Goal: Transaction & Acquisition: Obtain resource

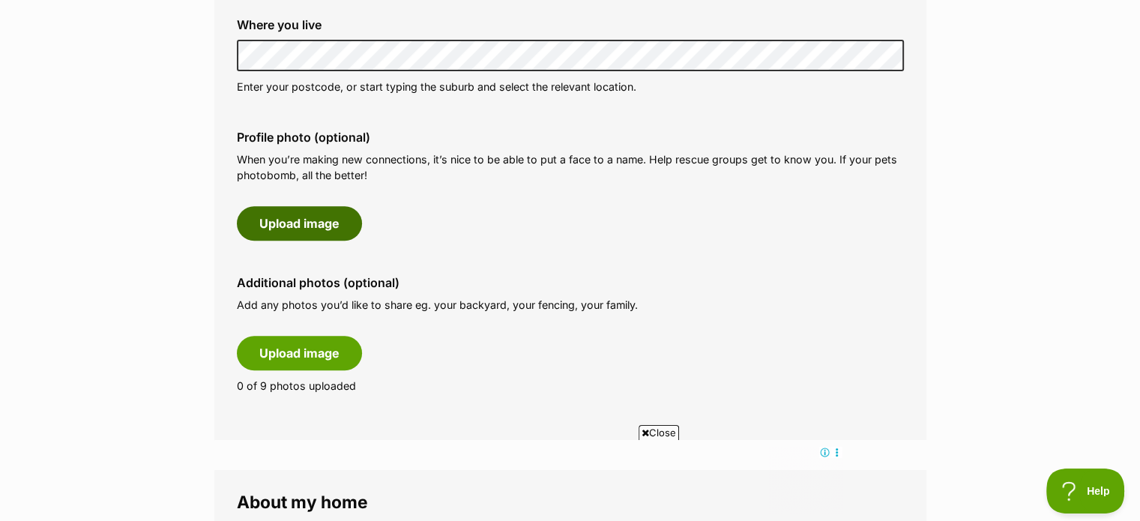
click at [298, 224] on button "Upload image" at bounding box center [299, 223] width 125 height 34
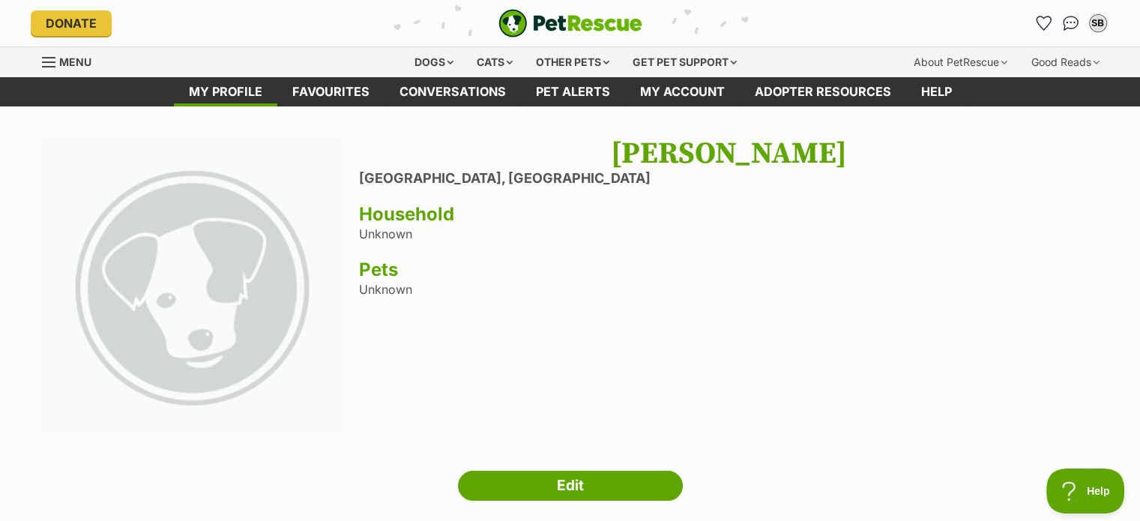
click at [212, 272] on img at bounding box center [192, 286] width 301 height 301
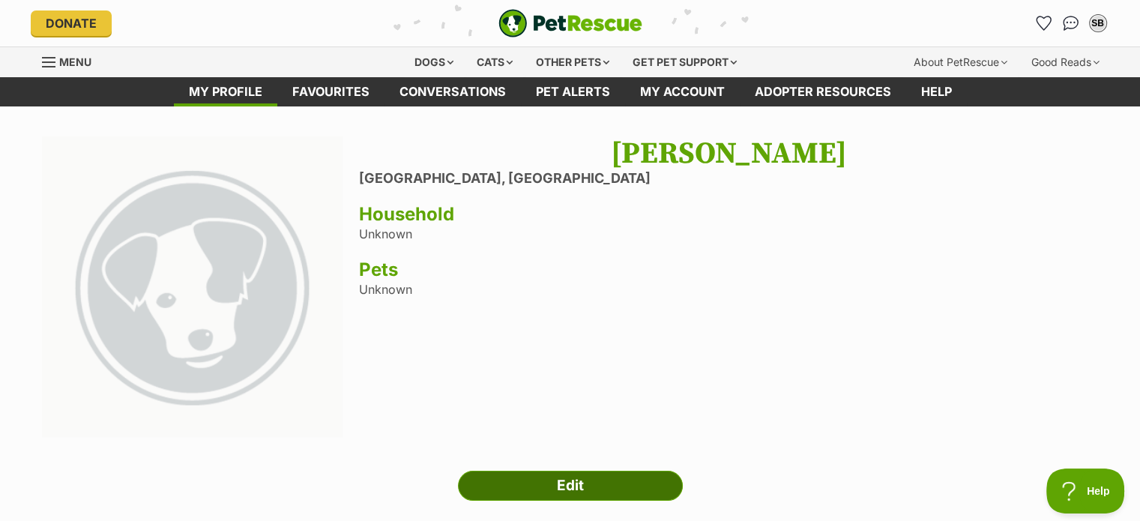
click at [560, 485] on link "Edit" at bounding box center [570, 486] width 225 height 30
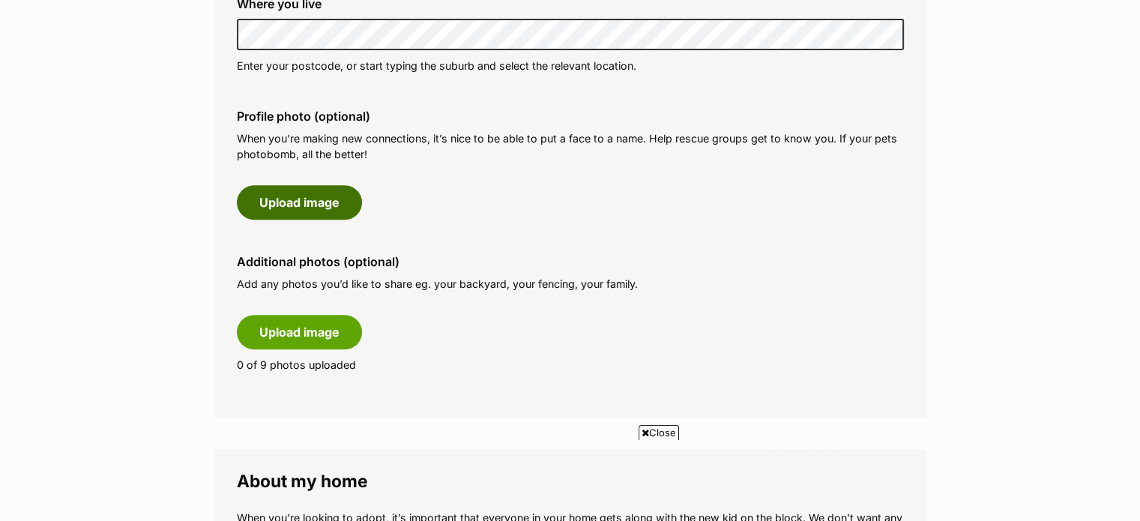
click at [295, 202] on button "Upload image" at bounding box center [299, 202] width 125 height 34
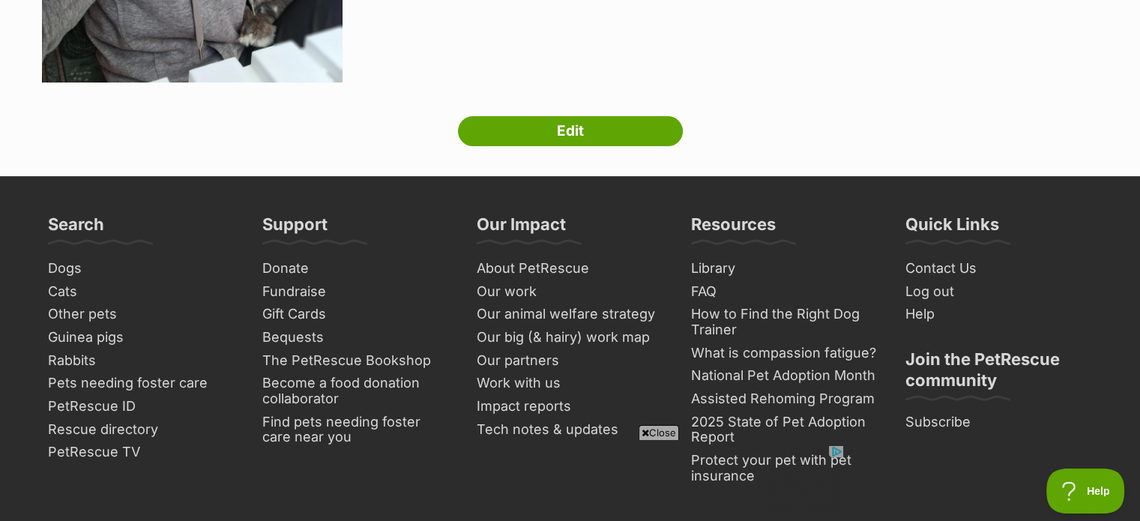
scroll to position [490, 0]
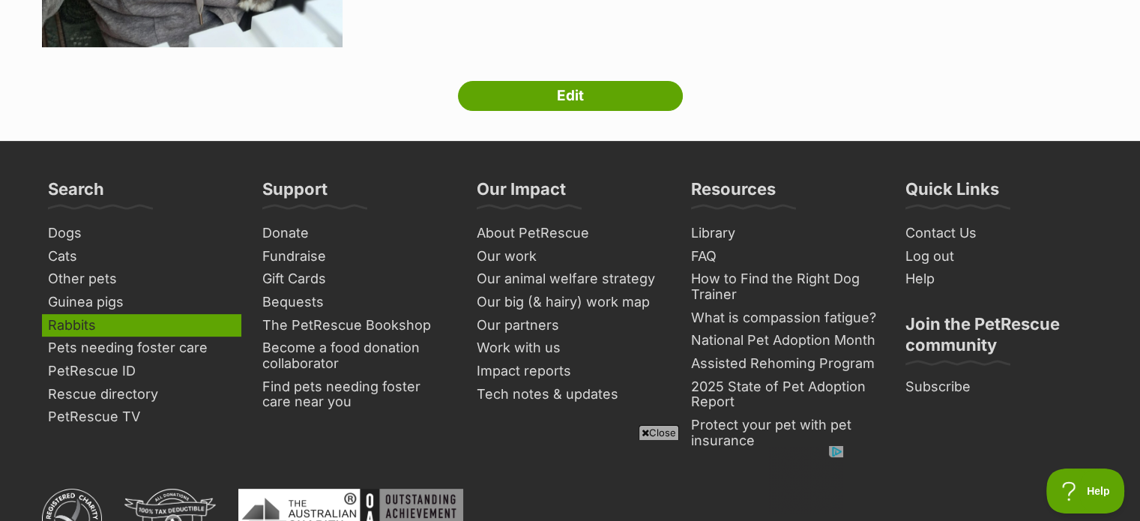
click at [79, 316] on link "Rabbits" at bounding box center [141, 325] width 199 height 23
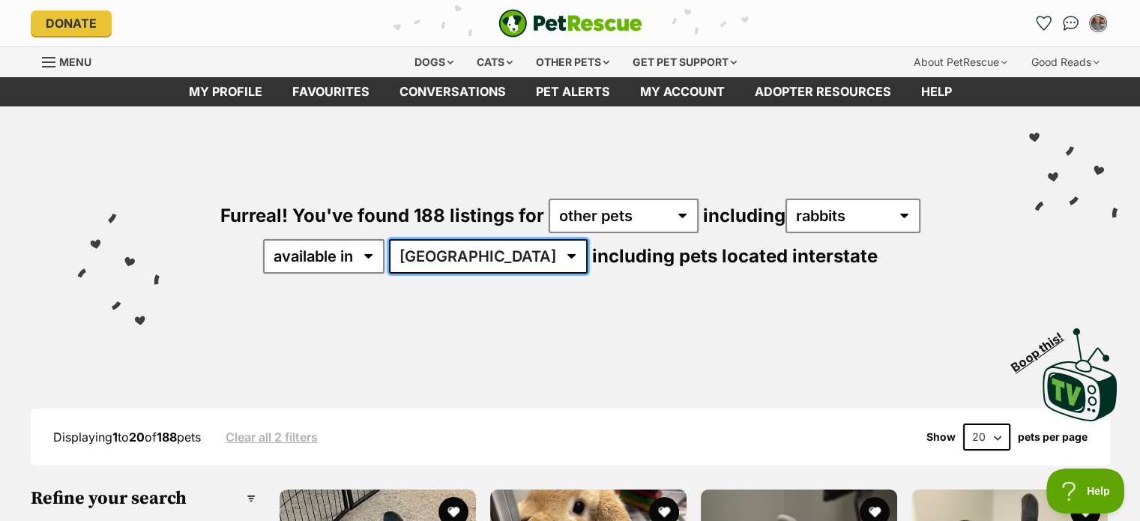
click at [496, 257] on select "Australia ACT NSW NT SA TAS VIC WA" at bounding box center [488, 256] width 199 height 34
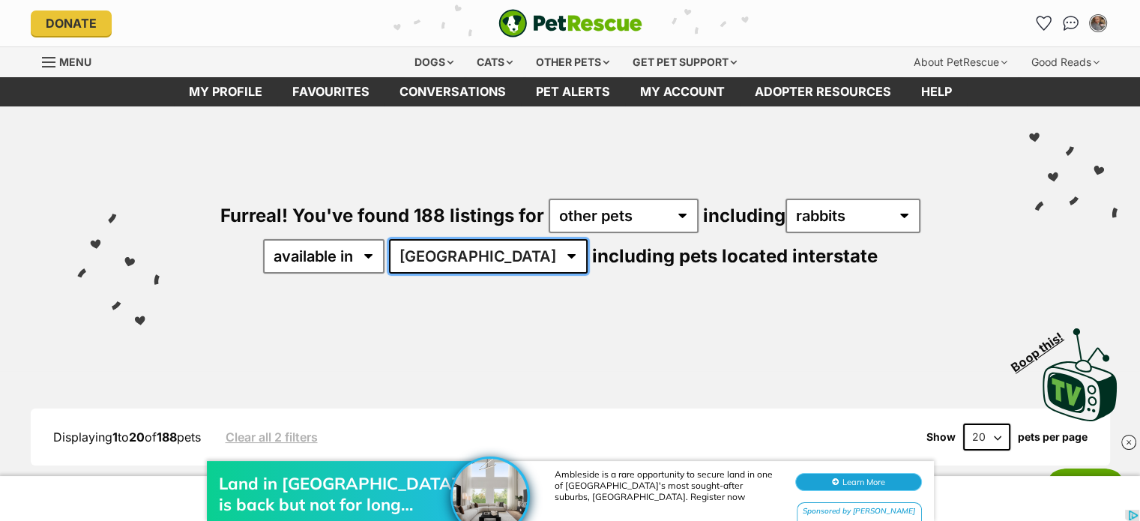
select select "VIC"
click at [436, 239] on select "Australia ACT NSW NT SA TAS VIC WA" at bounding box center [488, 256] width 199 height 34
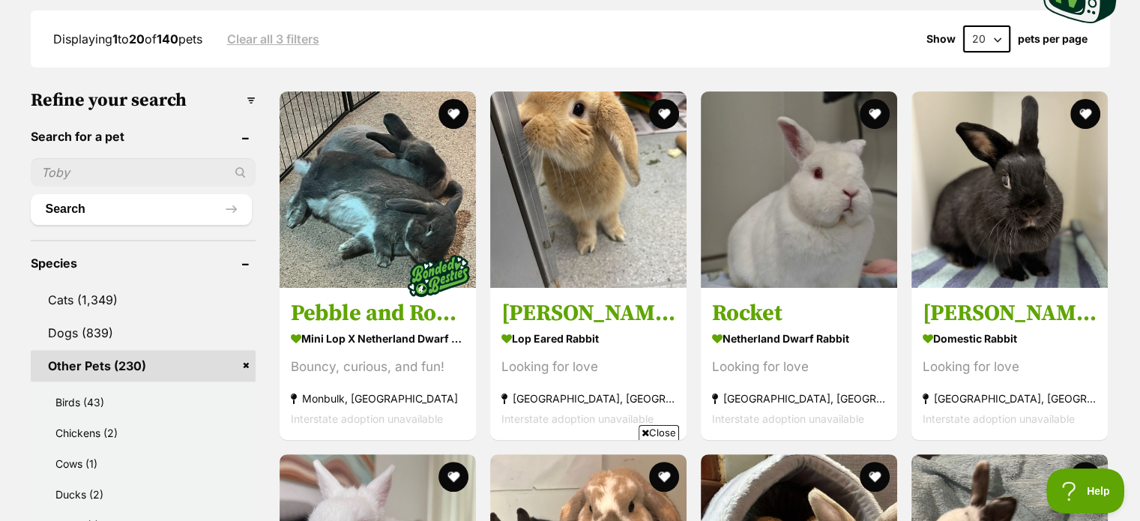
scroll to position [408, 0]
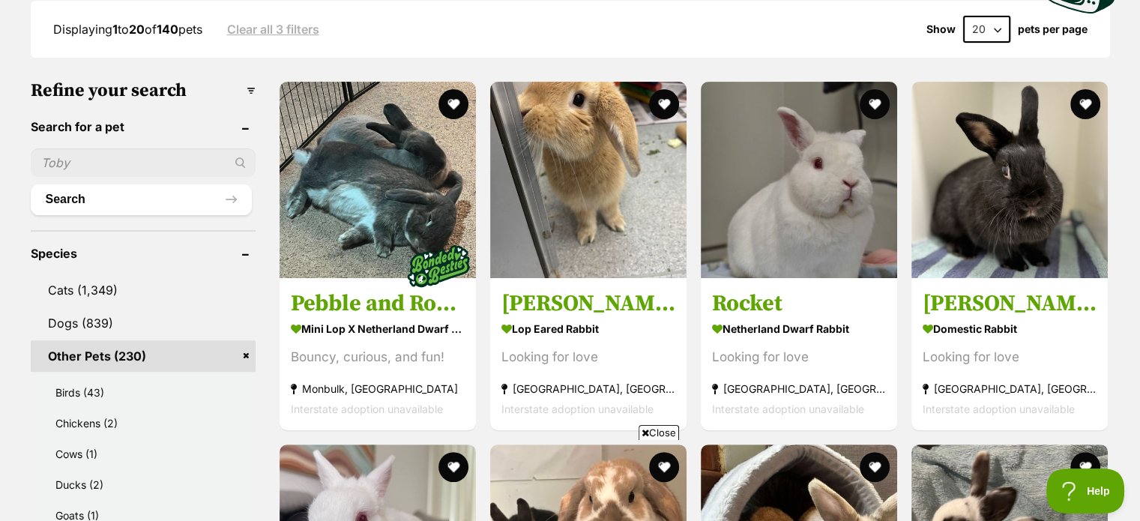
drag, startPoint x: 1148, startPoint y: 34, endPoint x: 1151, endPoint y: 89, distance: 54.8
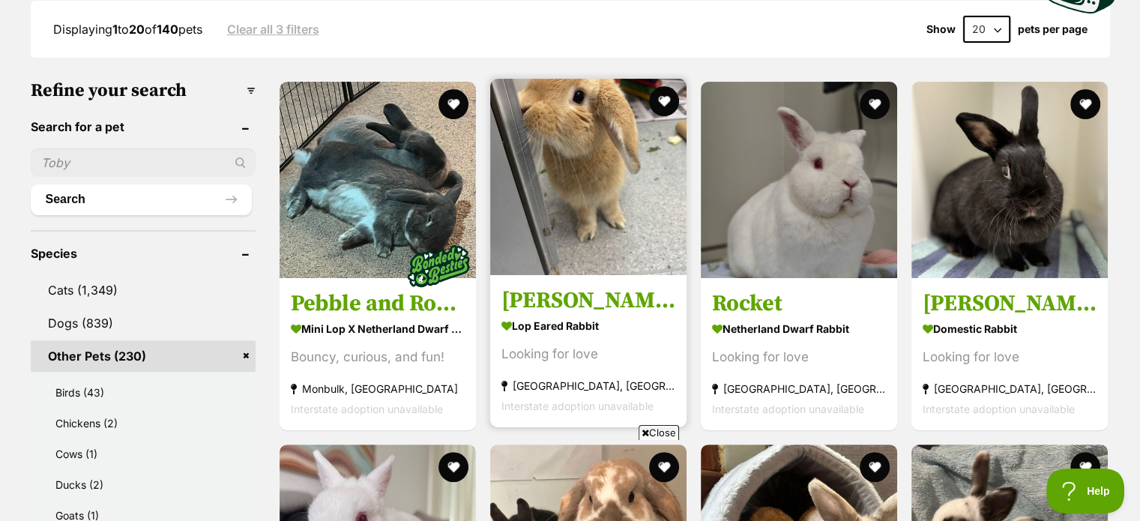
click at [621, 202] on img at bounding box center [588, 177] width 196 height 196
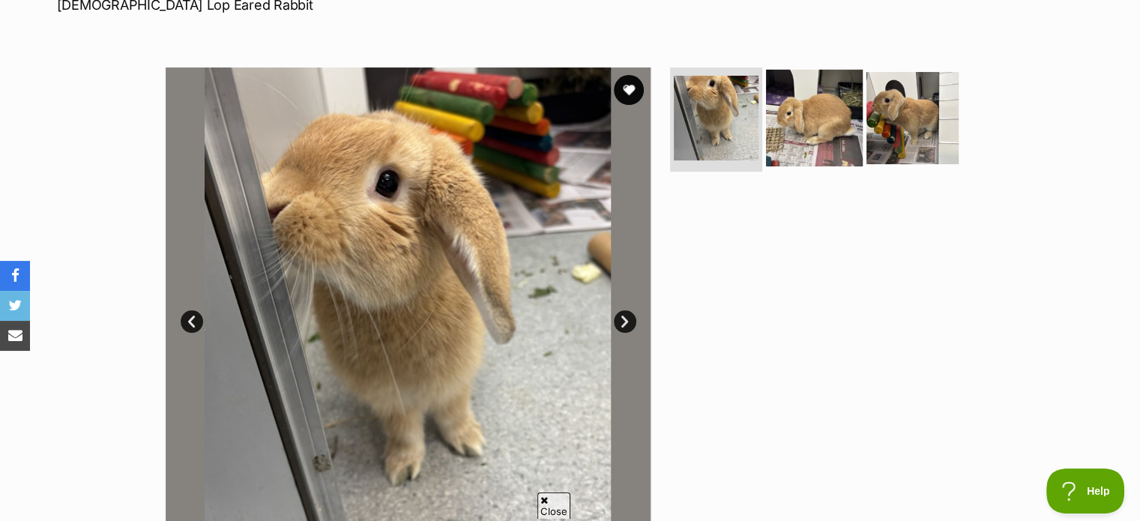
click at [820, 129] on img at bounding box center [814, 117] width 97 height 97
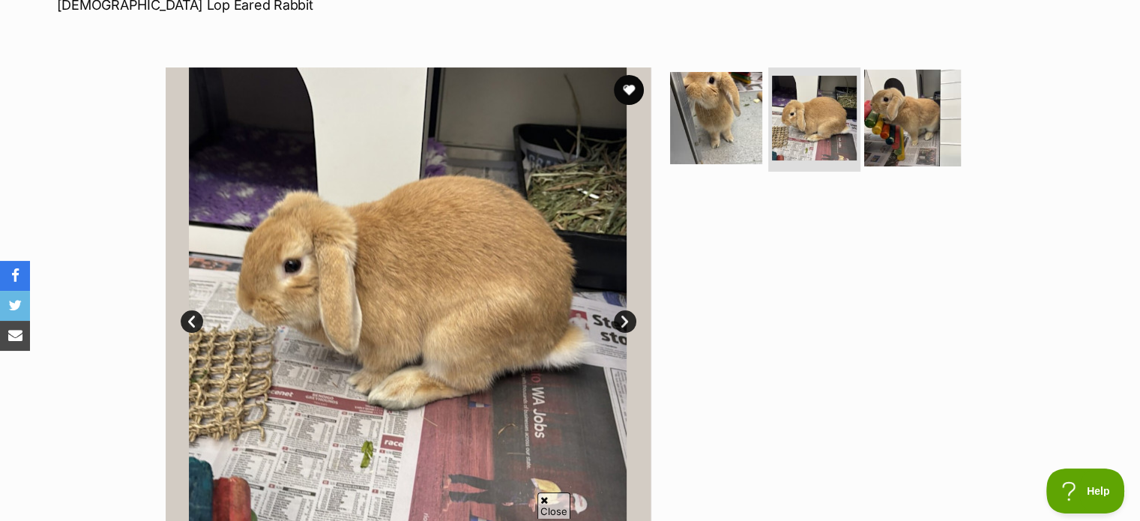
click at [899, 116] on img at bounding box center [912, 117] width 97 height 97
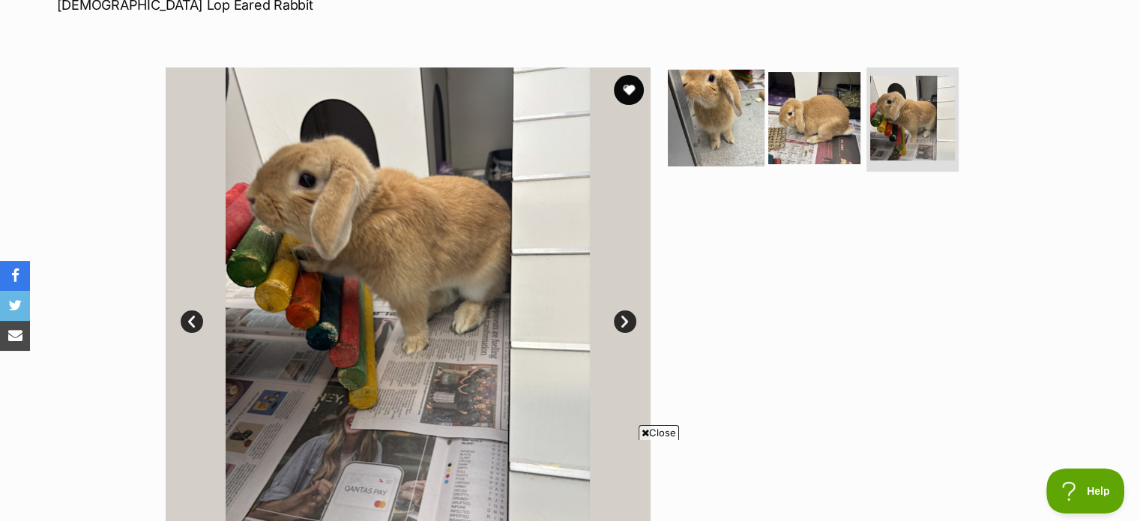
click at [729, 112] on img at bounding box center [716, 117] width 97 height 97
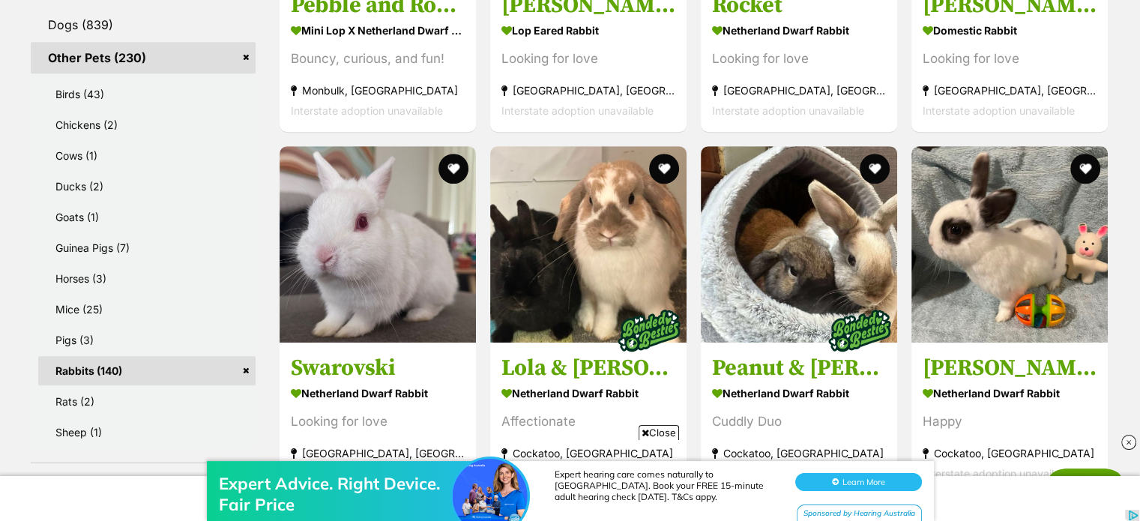
scroll to position [752, 0]
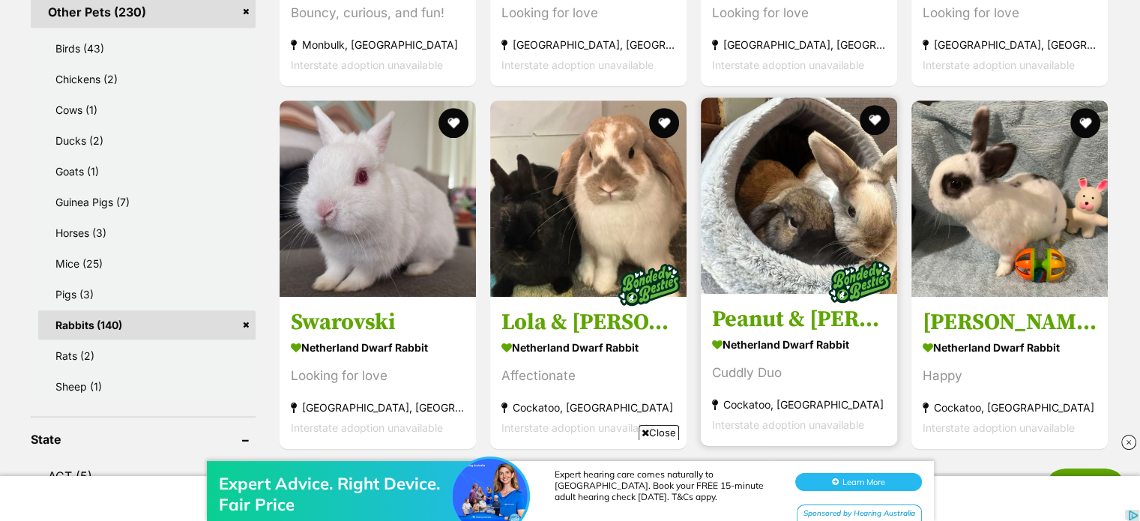
click at [794, 170] on img at bounding box center [799, 195] width 196 height 196
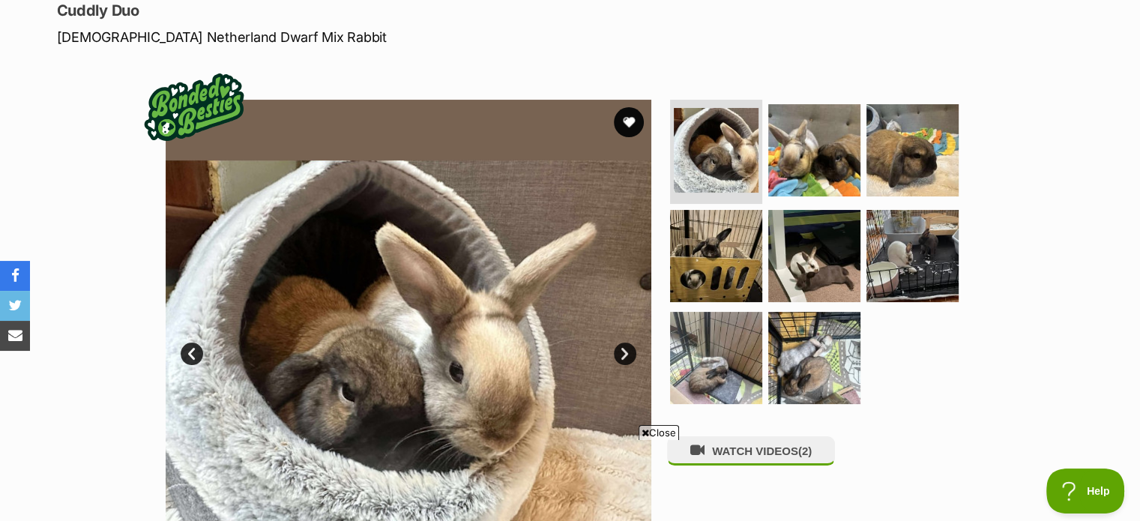
scroll to position [179, 0]
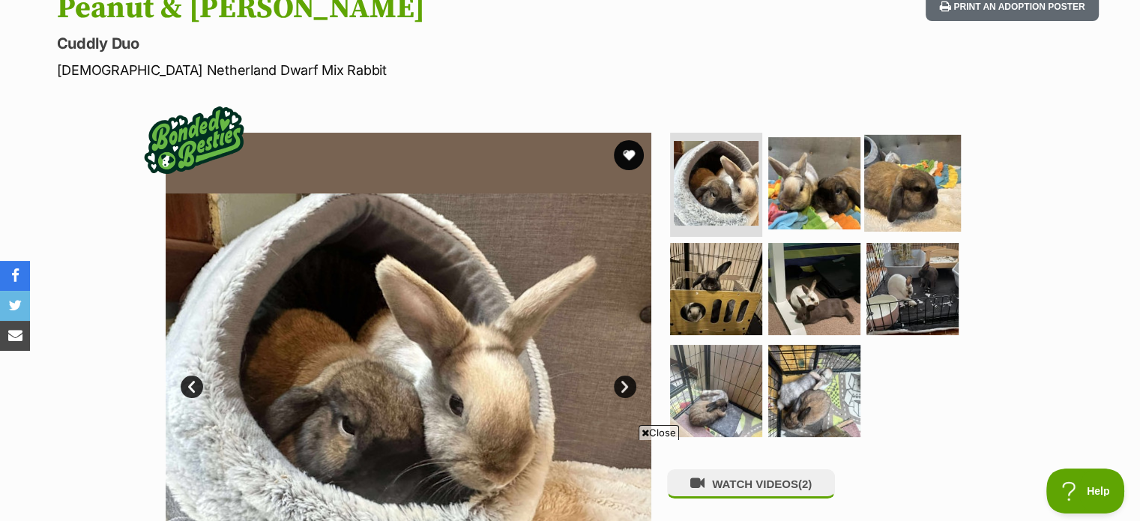
click at [905, 185] on img at bounding box center [912, 182] width 97 height 97
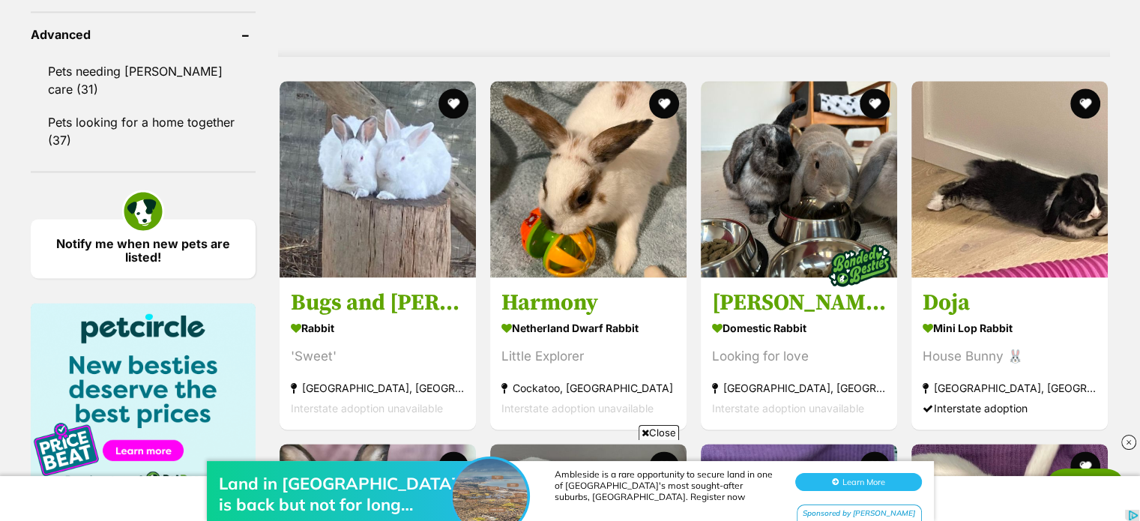
scroll to position [2039, 0]
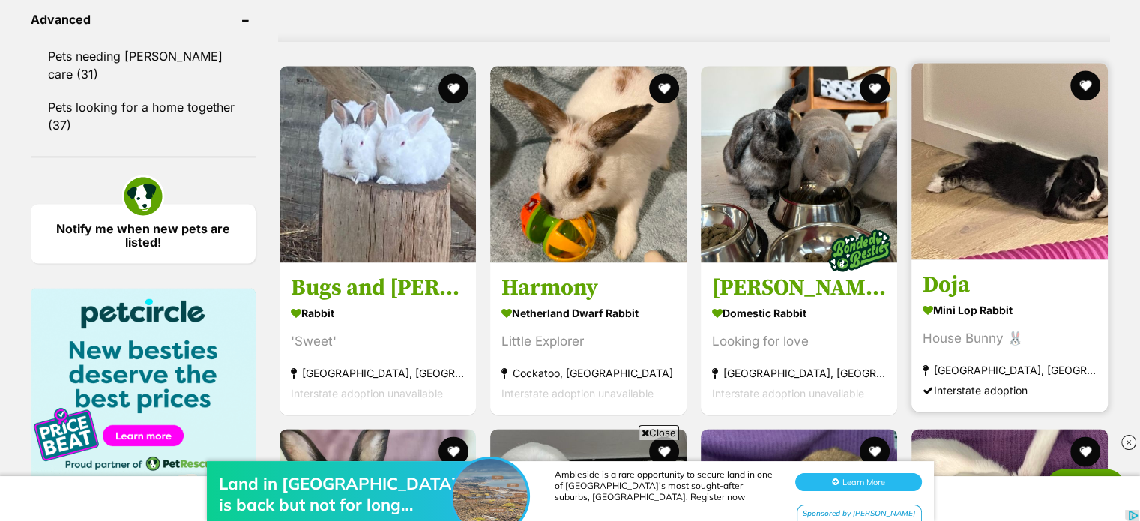
click at [1007, 182] on img at bounding box center [1009, 161] width 196 height 196
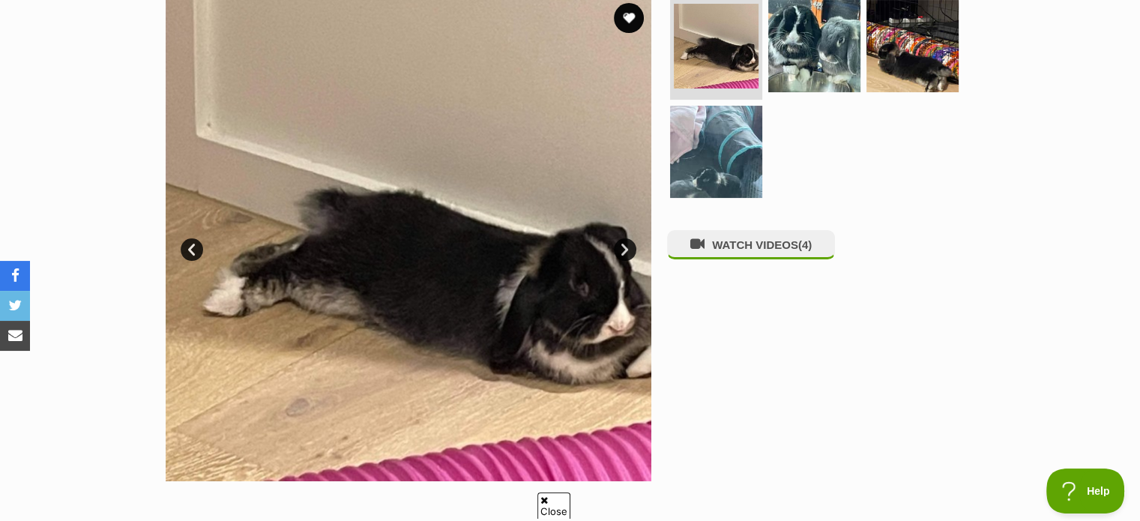
scroll to position [320, 0]
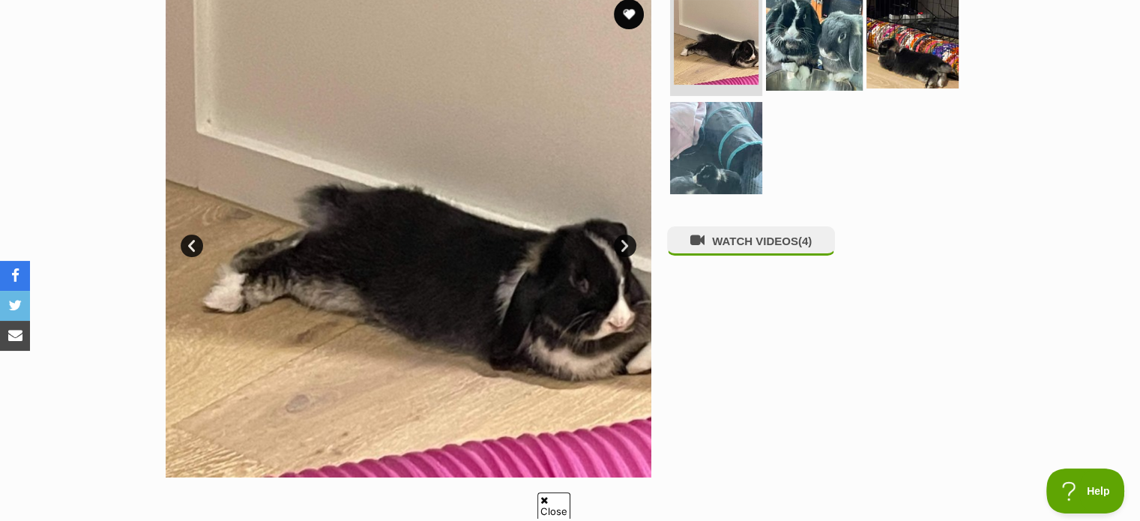
click at [819, 36] on img at bounding box center [814, 41] width 97 height 97
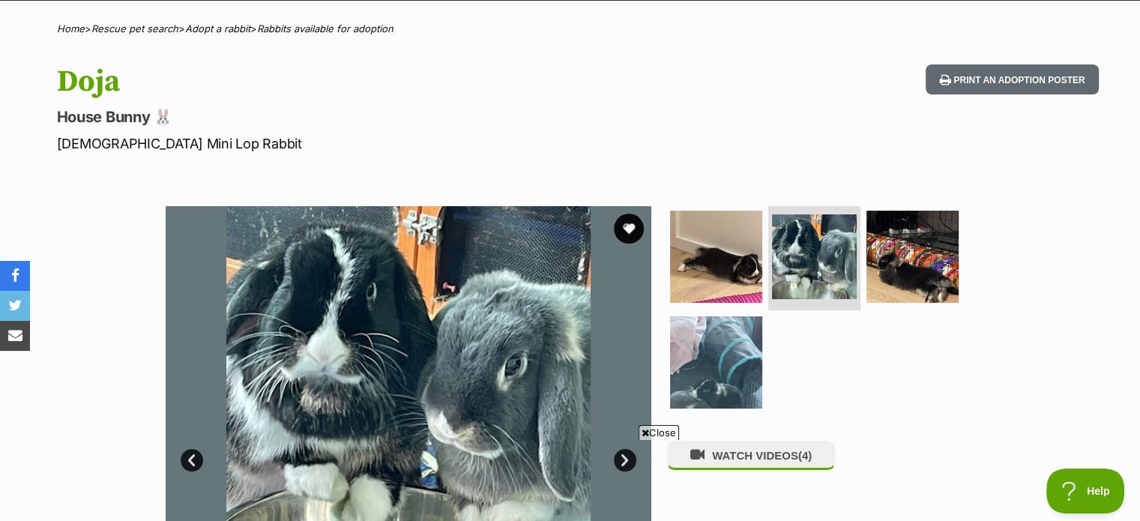
scroll to position [102, 0]
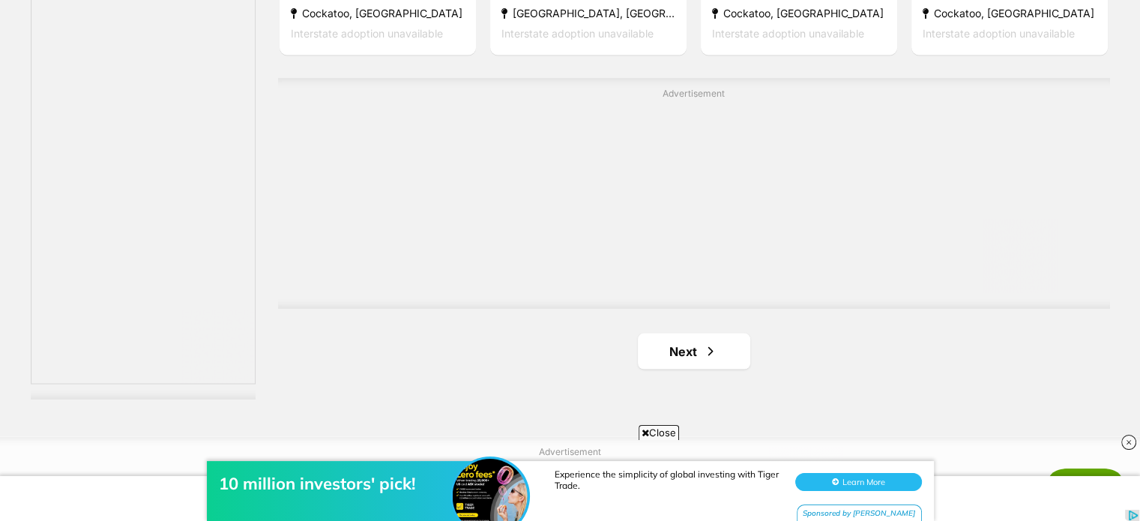
scroll to position [2776, 0]
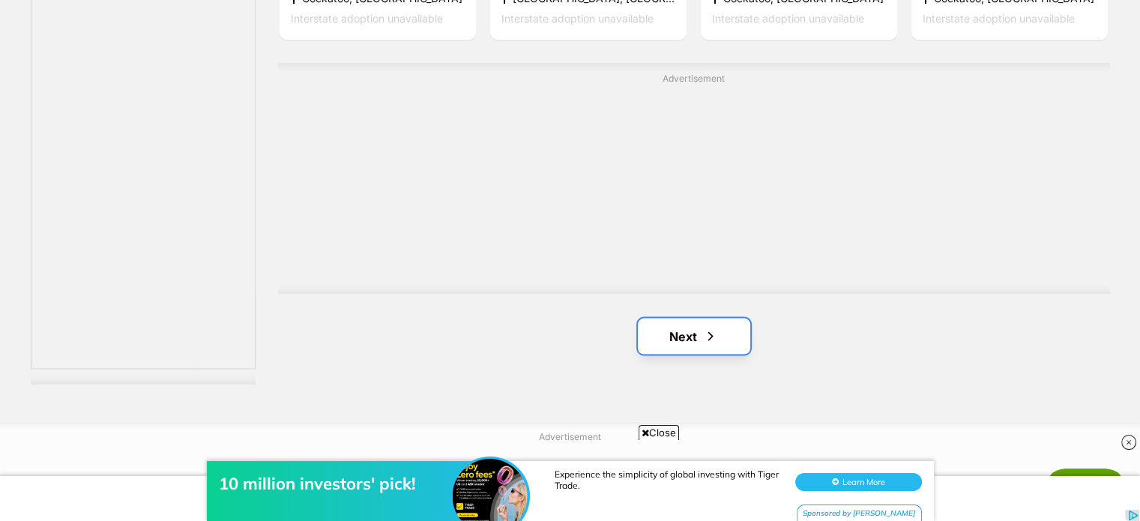
click at [703, 331] on span "Next page" at bounding box center [710, 336] width 15 height 18
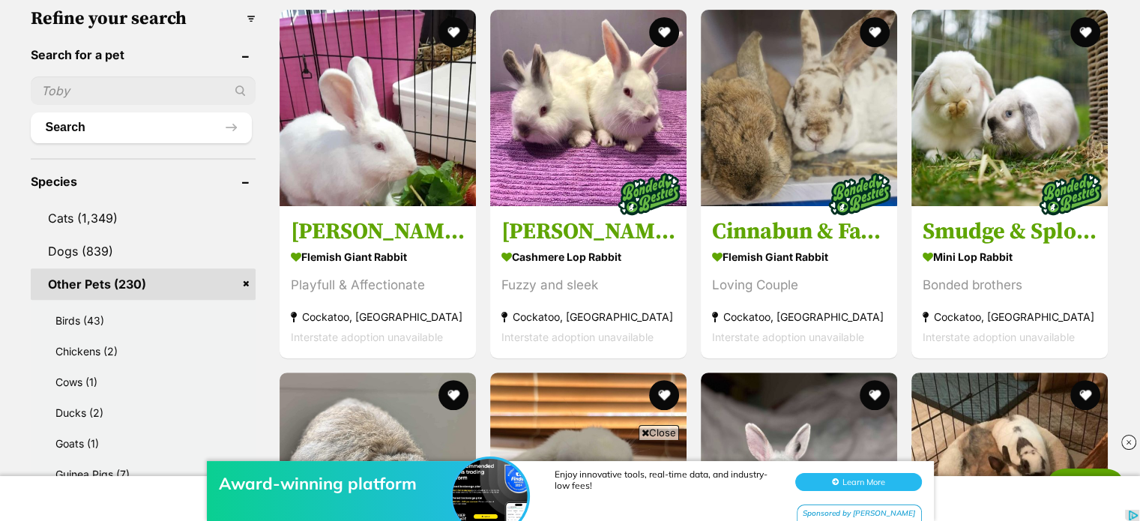
scroll to position [489, 0]
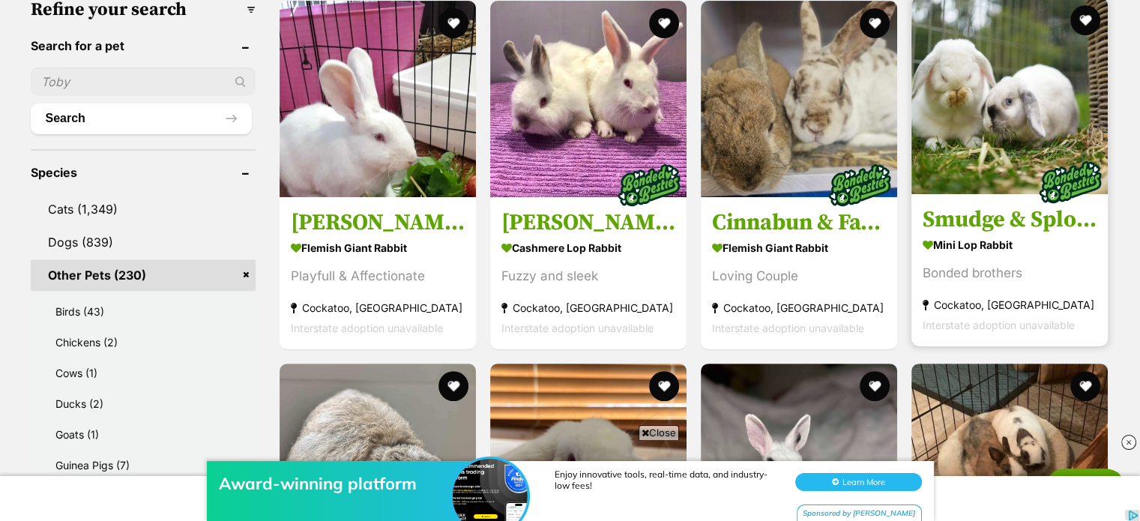
click at [956, 113] on img at bounding box center [1009, 96] width 196 height 196
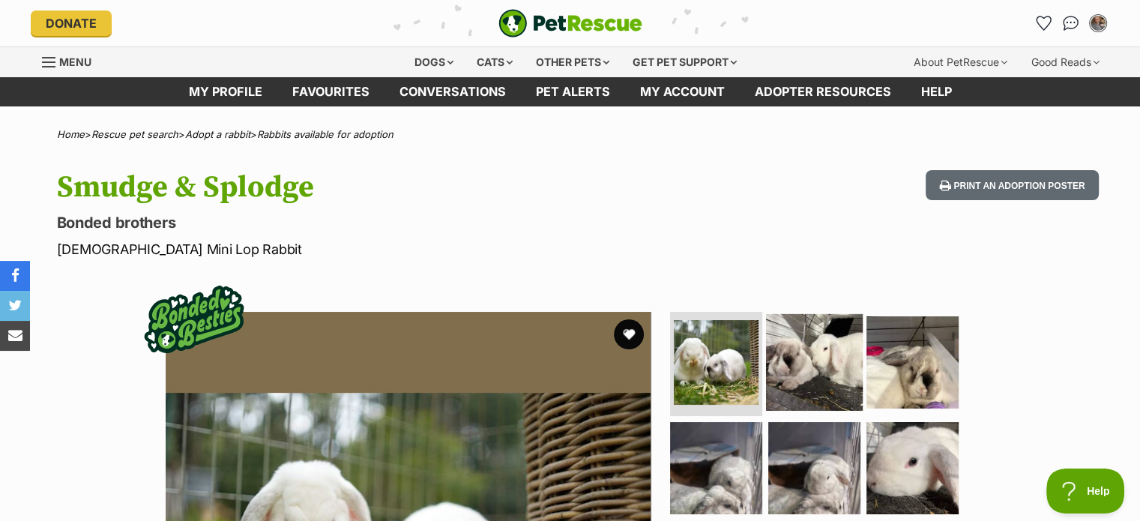
click at [814, 367] on img at bounding box center [814, 361] width 97 height 97
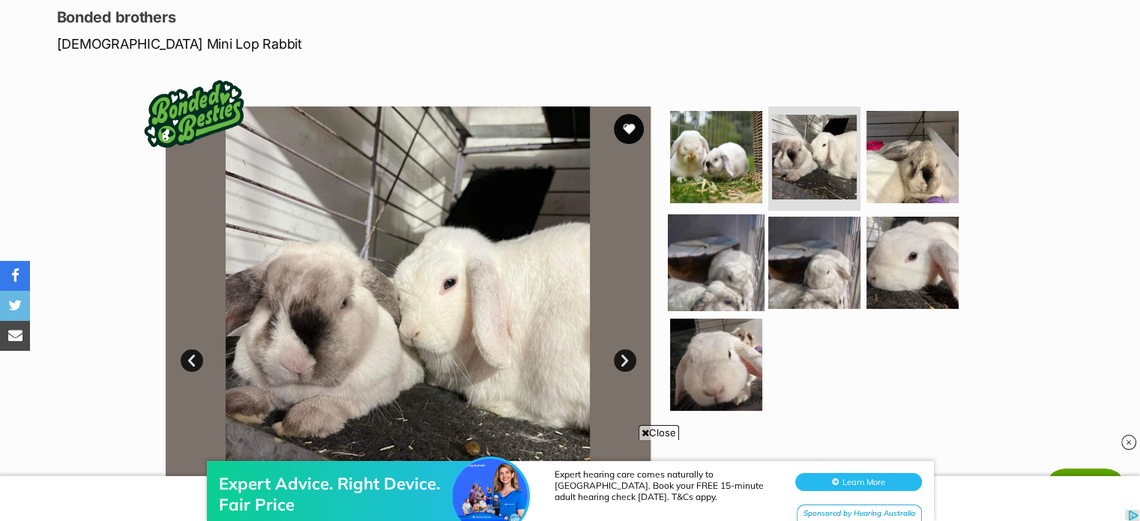
click at [722, 274] on img at bounding box center [716, 262] width 97 height 97
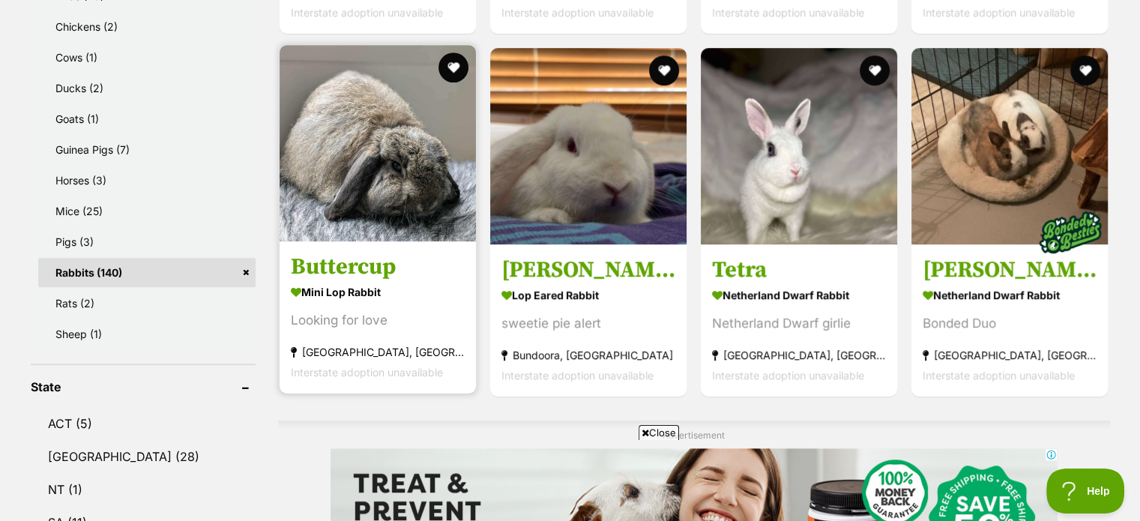
click at [425, 164] on img at bounding box center [378, 143] width 196 height 196
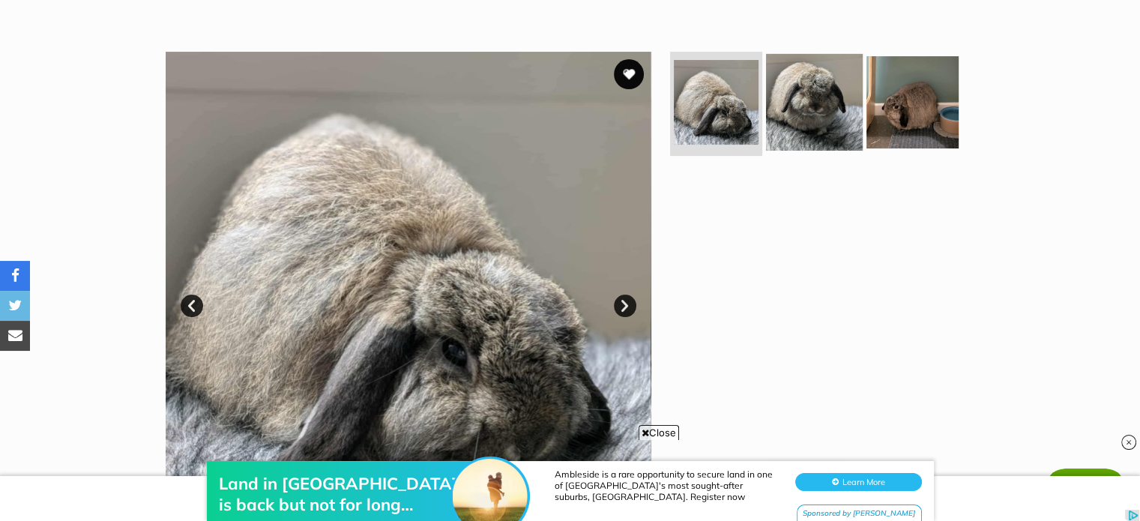
click at [814, 100] on img at bounding box center [814, 101] width 97 height 97
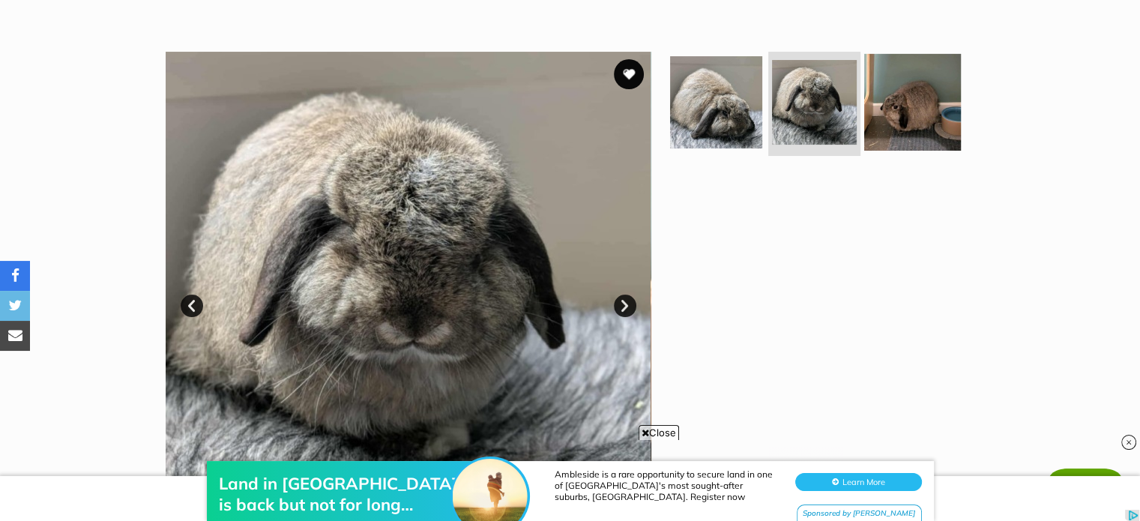
click at [926, 102] on img at bounding box center [912, 101] width 97 height 97
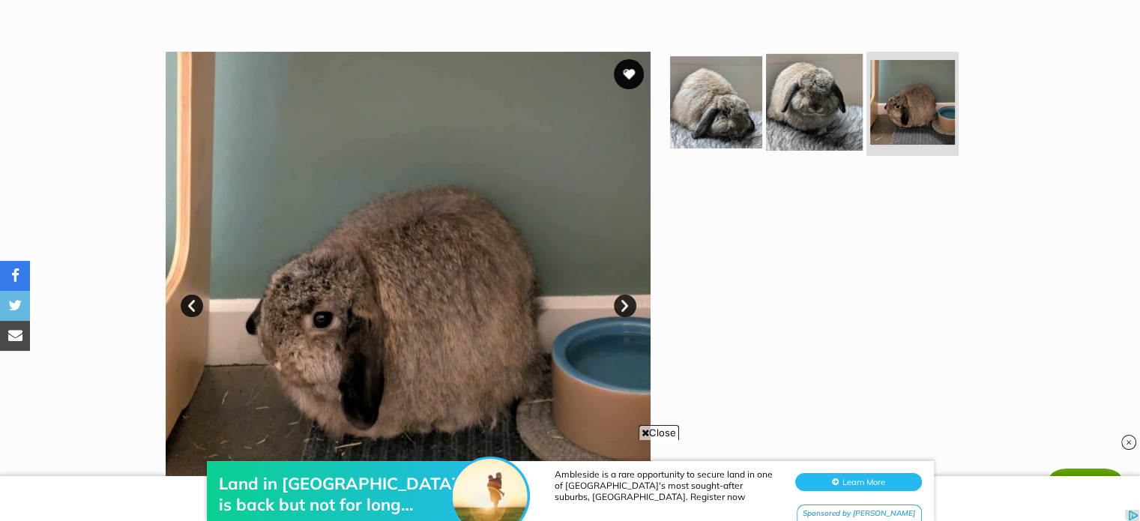
click at [819, 100] on img at bounding box center [814, 101] width 97 height 97
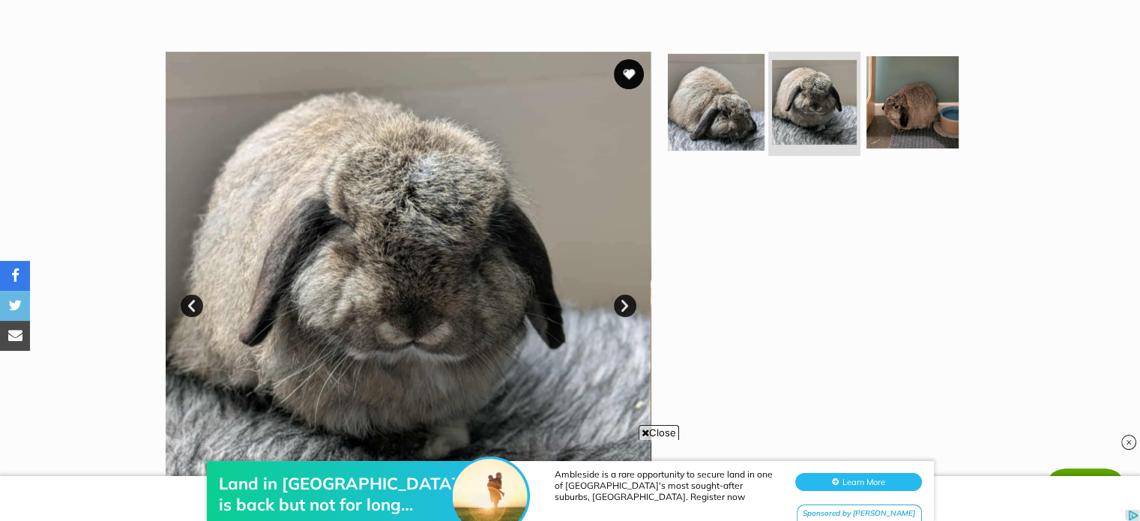
click at [717, 95] on img at bounding box center [716, 101] width 97 height 97
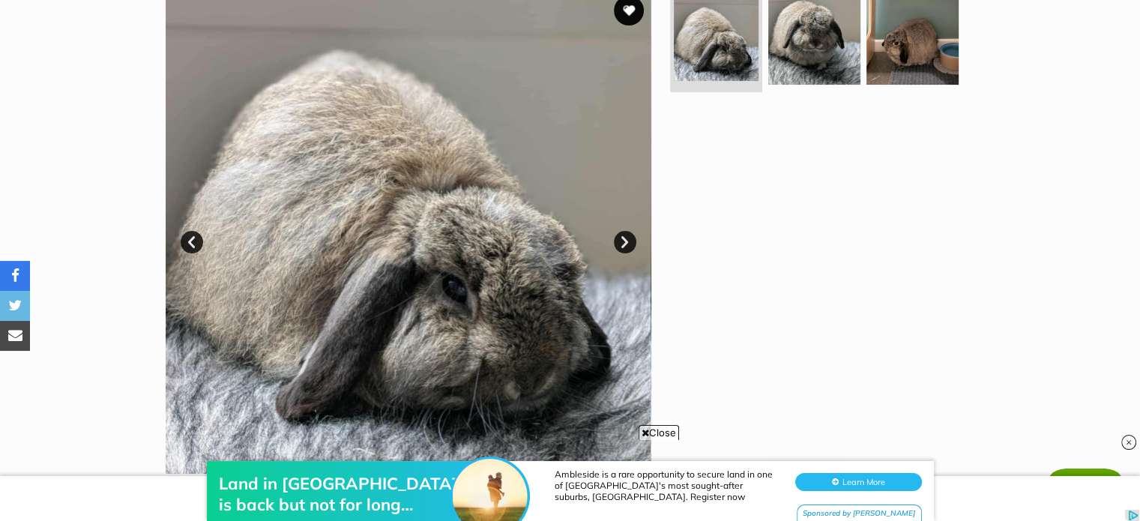
scroll to position [190, 0]
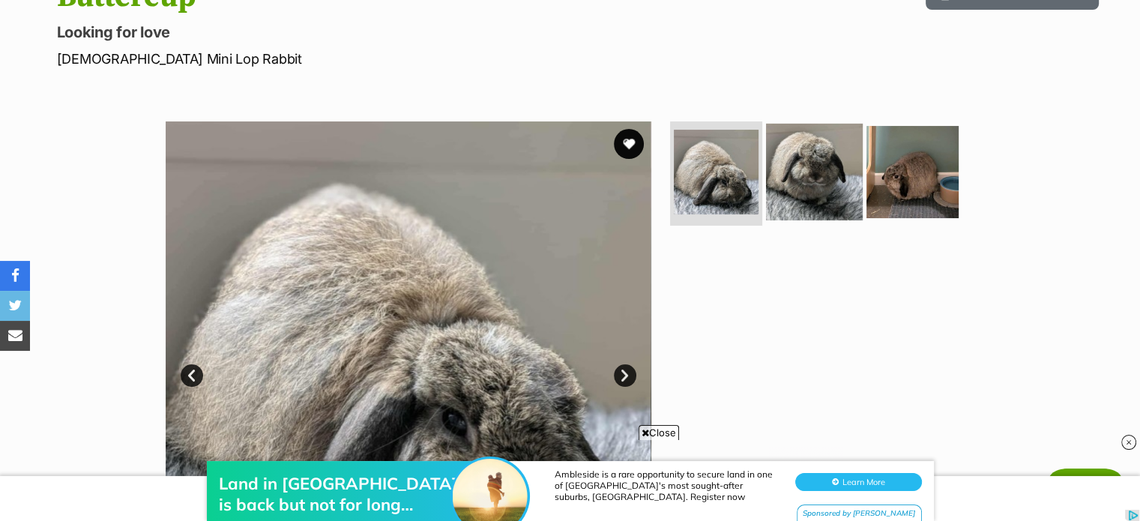
click at [810, 170] on img at bounding box center [814, 171] width 97 height 97
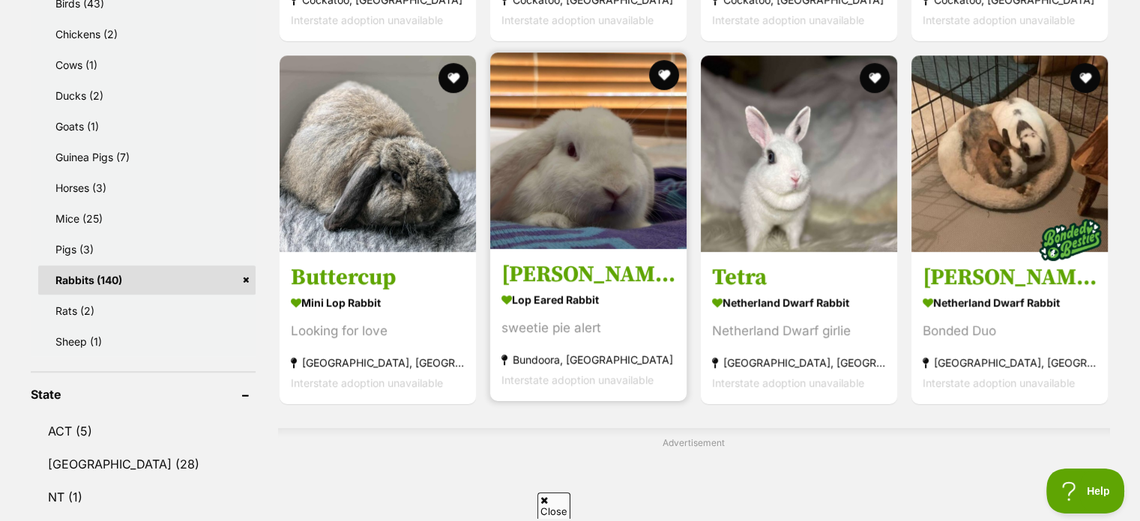
click at [589, 211] on img at bounding box center [588, 150] width 196 height 196
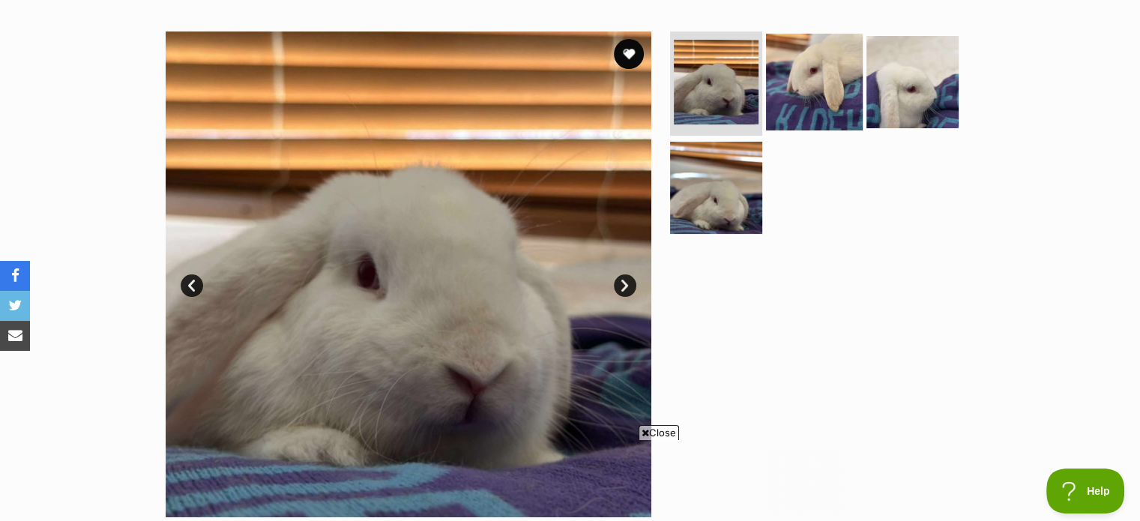
click at [803, 51] on img at bounding box center [814, 81] width 97 height 97
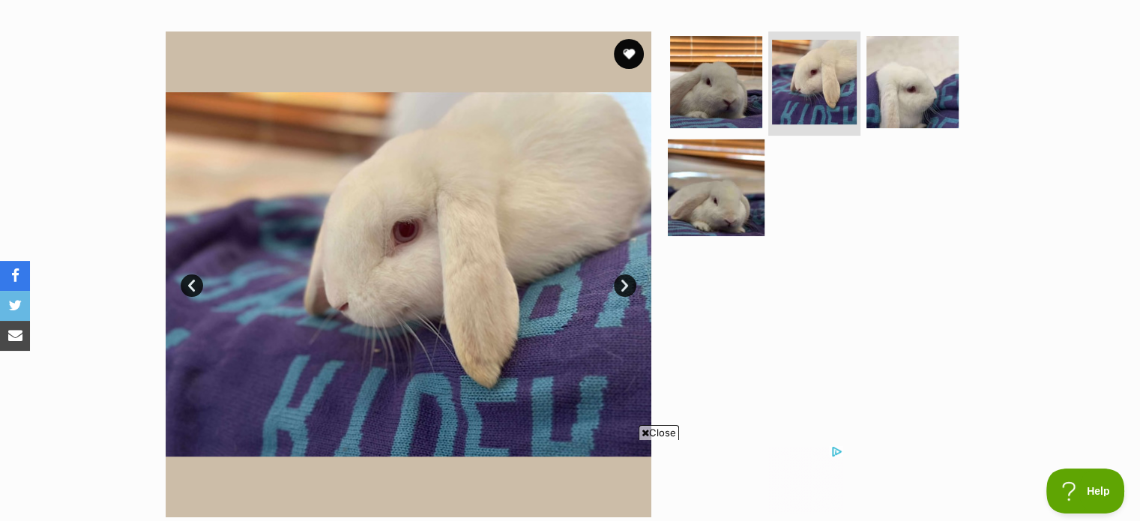
click at [711, 173] on img at bounding box center [716, 187] width 97 height 97
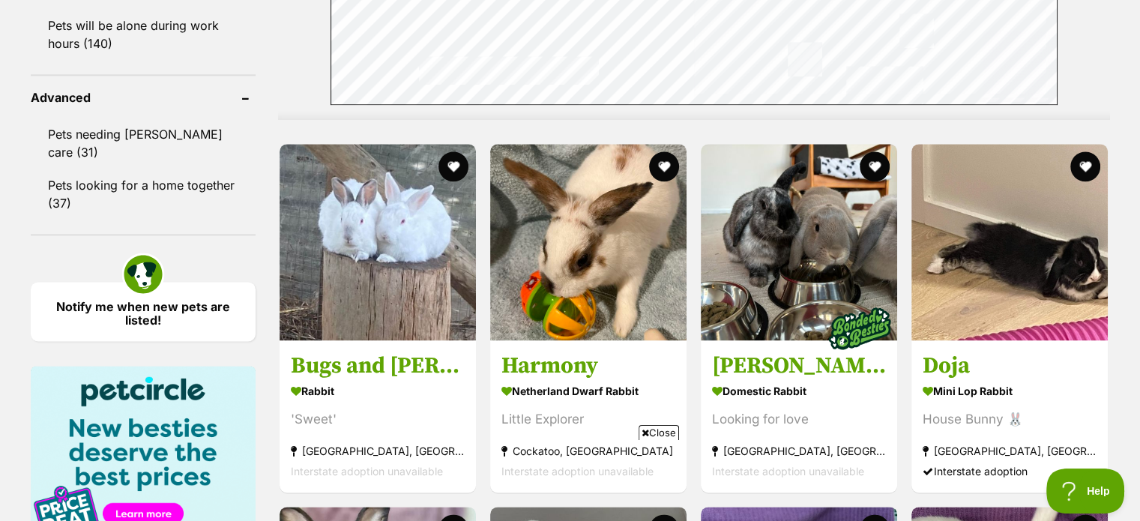
scroll to position [2063, 0]
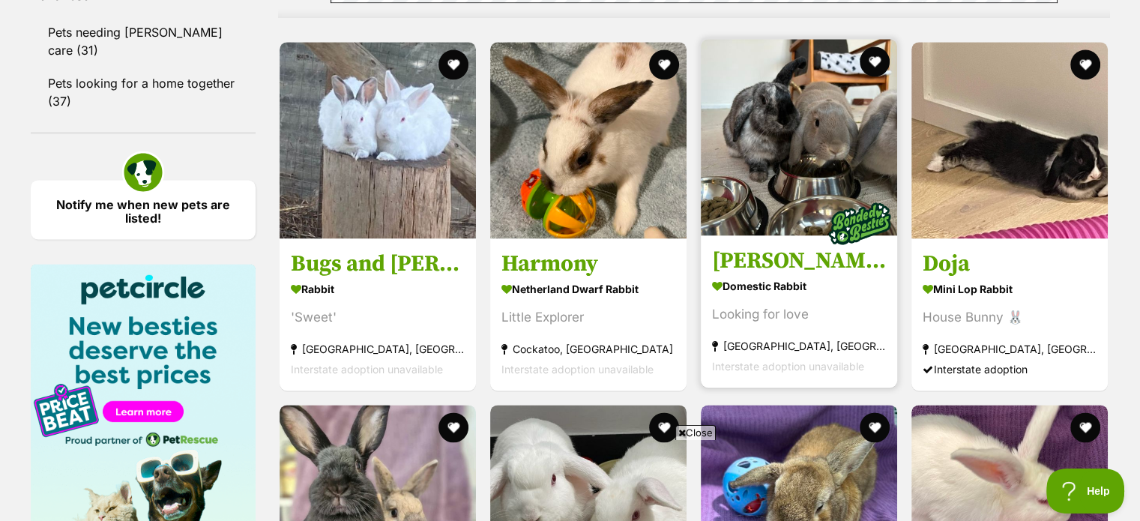
click at [798, 142] on img at bounding box center [799, 137] width 196 height 196
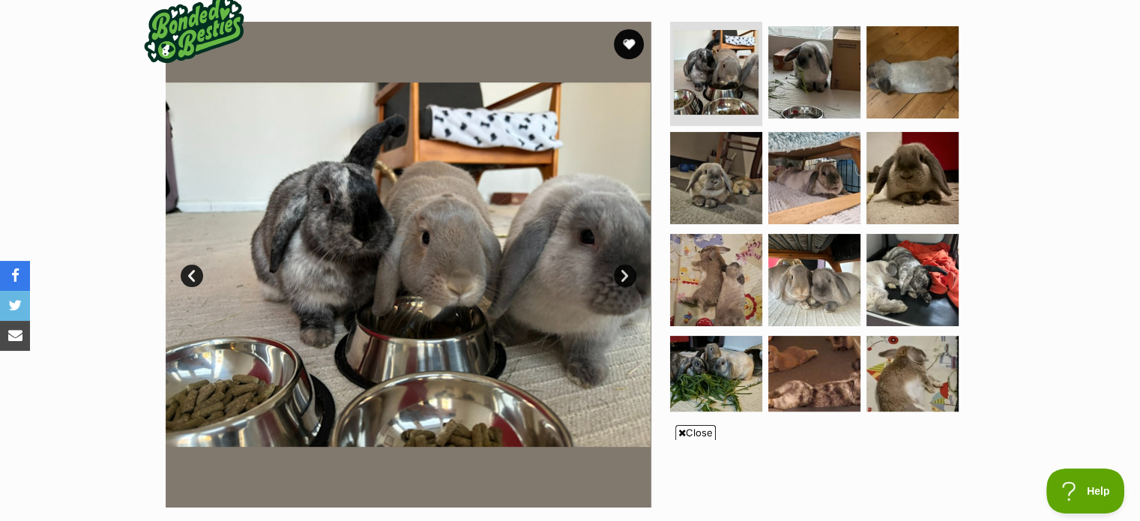
scroll to position [328, 0]
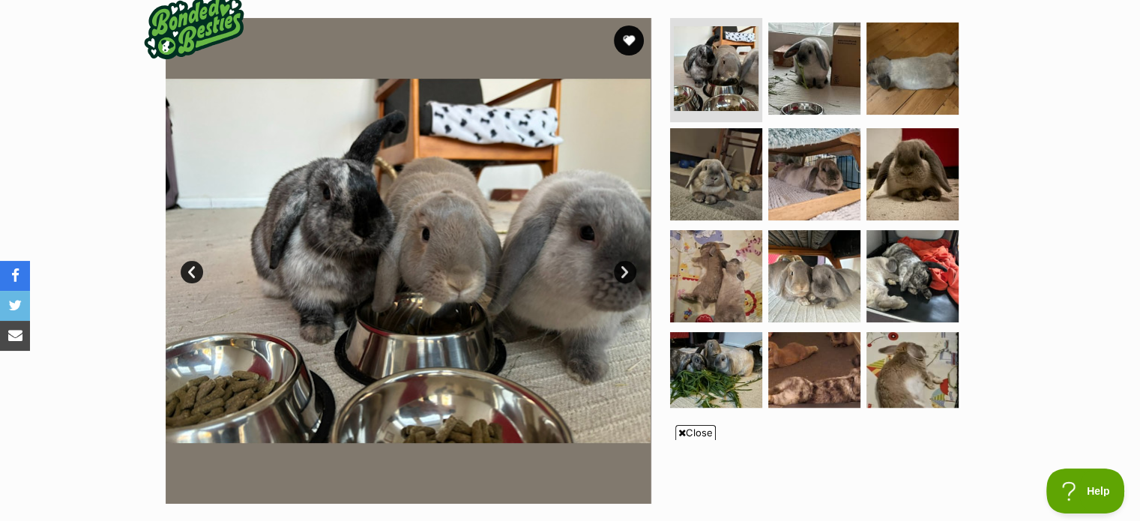
drag, startPoint x: 1148, startPoint y: 29, endPoint x: 1151, endPoint y: 97, distance: 68.2
click at [621, 261] on link "Next" at bounding box center [625, 272] width 22 height 22
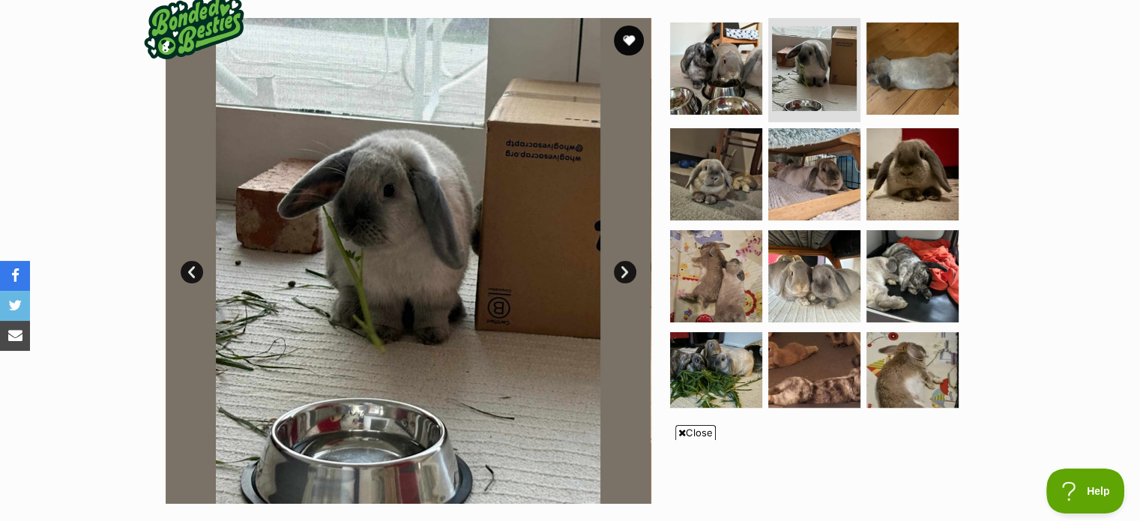
click at [621, 261] on link "Next" at bounding box center [625, 272] width 22 height 22
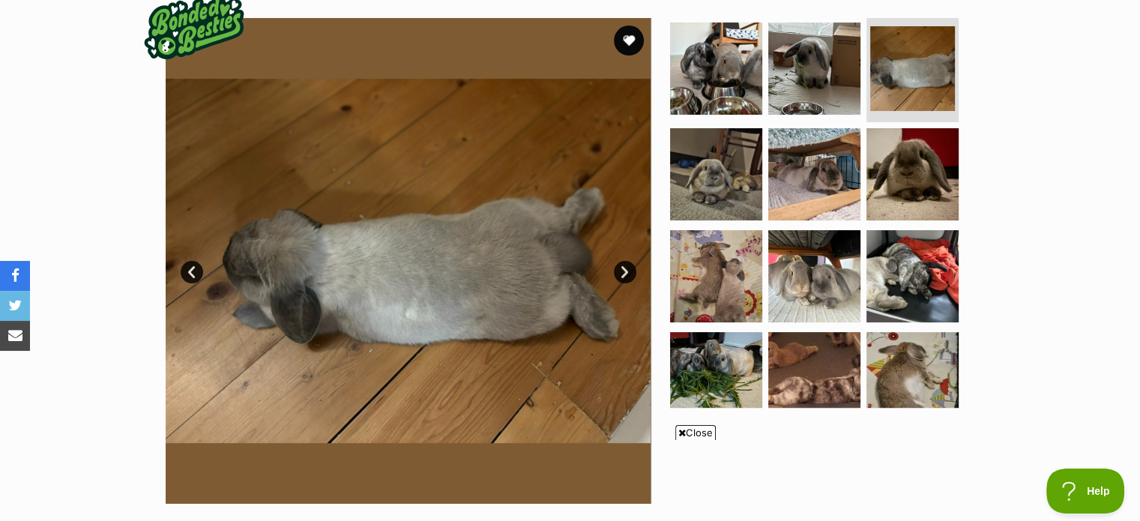
click at [621, 261] on link "Next" at bounding box center [625, 272] width 22 height 22
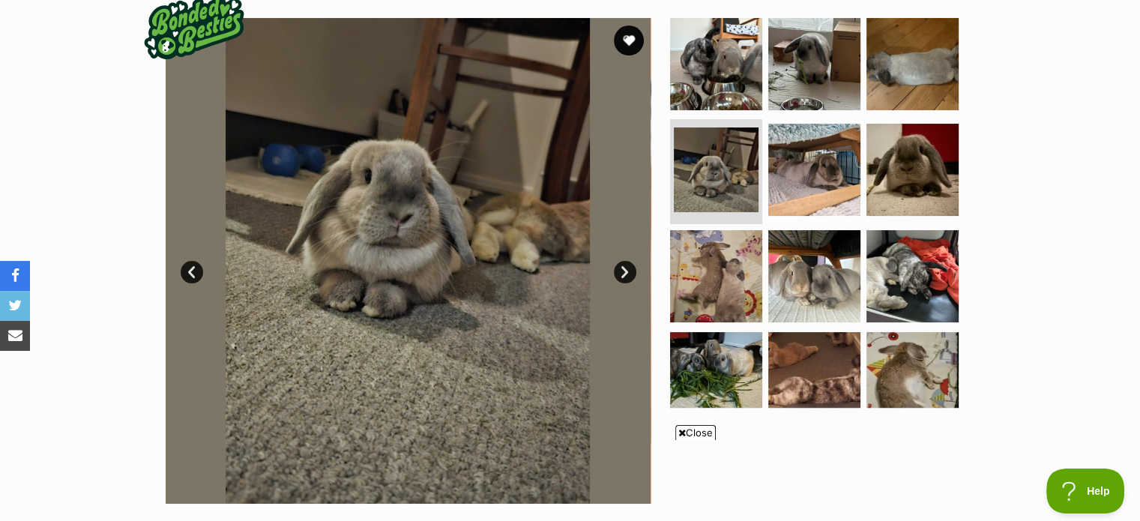
click at [621, 261] on link "Next" at bounding box center [625, 272] width 22 height 22
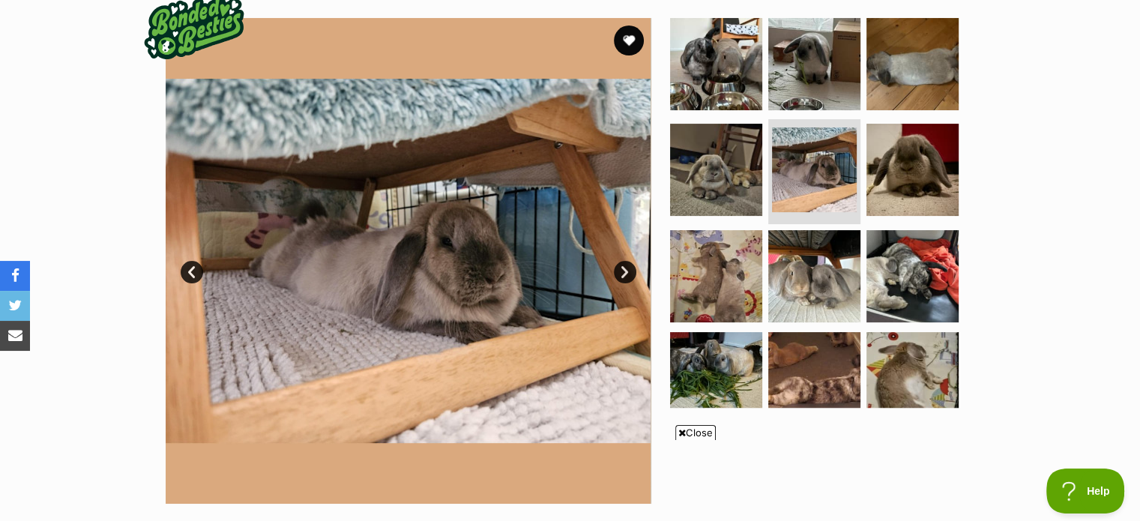
click at [621, 261] on link "Next" at bounding box center [625, 272] width 22 height 22
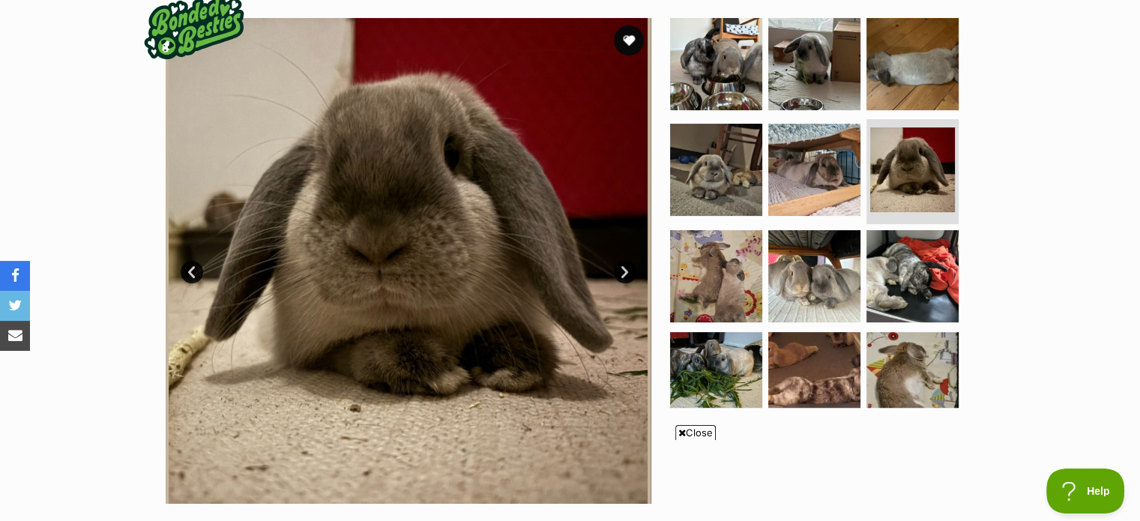
click at [621, 261] on link "Next" at bounding box center [625, 272] width 22 height 22
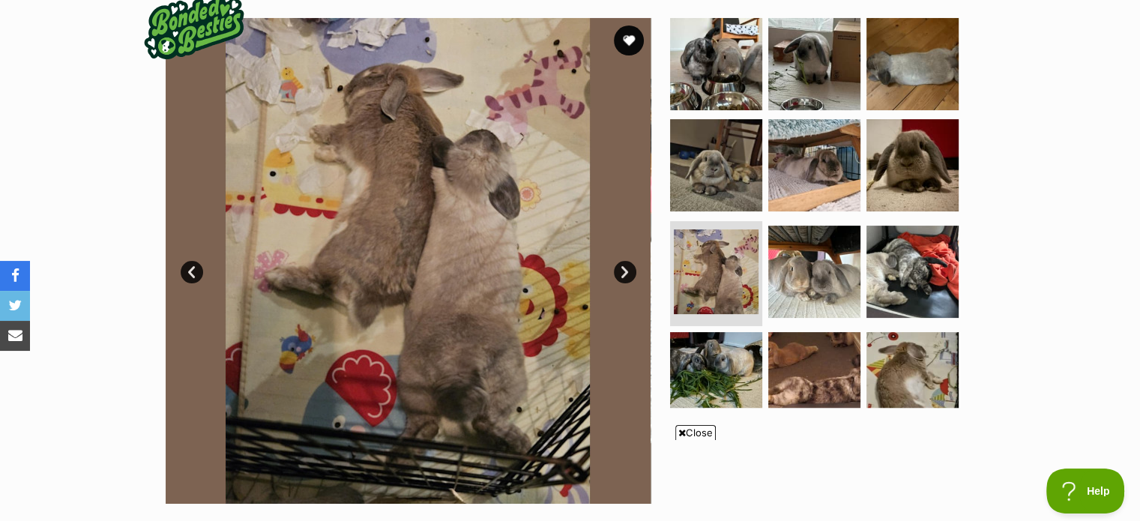
click at [621, 261] on link "Next" at bounding box center [625, 272] width 22 height 22
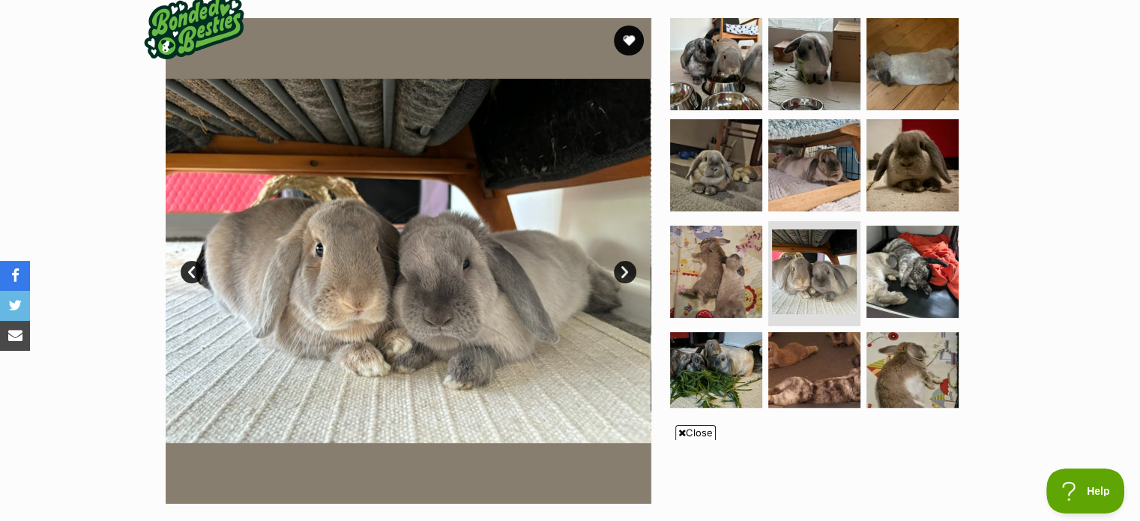
click at [621, 261] on link "Next" at bounding box center [625, 272] width 22 height 22
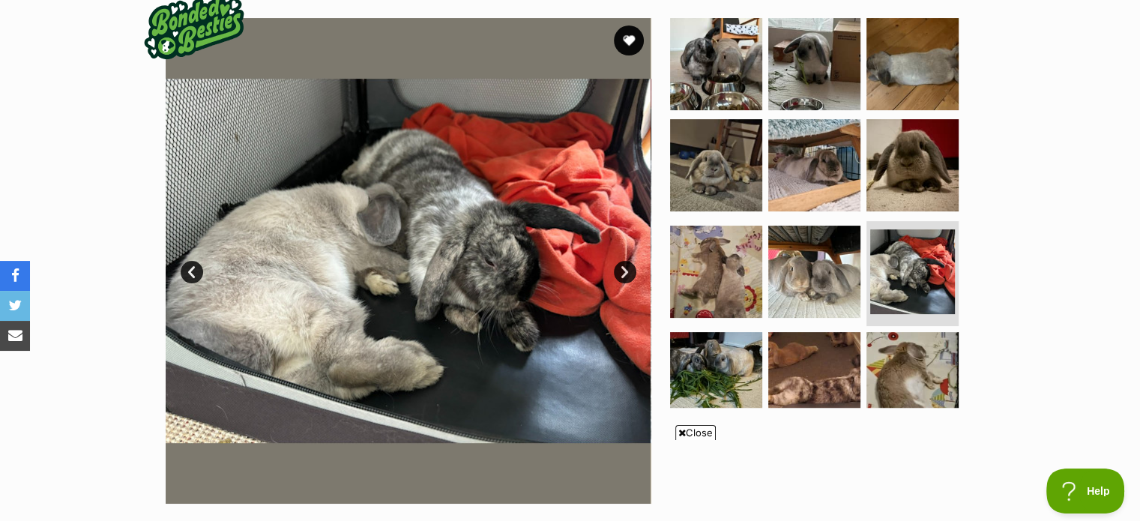
click at [621, 261] on link "Next" at bounding box center [625, 272] width 22 height 22
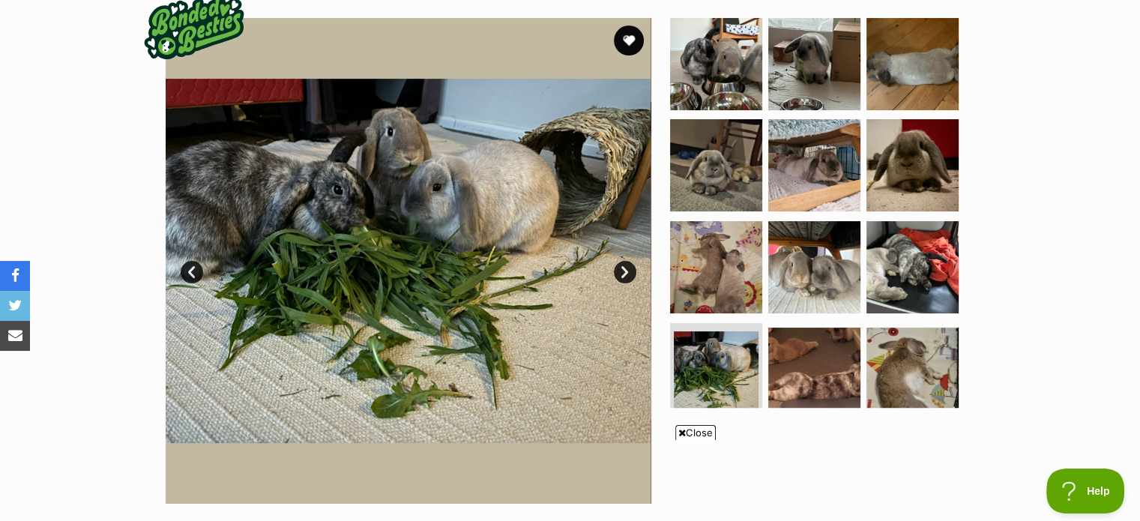
click at [621, 261] on link "Next" at bounding box center [625, 272] width 22 height 22
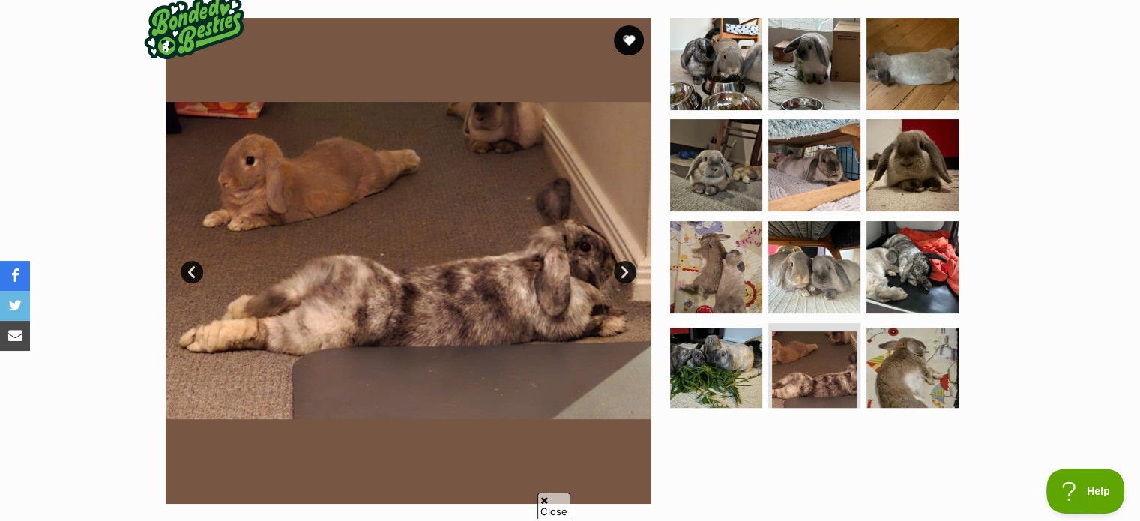
scroll to position [0, 0]
click at [621, 261] on link "Next" at bounding box center [625, 272] width 22 height 22
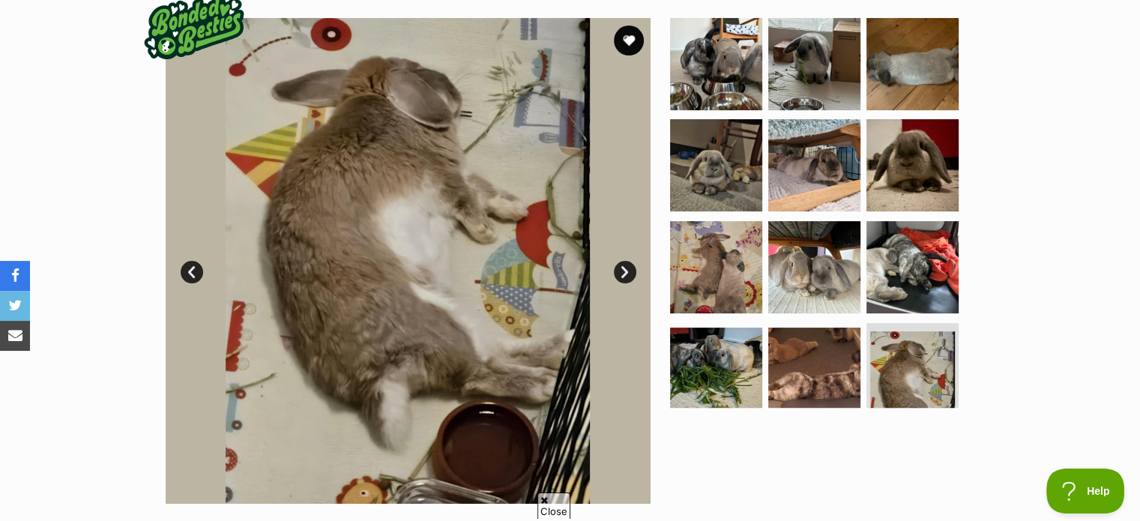
click at [621, 261] on link "Next" at bounding box center [625, 272] width 22 height 22
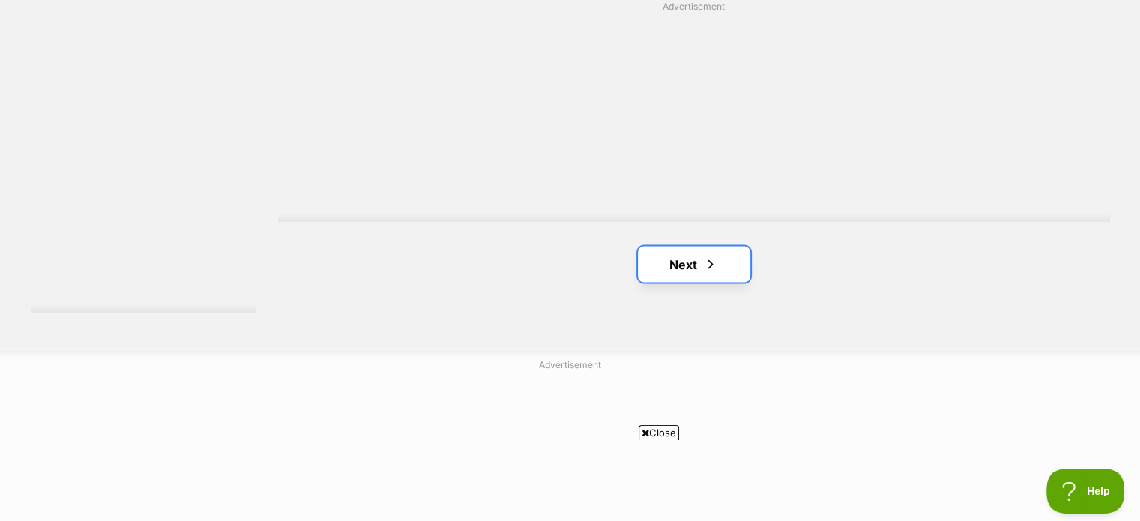
click at [687, 263] on link "Next" at bounding box center [694, 264] width 112 height 36
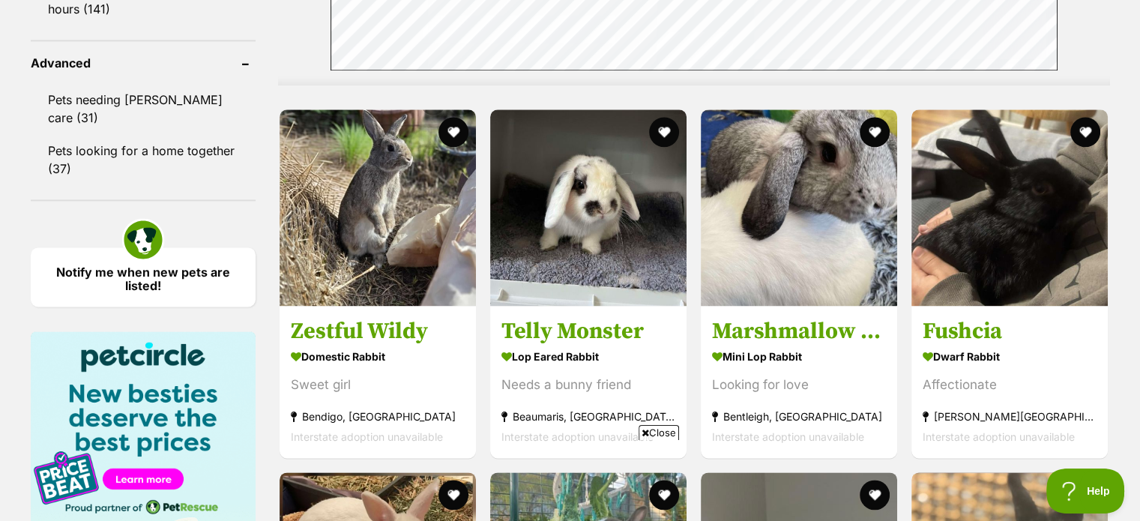
scroll to position [2006, 0]
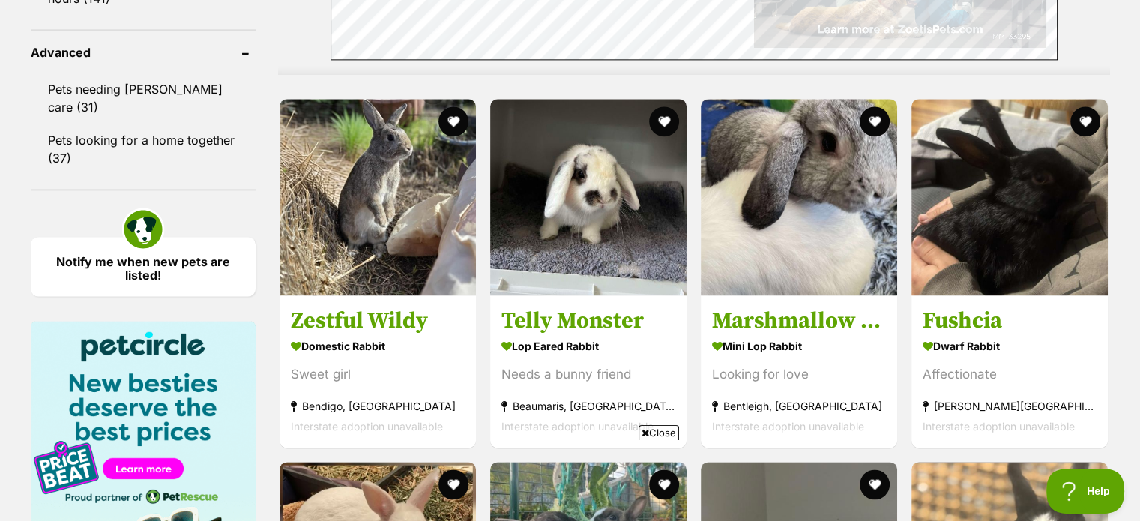
click at [1139, 290] on html "Skip to main content Log in to favourite this pet Log in Or sign up Search PetR…" at bounding box center [570, 91] width 1140 height 4195
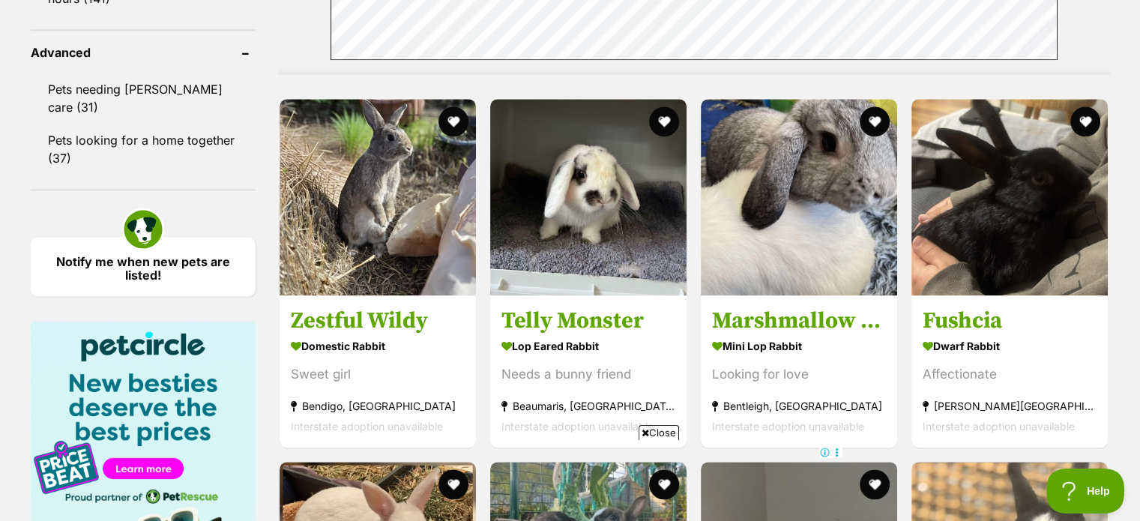
scroll to position [2001, 0]
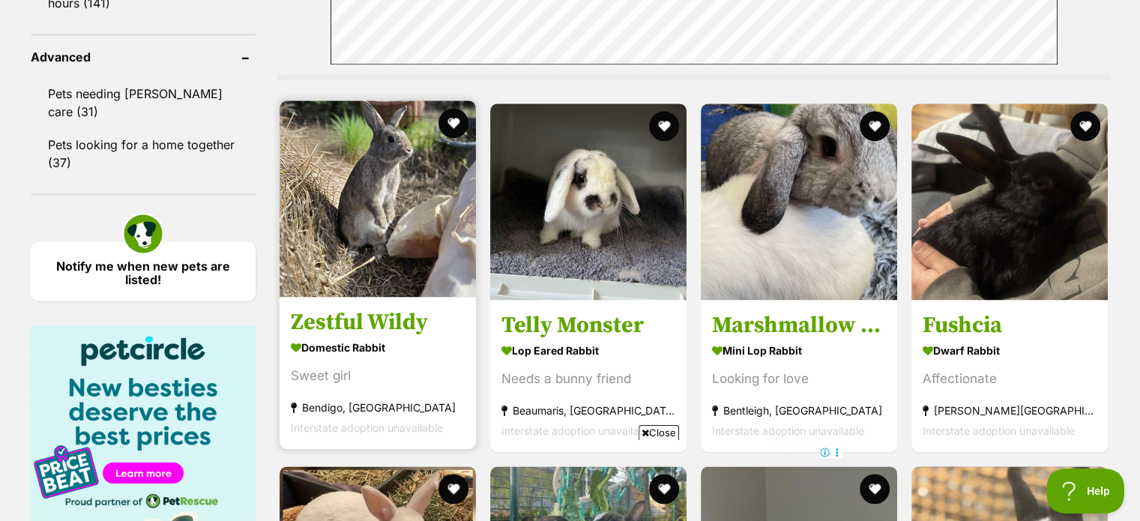
click at [385, 196] on img at bounding box center [378, 198] width 196 height 196
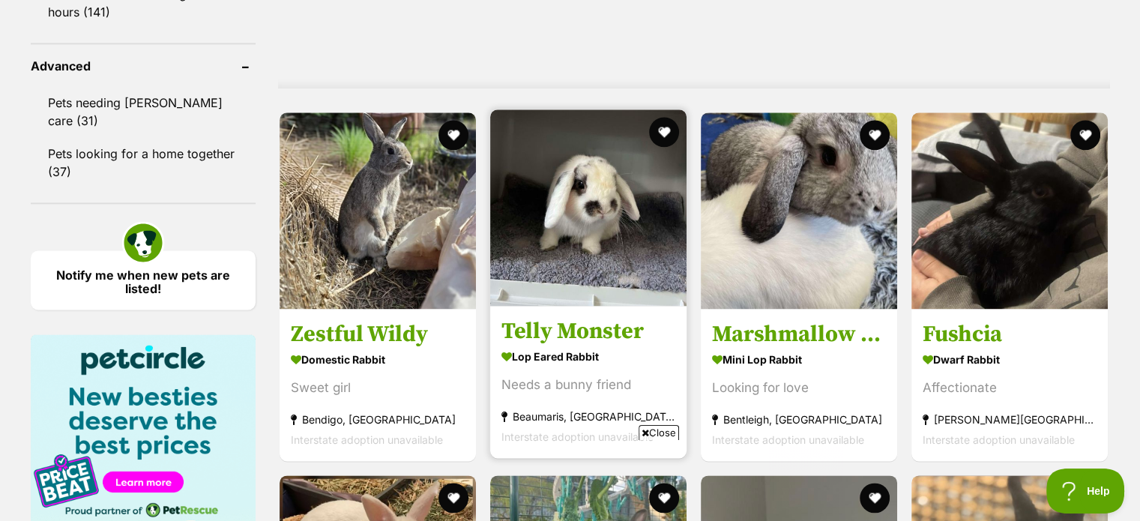
click at [564, 200] on img at bounding box center [588, 207] width 196 height 196
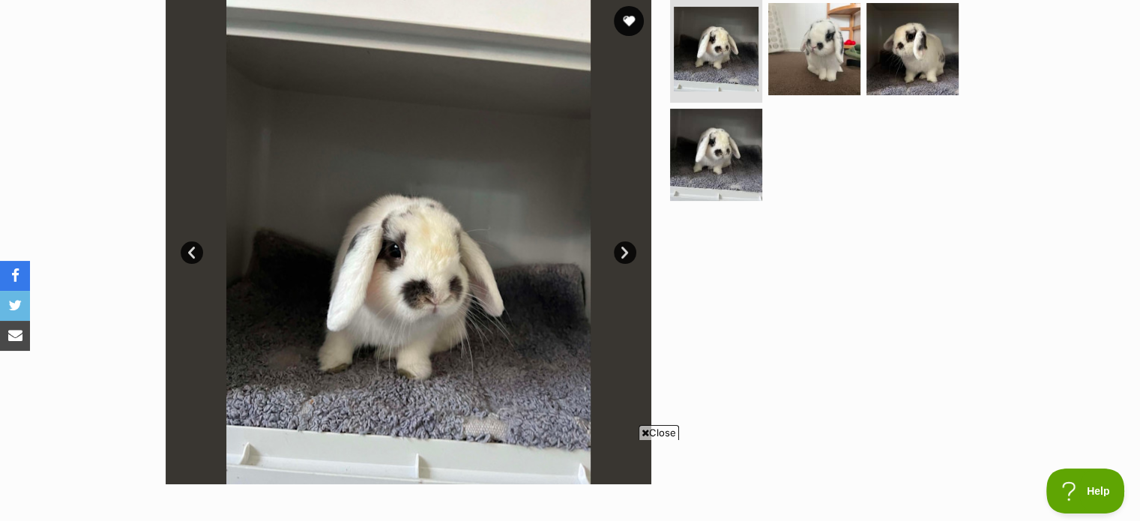
scroll to position [277, 0]
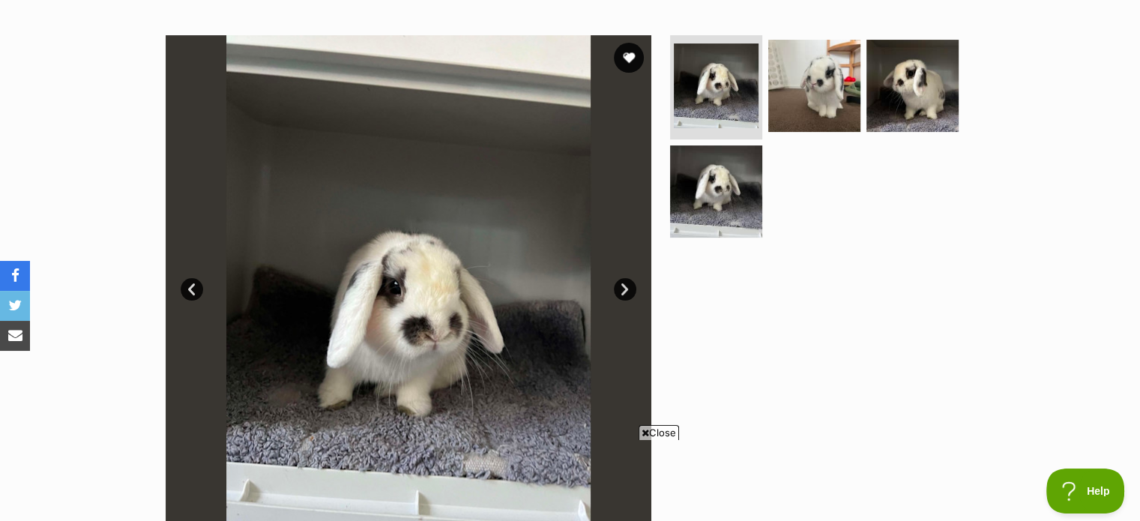
drag, startPoint x: 0, startPoint y: 0, endPoint x: 1151, endPoint y: 103, distance: 1155.1
click at [801, 92] on img at bounding box center [814, 85] width 97 height 97
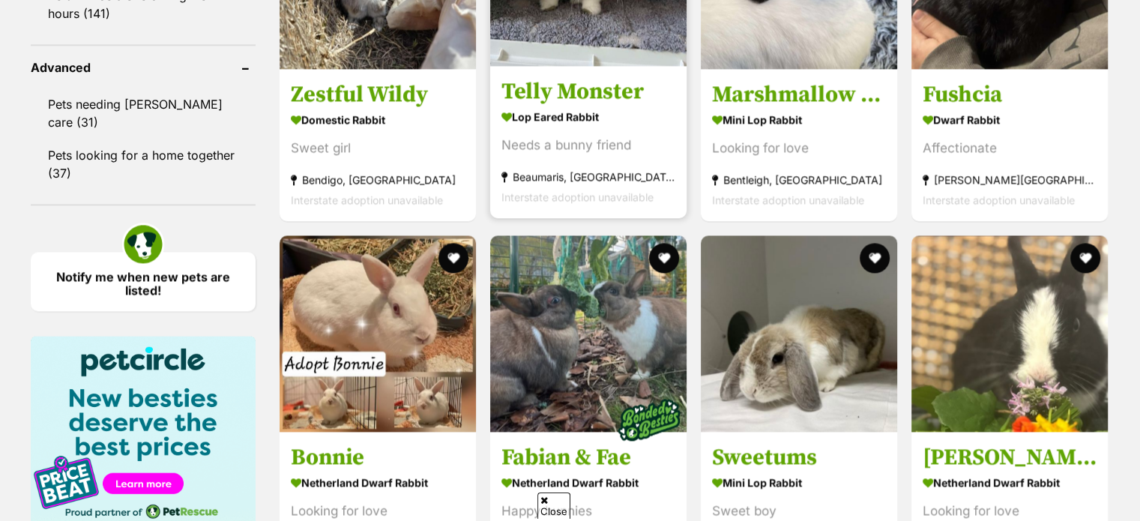
scroll to position [1992, 0]
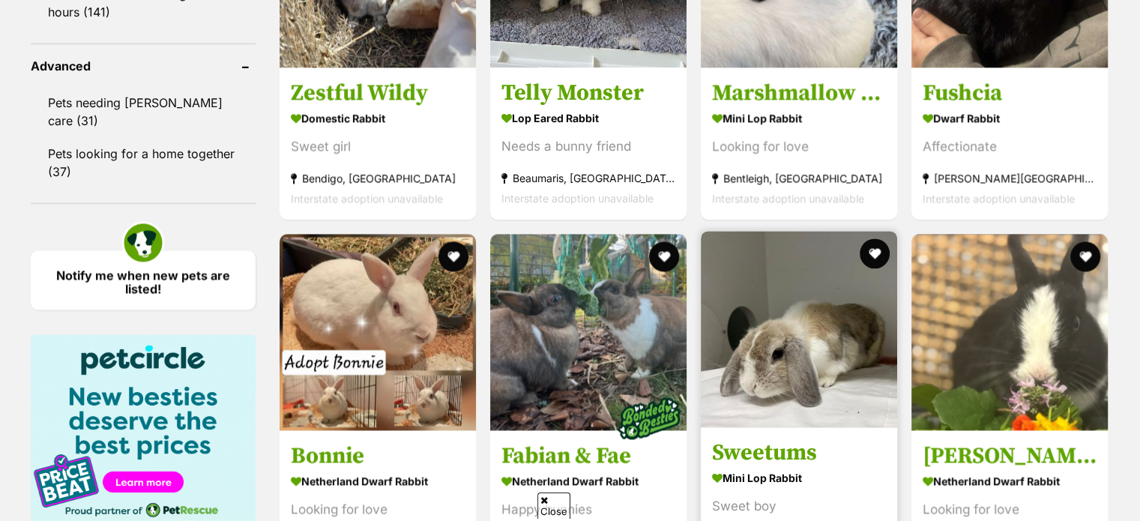
click at [768, 341] on img at bounding box center [799, 329] width 196 height 196
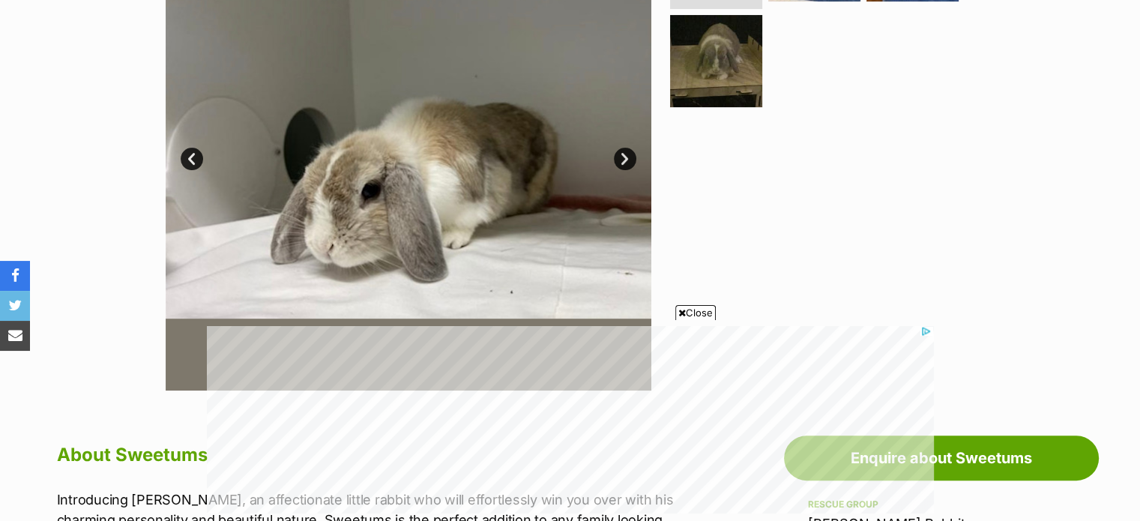
scroll to position [417, 0]
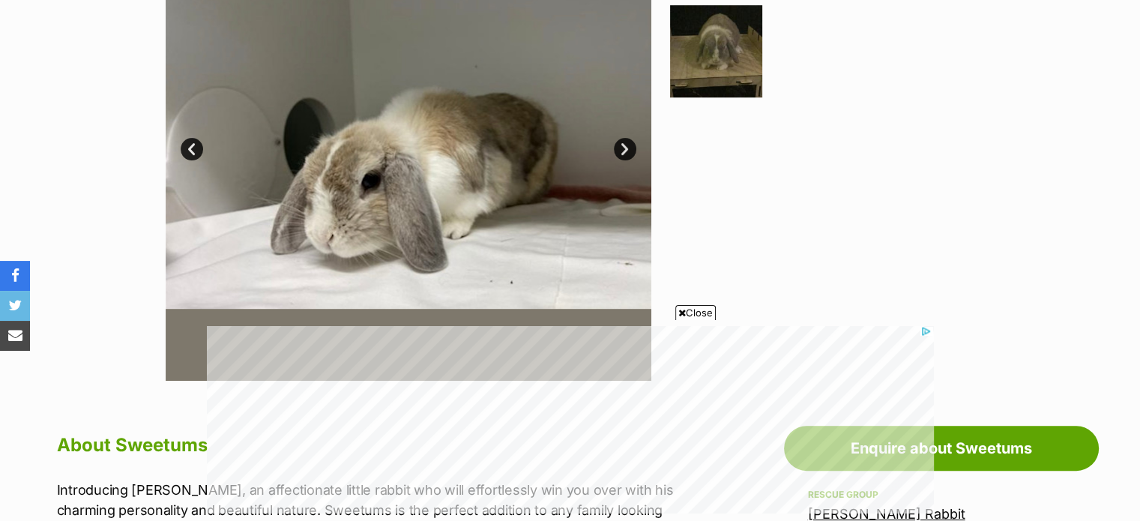
click at [624, 148] on link "Next" at bounding box center [625, 149] width 22 height 22
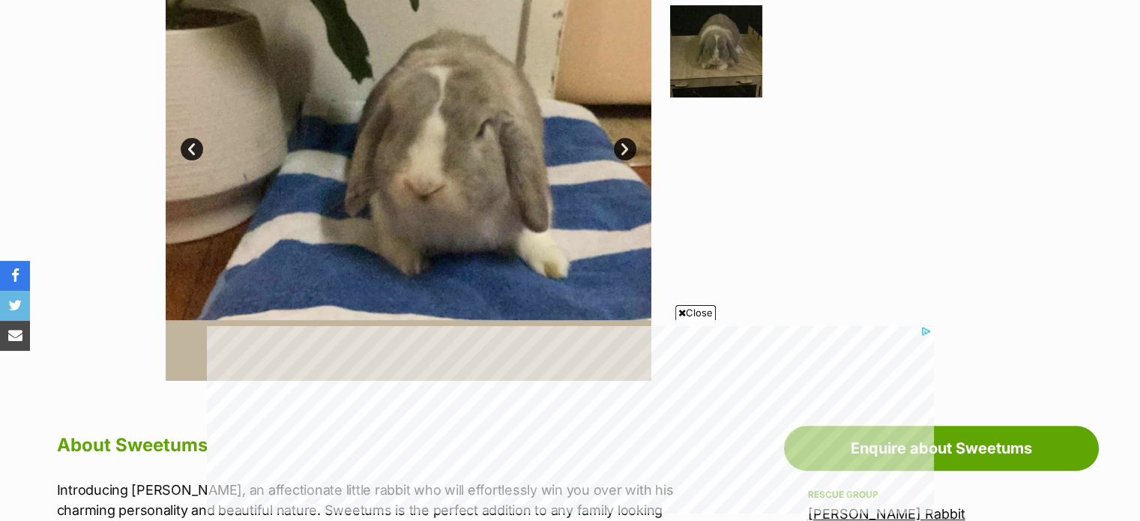
click at [624, 148] on link "Next" at bounding box center [625, 149] width 22 height 22
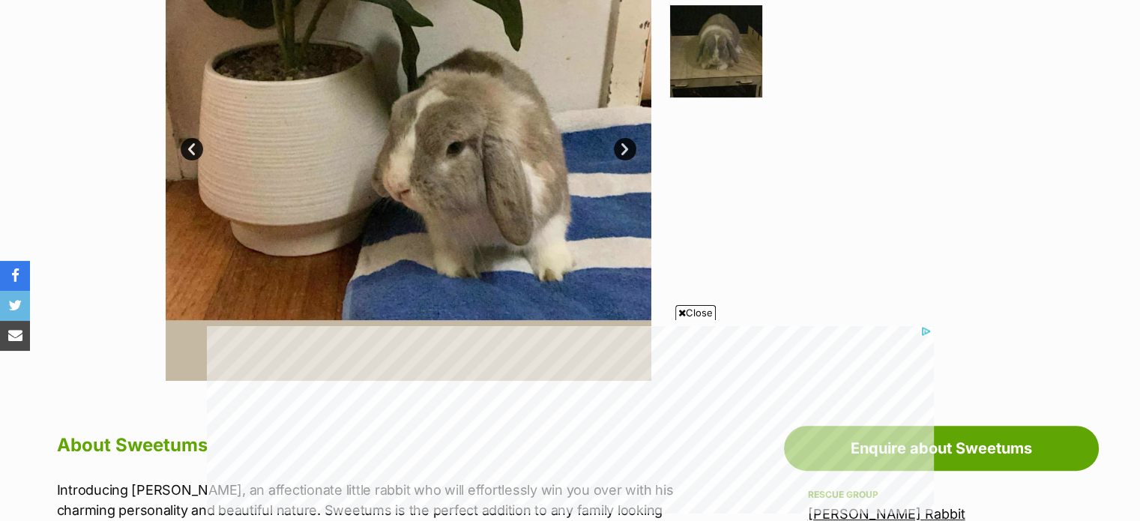
click at [624, 148] on link "Next" at bounding box center [625, 149] width 22 height 22
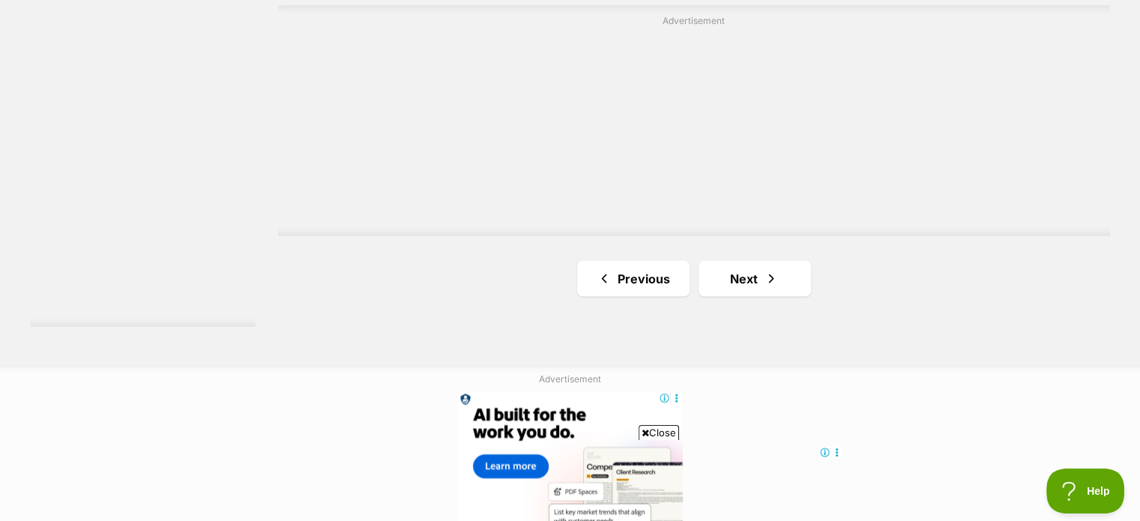
scroll to position [2845, 0]
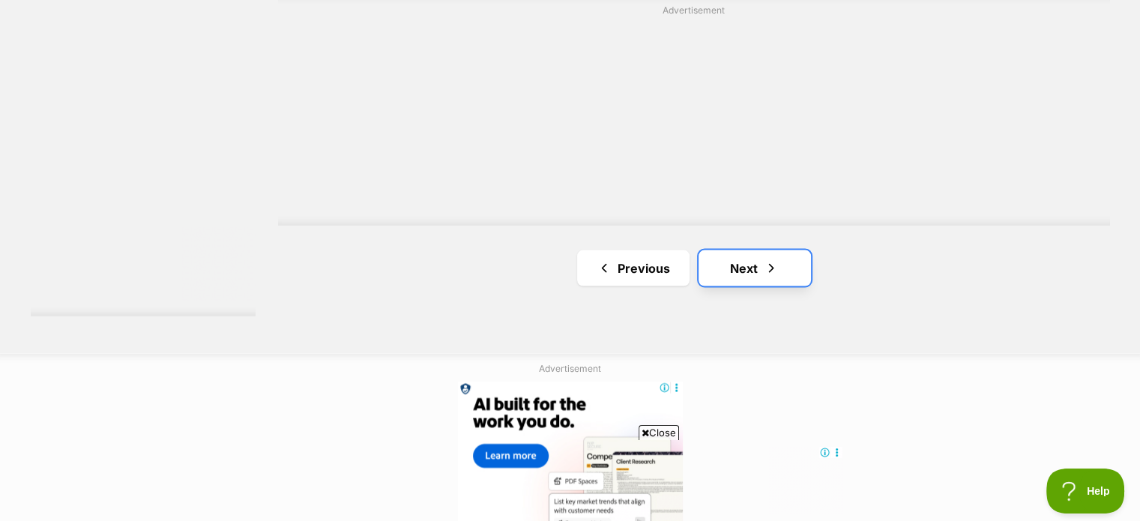
click at [762, 266] on link "Next" at bounding box center [755, 268] width 112 height 36
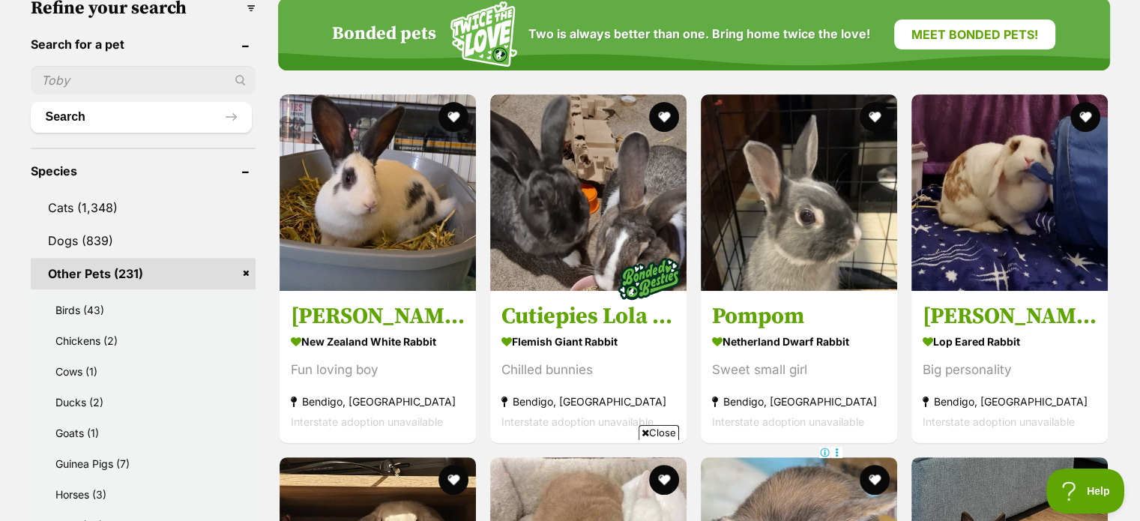
scroll to position [495, 0]
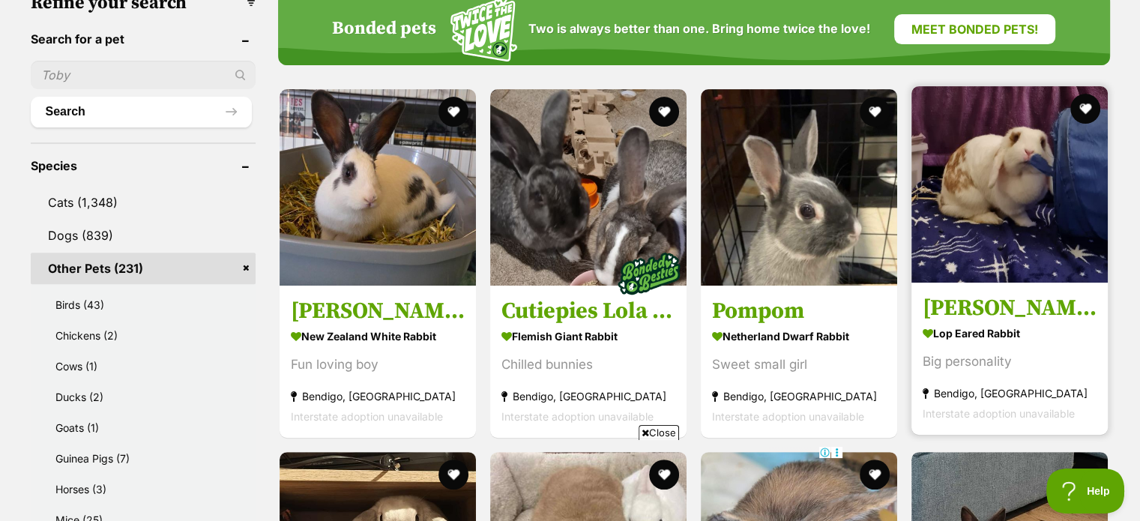
click at [1039, 177] on img at bounding box center [1009, 184] width 196 height 196
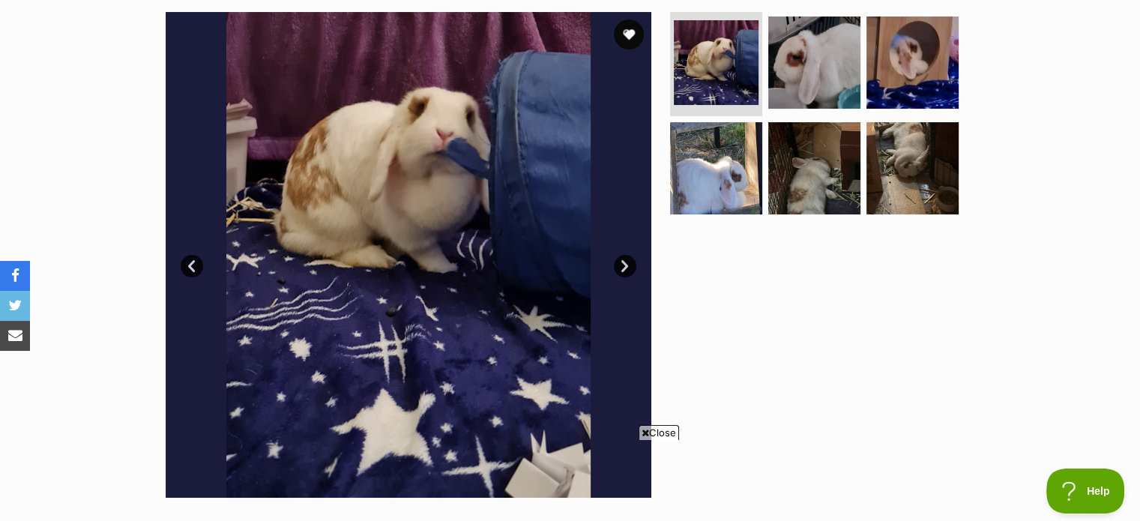
drag, startPoint x: 0, startPoint y: 0, endPoint x: 1151, endPoint y: 109, distance: 1155.8
click at [738, 170] on img at bounding box center [716, 168] width 97 height 97
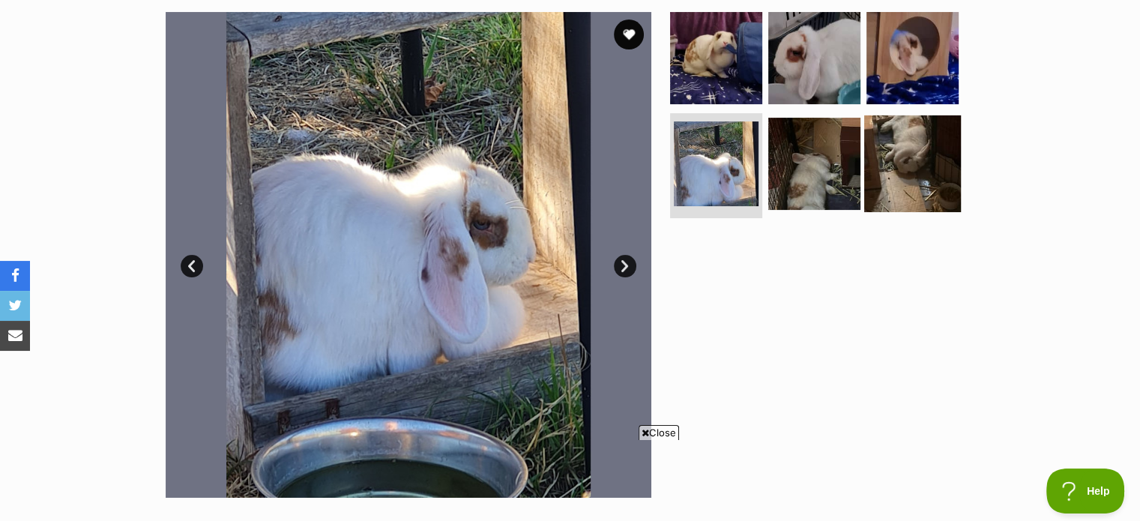
click at [903, 154] on img at bounding box center [912, 163] width 97 height 97
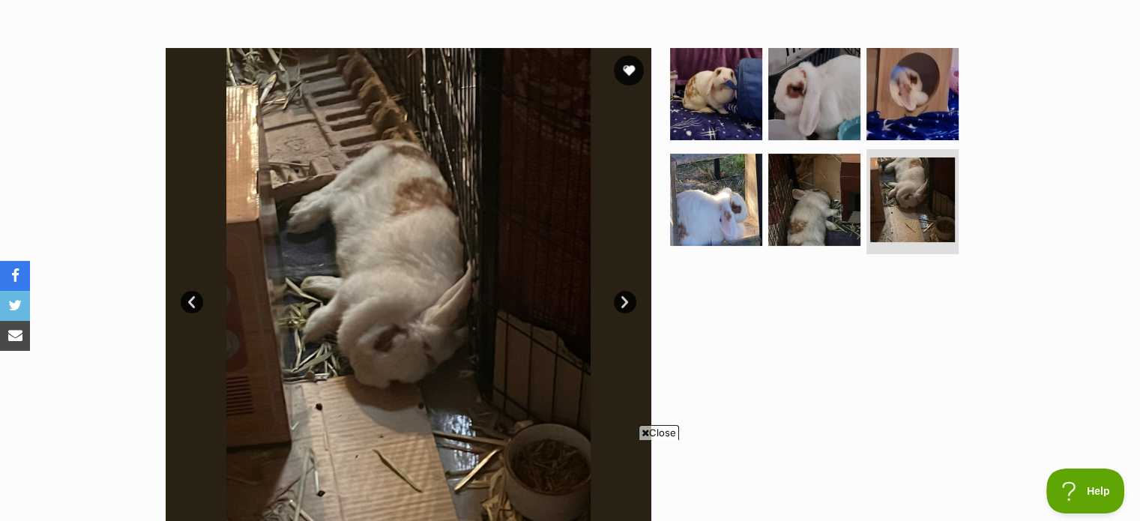
scroll to position [261, 0]
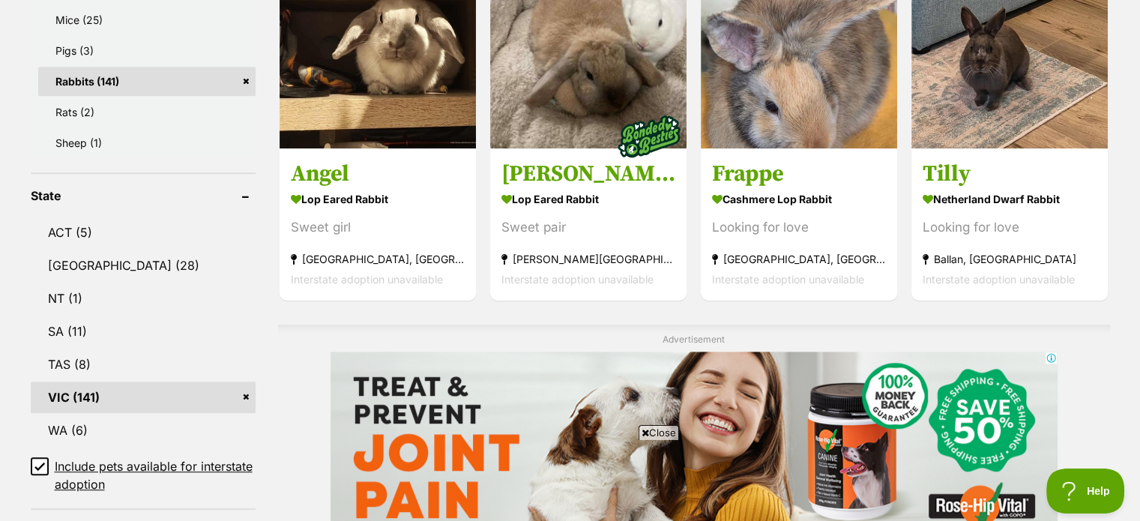
scroll to position [918, 0]
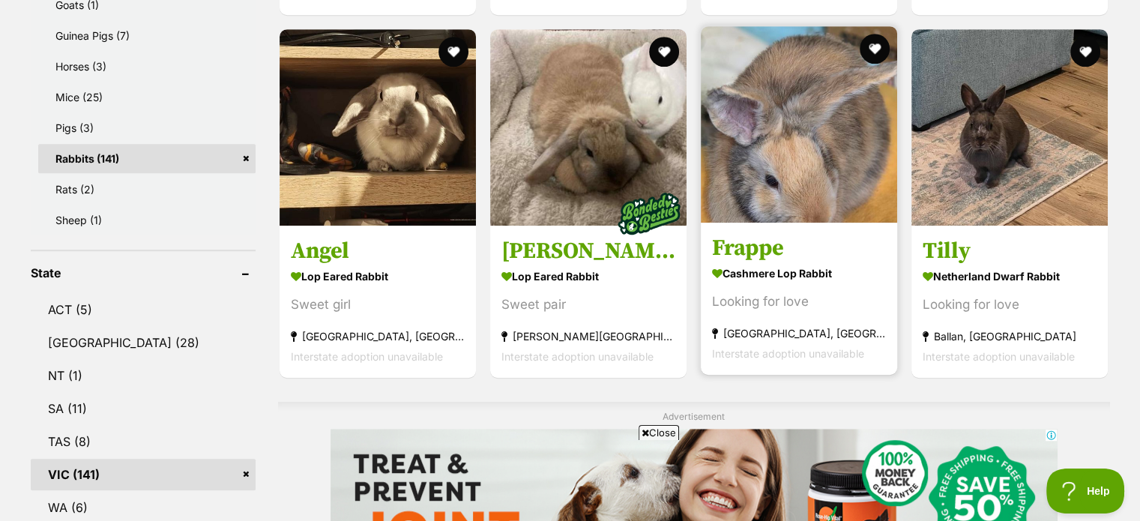
click at [813, 142] on img at bounding box center [799, 124] width 196 height 196
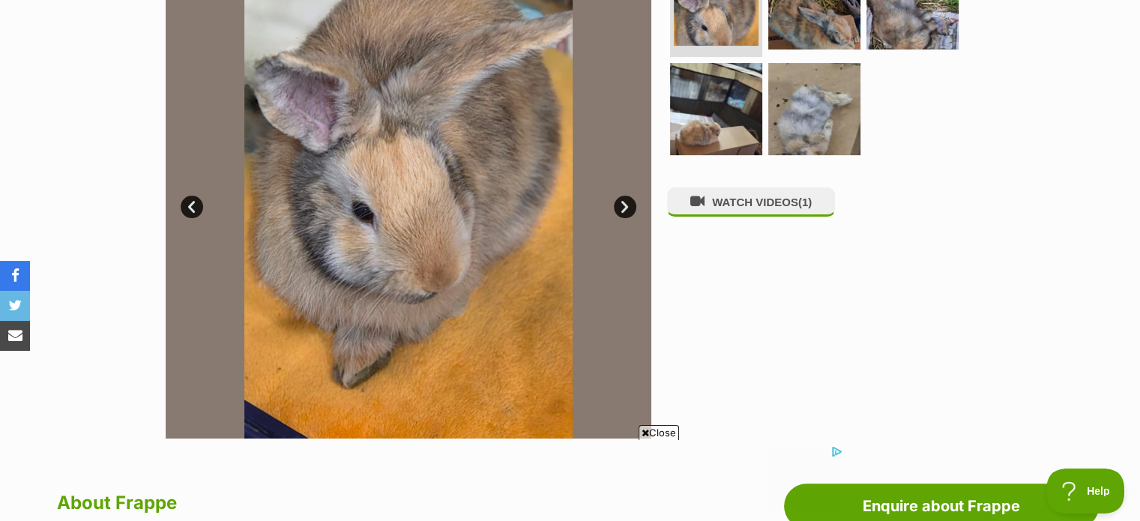
click at [627, 205] on link "Next" at bounding box center [625, 207] width 22 height 22
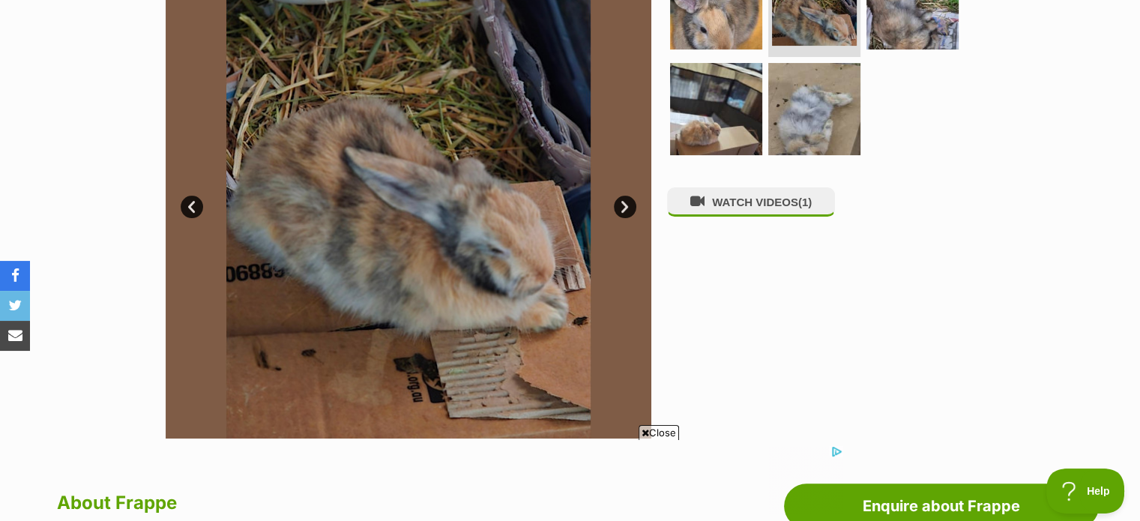
click at [627, 205] on link "Next" at bounding box center [625, 207] width 22 height 22
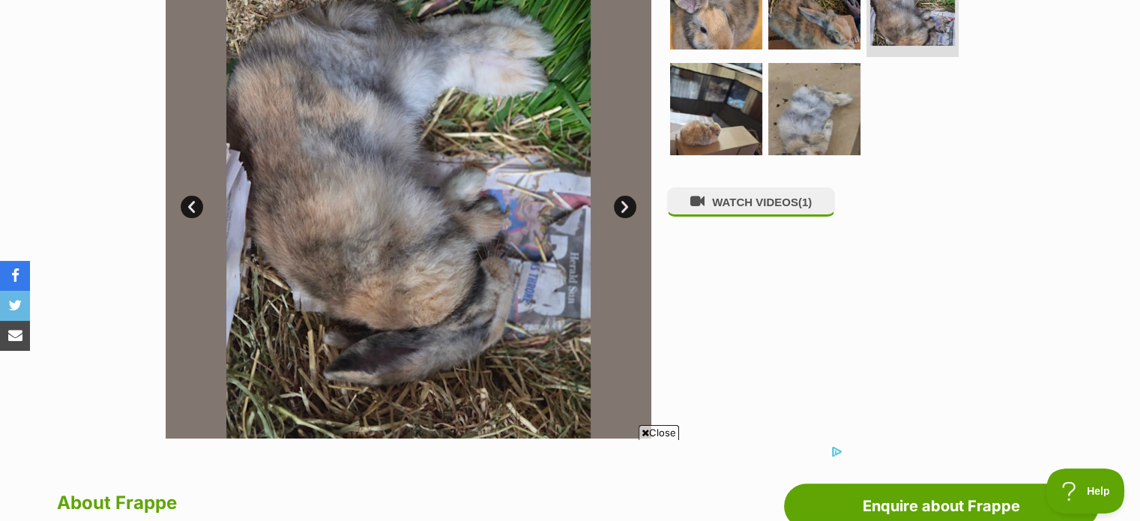
click at [621, 203] on link "Next" at bounding box center [625, 207] width 22 height 22
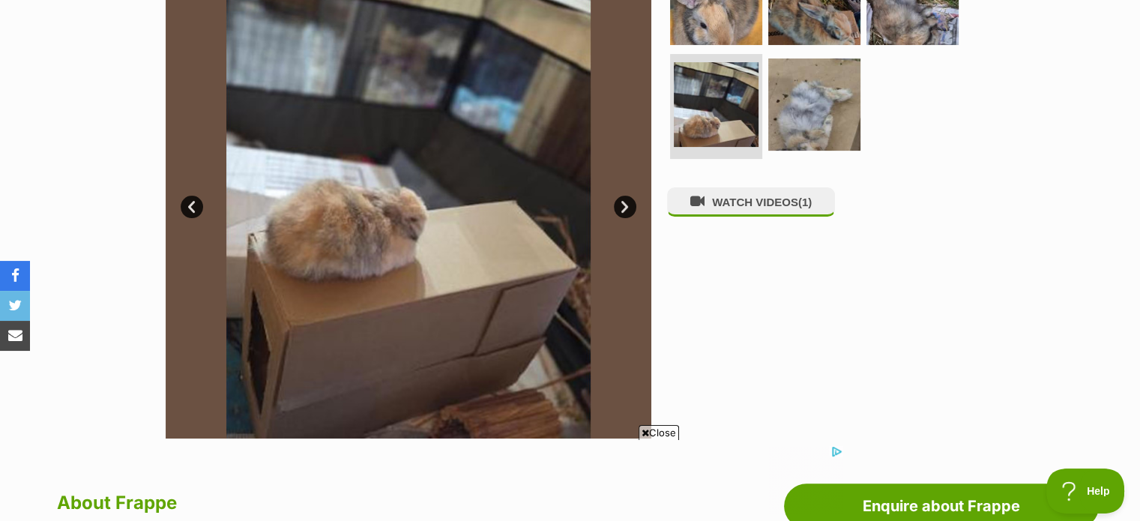
click at [621, 203] on link "Next" at bounding box center [625, 207] width 22 height 22
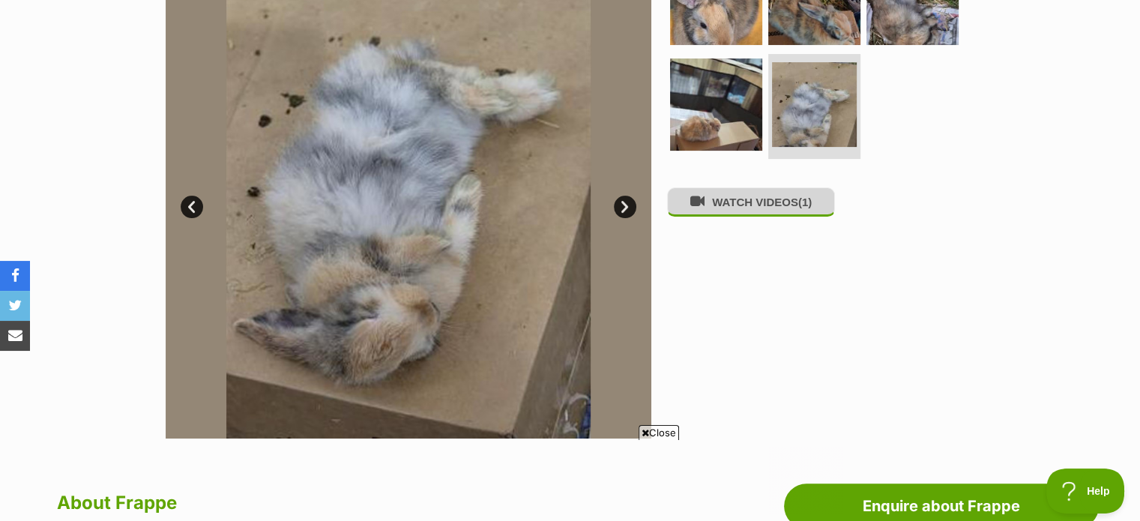
click at [738, 202] on button "WATCH VIDEOS (1)" at bounding box center [751, 201] width 168 height 29
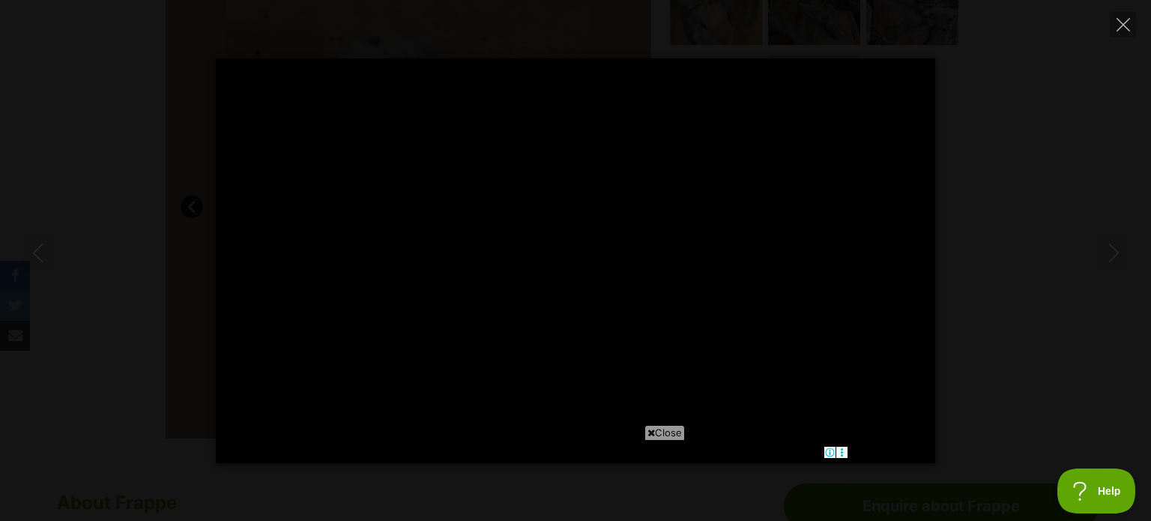
type input "100"
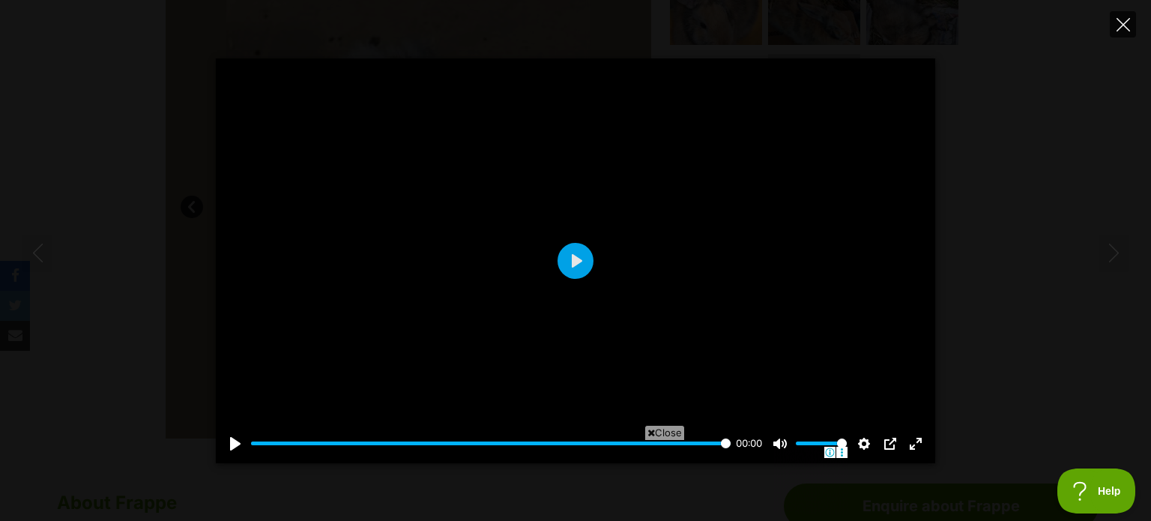
click at [1112, 22] on button "Close" at bounding box center [1123, 24] width 26 height 26
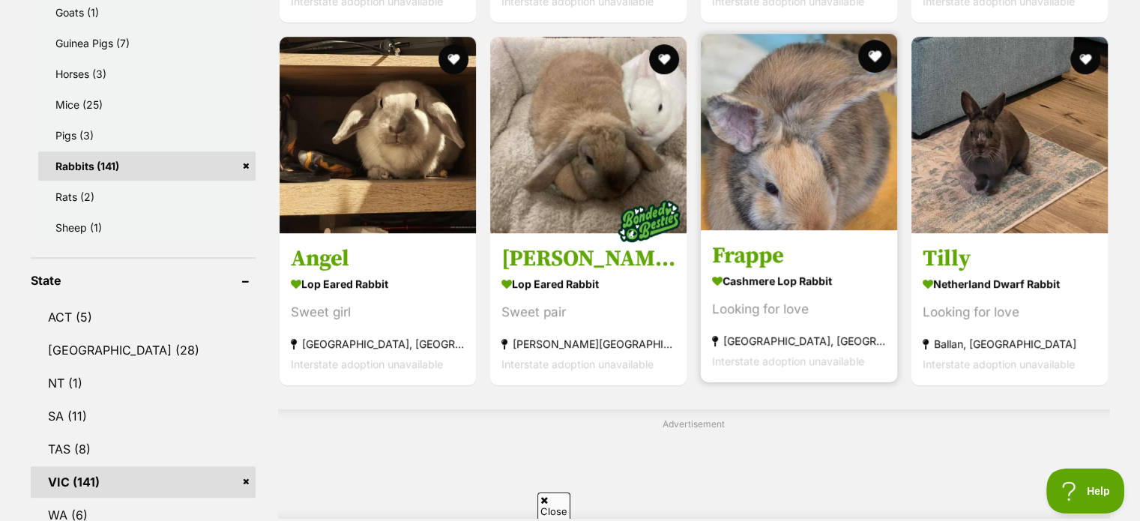
click at [881, 55] on button "favourite" at bounding box center [874, 56] width 33 height 33
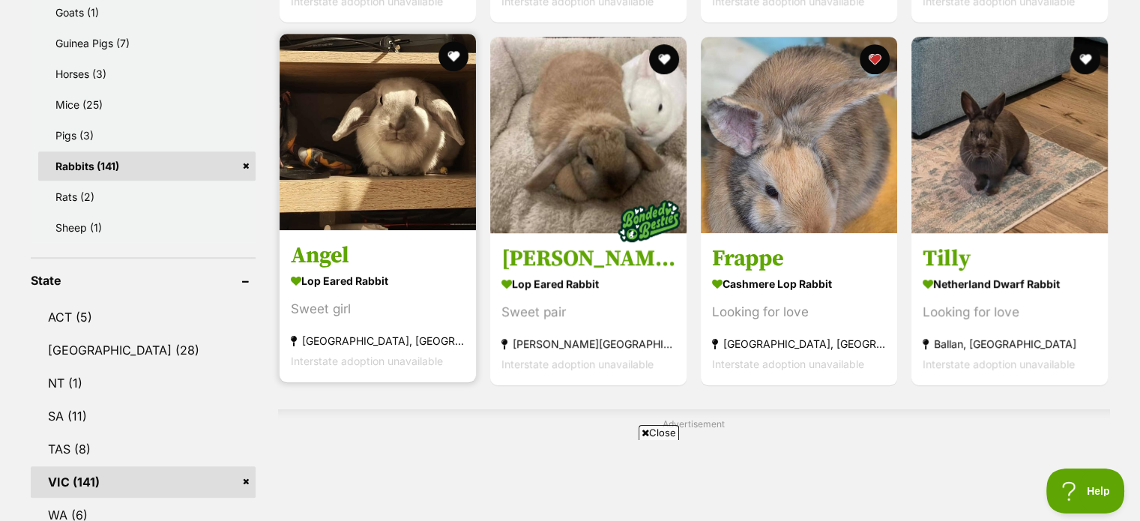
click at [411, 137] on img at bounding box center [378, 132] width 196 height 196
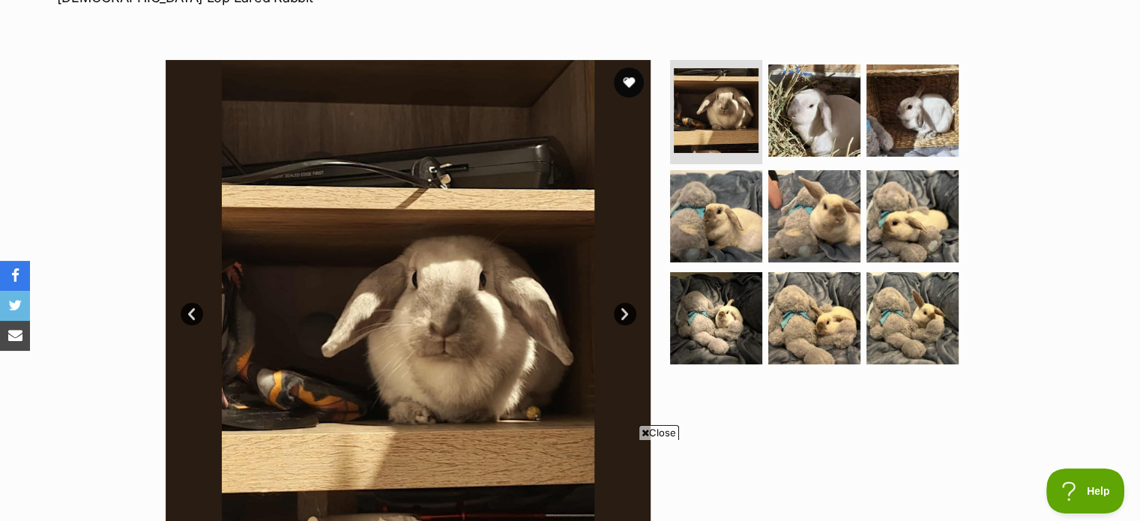
click at [622, 306] on link "Next" at bounding box center [625, 314] width 22 height 22
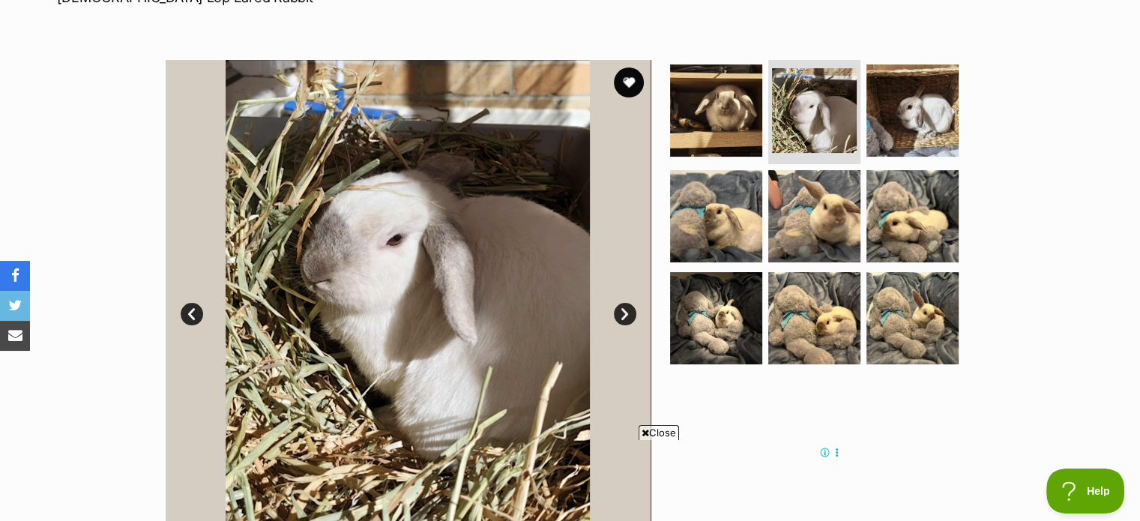
click at [622, 306] on link "Next" at bounding box center [625, 314] width 22 height 22
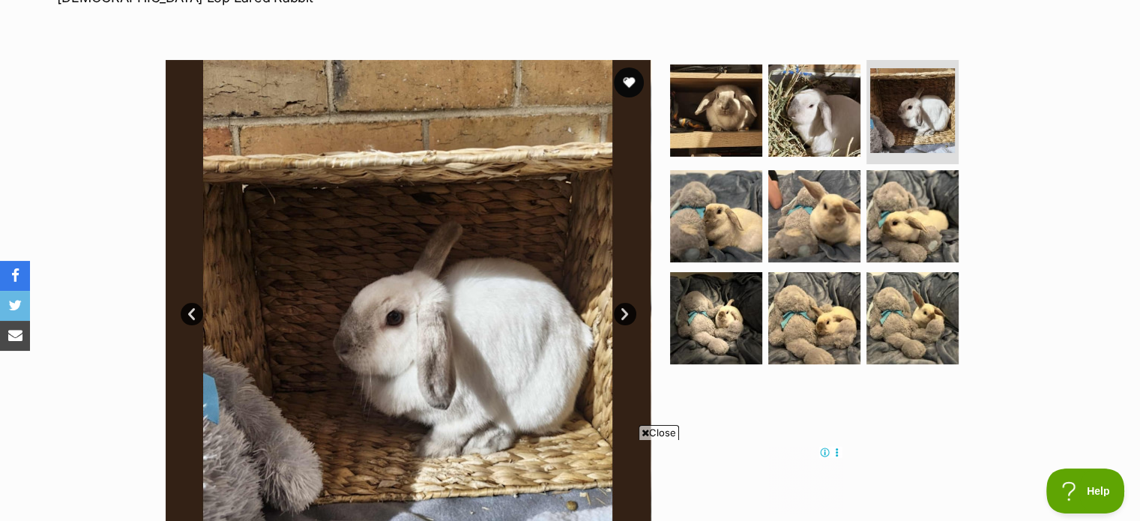
click at [191, 313] on link "Prev" at bounding box center [192, 314] width 22 height 22
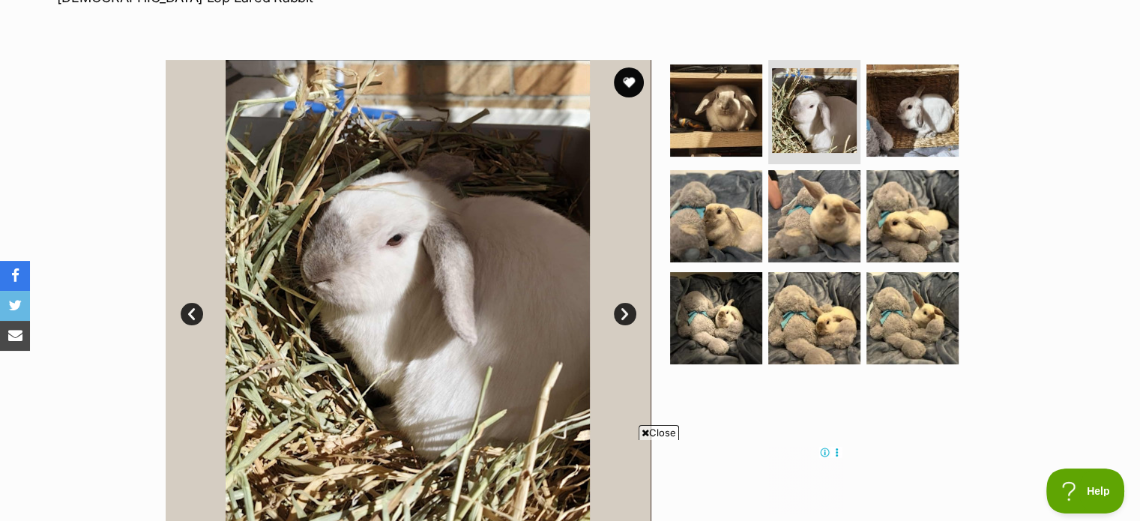
click at [191, 313] on link "Prev" at bounding box center [192, 314] width 22 height 22
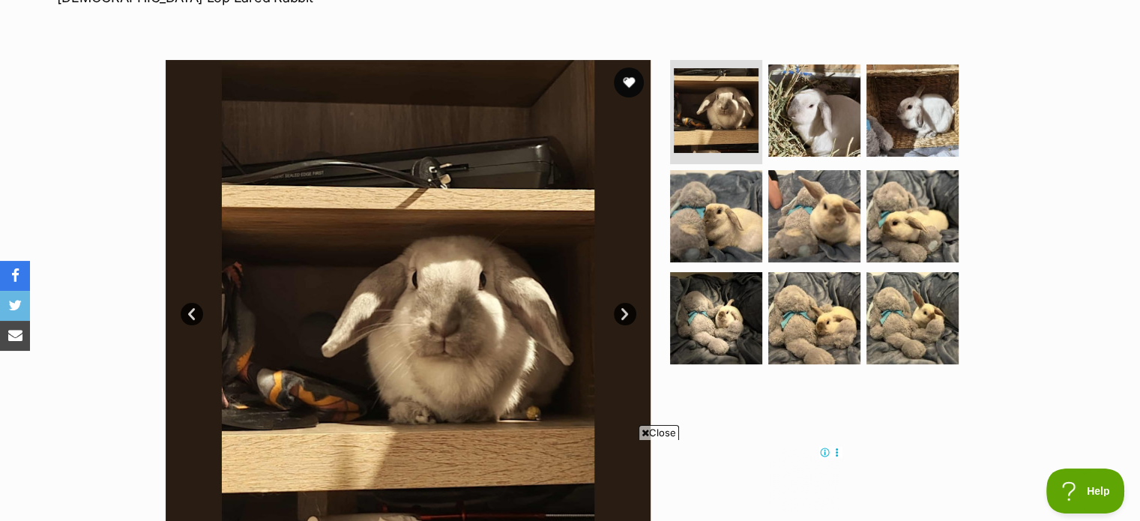
click at [625, 307] on link "Next" at bounding box center [625, 314] width 22 height 22
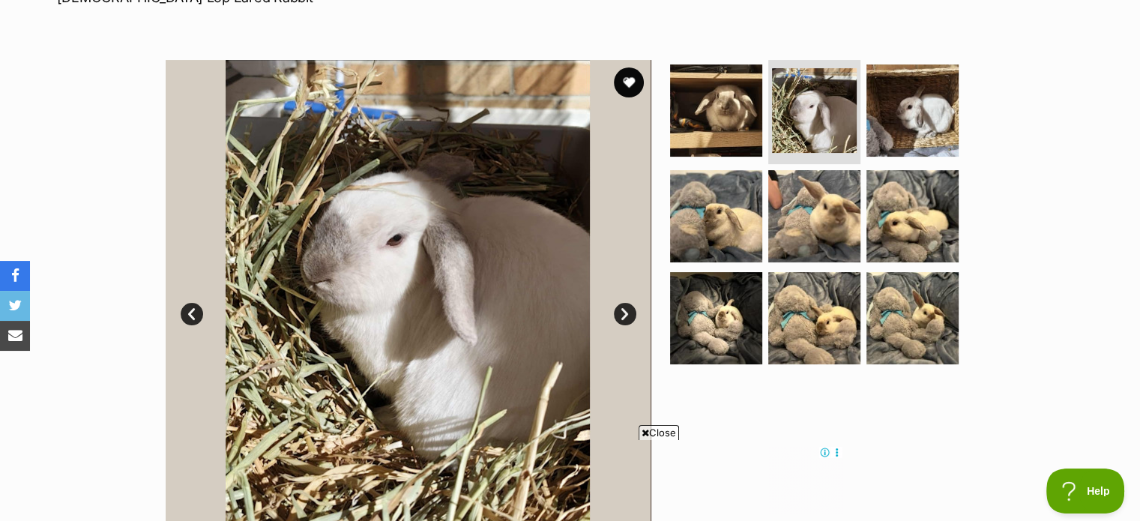
click at [625, 307] on link "Next" at bounding box center [625, 314] width 22 height 22
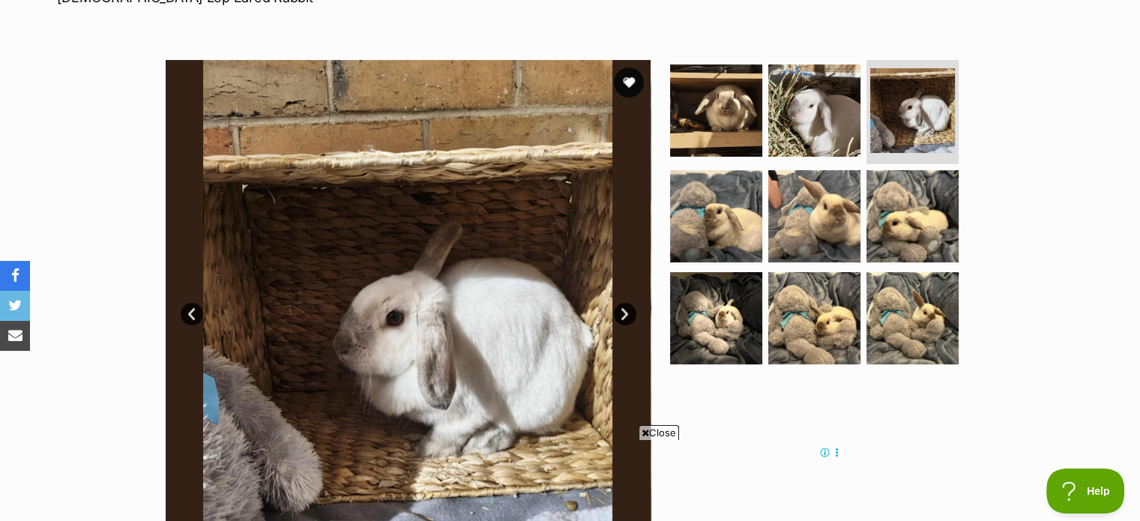
click at [625, 307] on link "Next" at bounding box center [625, 314] width 22 height 22
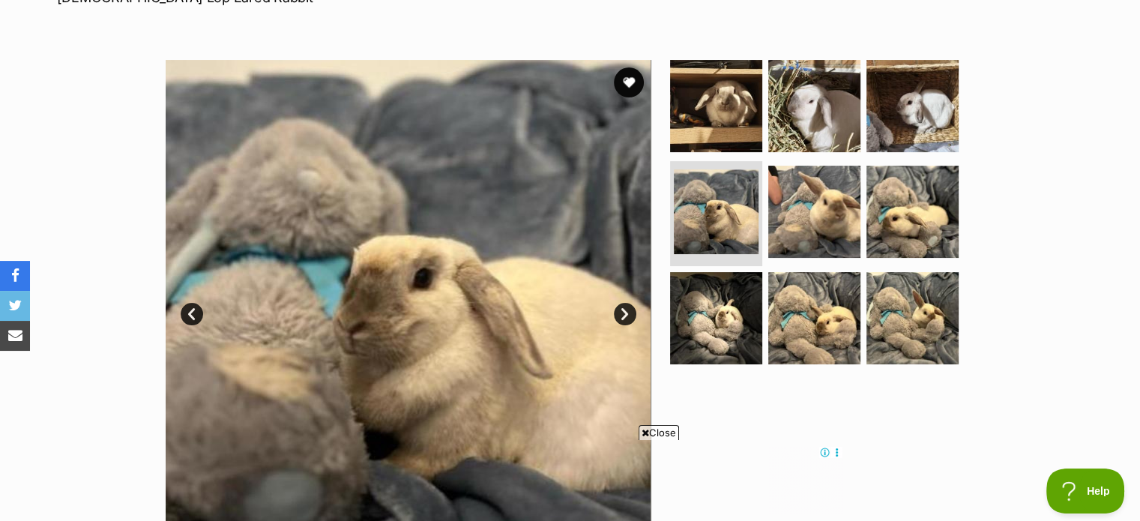
click at [627, 309] on link "Next" at bounding box center [625, 314] width 22 height 22
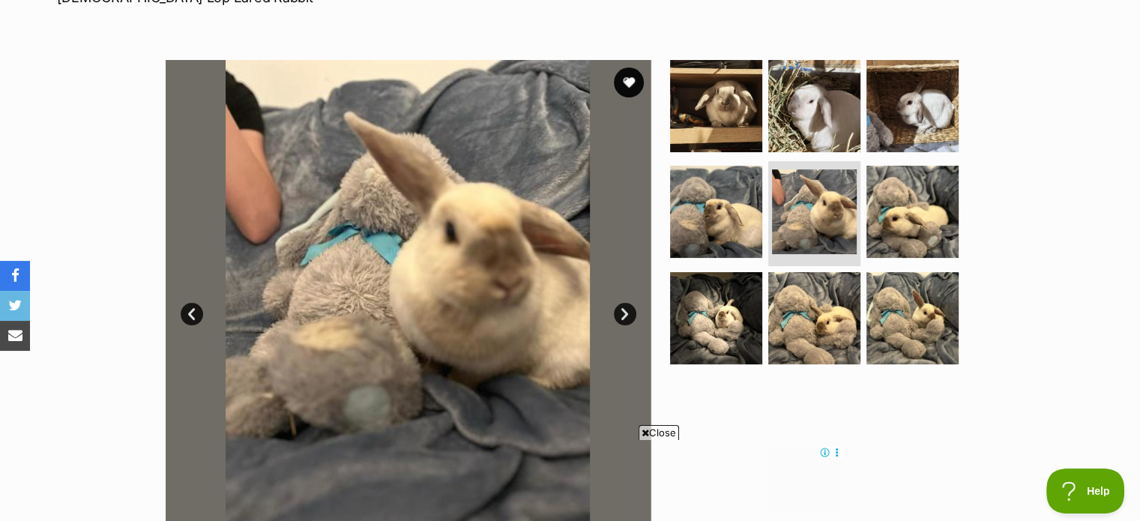
click at [627, 310] on link "Next" at bounding box center [625, 314] width 22 height 22
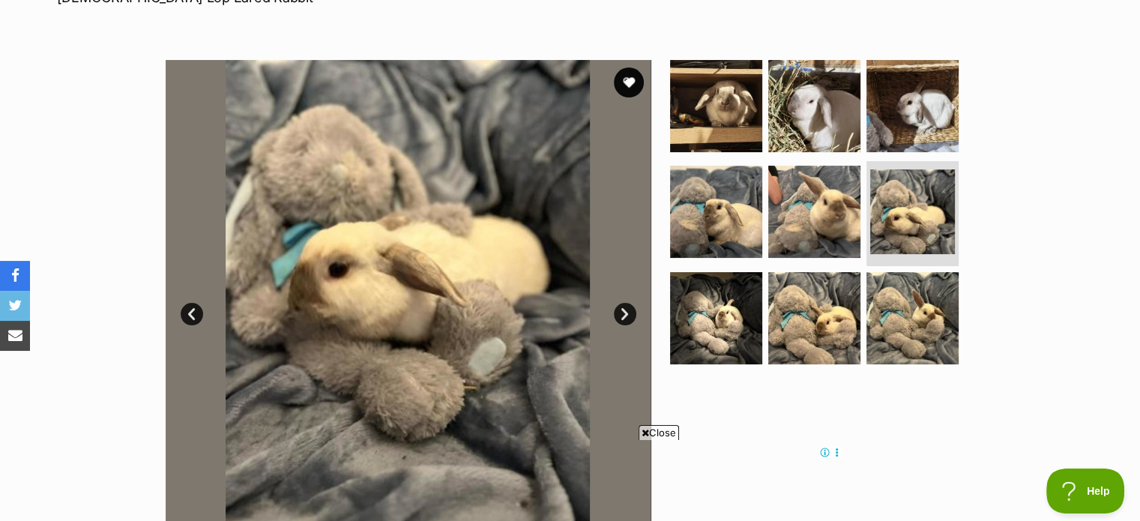
click at [627, 310] on link "Next" at bounding box center [625, 314] width 22 height 22
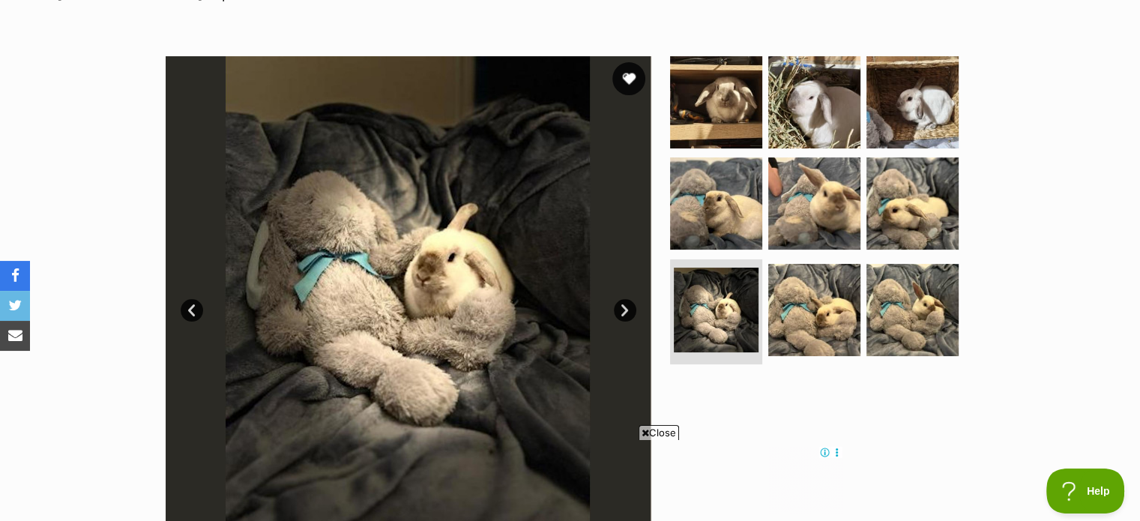
click at [623, 79] on button "favourite" at bounding box center [628, 78] width 33 height 33
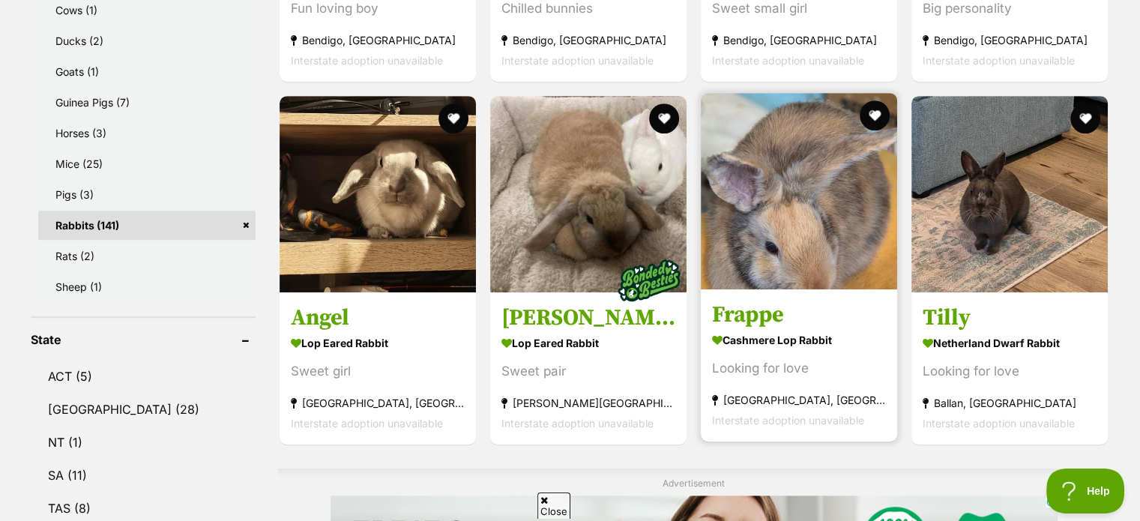
click at [797, 235] on img at bounding box center [799, 191] width 196 height 196
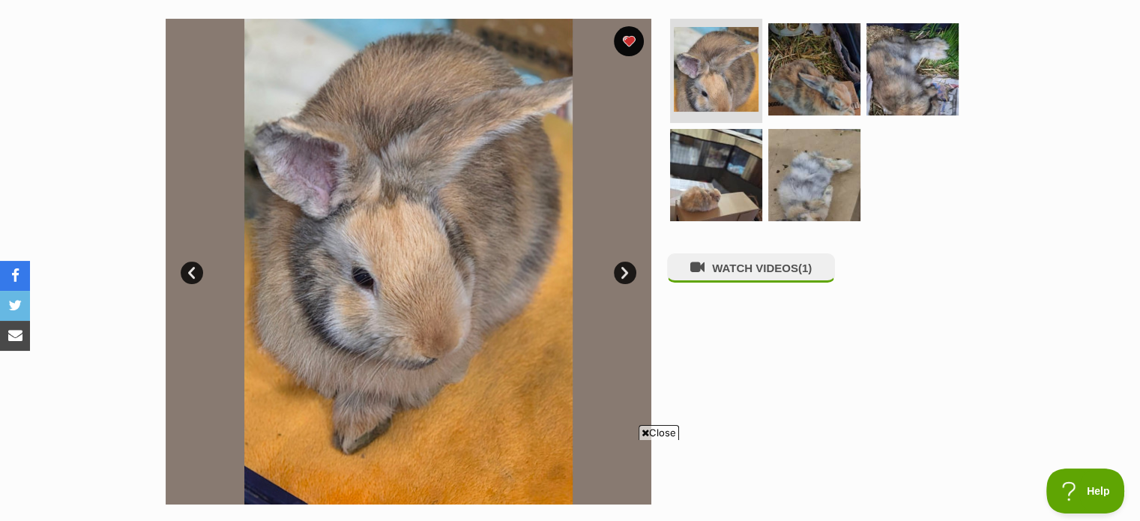
scroll to position [286, 0]
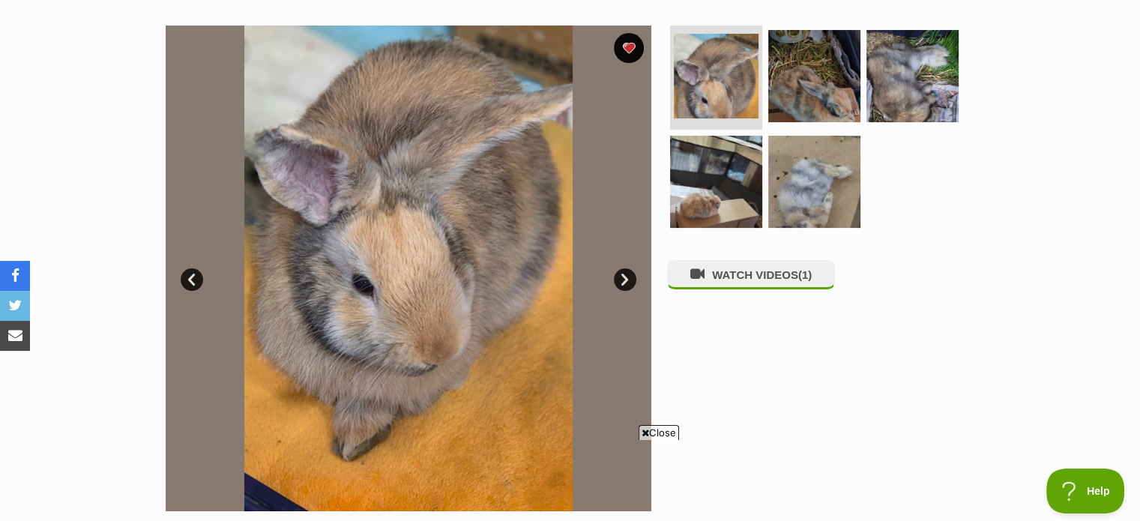
drag, startPoint x: 1149, startPoint y: 50, endPoint x: 1150, endPoint y: 113, distance: 63.0
click at [628, 274] on link "Next" at bounding box center [625, 279] width 22 height 22
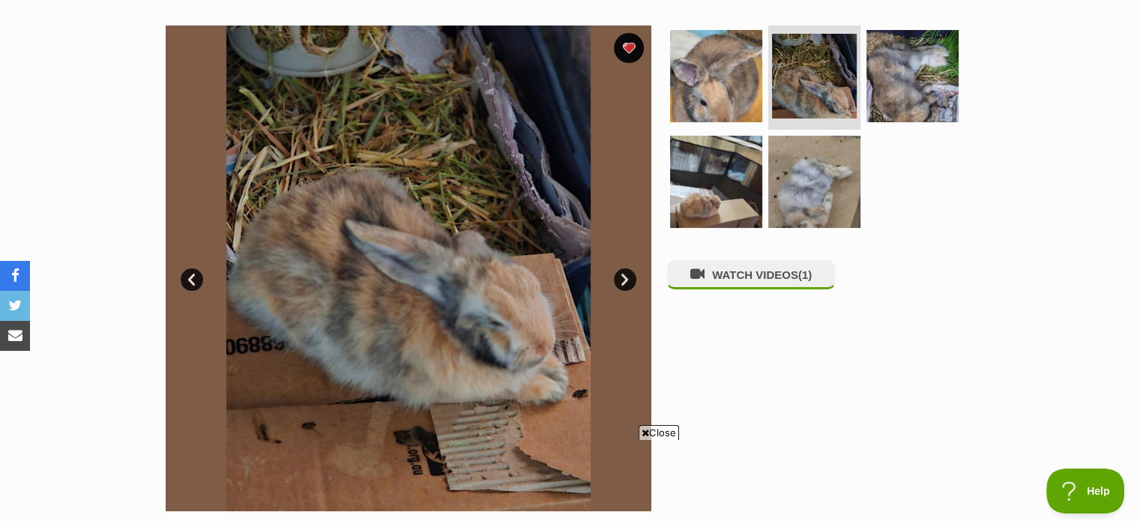
click at [627, 280] on link "Next" at bounding box center [625, 279] width 22 height 22
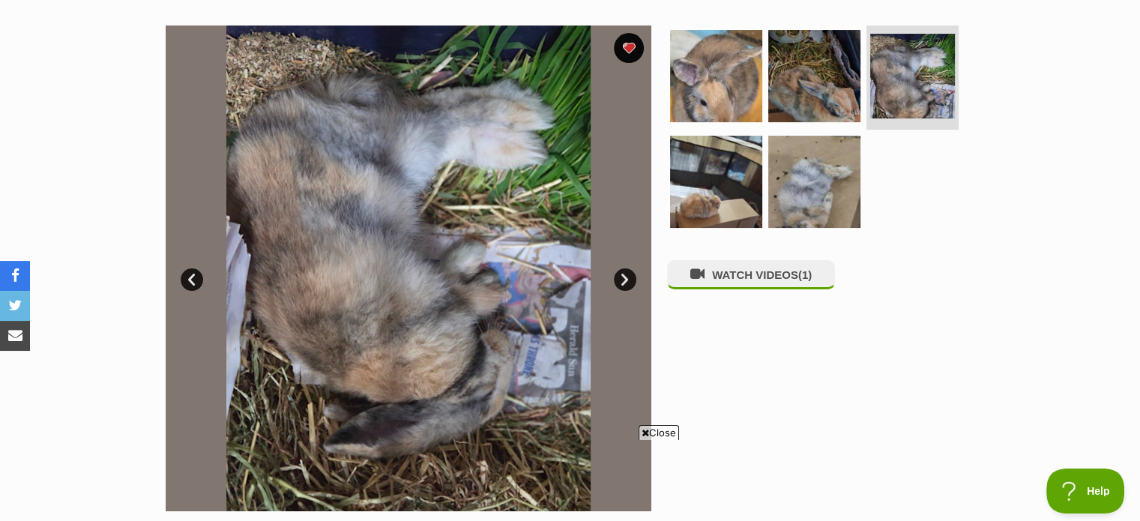
click at [629, 280] on link "Next" at bounding box center [625, 279] width 22 height 22
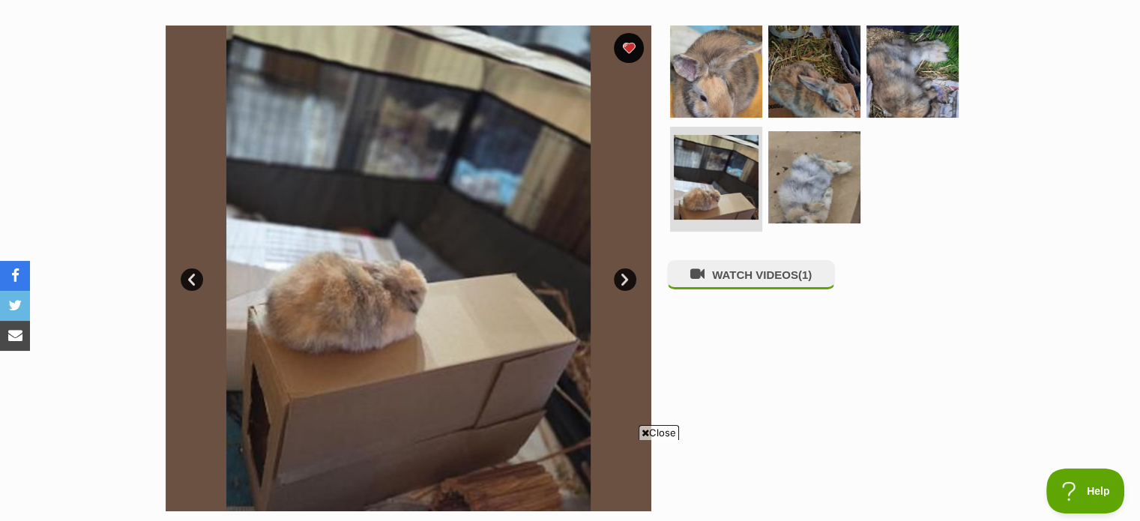
click at [629, 281] on link "Next" at bounding box center [625, 279] width 22 height 22
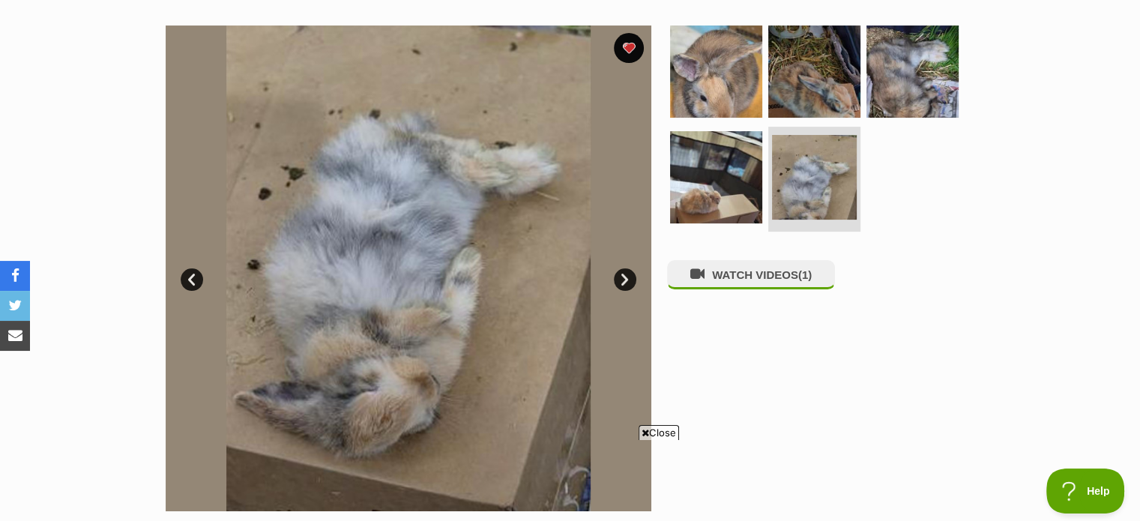
click at [633, 282] on link "Next" at bounding box center [625, 279] width 22 height 22
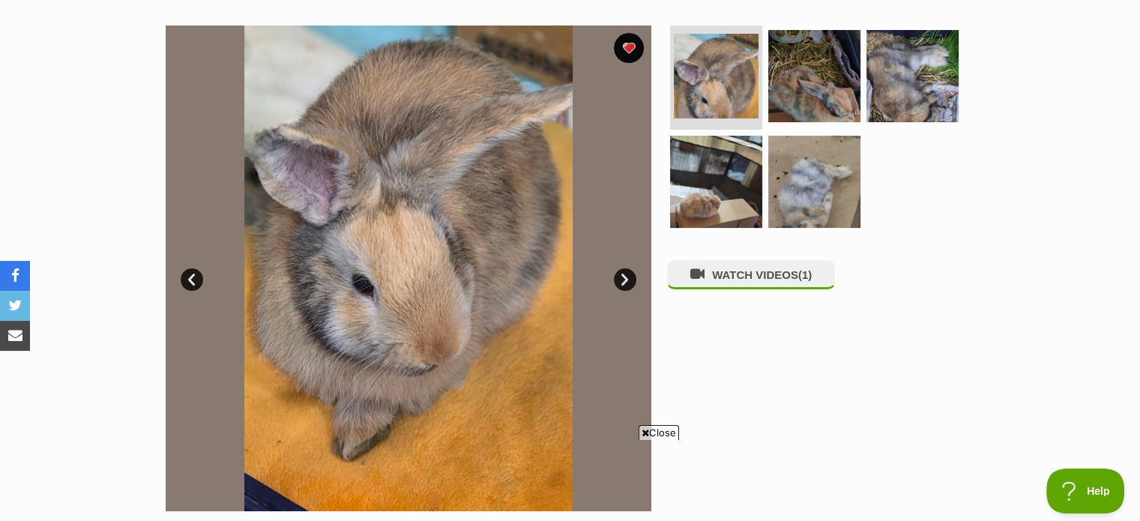
click at [633, 282] on link "Next" at bounding box center [625, 279] width 22 height 22
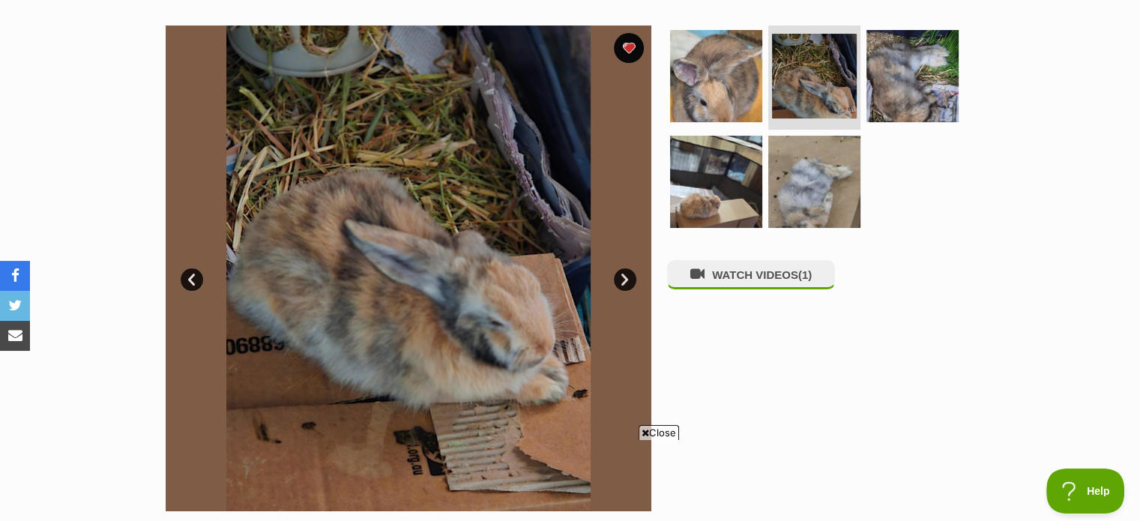
scroll to position [0, 0]
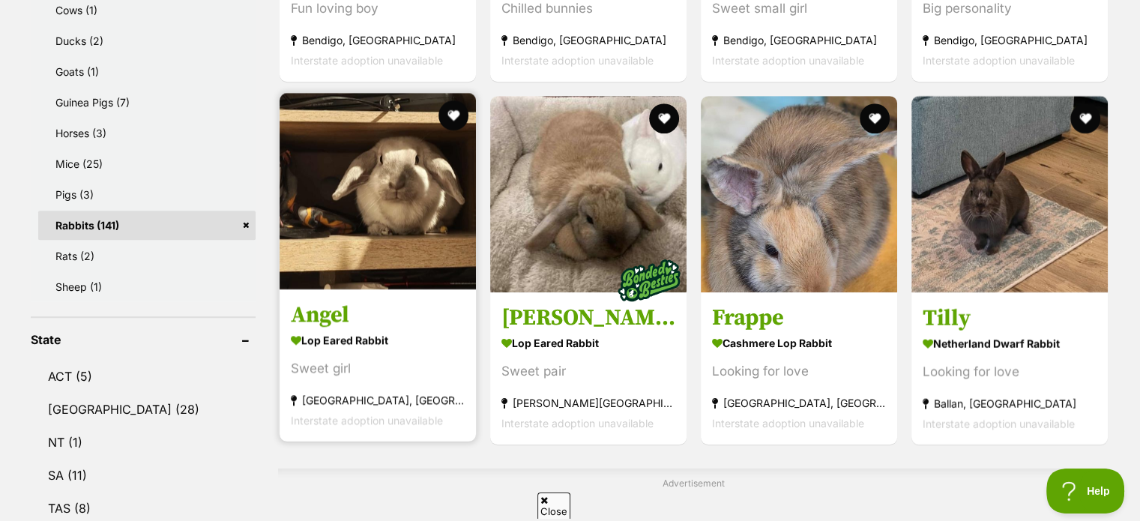
click at [355, 202] on img at bounding box center [378, 191] width 196 height 196
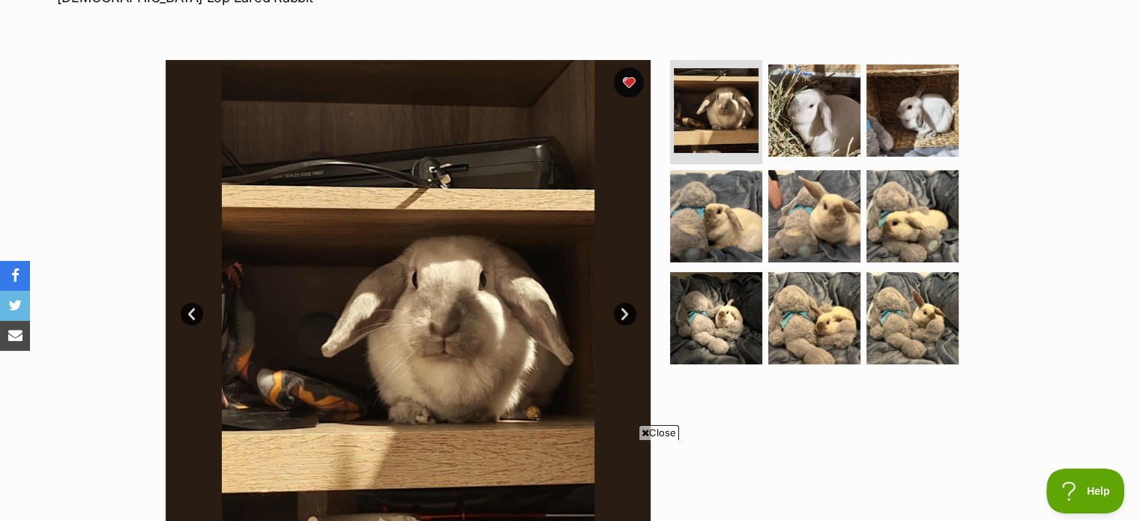
scroll to position [243, 0]
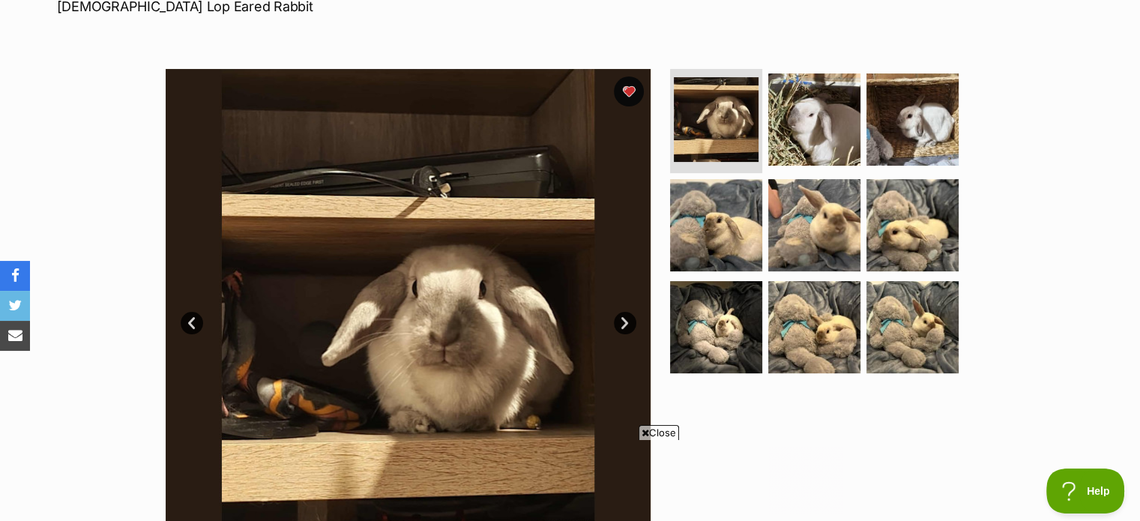
drag, startPoint x: 1147, startPoint y: 91, endPoint x: 1150, endPoint y: 139, distance: 48.1
click at [627, 320] on link "Next" at bounding box center [625, 323] width 22 height 22
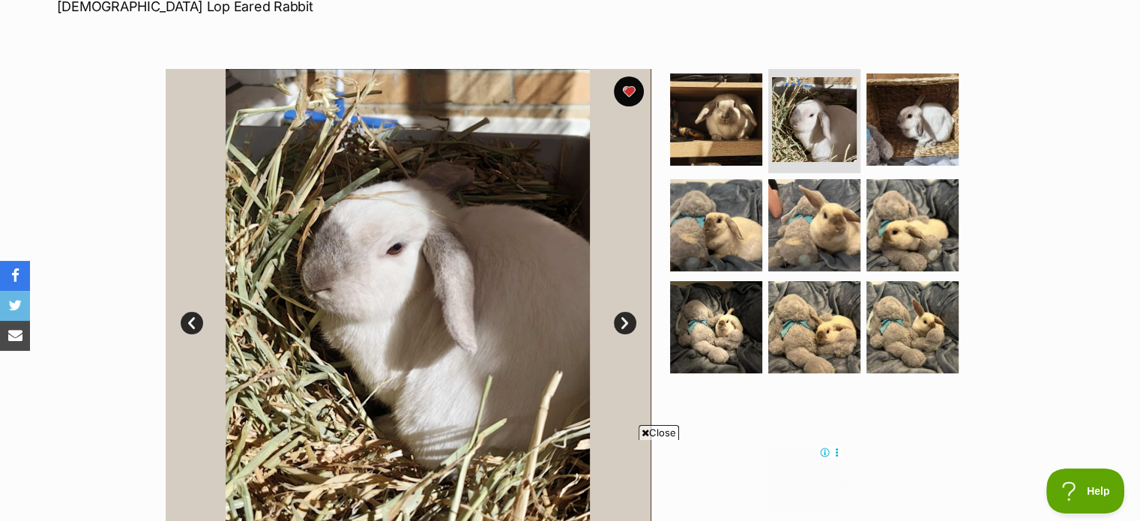
click at [629, 320] on link "Next" at bounding box center [625, 323] width 22 height 22
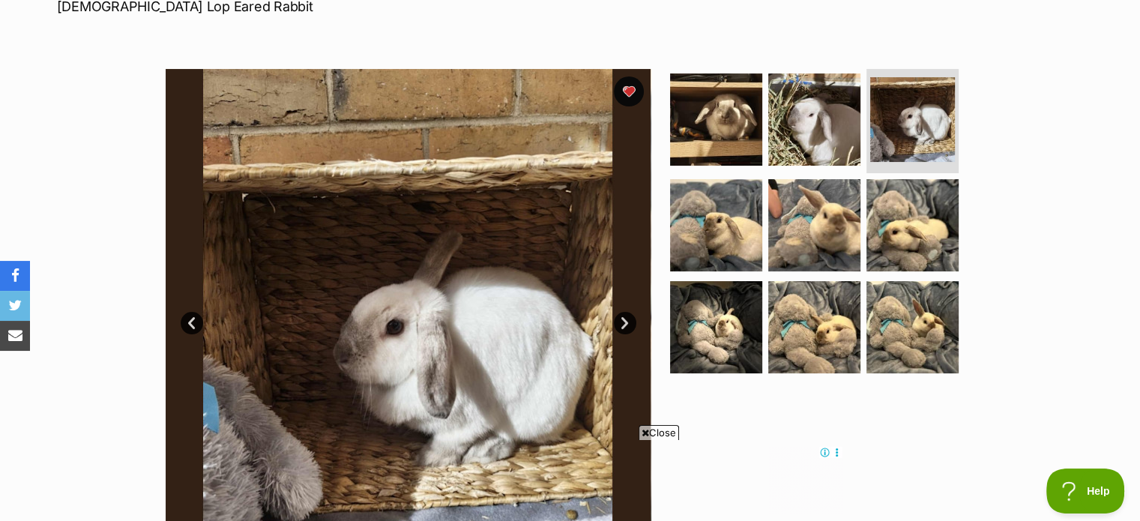
click at [632, 322] on link "Next" at bounding box center [625, 323] width 22 height 22
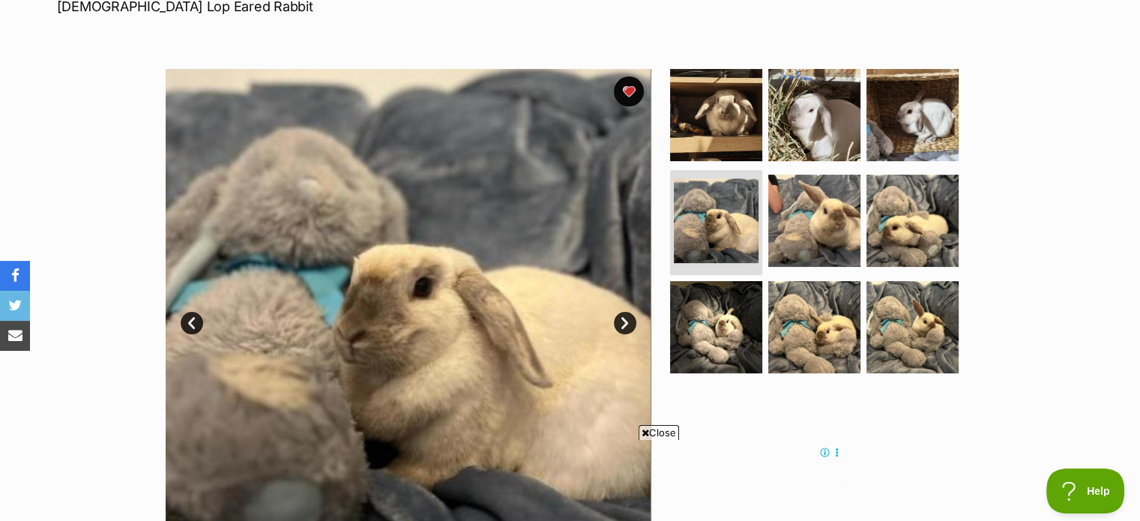
click at [633, 322] on link "Next" at bounding box center [625, 323] width 22 height 22
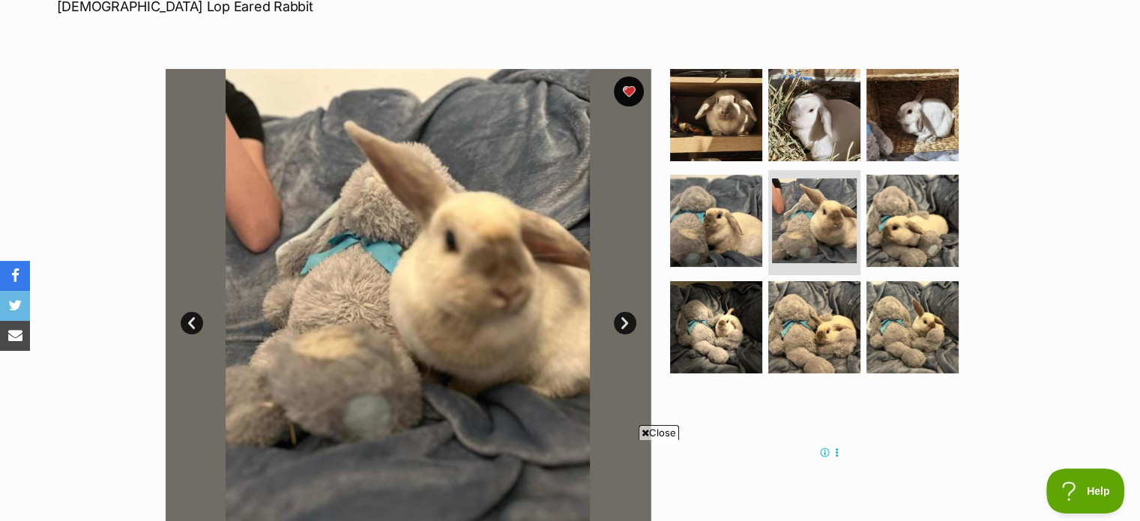
click at [636, 322] on img at bounding box center [408, 312] width 486 height 486
click at [630, 320] on link "Next" at bounding box center [625, 323] width 22 height 22
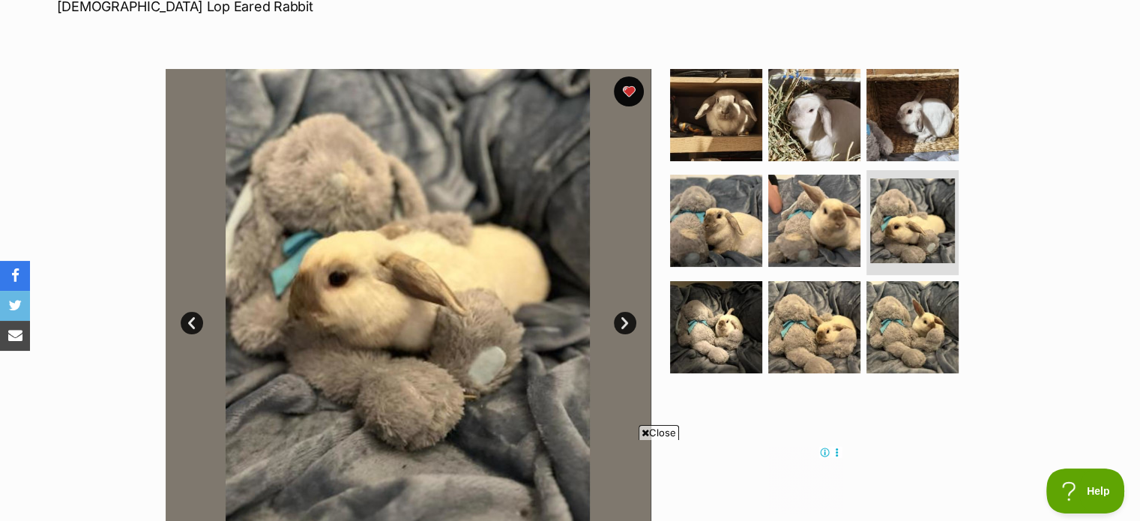
click at [631, 320] on link "Next" at bounding box center [625, 323] width 22 height 22
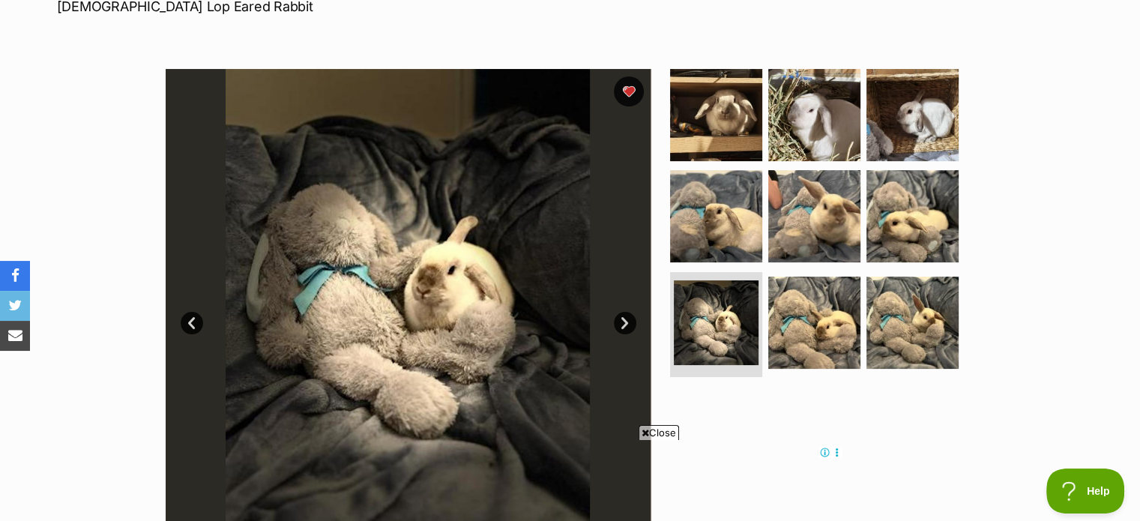
click at [633, 320] on link "Next" at bounding box center [625, 323] width 22 height 22
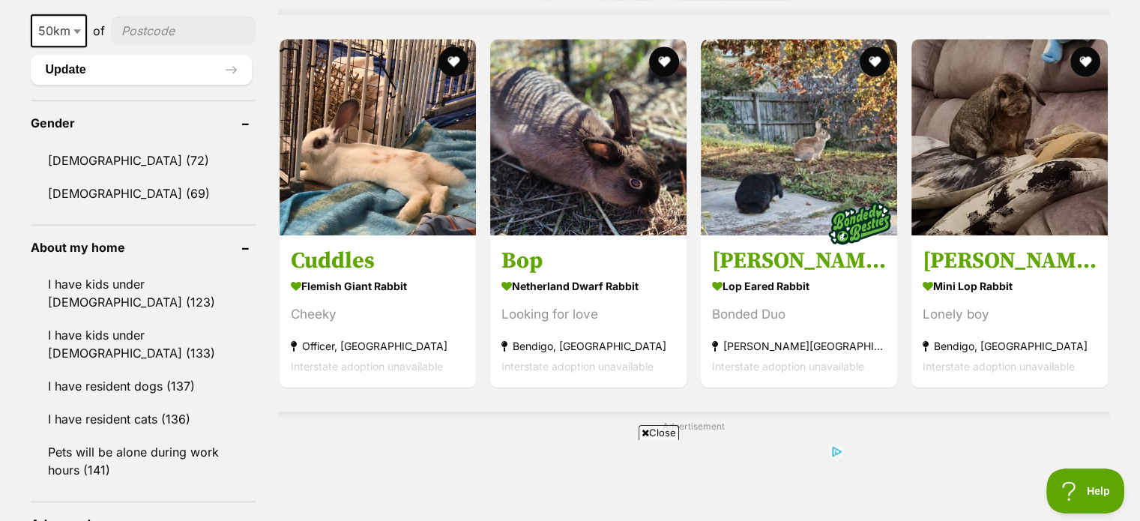
scroll to position [1487, 0]
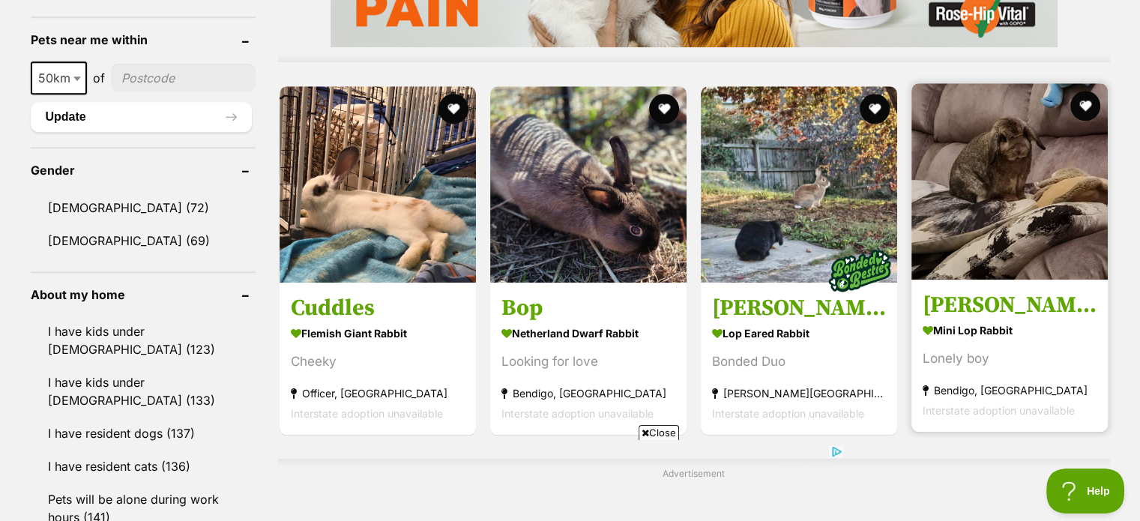
click at [1005, 211] on img at bounding box center [1009, 181] width 196 height 196
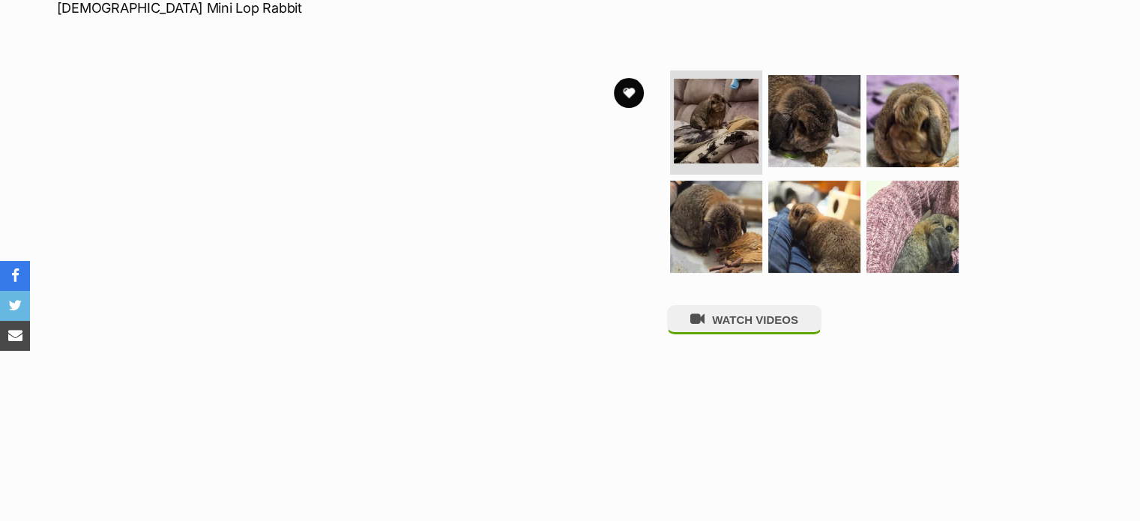
scroll to position [273, 0]
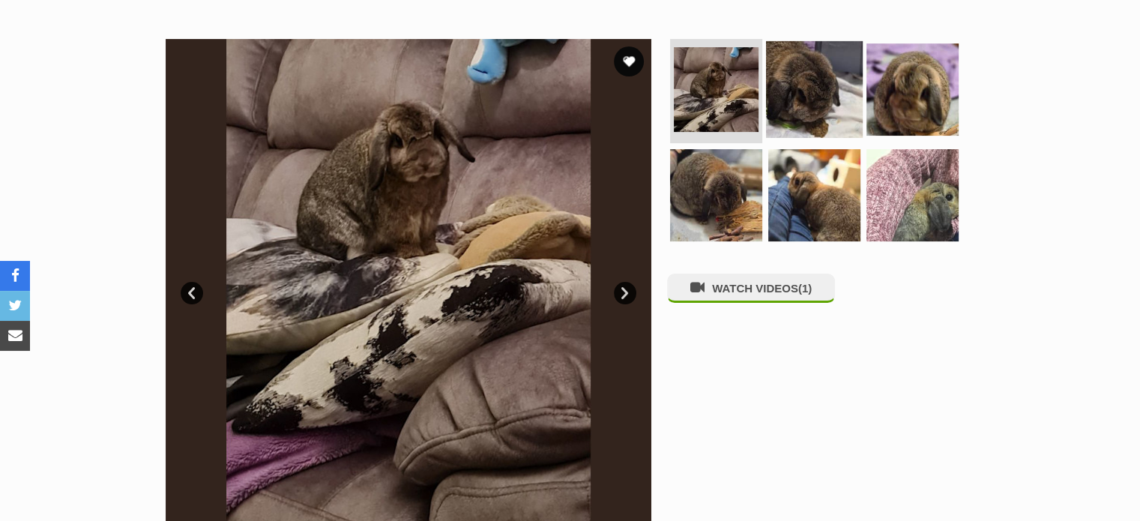
click at [789, 75] on img at bounding box center [814, 88] width 97 height 97
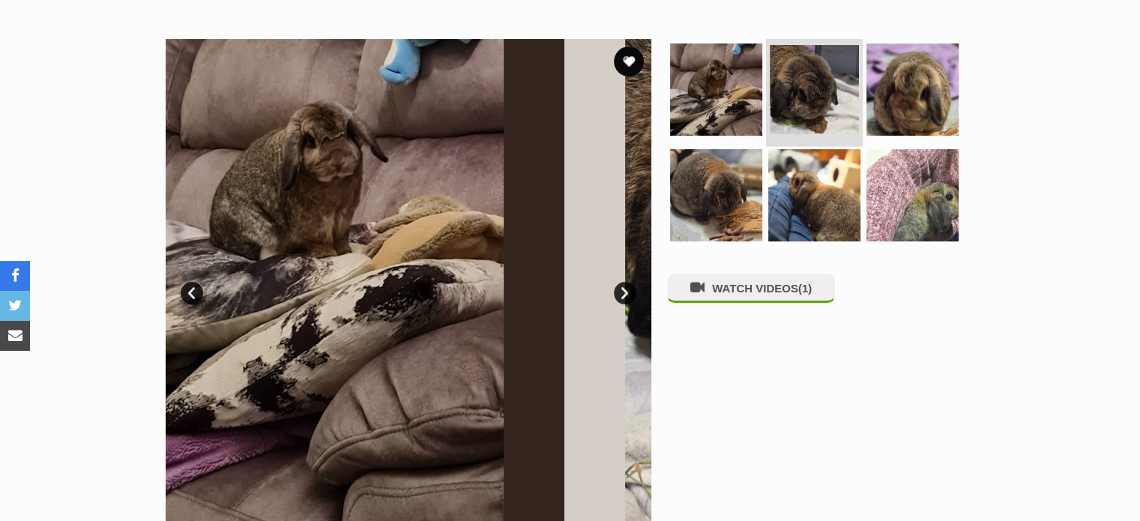
scroll to position [0, 0]
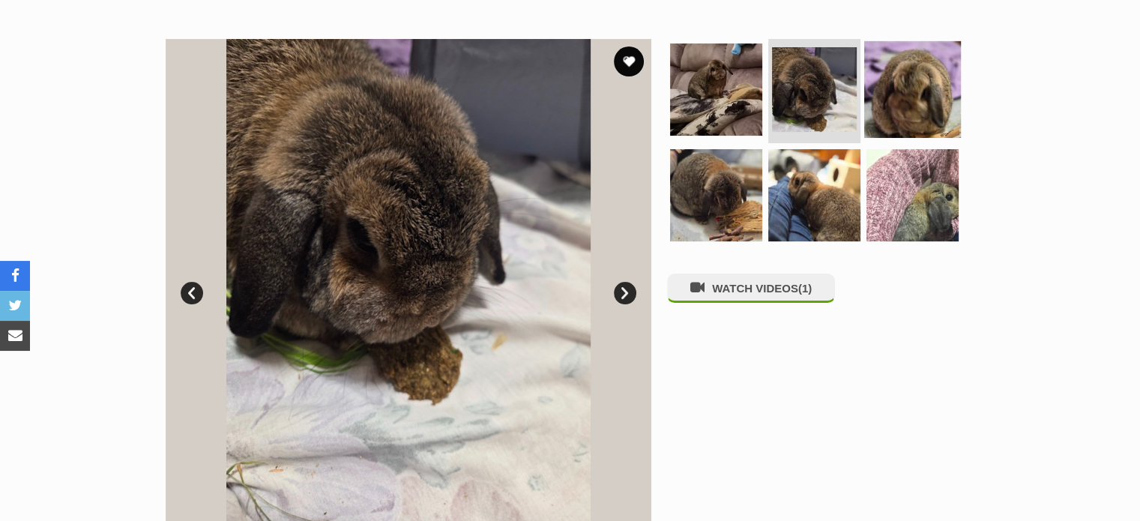
click at [915, 80] on img at bounding box center [912, 88] width 97 height 97
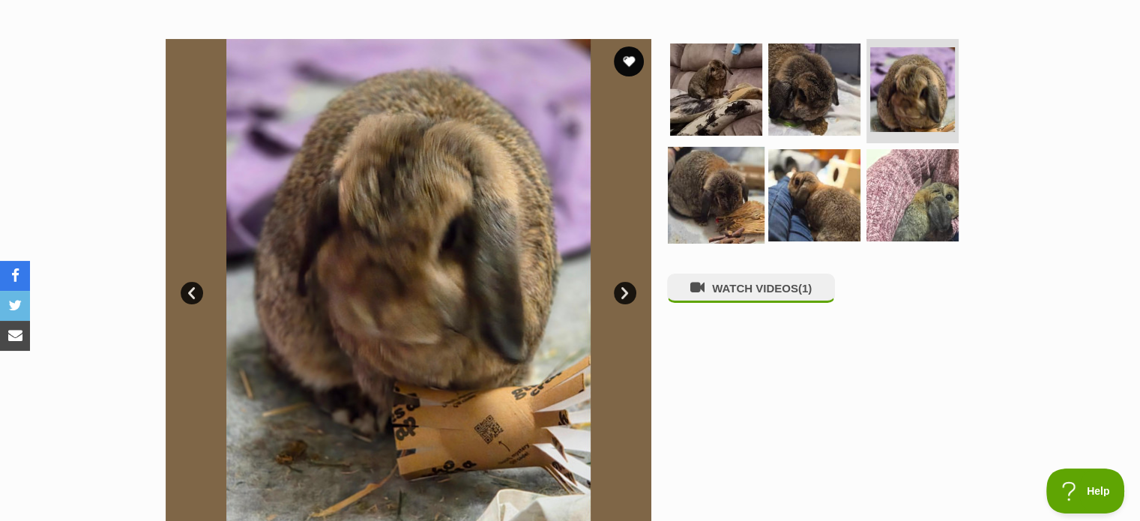
click at [723, 183] on img at bounding box center [716, 195] width 97 height 97
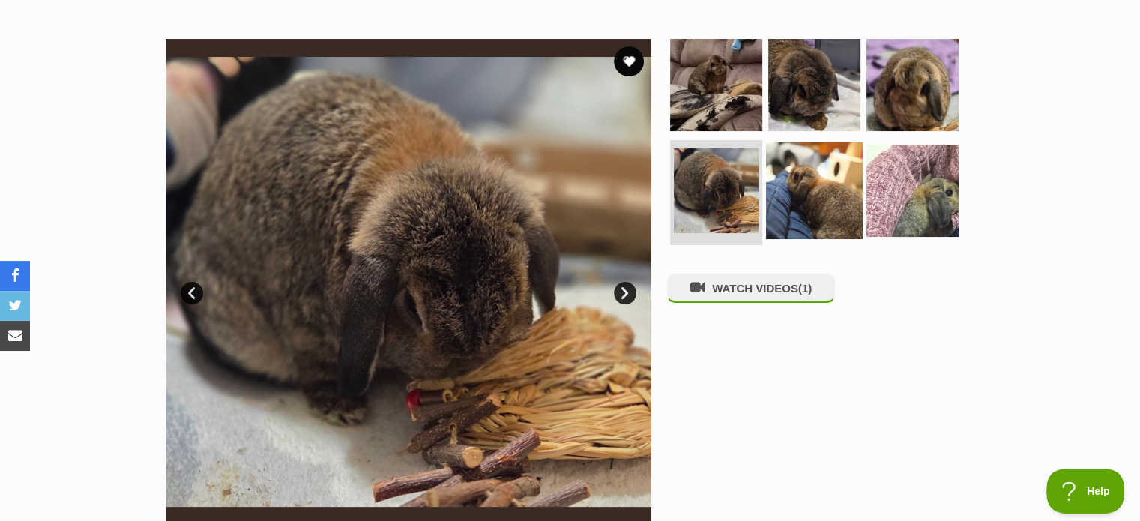
click at [822, 186] on img at bounding box center [814, 190] width 97 height 97
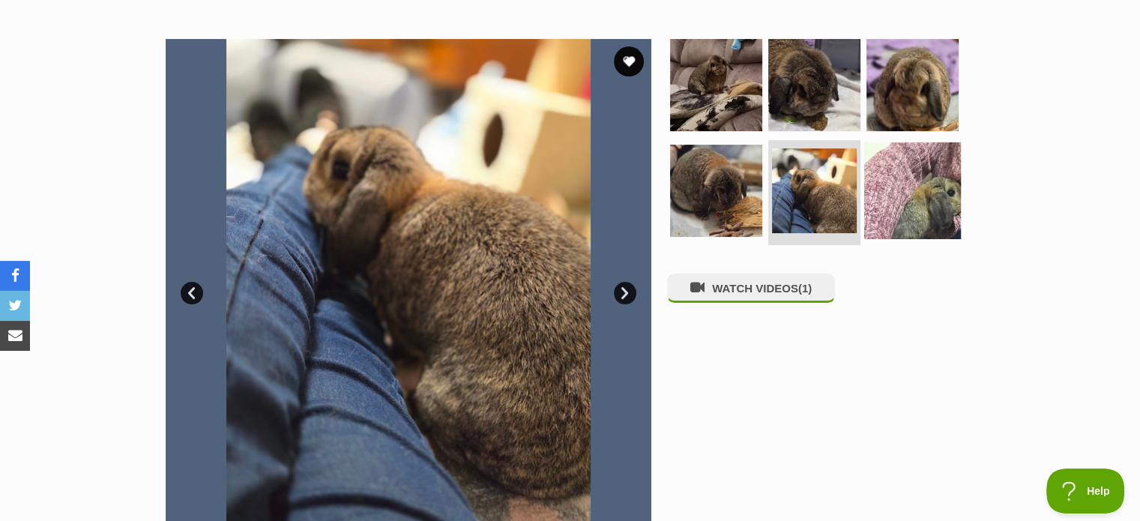
click at [914, 194] on img at bounding box center [912, 190] width 97 height 97
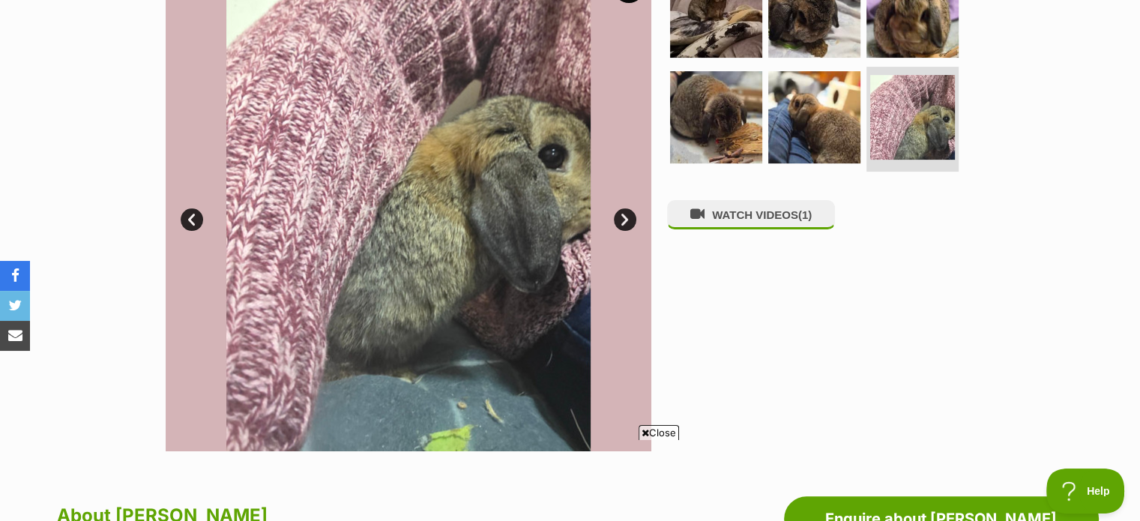
scroll to position [343, 0]
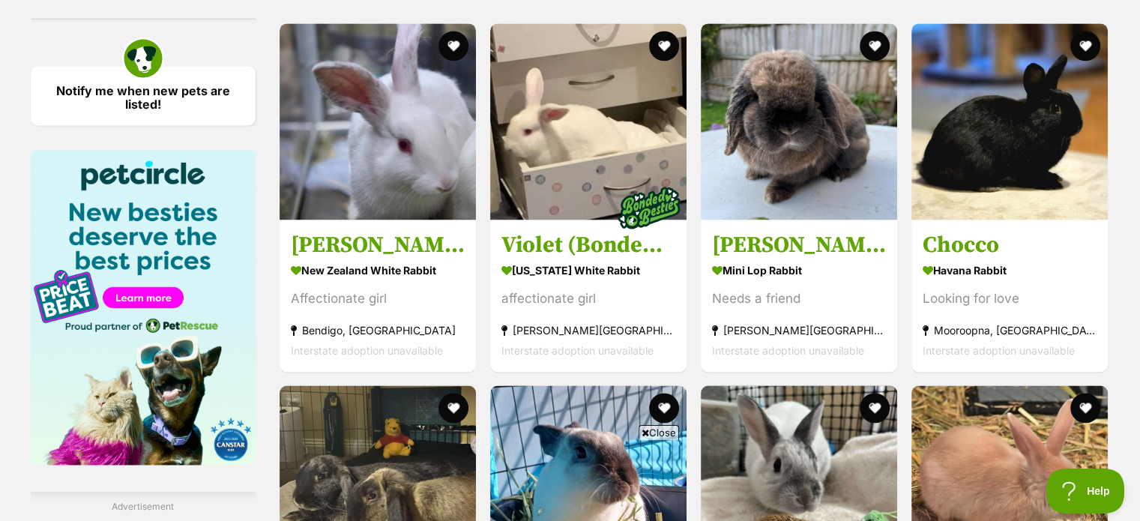
scroll to position [2183, 0]
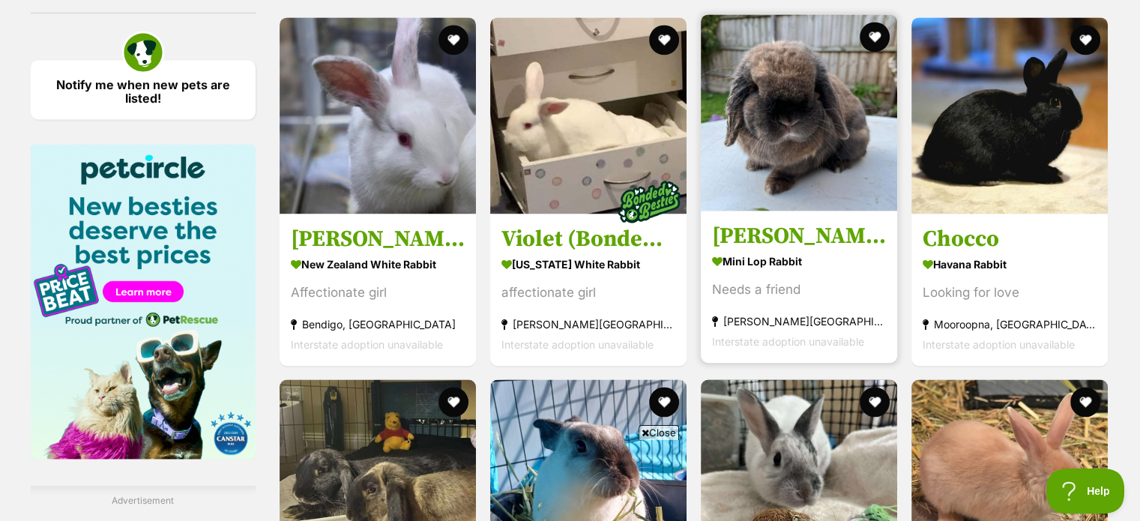
click at [806, 148] on img at bounding box center [799, 112] width 196 height 196
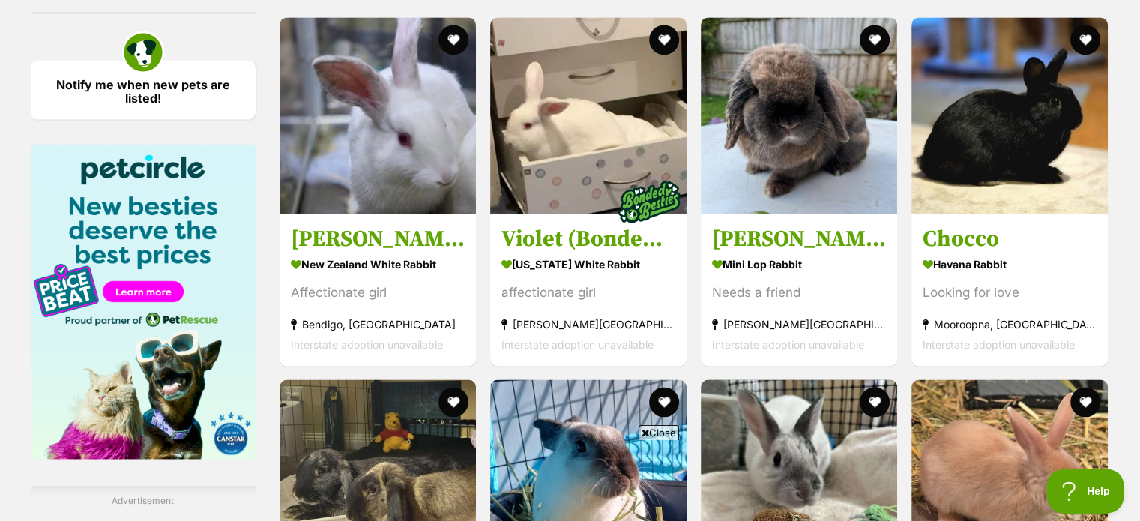
scroll to position [0, 0]
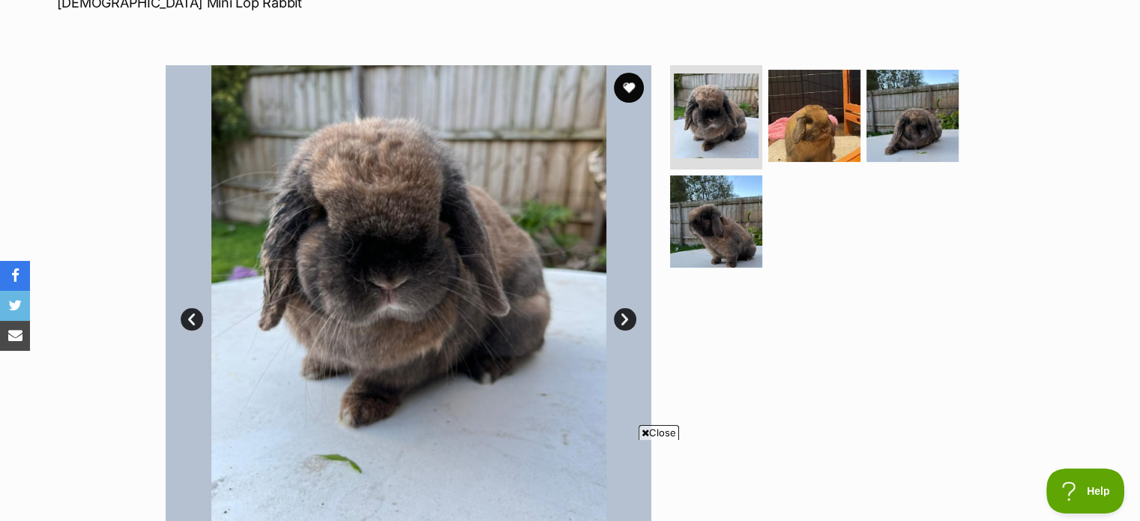
scroll to position [184, 0]
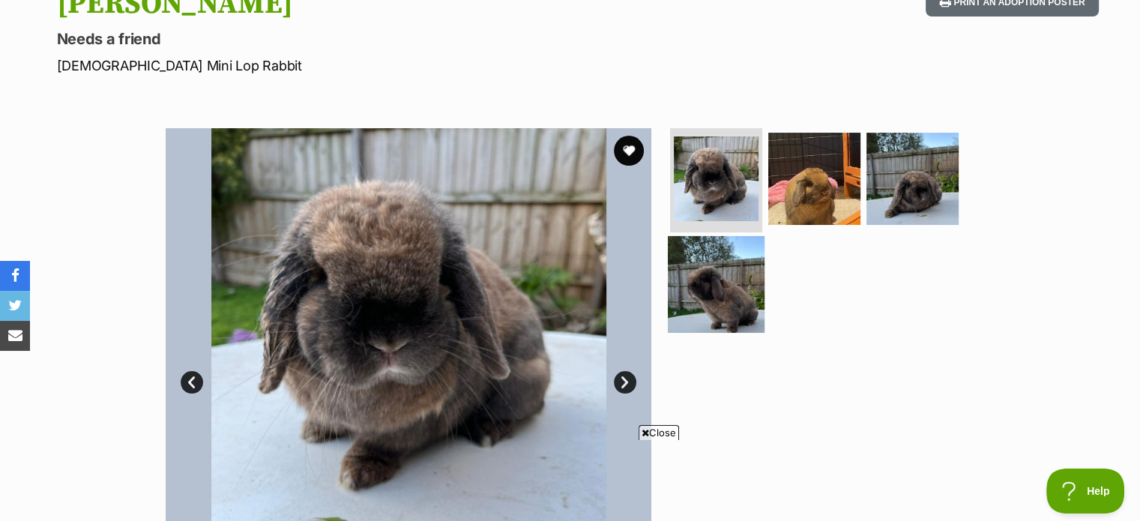
click at [711, 284] on img at bounding box center [716, 284] width 97 height 97
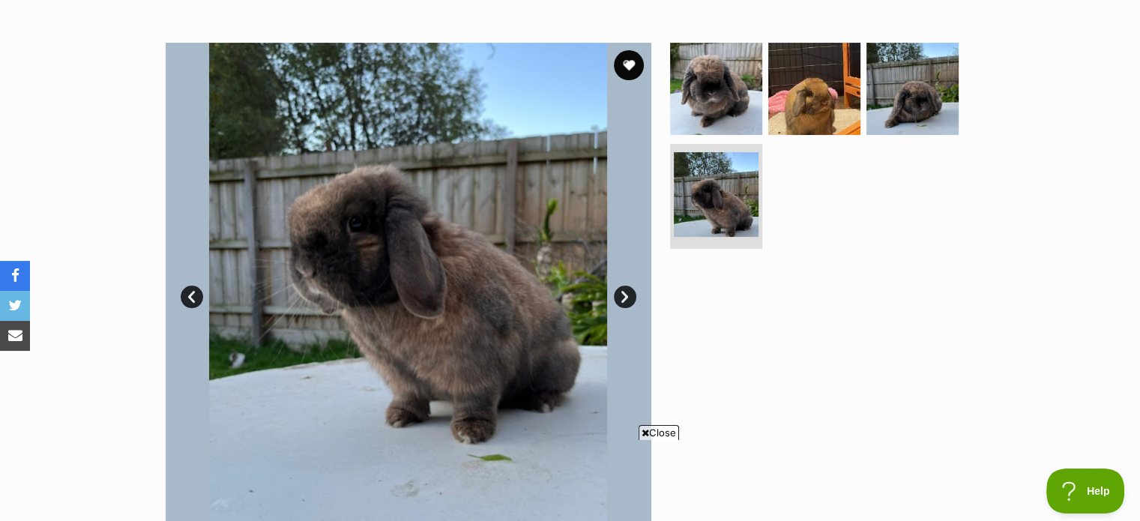
scroll to position [262, 0]
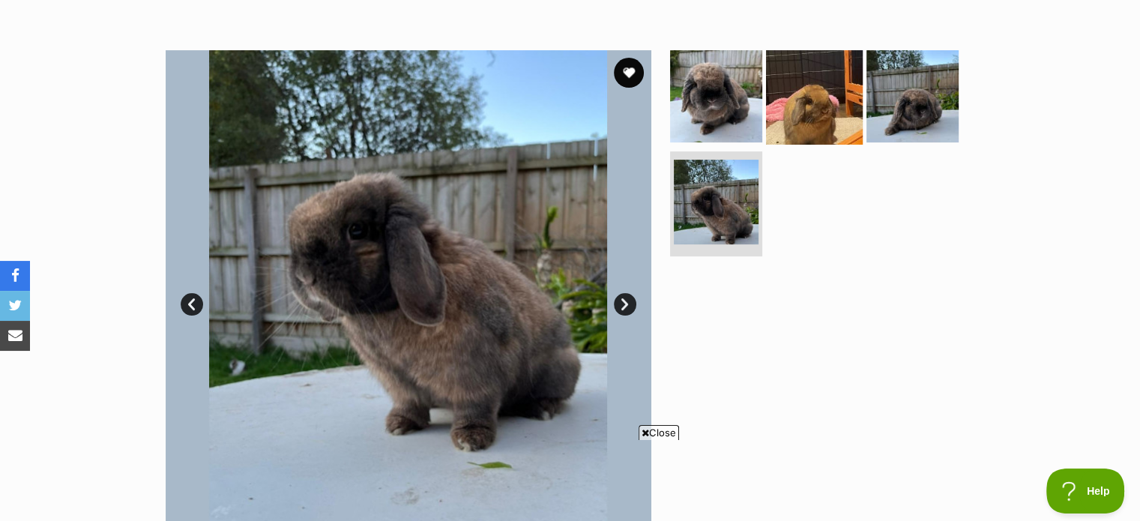
click at [817, 97] on img at bounding box center [814, 95] width 97 height 97
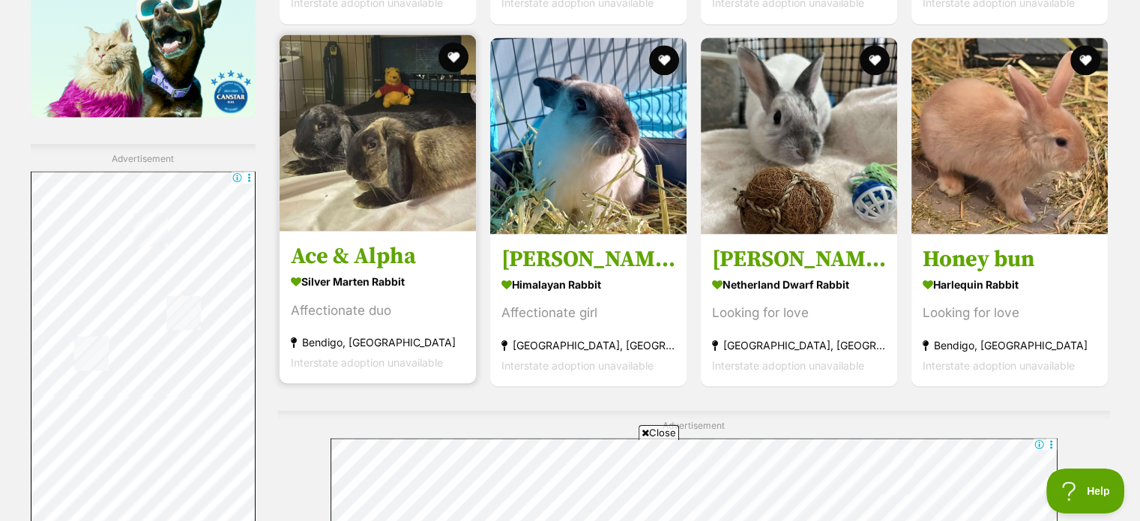
click at [413, 208] on img at bounding box center [378, 132] width 196 height 196
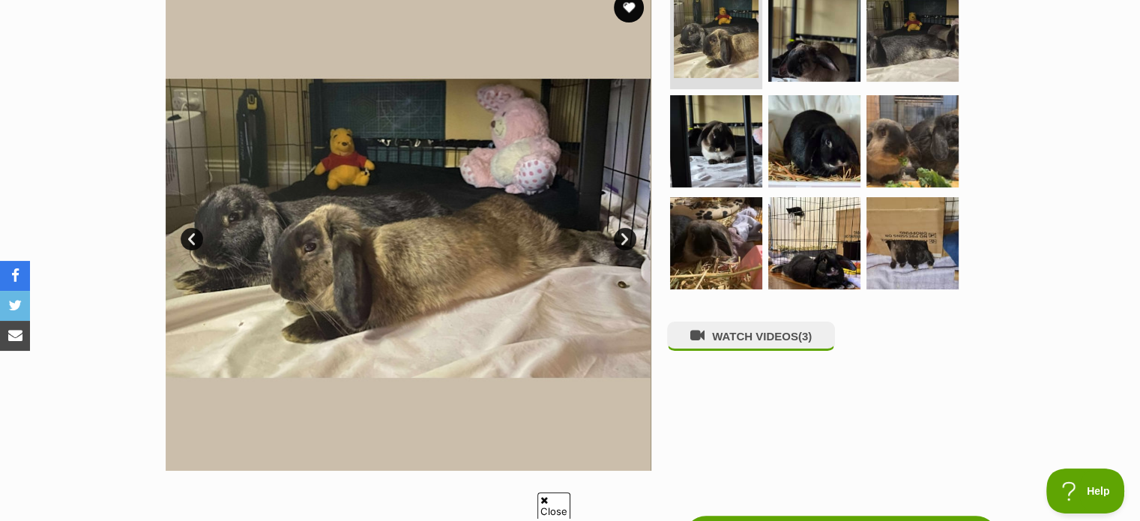
scroll to position [337, 0]
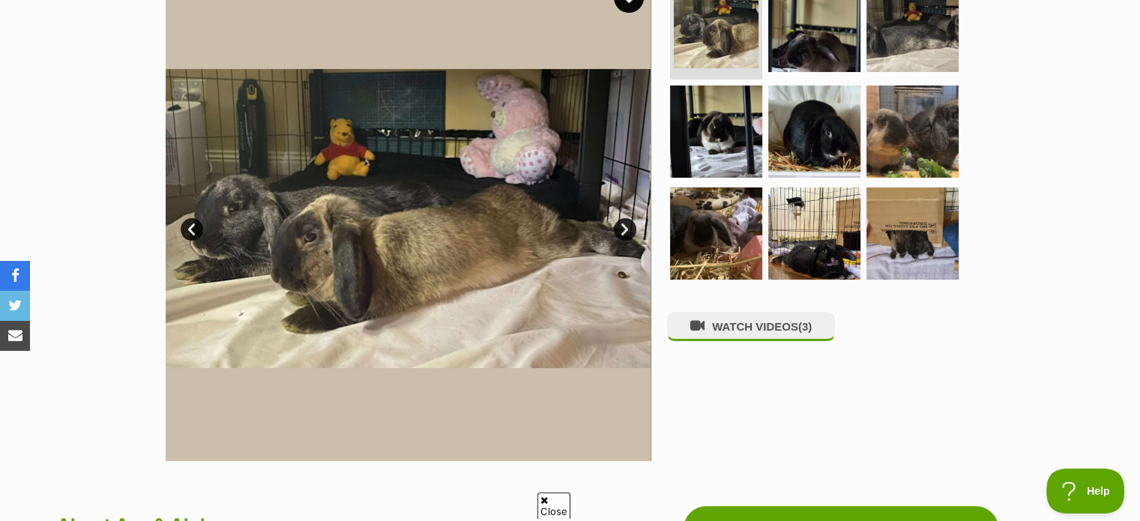
click at [629, 227] on link "Next" at bounding box center [625, 229] width 22 height 22
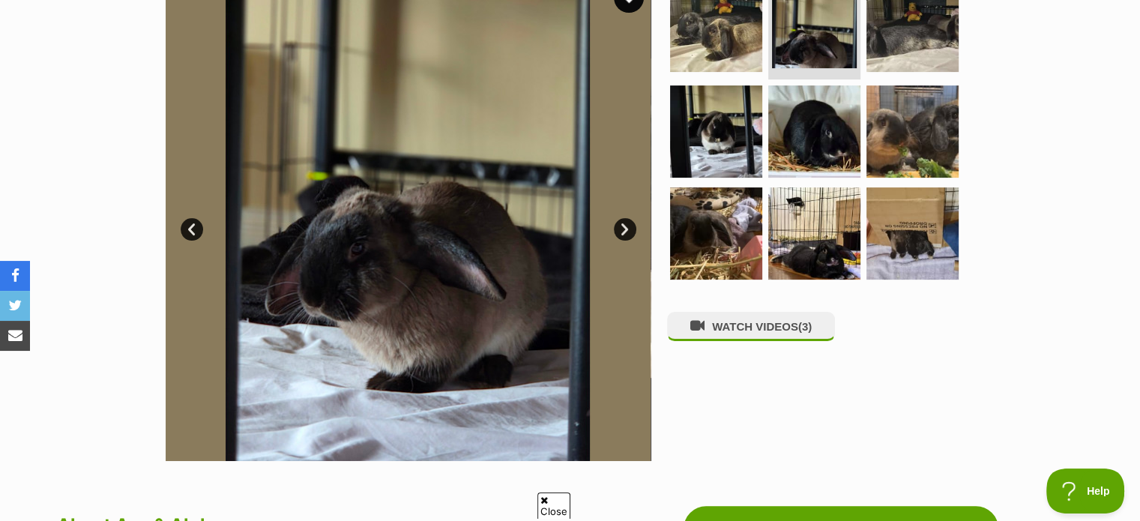
click at [629, 229] on link "Next" at bounding box center [625, 229] width 22 height 22
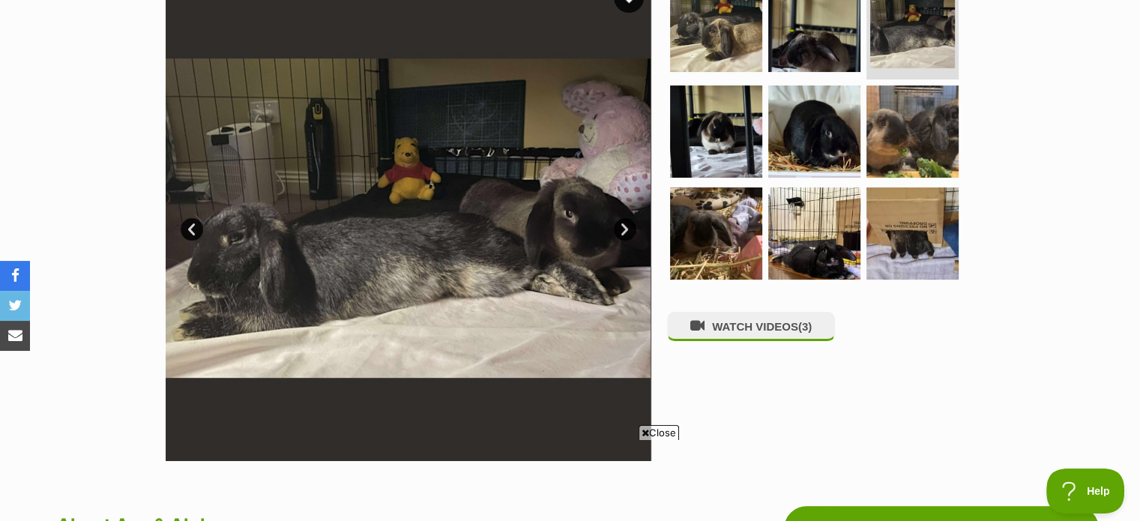
click at [631, 229] on link "Next" at bounding box center [625, 229] width 22 height 22
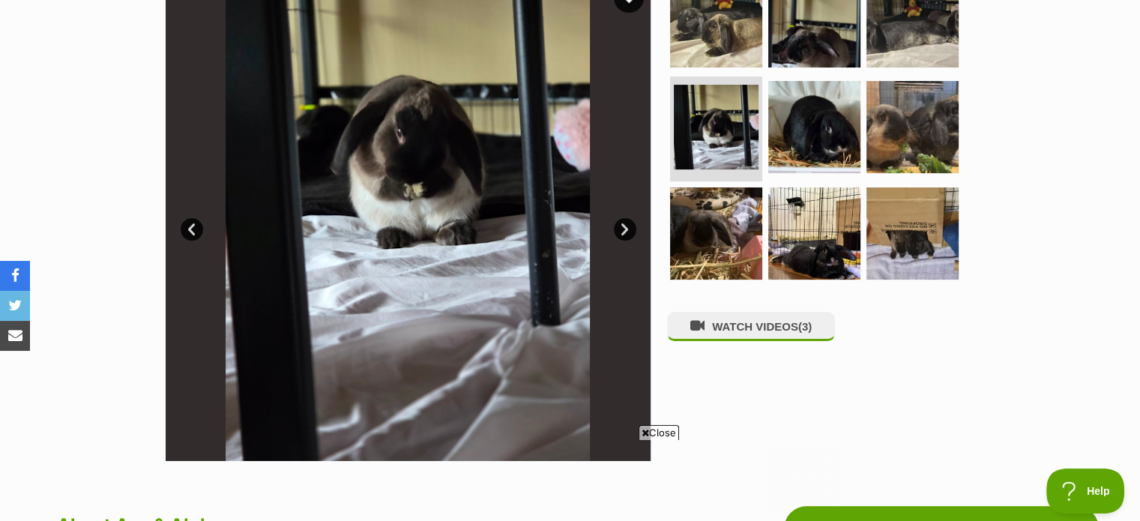
click at [634, 230] on link "Next" at bounding box center [625, 229] width 22 height 22
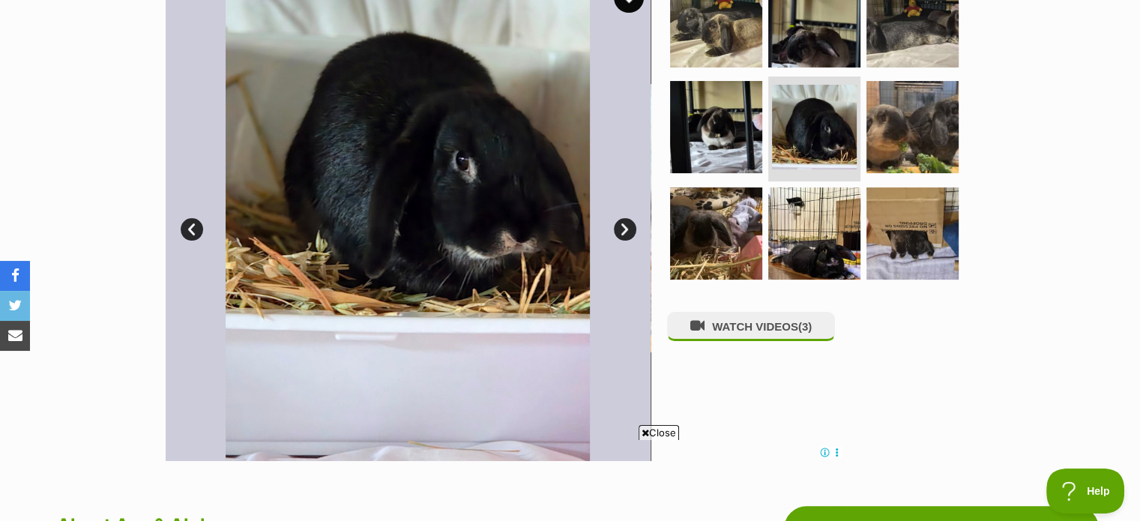
click at [637, 232] on img at bounding box center [408, 218] width 486 height 486
click at [621, 229] on link "Next" at bounding box center [625, 229] width 22 height 22
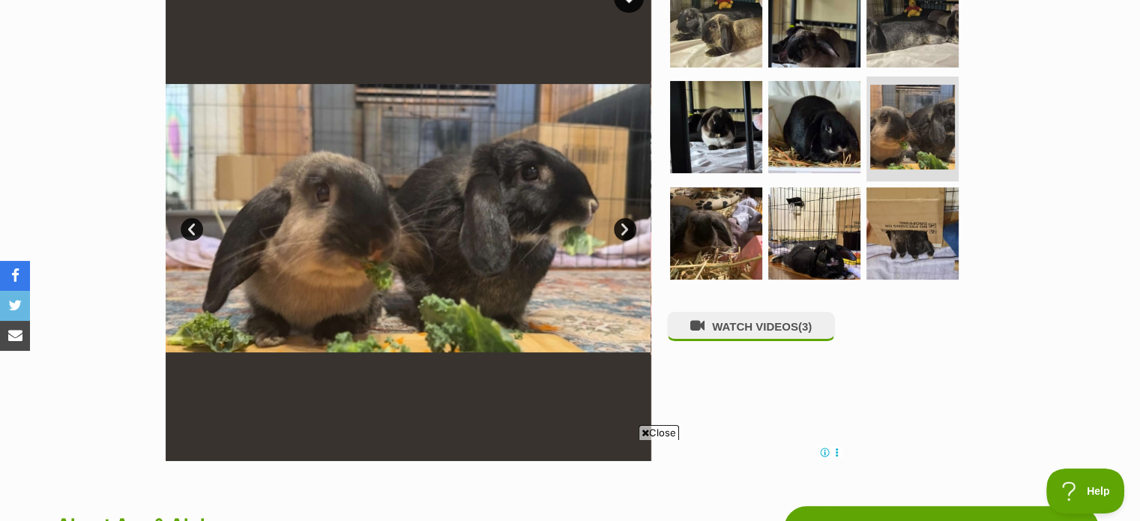
click at [621, 229] on link "Next" at bounding box center [625, 229] width 22 height 22
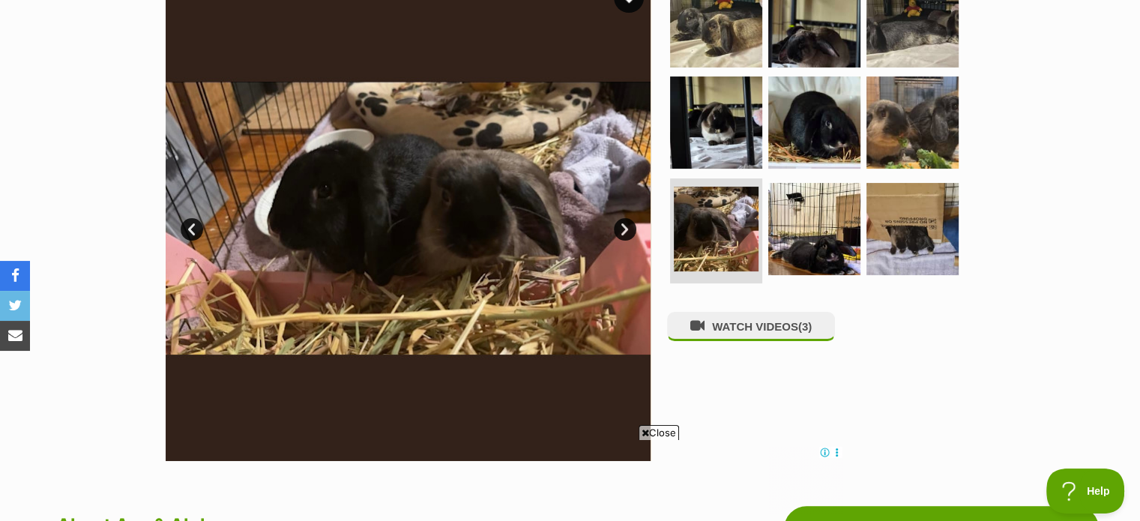
click at [621, 230] on link "Next" at bounding box center [625, 229] width 22 height 22
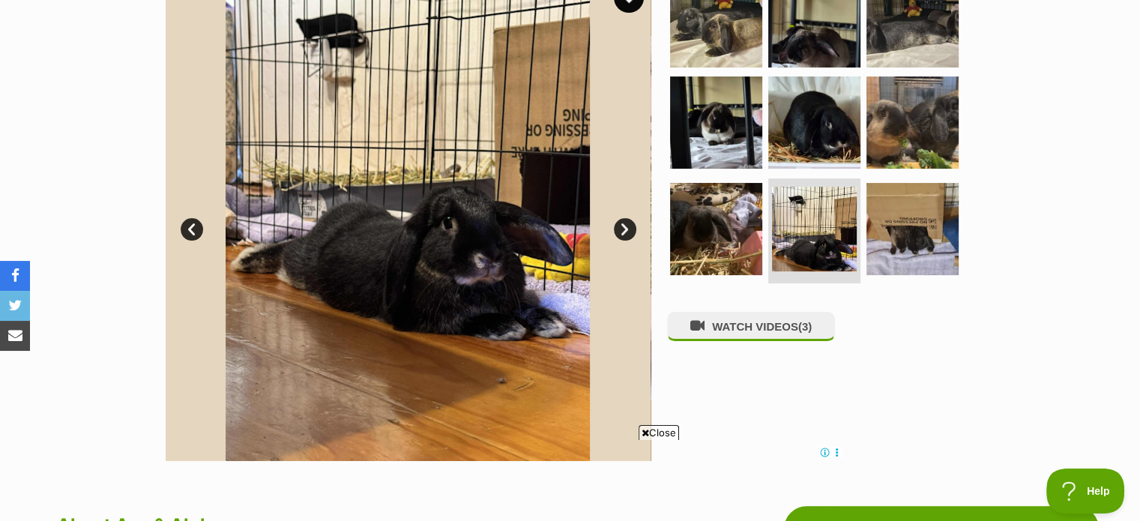
click at [621, 230] on link "Next" at bounding box center [625, 229] width 22 height 22
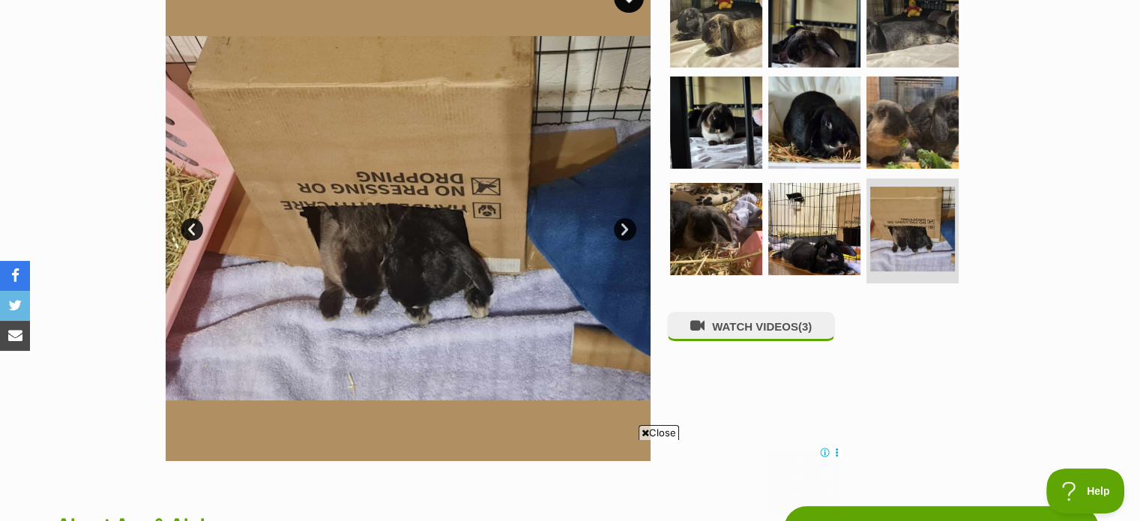
click at [621, 230] on link "Next" at bounding box center [625, 229] width 22 height 22
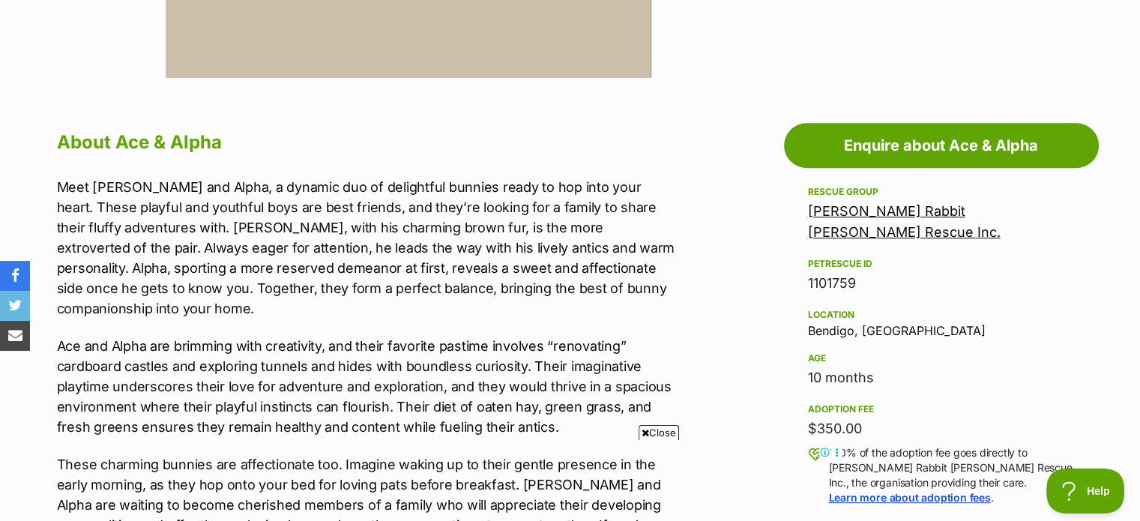
scroll to position [723, 0]
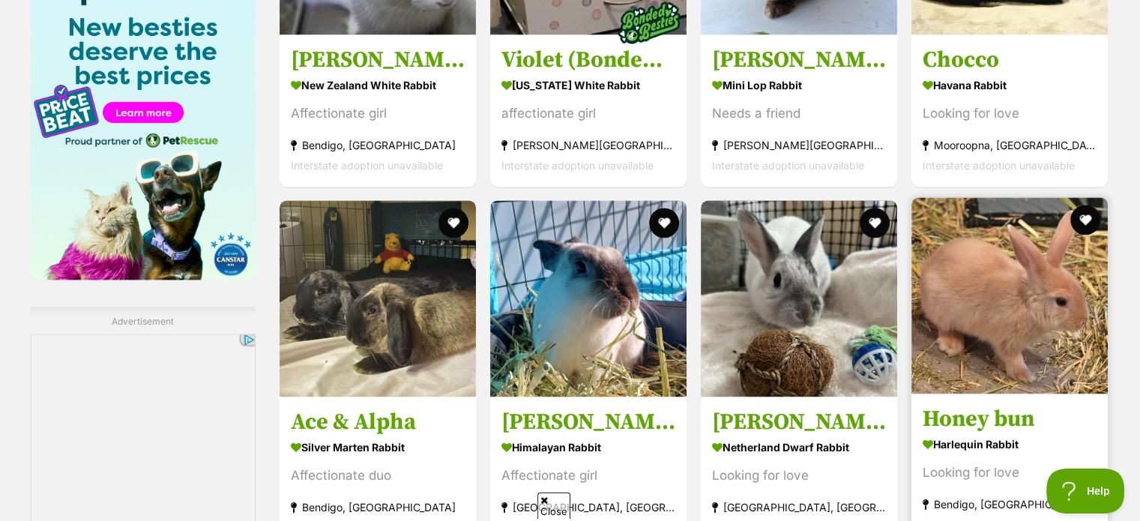
click at [1024, 324] on img at bounding box center [1009, 295] width 196 height 196
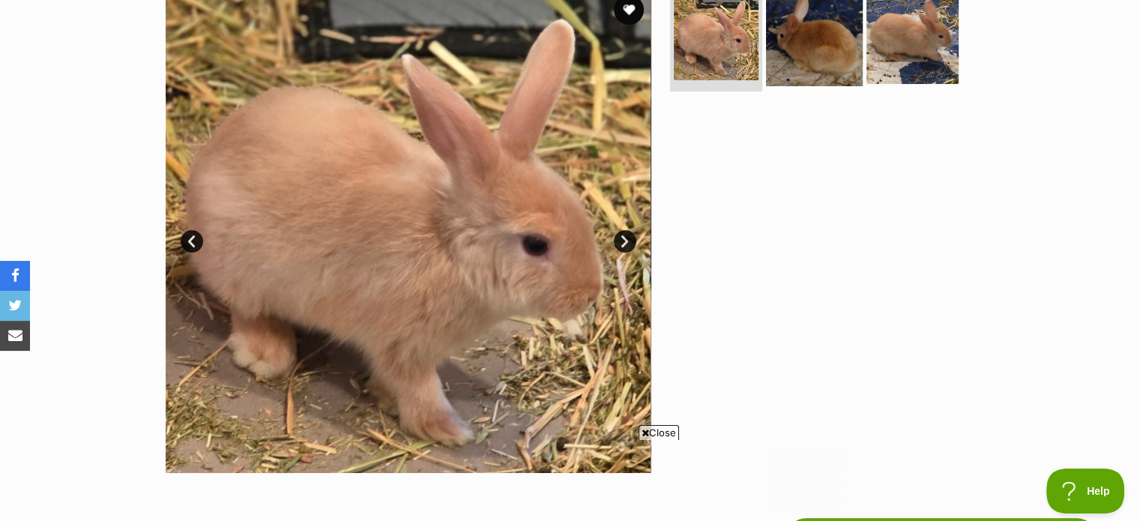
click at [825, 32] on img at bounding box center [814, 37] width 97 height 97
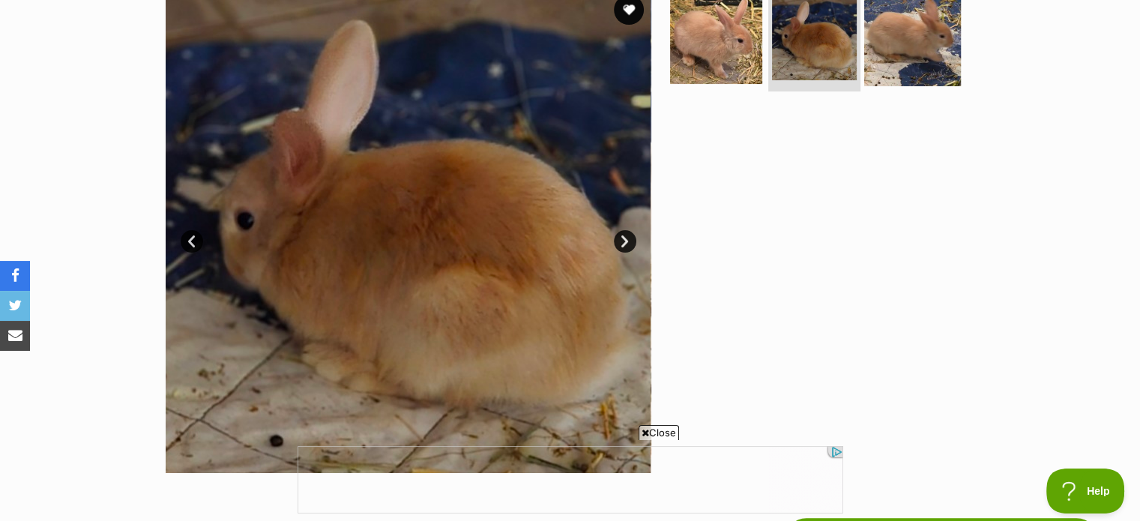
click at [914, 37] on img at bounding box center [912, 37] width 97 height 97
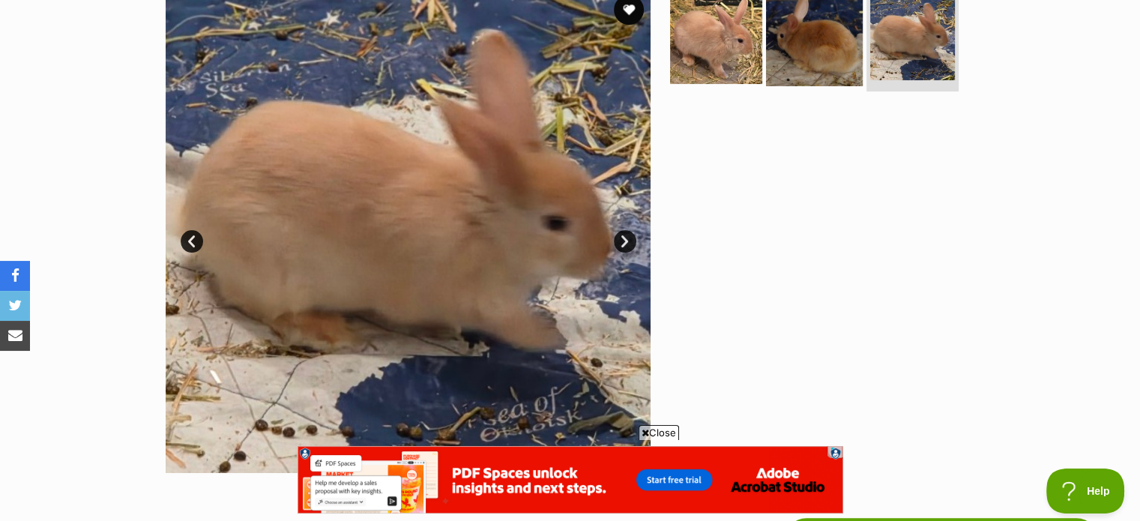
click at [828, 37] on img at bounding box center [814, 37] width 97 height 97
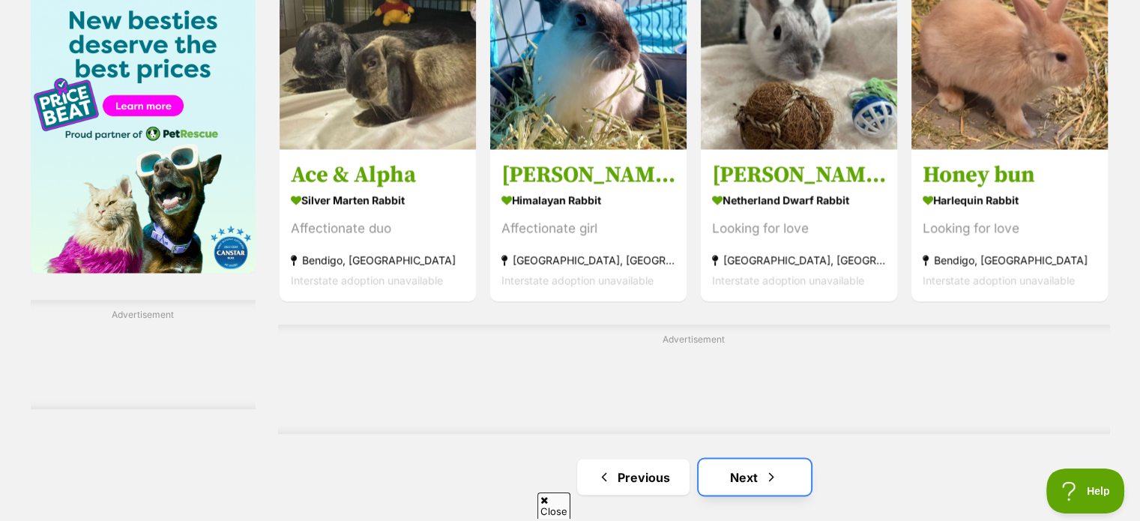
click at [747, 465] on link "Next" at bounding box center [755, 477] width 112 height 36
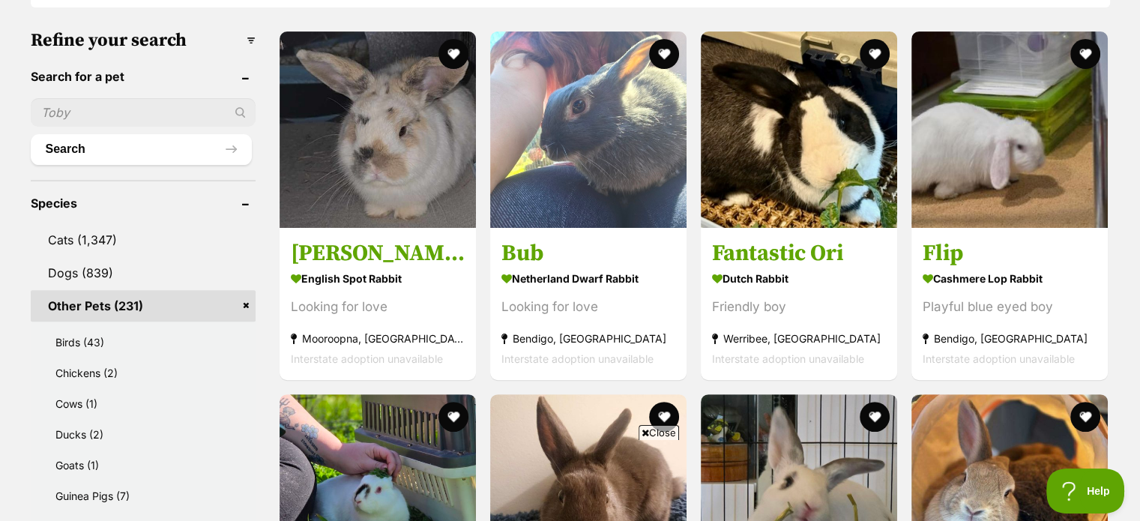
drag, startPoint x: 0, startPoint y: 0, endPoint x: 1151, endPoint y: 100, distance: 1154.9
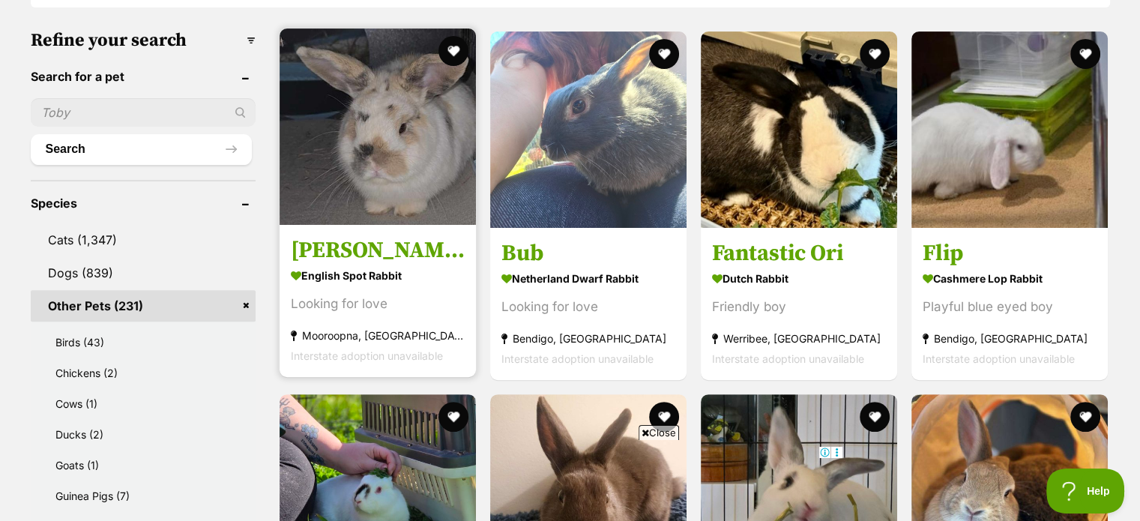
click at [425, 147] on img at bounding box center [378, 126] width 196 height 196
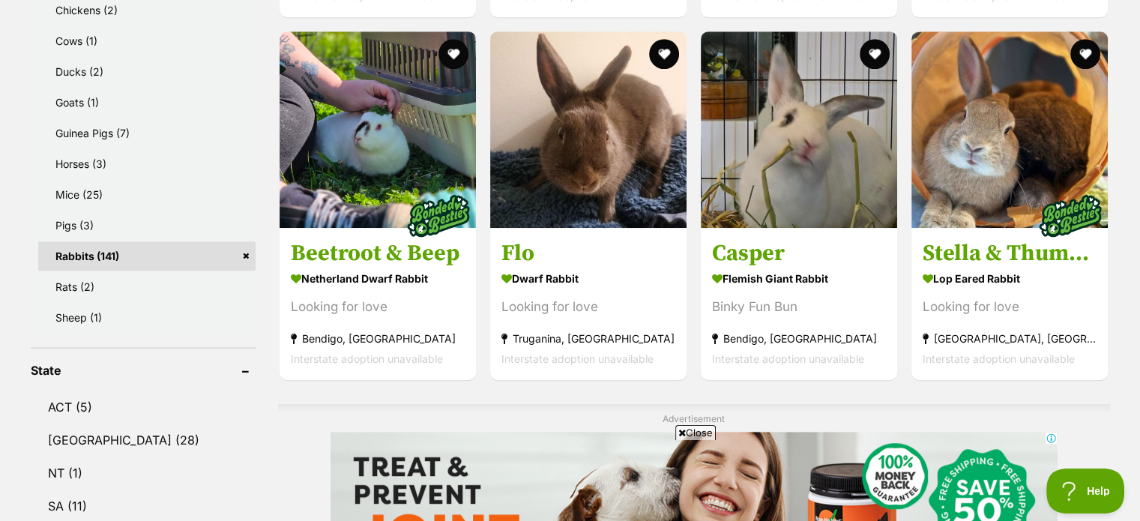
scroll to position [826, 0]
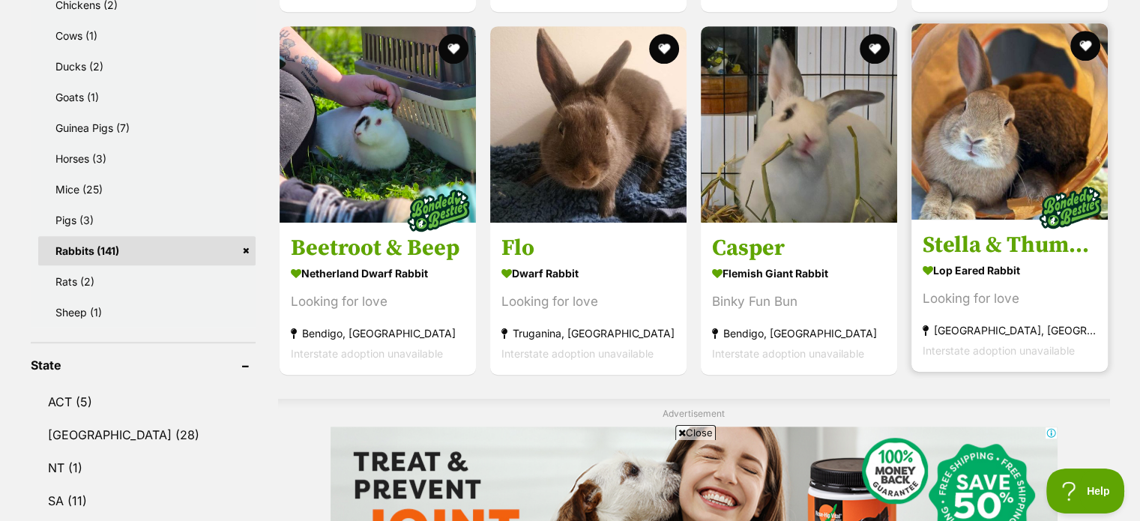
click at [1017, 176] on img at bounding box center [1009, 121] width 196 height 196
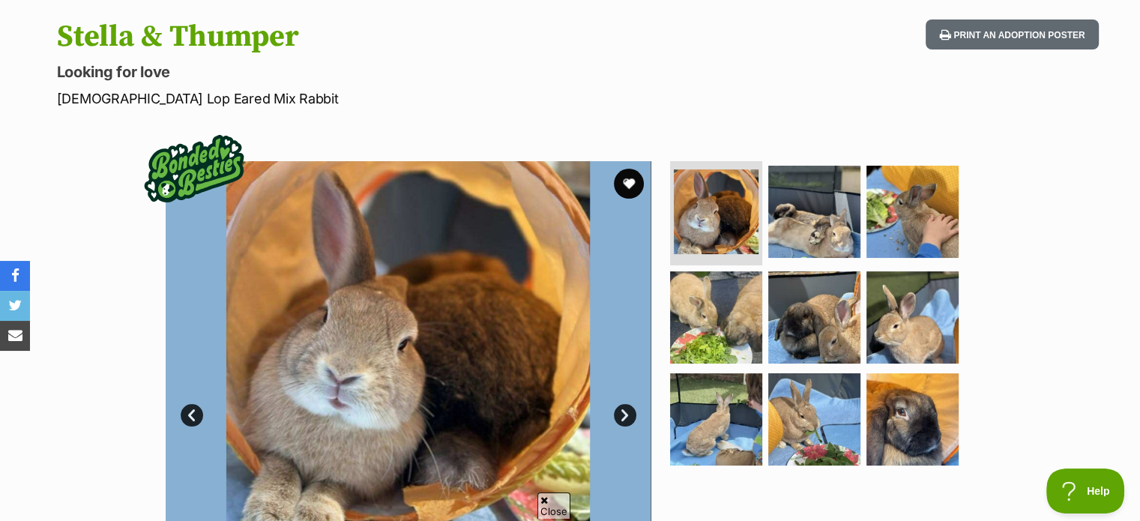
drag, startPoint x: 0, startPoint y: 0, endPoint x: 1151, endPoint y: 56, distance: 1151.9
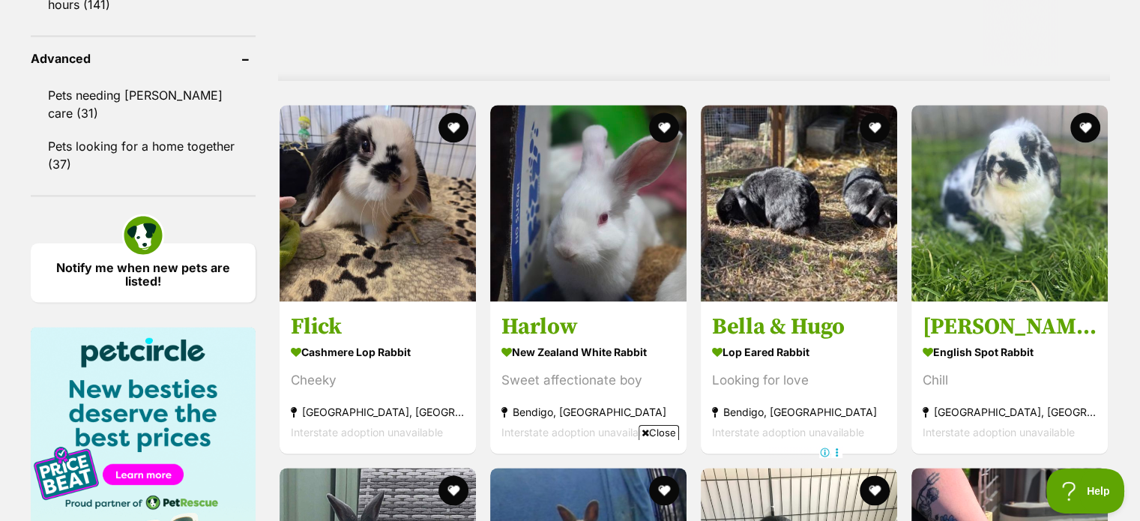
scroll to position [2016, 0]
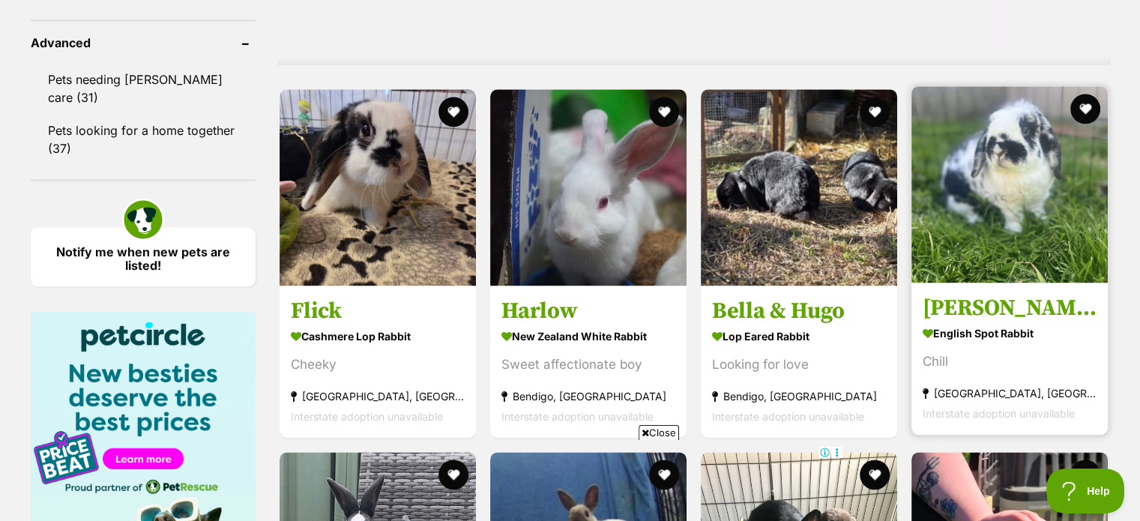
click at [1013, 172] on img at bounding box center [1009, 184] width 196 height 196
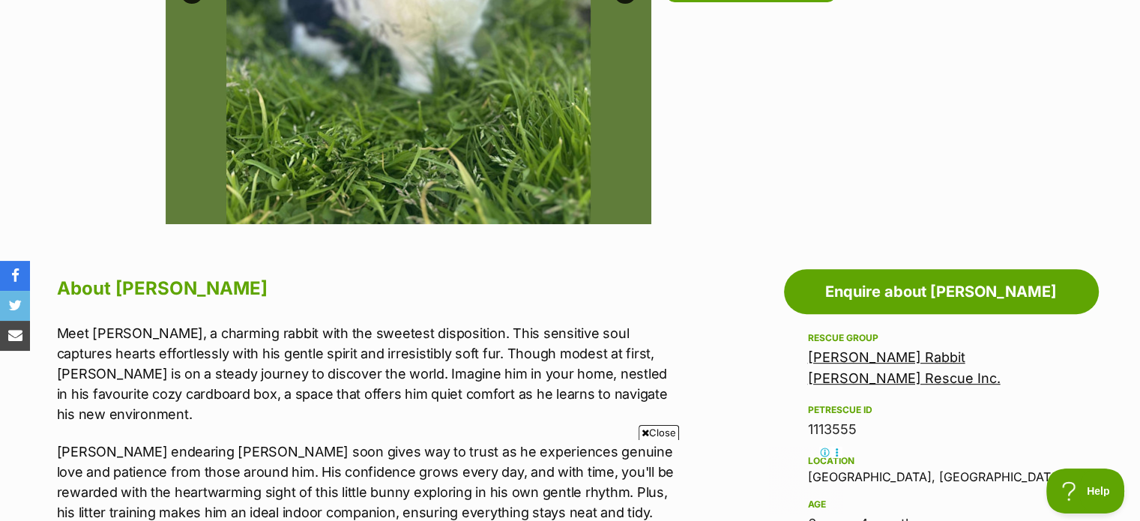
scroll to position [253, 0]
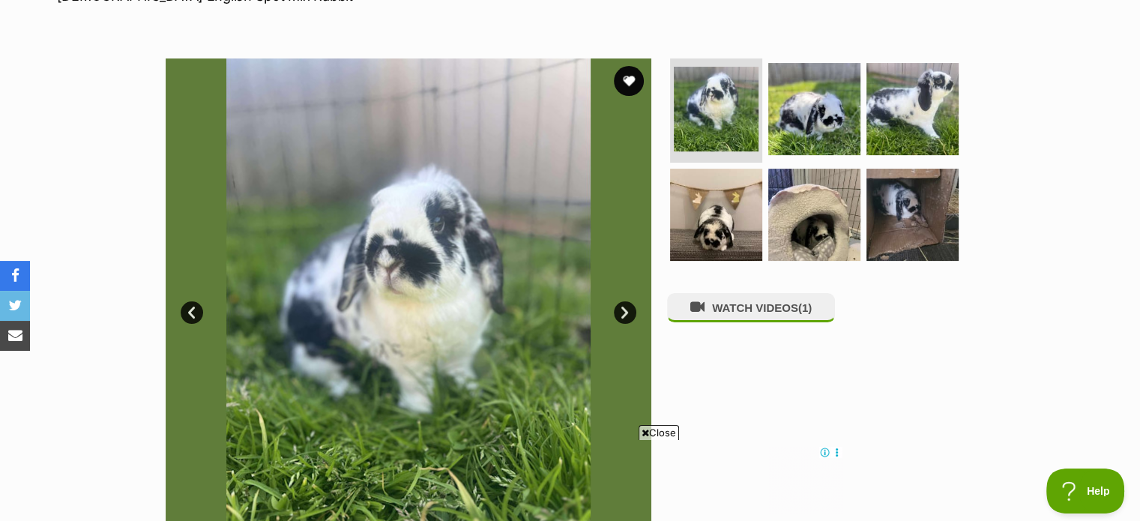
drag, startPoint x: 0, startPoint y: 0, endPoint x: 1151, endPoint y: 98, distance: 1154.7
click at [725, 214] on img at bounding box center [716, 214] width 97 height 97
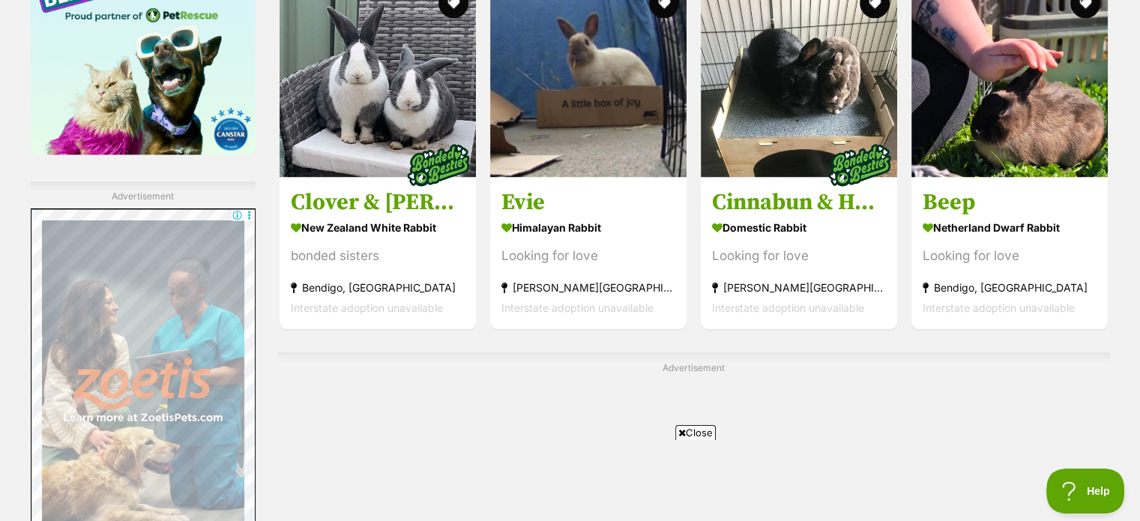
scroll to position [2492, 0]
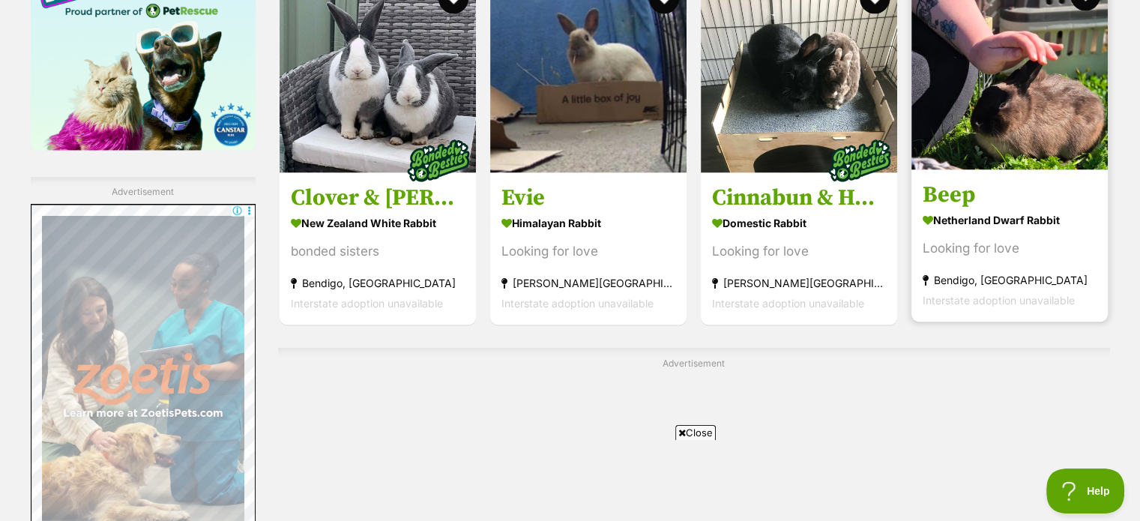
click at [1034, 113] on img at bounding box center [1009, 71] width 196 height 196
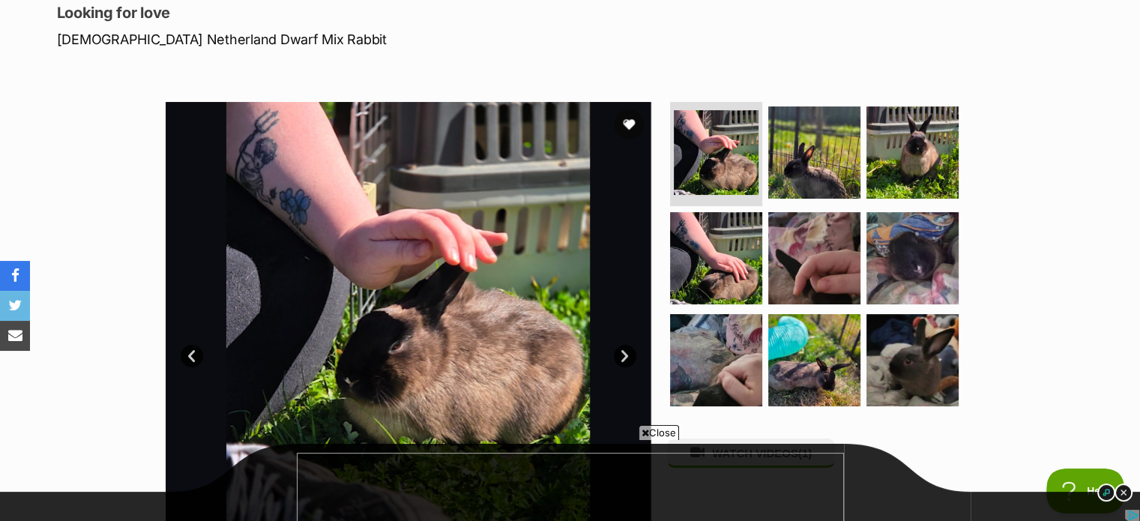
scroll to position [206, 0]
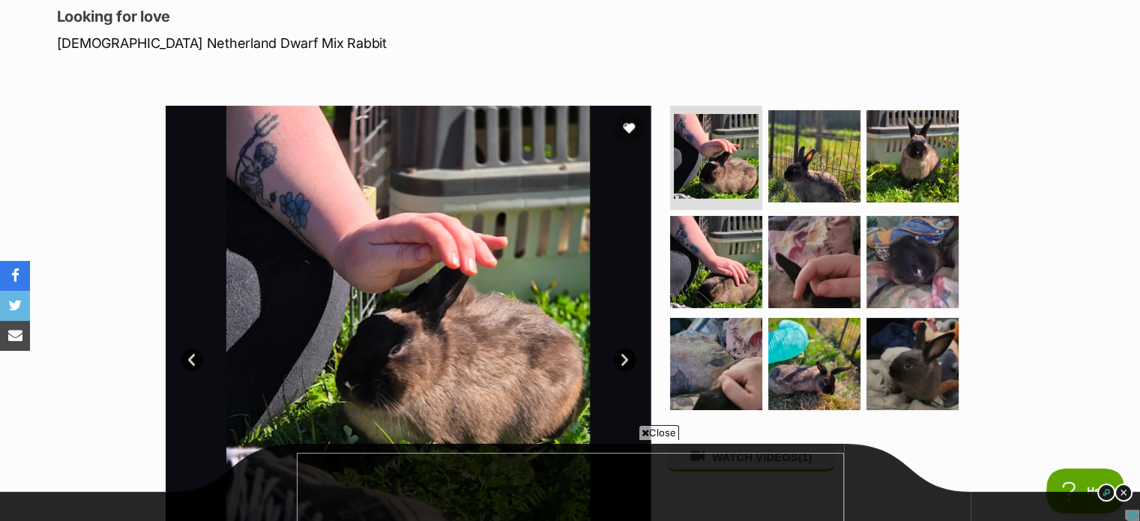
drag, startPoint x: 0, startPoint y: 0, endPoint x: 1143, endPoint y: 74, distance: 1145.5
click at [819, 157] on img at bounding box center [814, 155] width 97 height 97
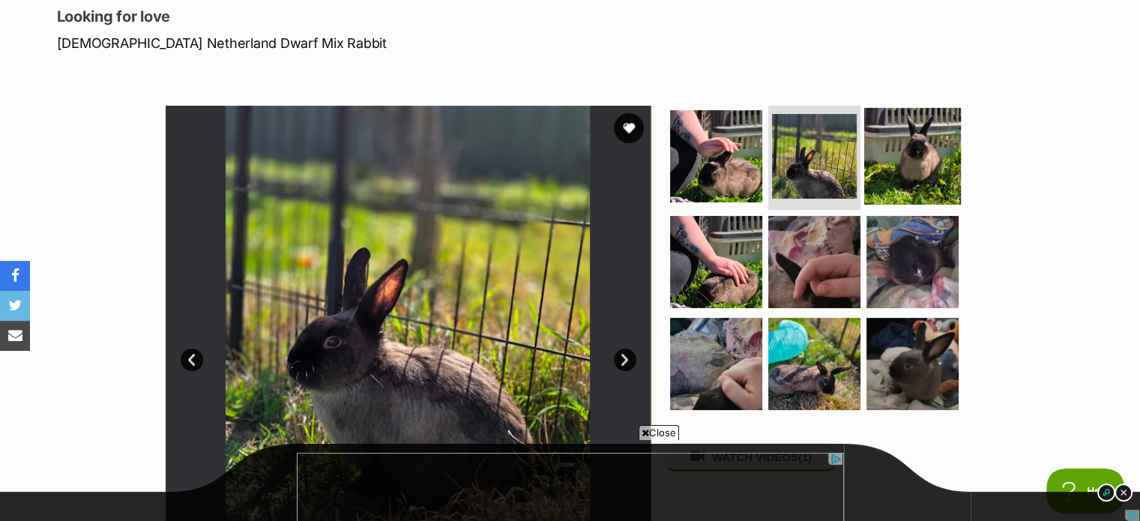
click at [922, 148] on img at bounding box center [912, 155] width 97 height 97
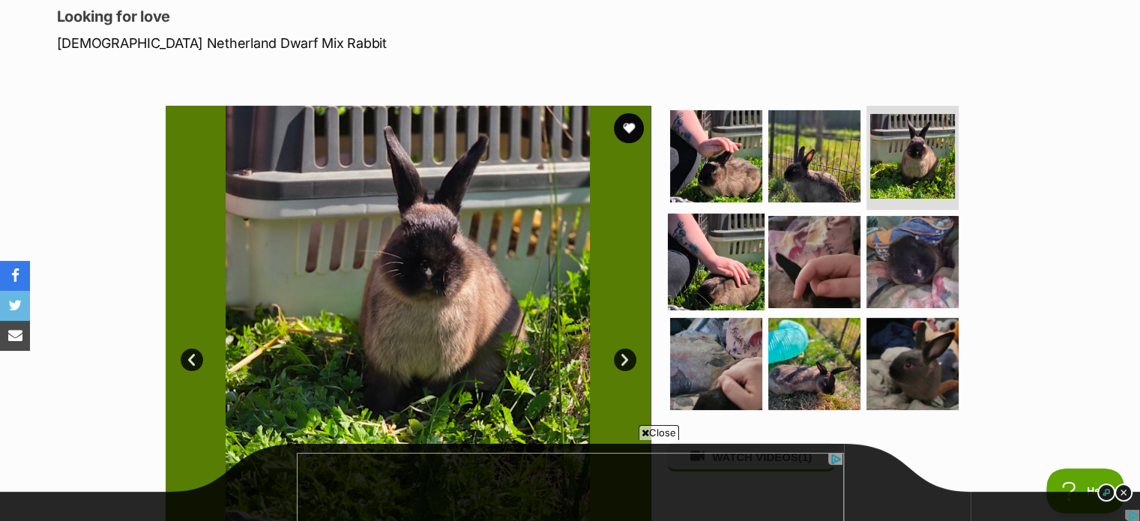
click at [705, 247] on img at bounding box center [716, 262] width 97 height 97
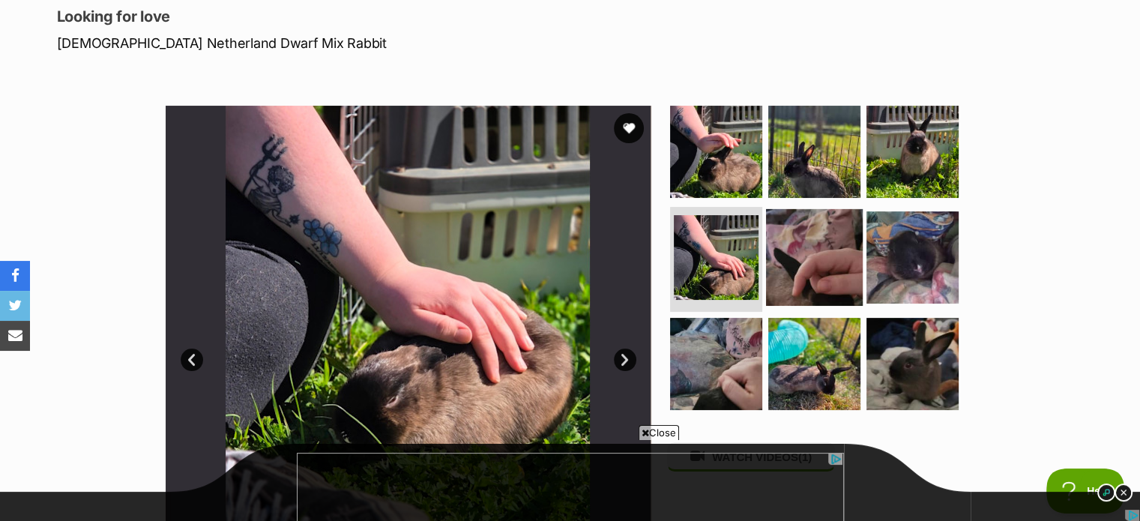
click at [822, 241] on img at bounding box center [814, 257] width 97 height 97
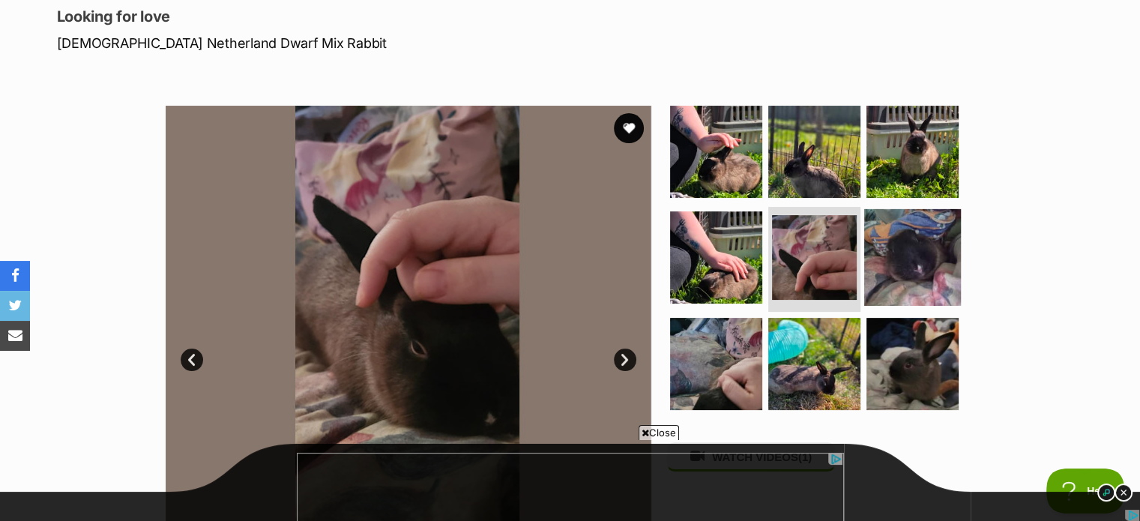
click at [914, 251] on img at bounding box center [912, 257] width 97 height 97
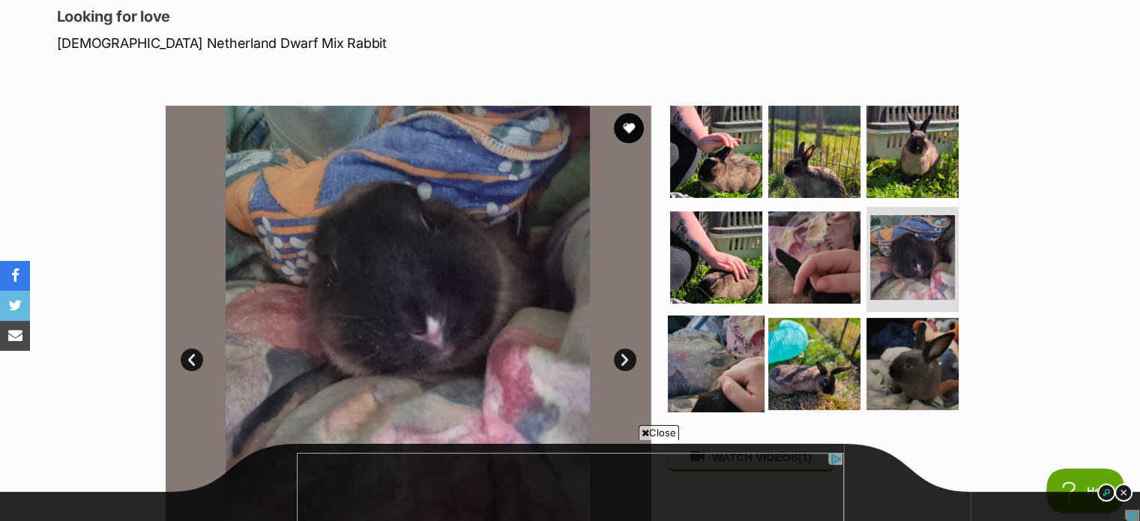
click at [727, 334] on img at bounding box center [716, 364] width 97 height 97
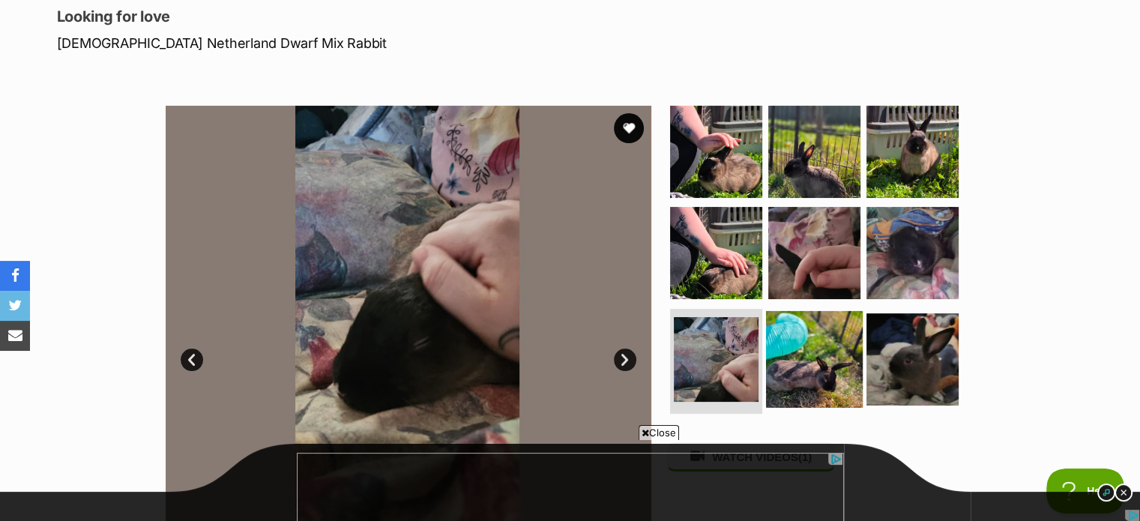
click at [825, 357] on img at bounding box center [814, 359] width 97 height 97
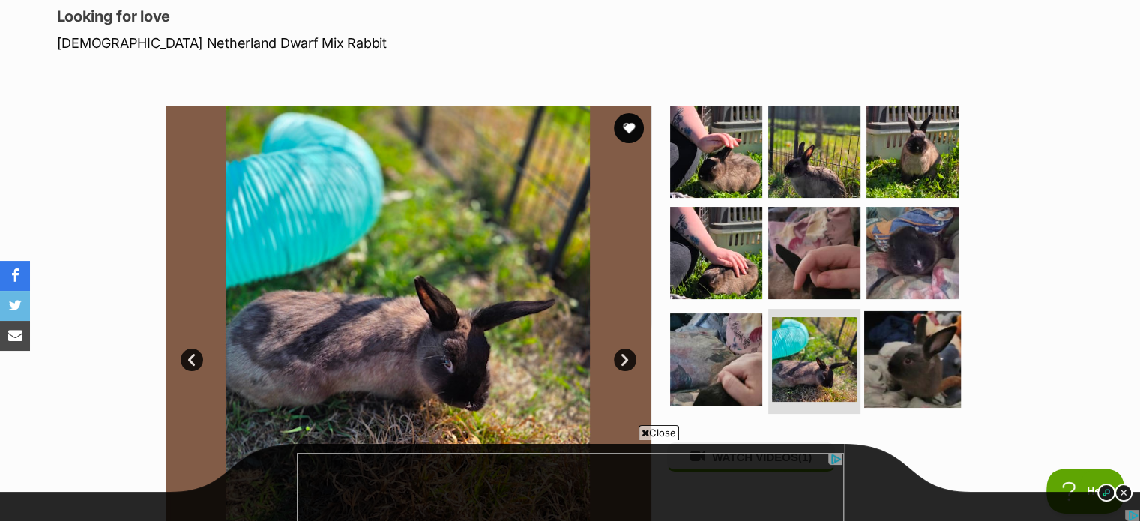
click at [905, 356] on img at bounding box center [912, 359] width 97 height 97
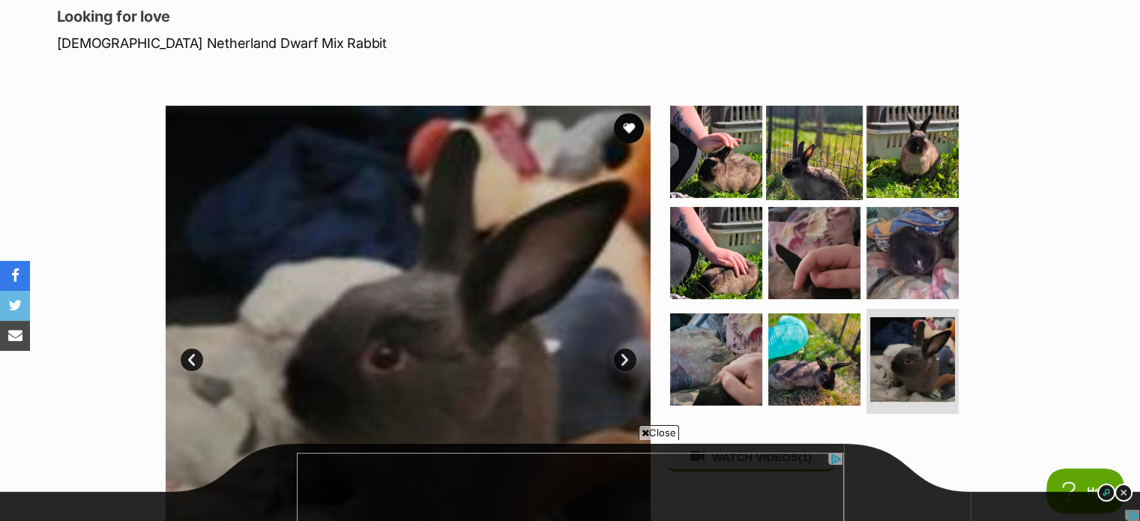
click at [805, 172] on img at bounding box center [814, 151] width 97 height 97
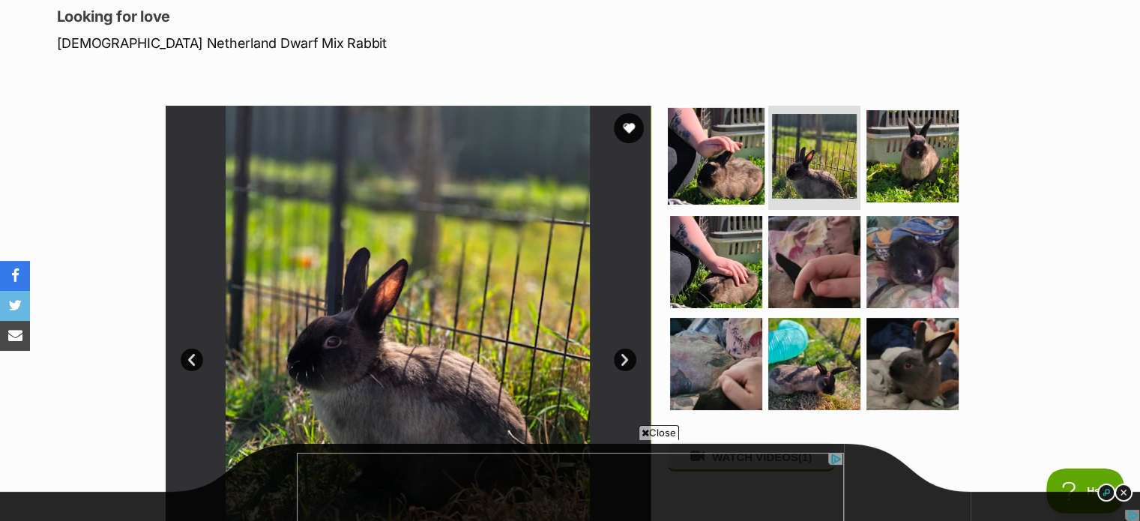
click at [711, 155] on img at bounding box center [716, 155] width 97 height 97
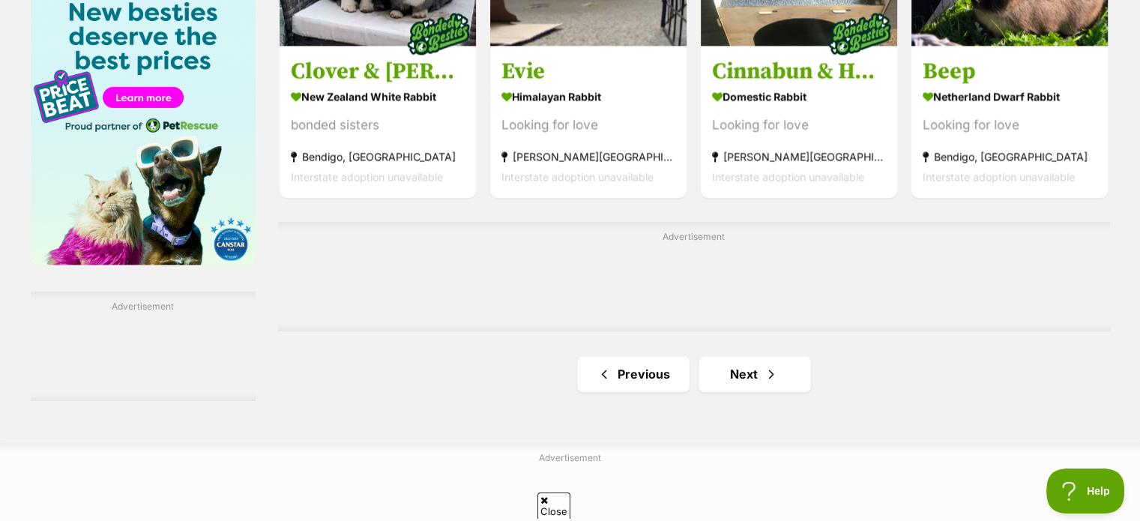
scroll to position [2368, 0]
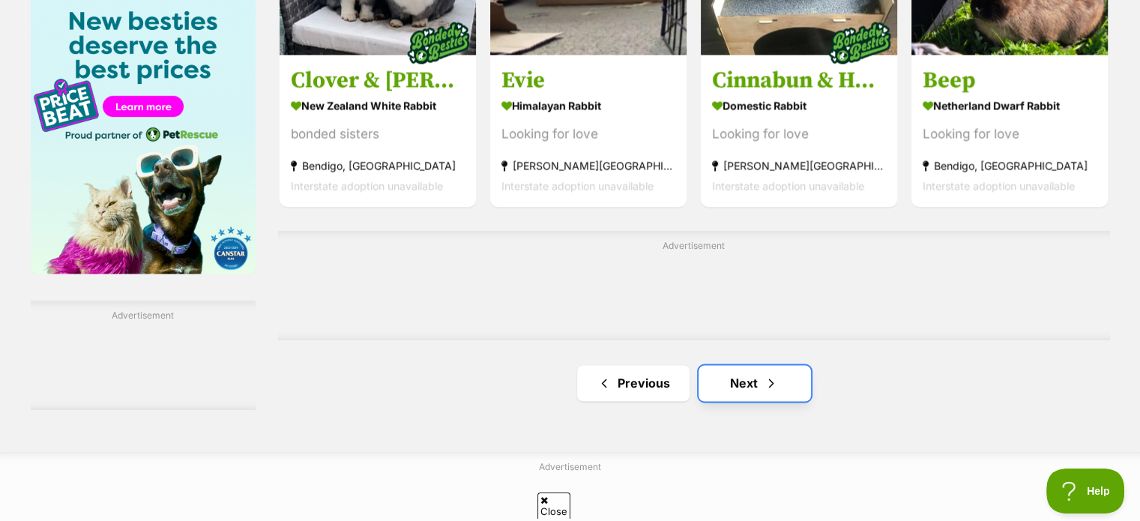
click at [757, 391] on link "Next" at bounding box center [755, 383] width 112 height 36
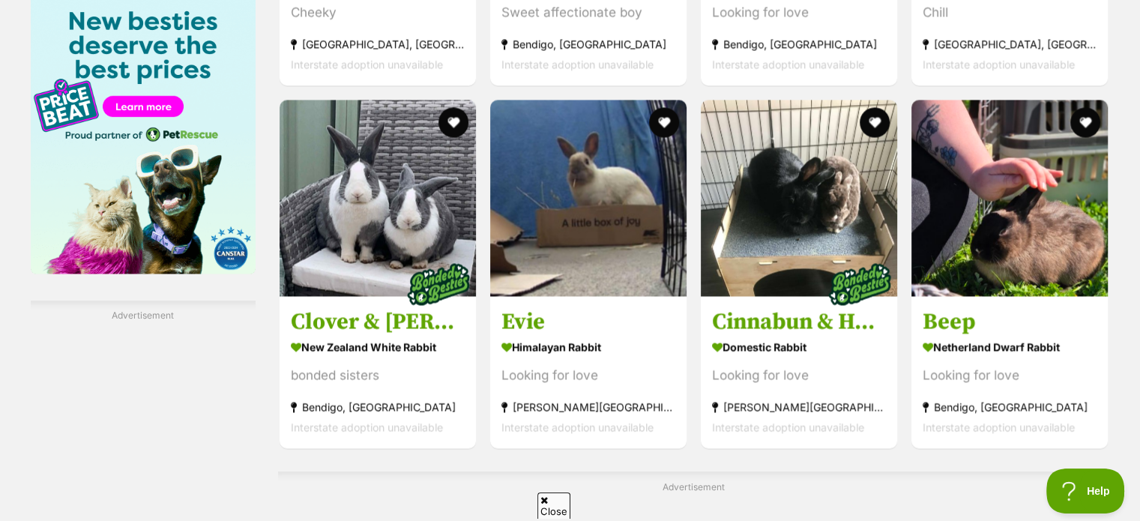
scroll to position [0, 0]
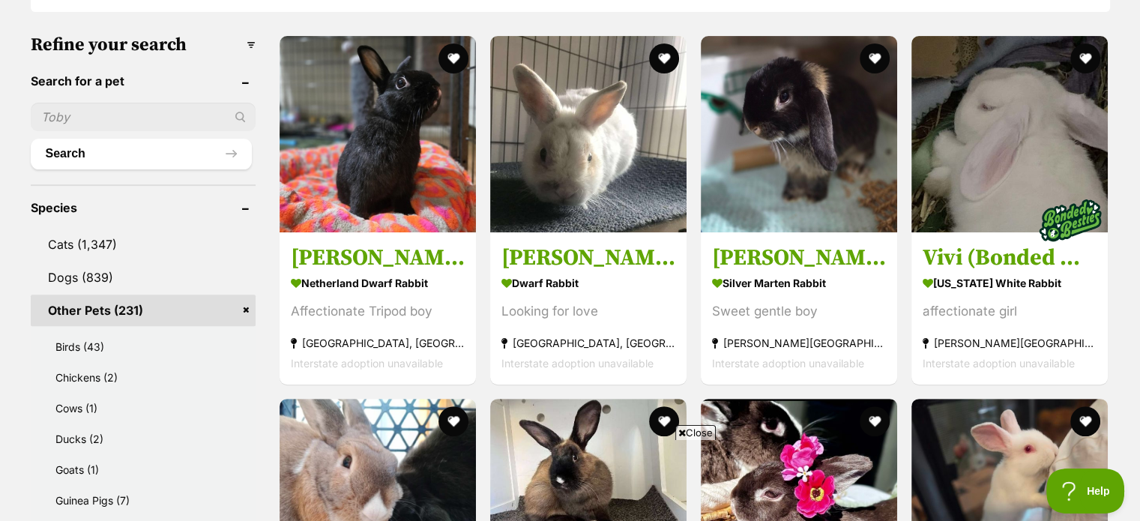
scroll to position [477, 0]
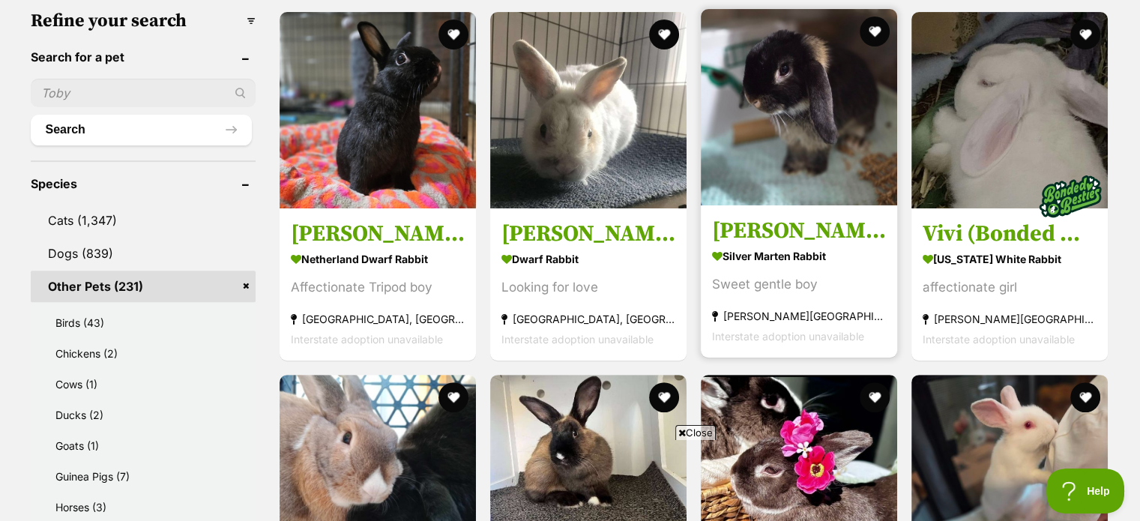
click at [813, 89] on img at bounding box center [799, 107] width 196 height 196
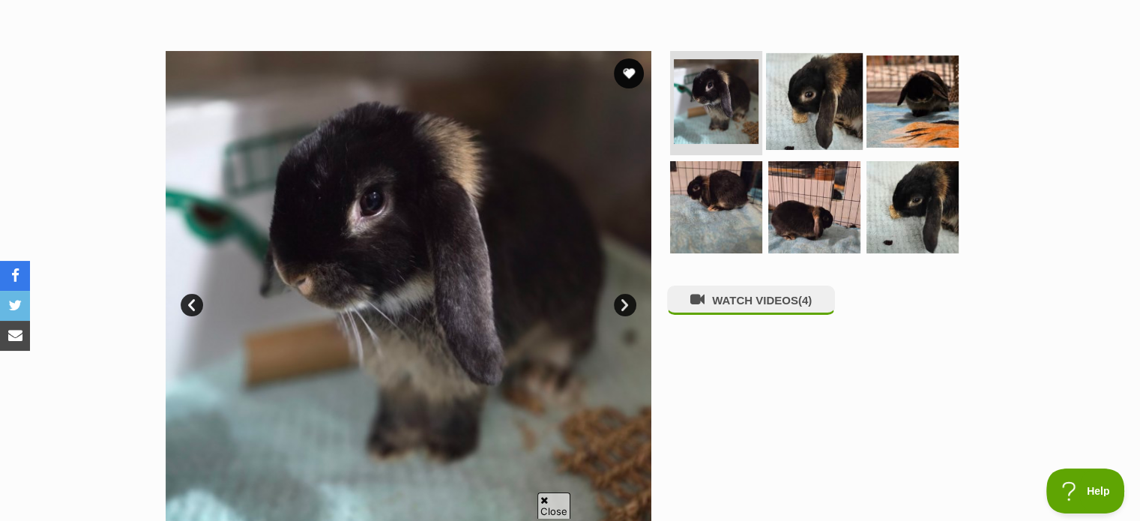
click at [812, 91] on img at bounding box center [814, 100] width 97 height 97
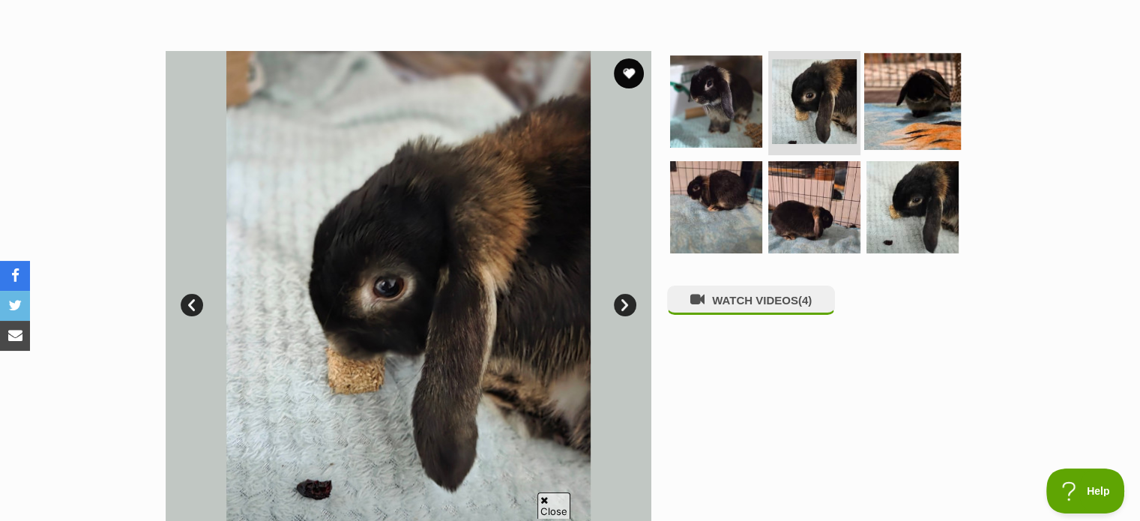
click at [907, 98] on img at bounding box center [912, 100] width 97 height 97
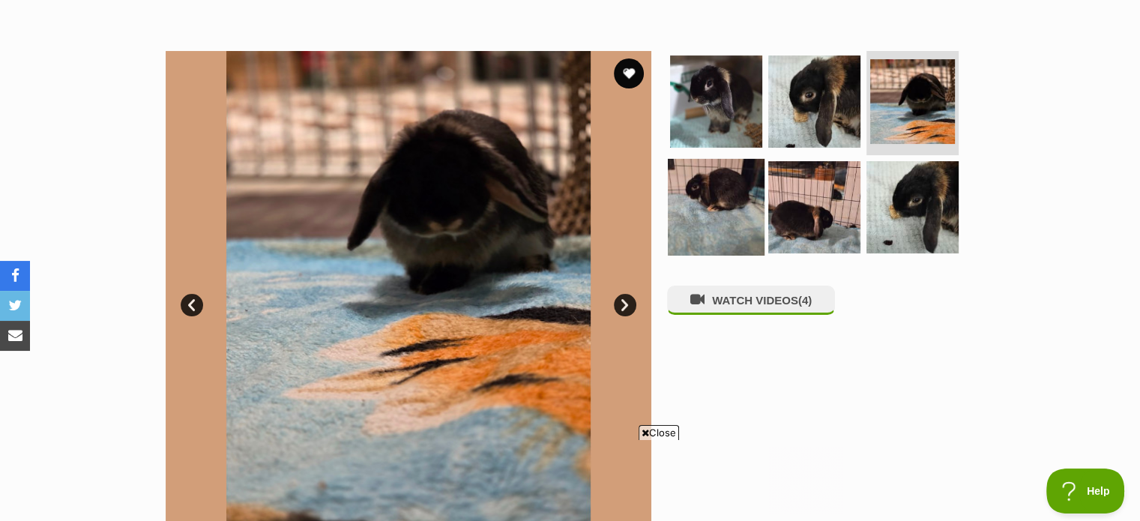
click at [714, 197] on img at bounding box center [716, 207] width 97 height 97
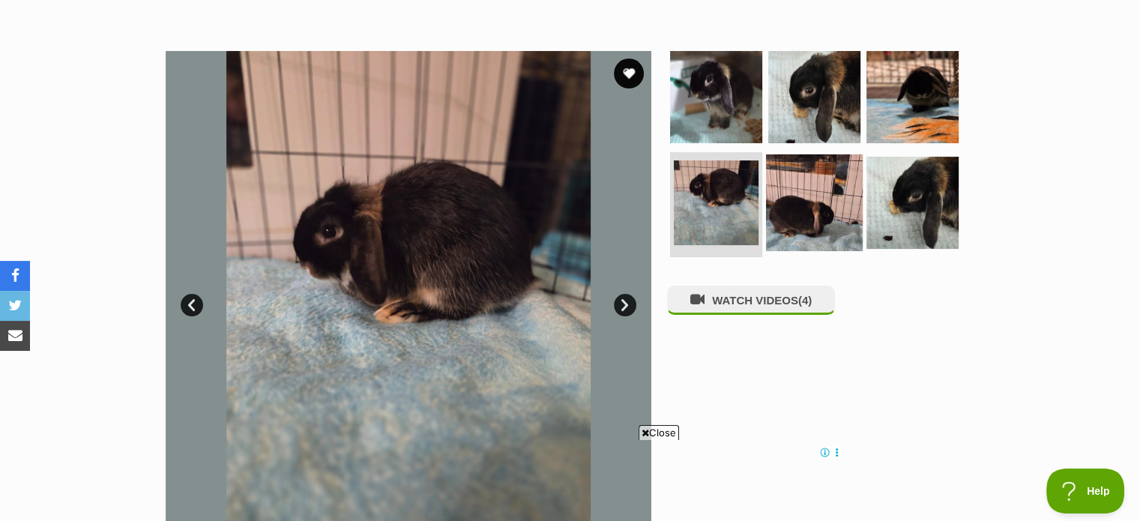
click at [822, 189] on img at bounding box center [814, 202] width 97 height 97
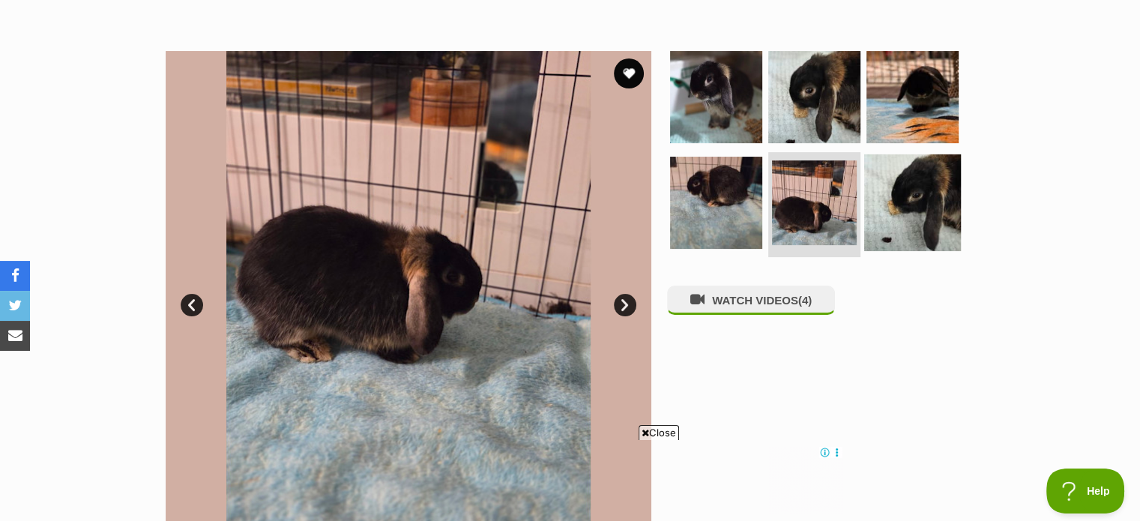
click at [912, 181] on img at bounding box center [912, 202] width 97 height 97
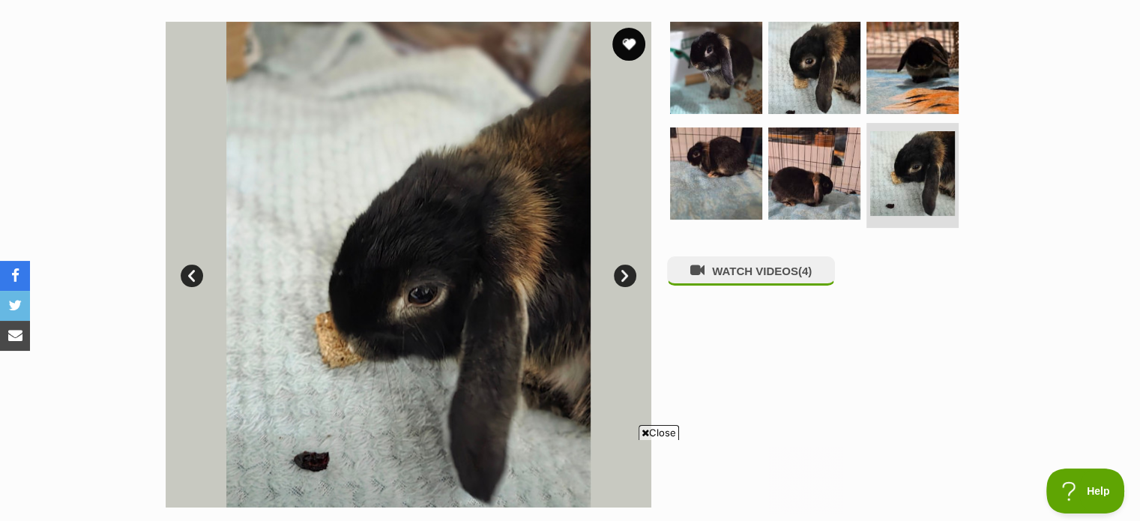
click at [620, 46] on button "favourite" at bounding box center [628, 44] width 33 height 33
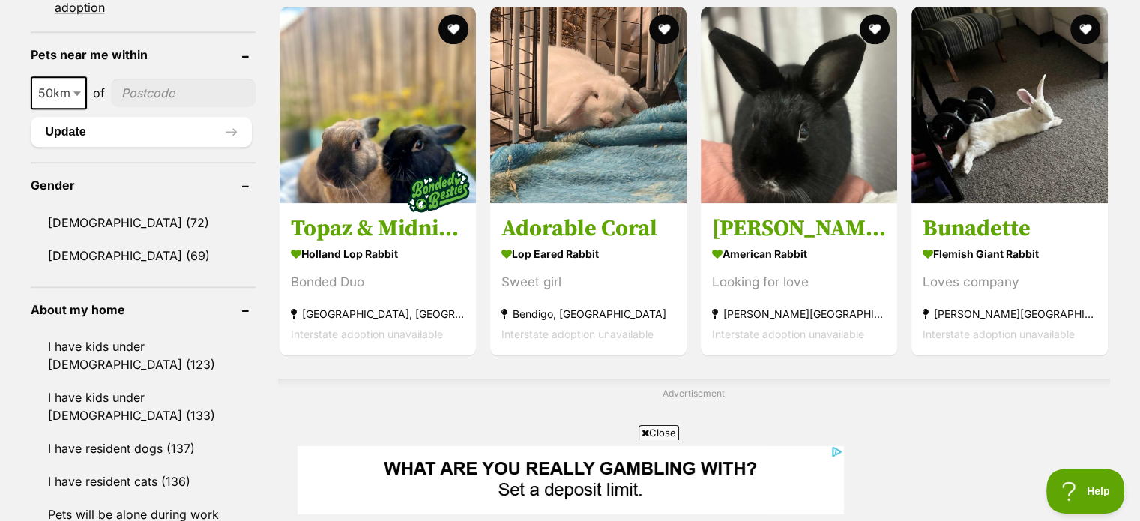
scroll to position [1457, 0]
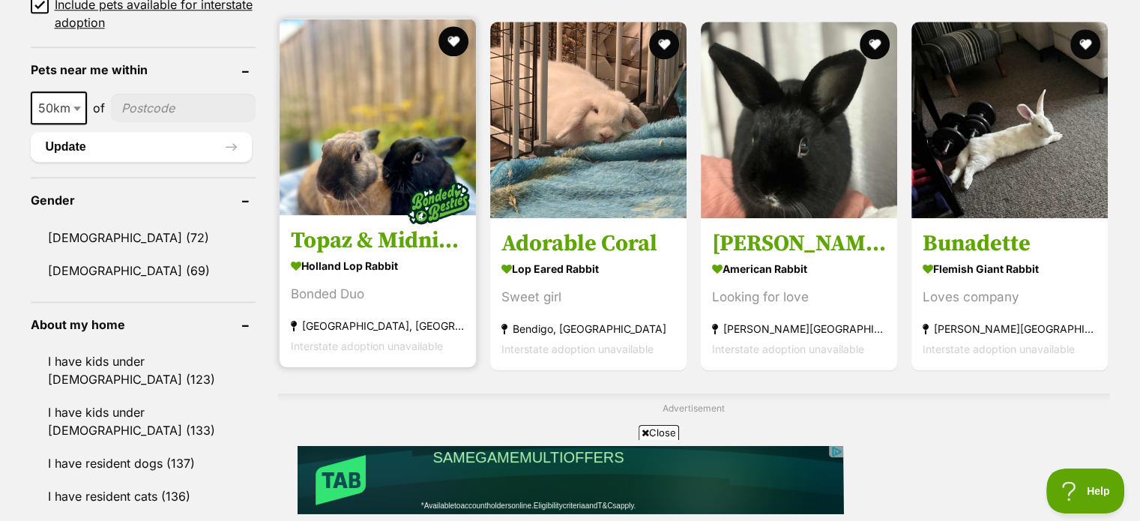
click at [394, 174] on img at bounding box center [378, 117] width 196 height 196
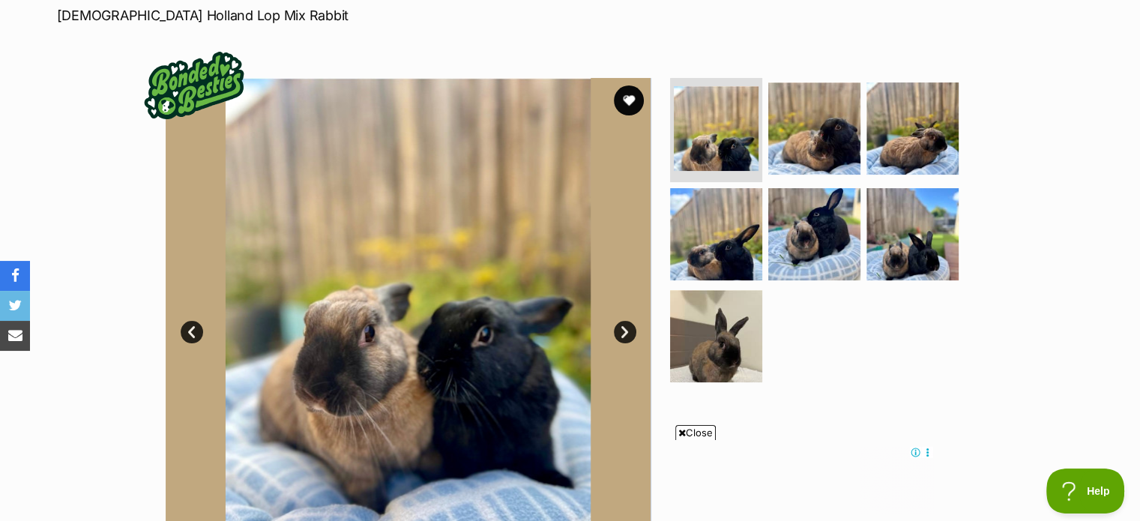
scroll to position [333, 0]
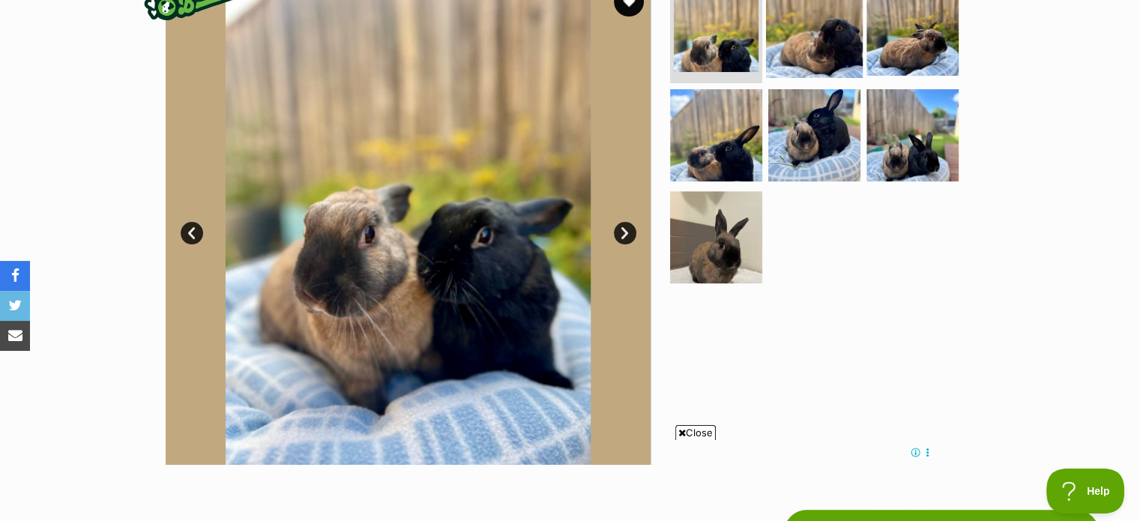
click at [834, 31] on img at bounding box center [814, 29] width 97 height 97
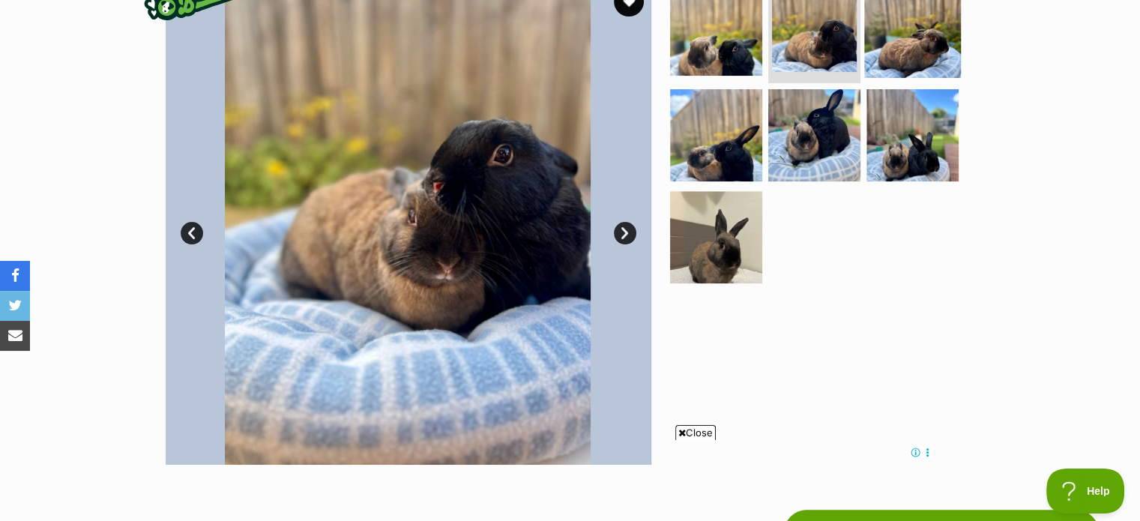
click at [930, 32] on img at bounding box center [912, 29] width 97 height 97
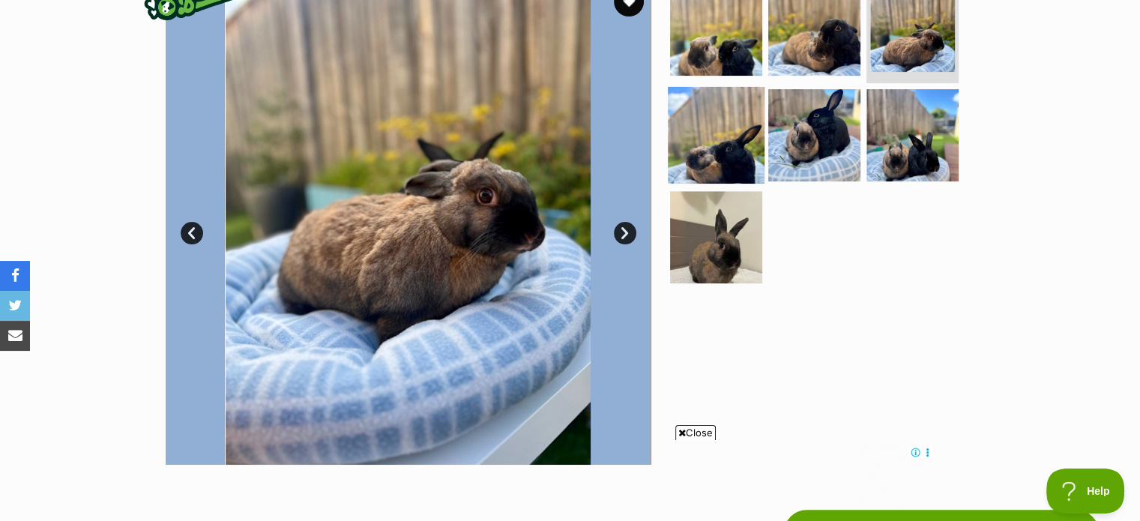
click at [729, 127] on img at bounding box center [716, 135] width 97 height 97
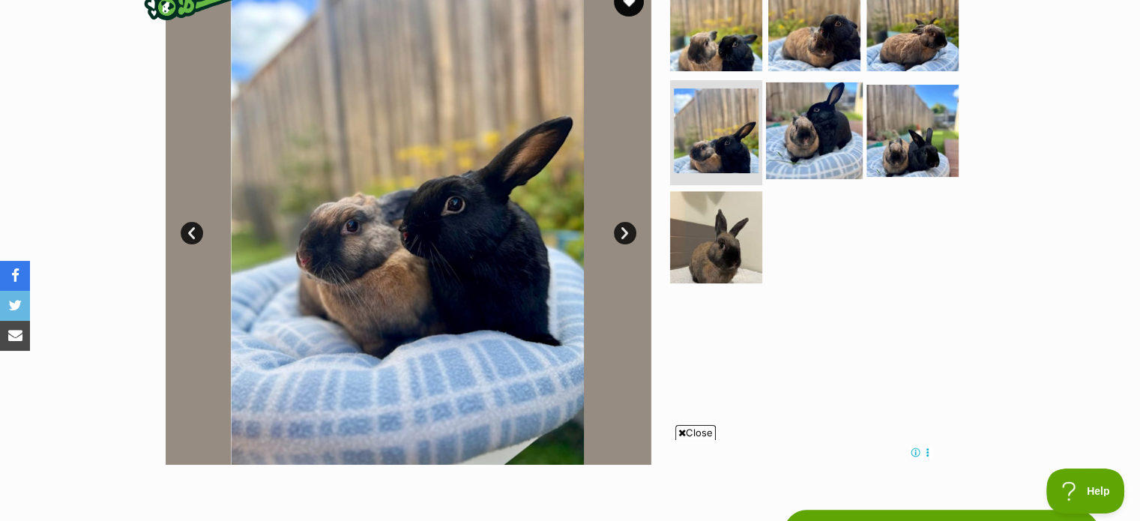
click at [833, 121] on img at bounding box center [814, 130] width 97 height 97
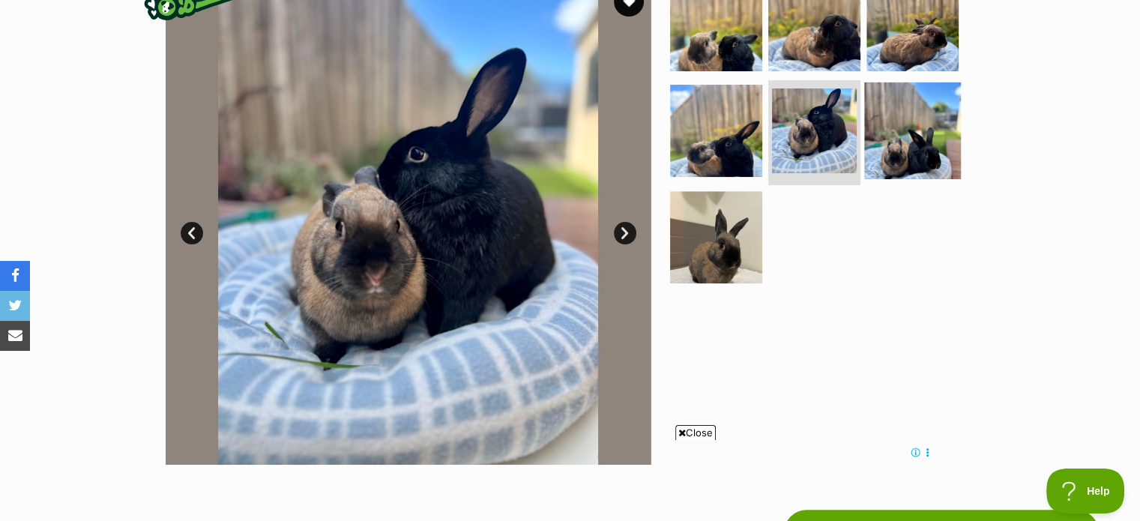
click at [905, 130] on img at bounding box center [912, 130] width 97 height 97
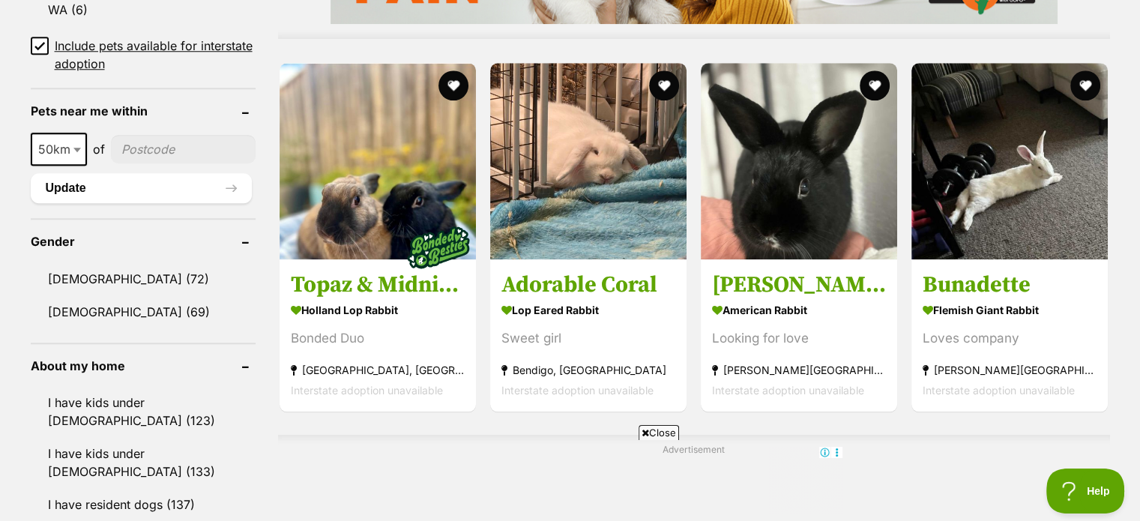
scroll to position [1421, 0]
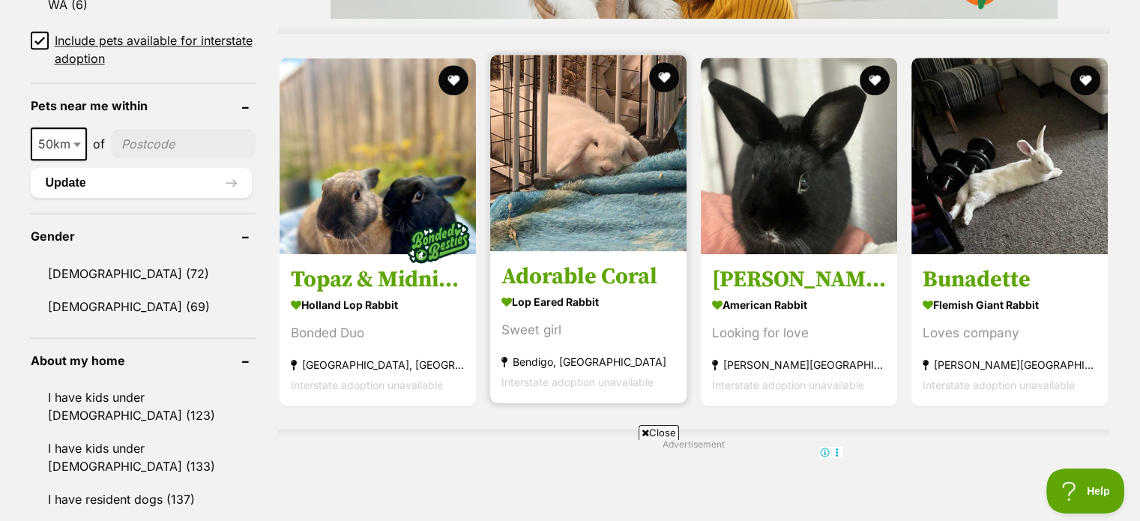
click at [619, 174] on img at bounding box center [588, 153] width 196 height 196
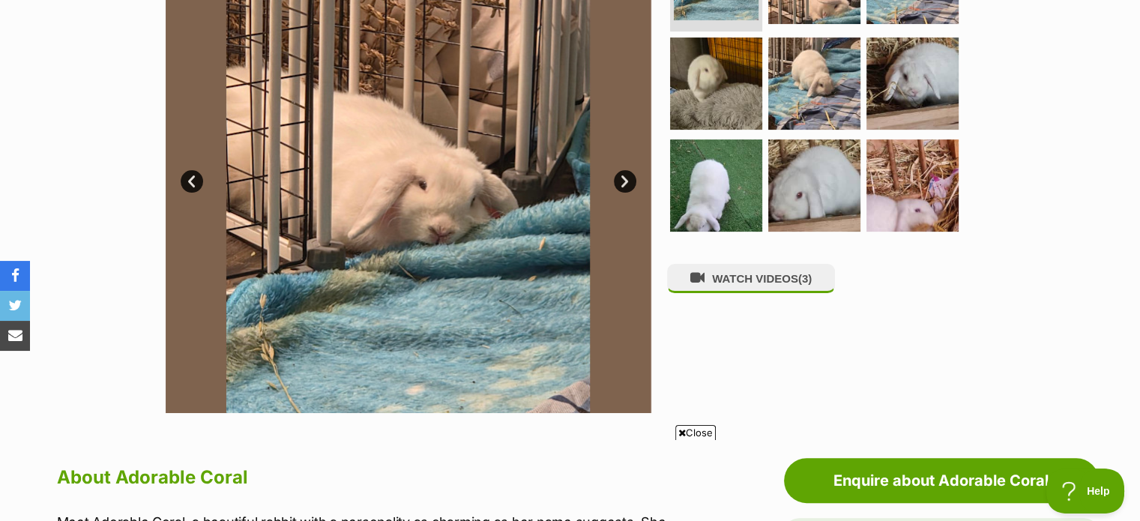
scroll to position [351, 0]
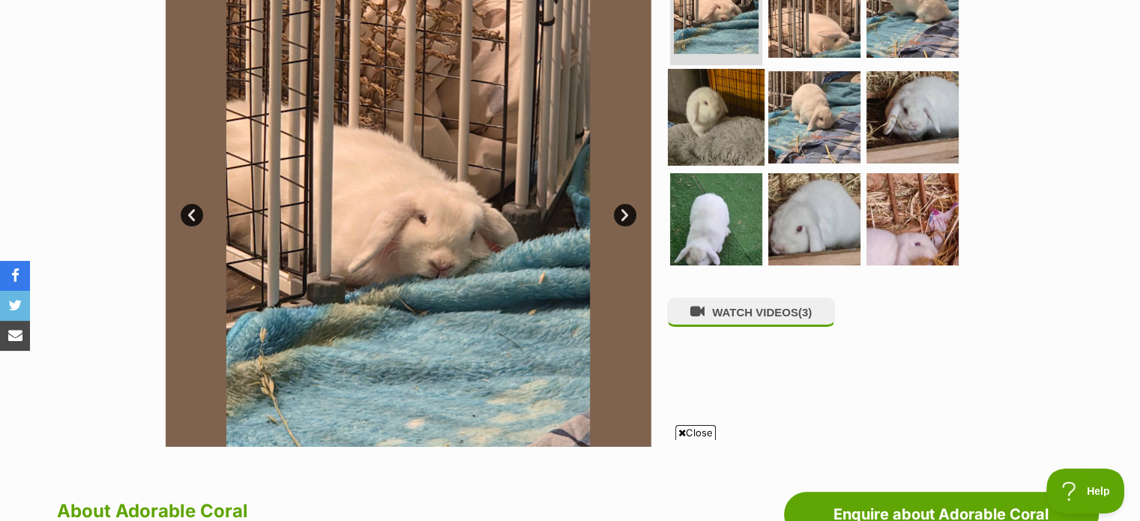
click at [728, 116] on img at bounding box center [716, 117] width 97 height 97
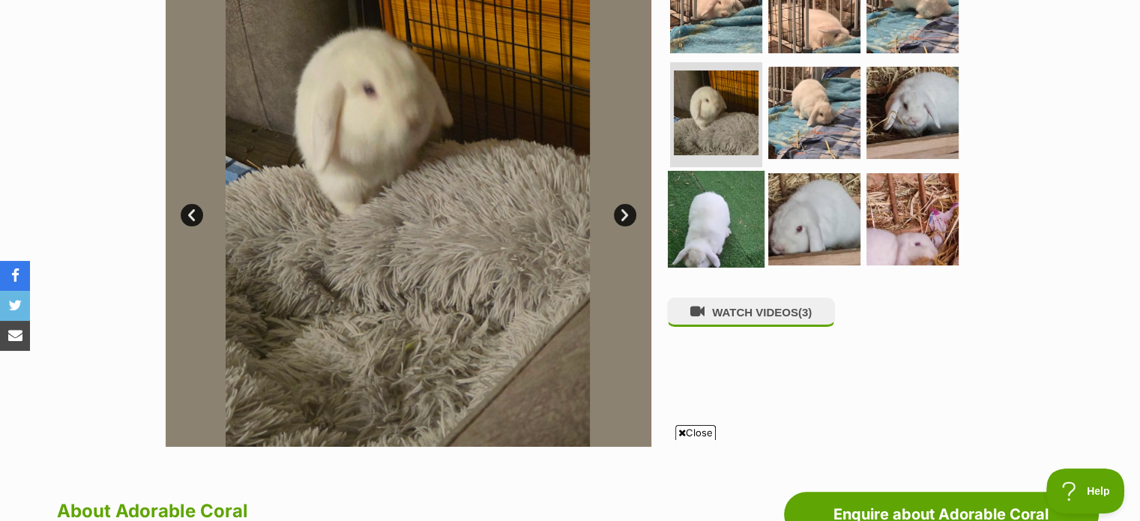
click at [714, 193] on img at bounding box center [716, 219] width 97 height 97
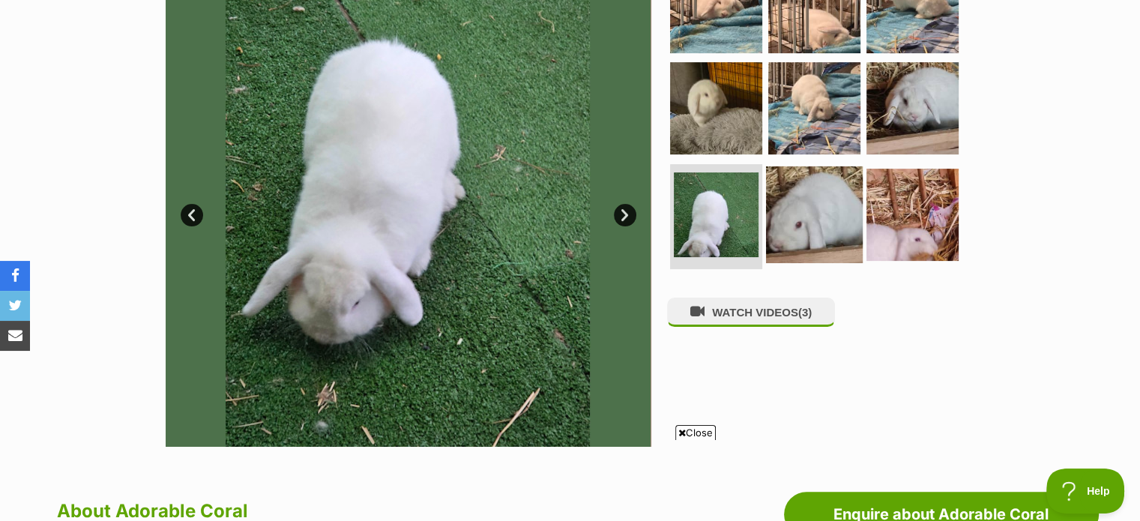
click at [789, 204] on img at bounding box center [814, 214] width 97 height 97
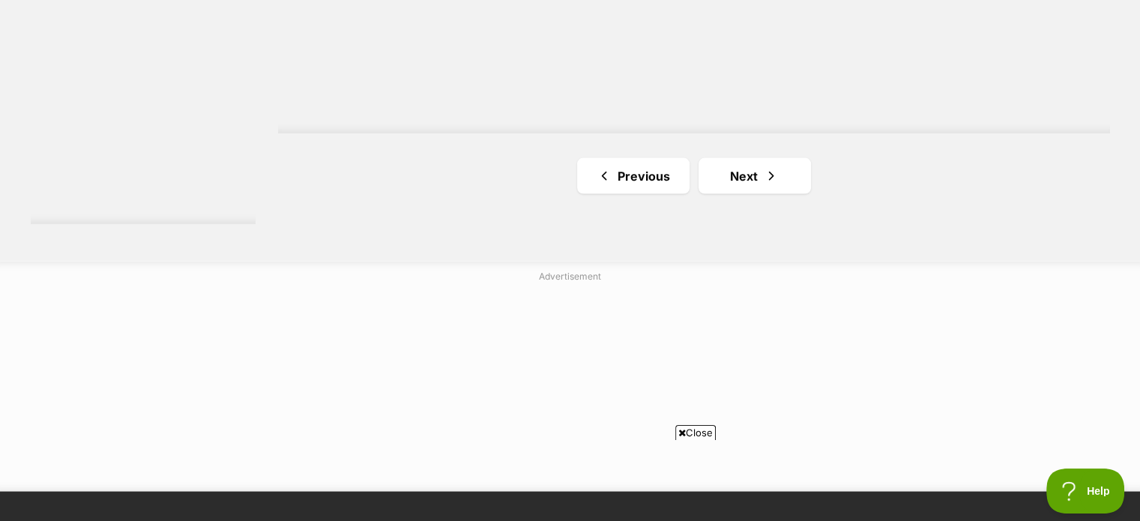
scroll to position [2805, 0]
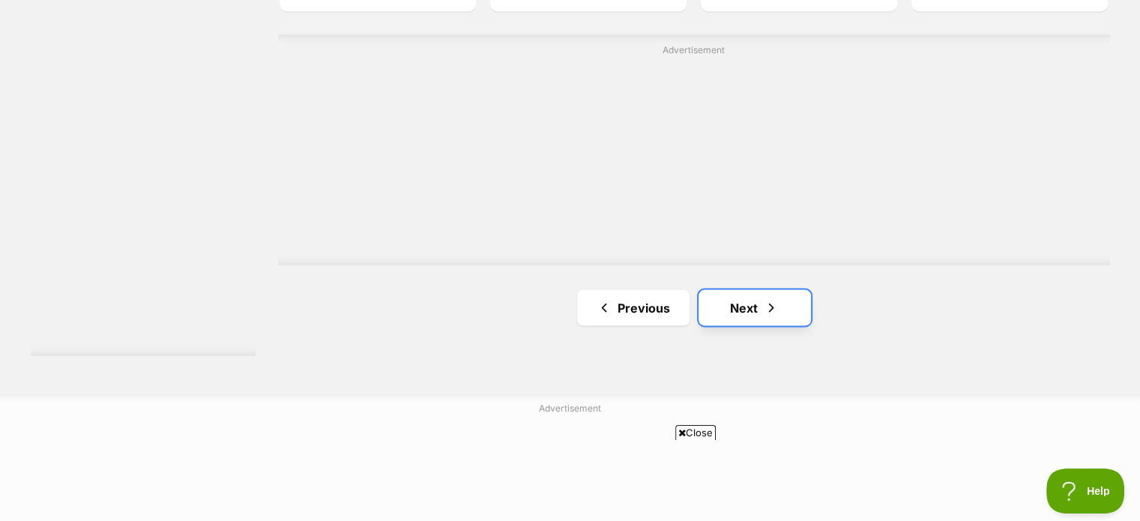
click at [759, 320] on link "Next" at bounding box center [755, 307] width 112 height 36
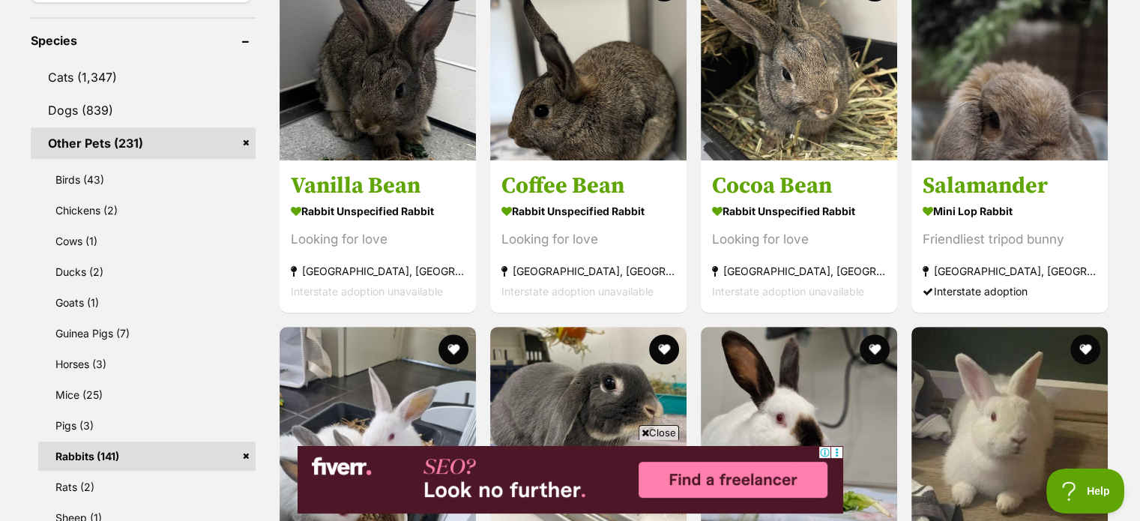
scroll to position [641, 0]
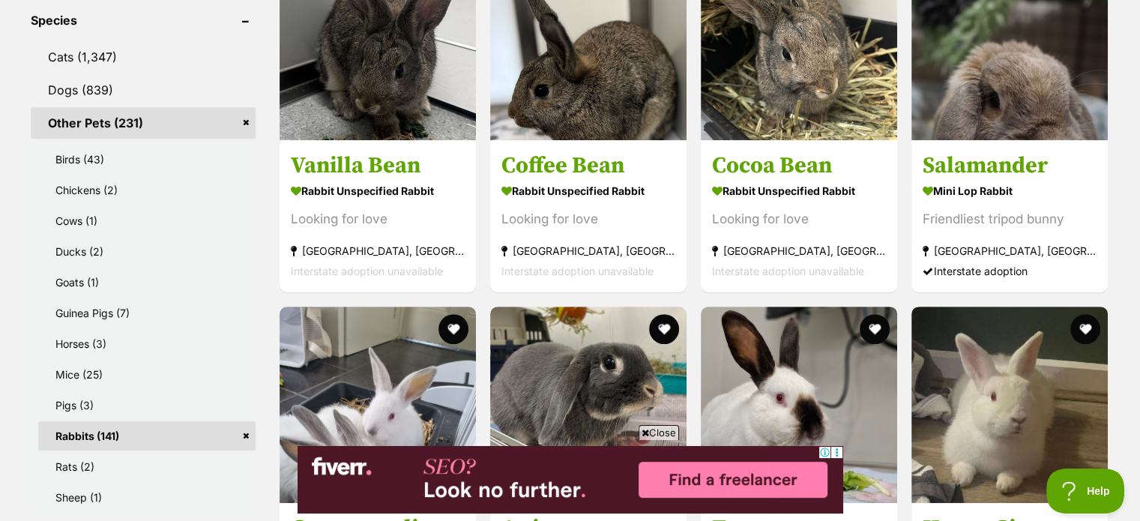
drag, startPoint x: 1148, startPoint y: 57, endPoint x: 1151, endPoint y: 143, distance: 86.3
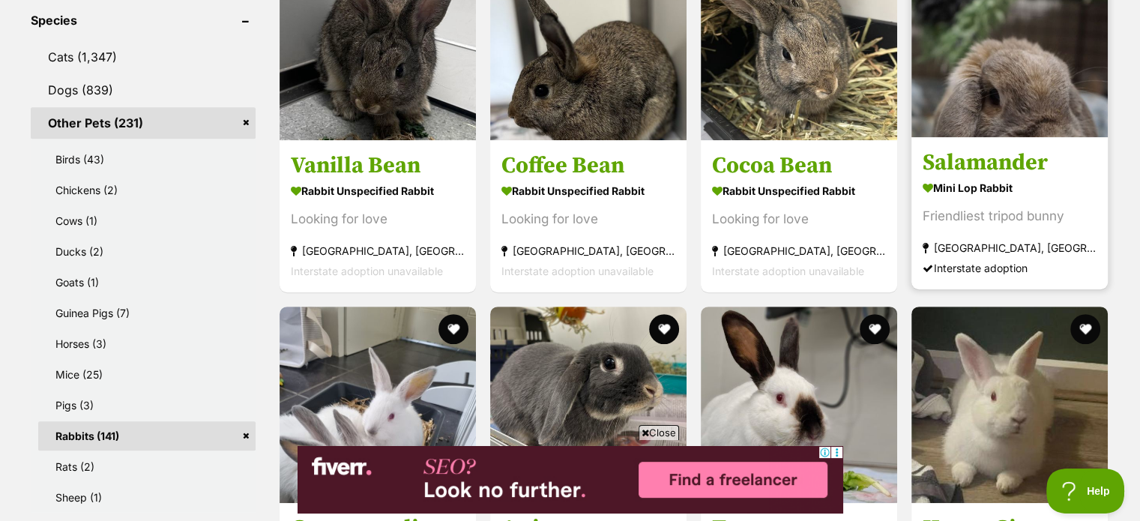
click at [1019, 89] on img at bounding box center [1009, 39] width 196 height 196
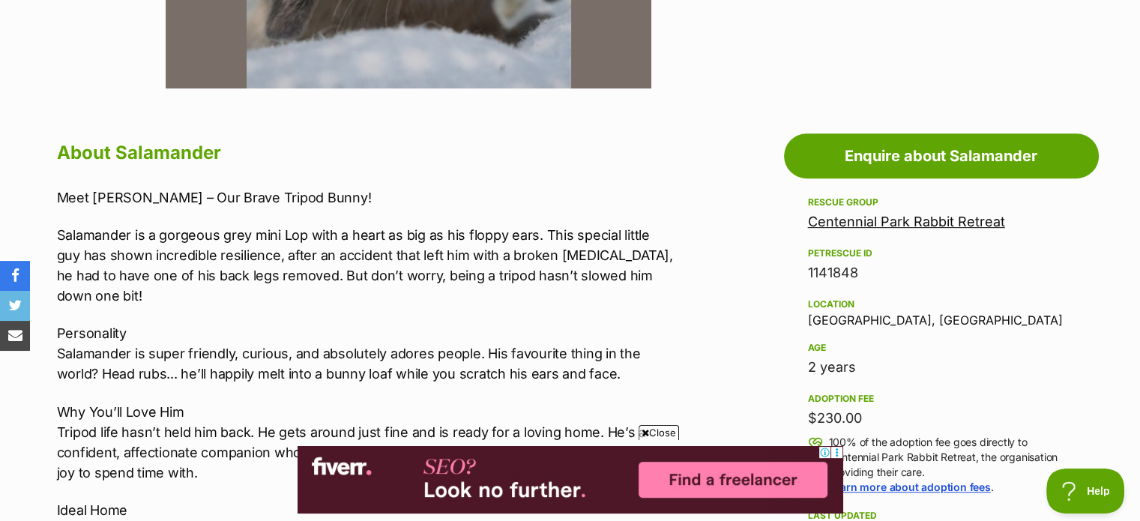
scroll to position [688, 0]
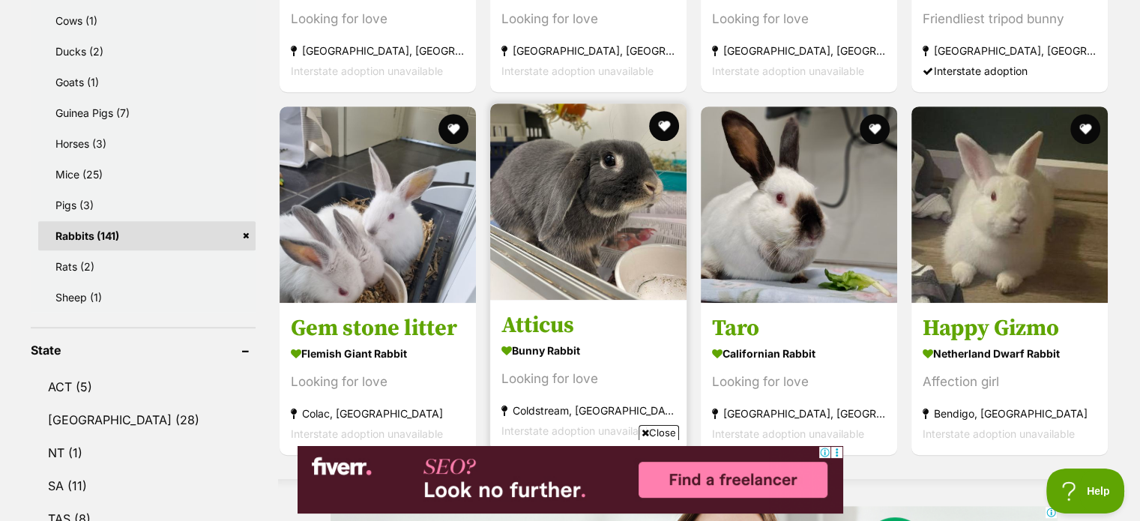
click at [570, 192] on img at bounding box center [588, 201] width 196 height 196
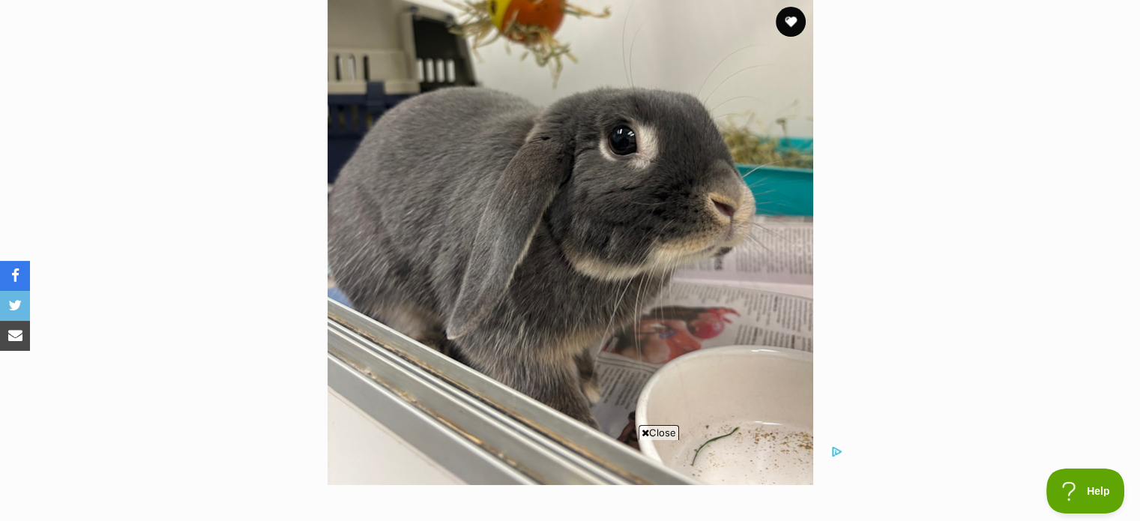
scroll to position [306, 0]
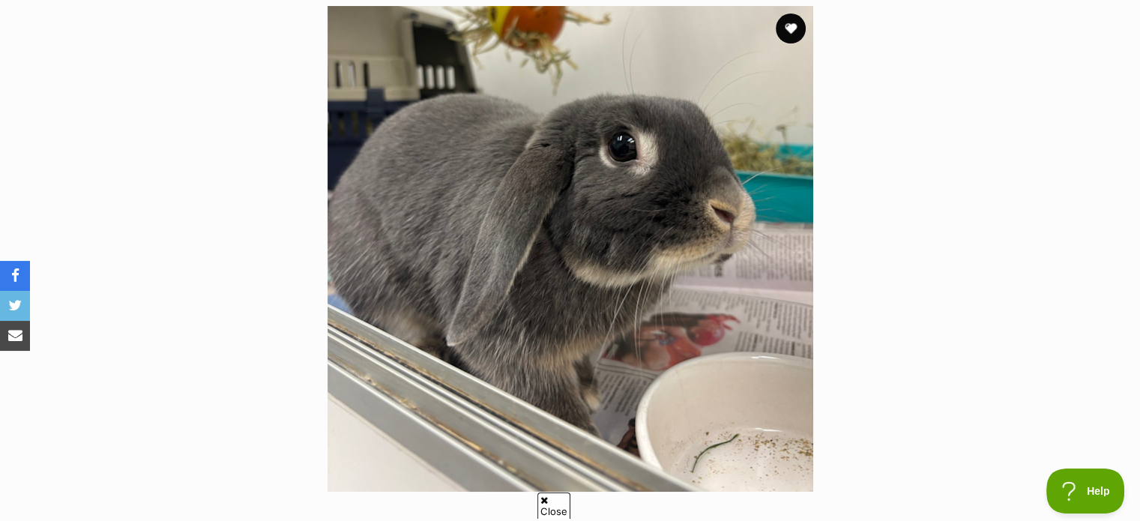
drag, startPoint x: 1149, startPoint y: 76, endPoint x: 1147, endPoint y: 140, distance: 64.5
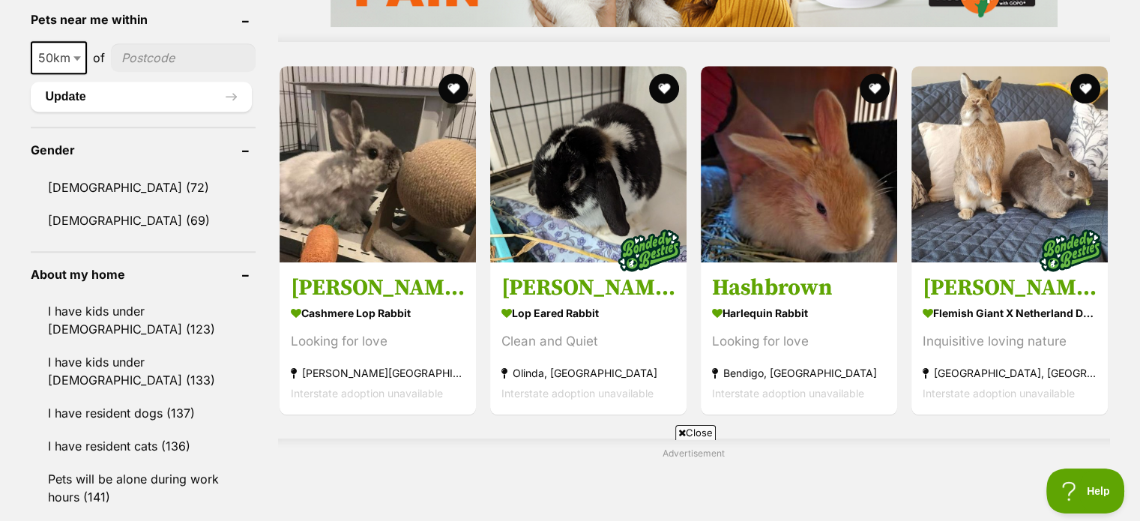
scroll to position [1528, 0]
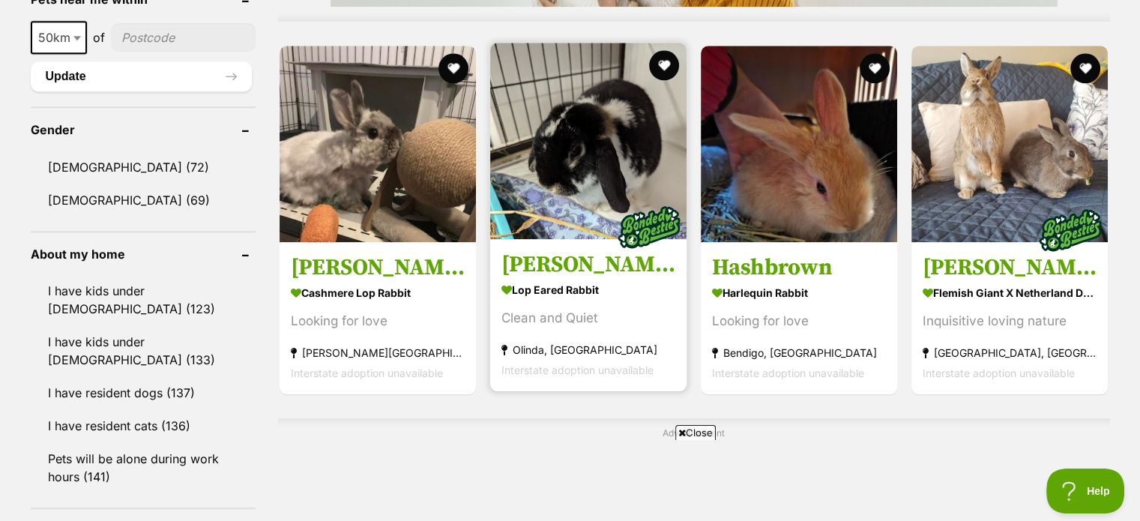
click at [592, 158] on img at bounding box center [588, 141] width 196 height 196
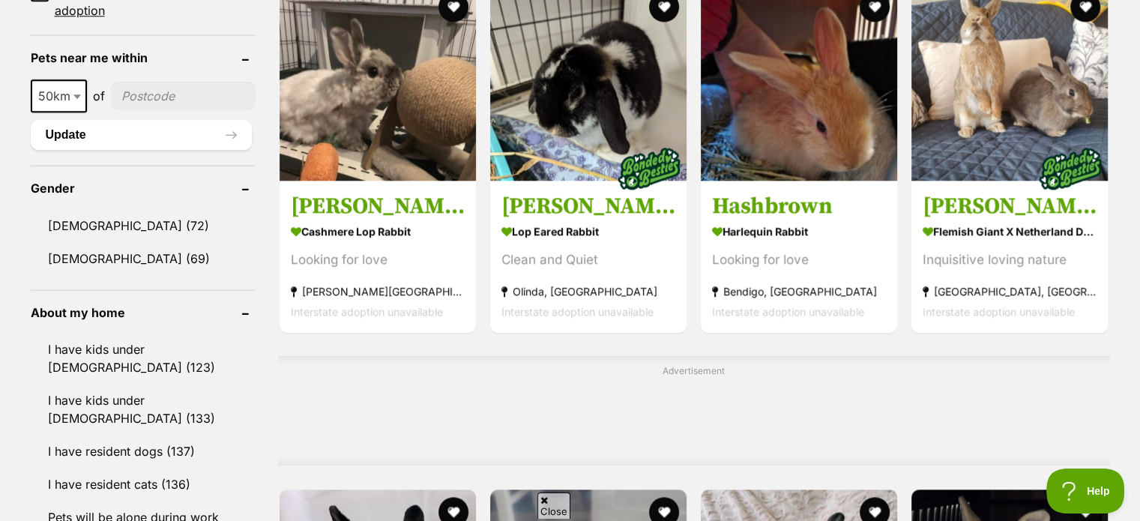
scroll to position [1465, 0]
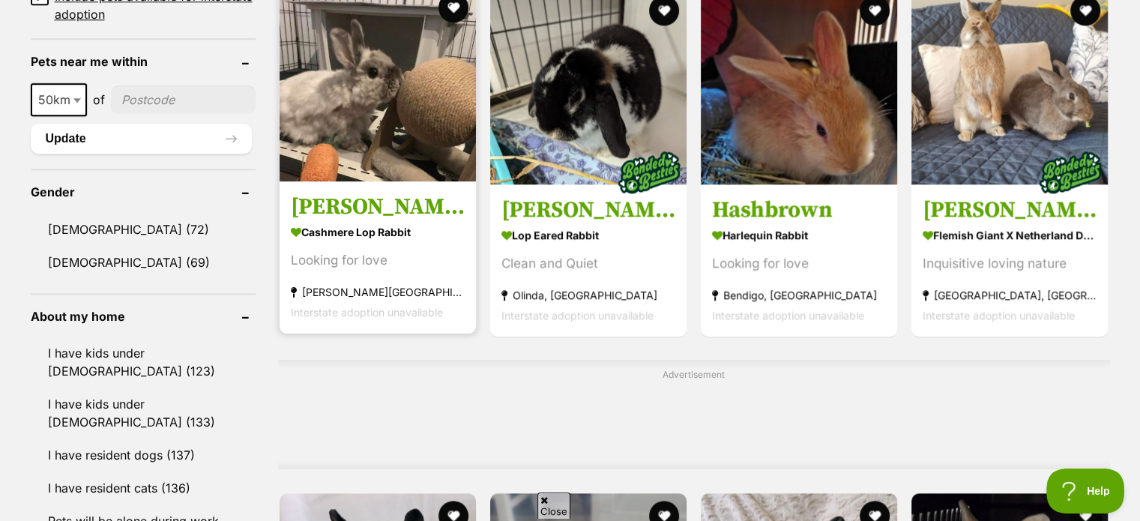
click at [364, 107] on img at bounding box center [378, 83] width 196 height 196
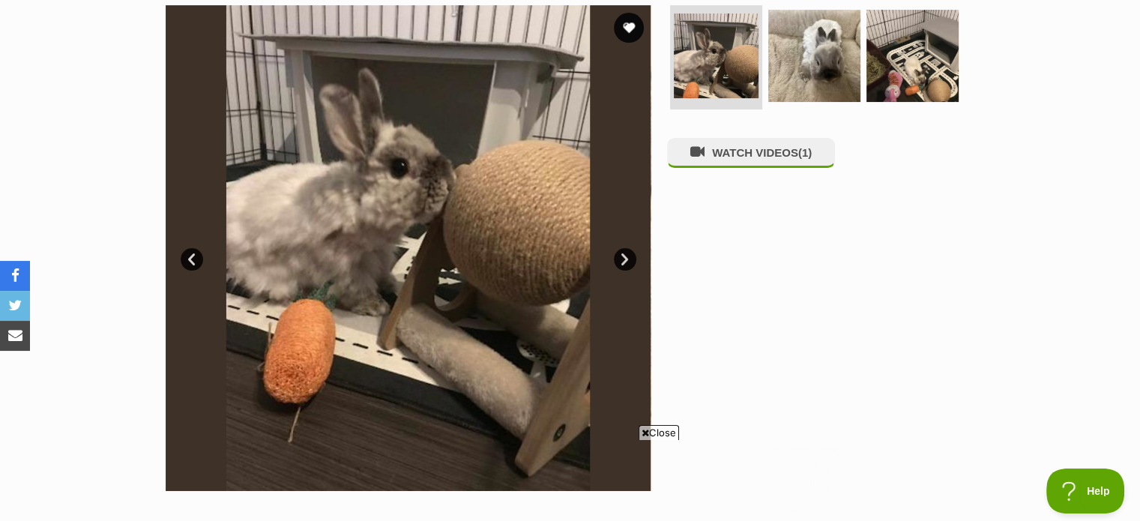
scroll to position [313, 0]
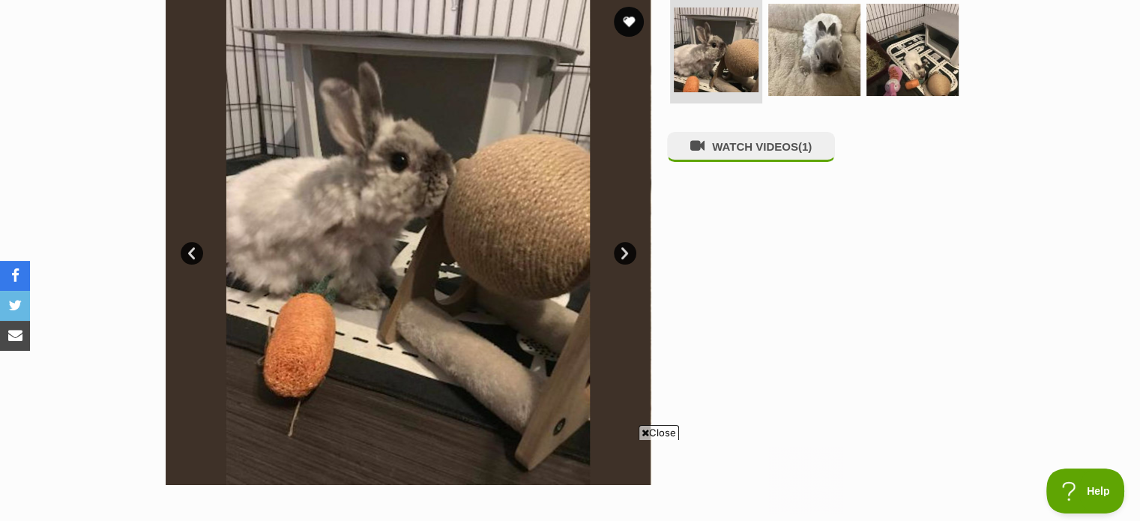
drag, startPoint x: 1146, startPoint y: 49, endPoint x: 1151, endPoint y: 108, distance: 58.6
click at [834, 53] on img at bounding box center [814, 49] width 97 height 97
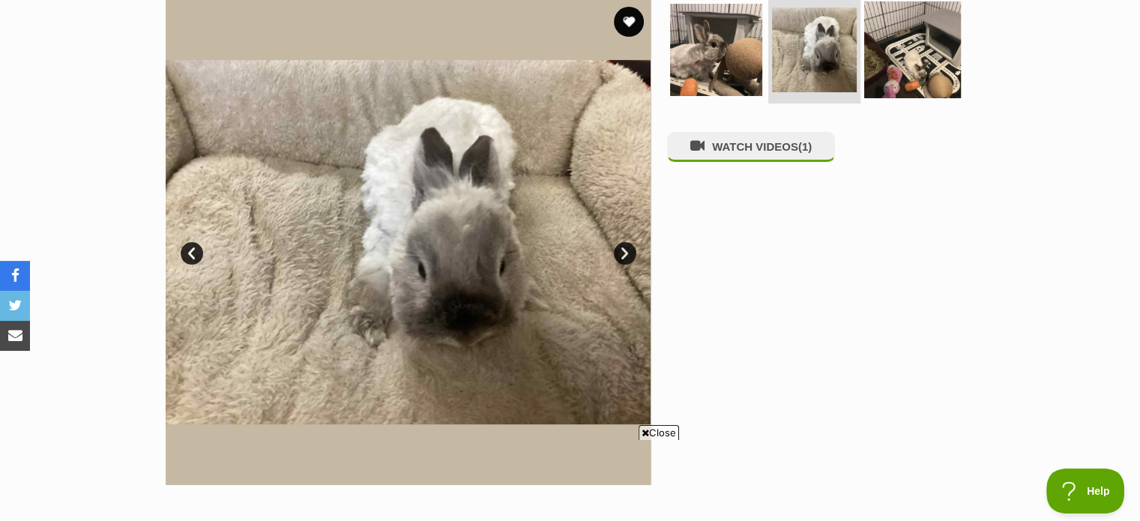
click at [914, 57] on img at bounding box center [912, 49] width 97 height 97
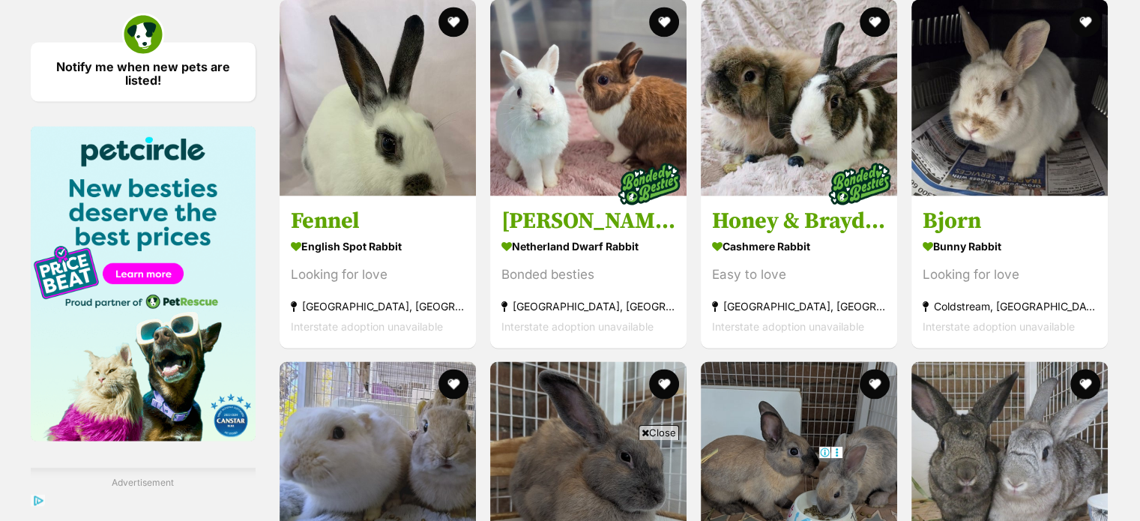
scroll to position [2207, 0]
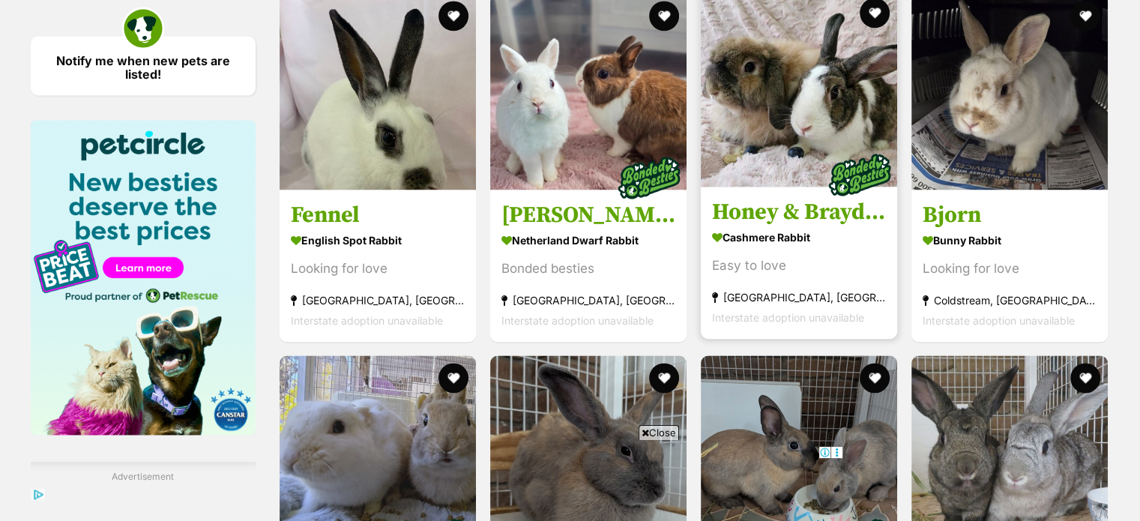
click at [793, 146] on img at bounding box center [799, 88] width 196 height 196
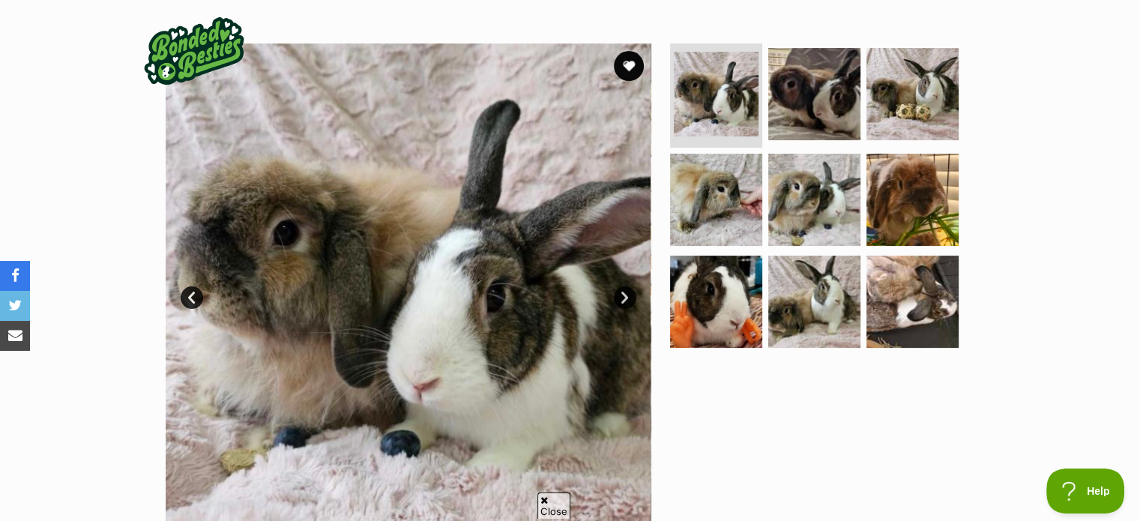
drag, startPoint x: 1145, startPoint y: 67, endPoint x: 1151, endPoint y: 118, distance: 51.2
click at [705, 167] on img at bounding box center [716, 199] width 97 height 97
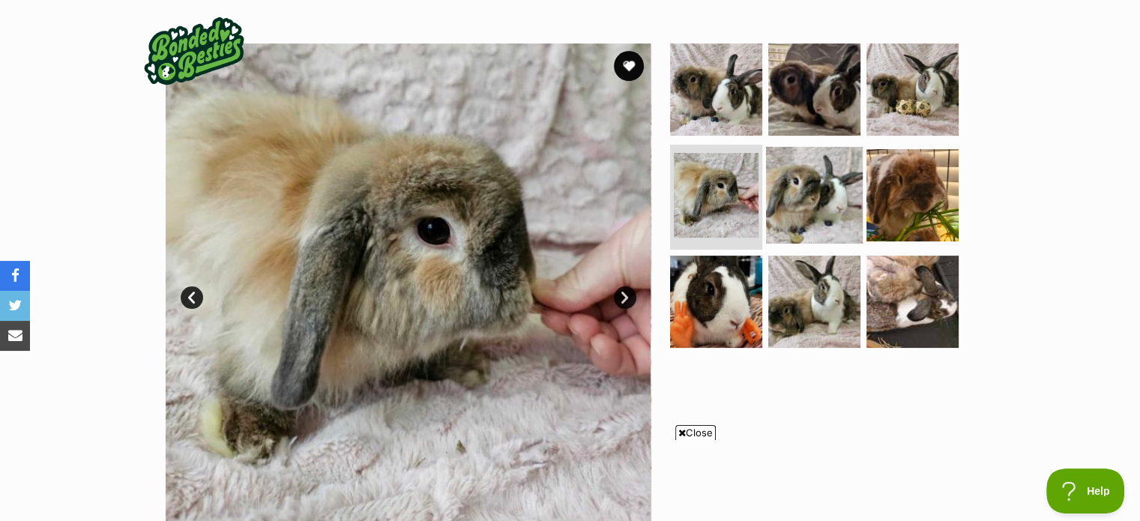
click at [817, 154] on img at bounding box center [814, 195] width 97 height 97
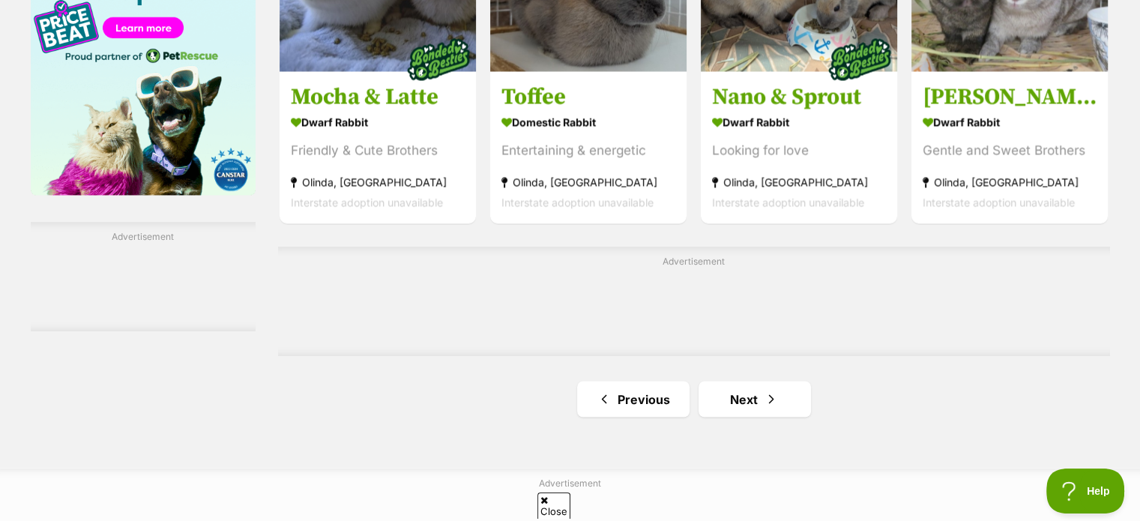
scroll to position [2461, 0]
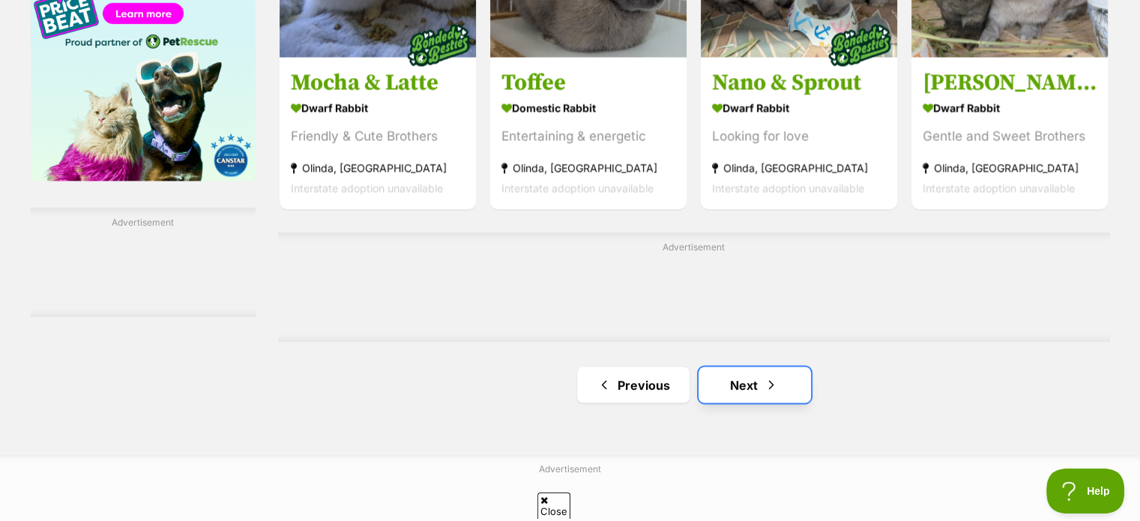
click at [754, 367] on link "Next" at bounding box center [755, 385] width 112 height 36
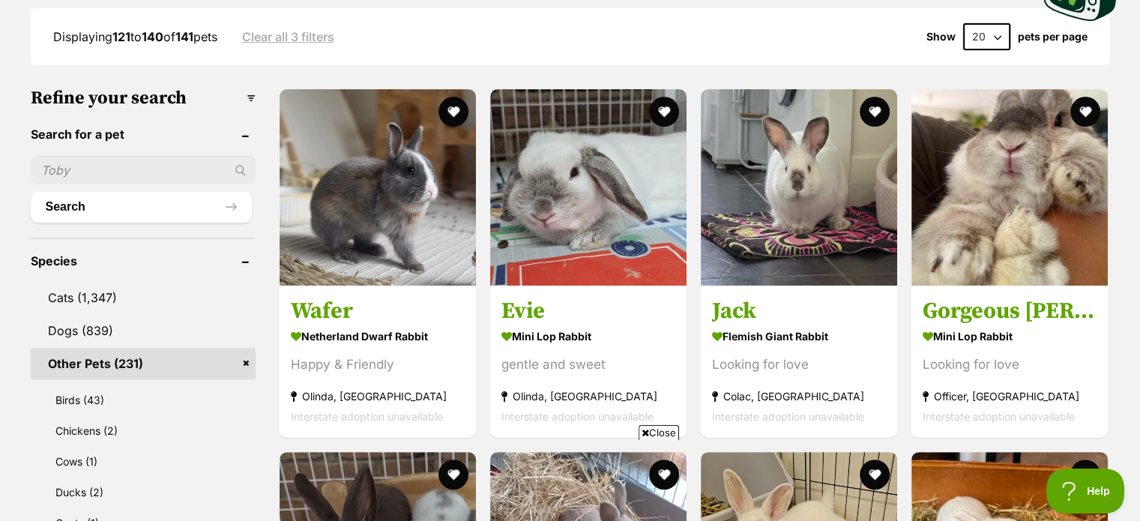
drag, startPoint x: 1149, startPoint y: 35, endPoint x: 1151, endPoint y: 92, distance: 57.0
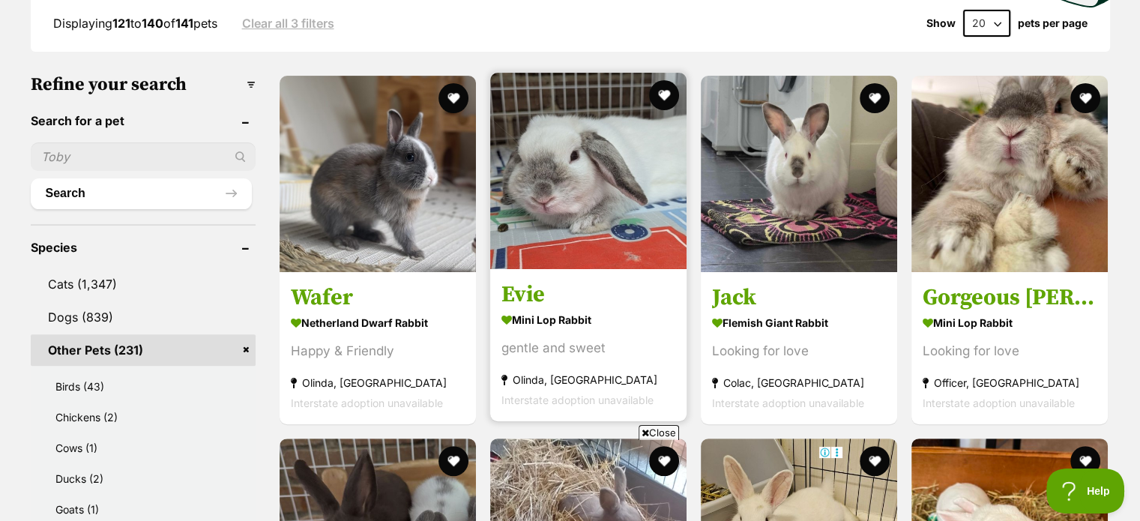
click at [586, 176] on img at bounding box center [588, 171] width 196 height 196
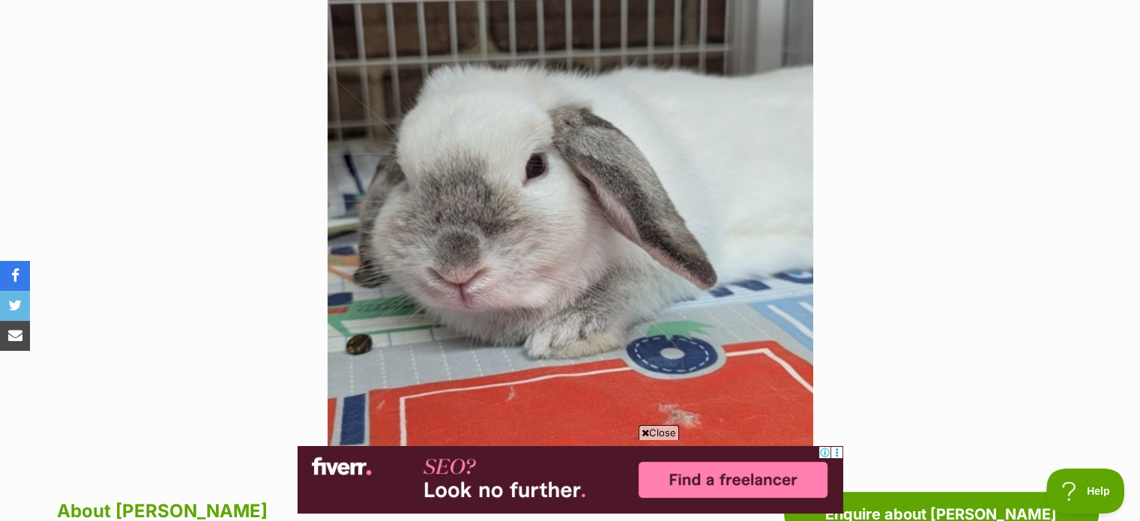
scroll to position [348, 0]
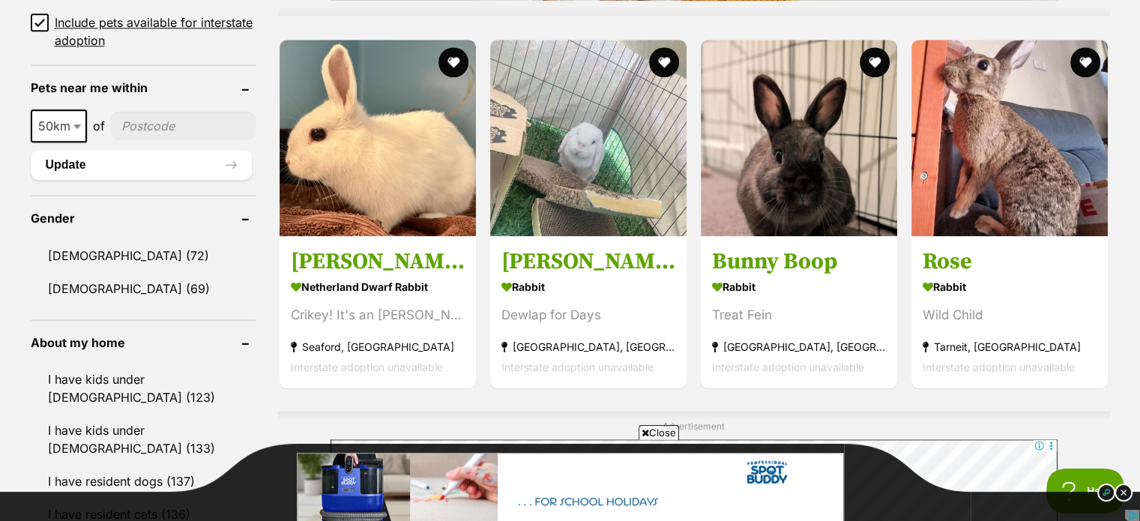
scroll to position [1445, 0]
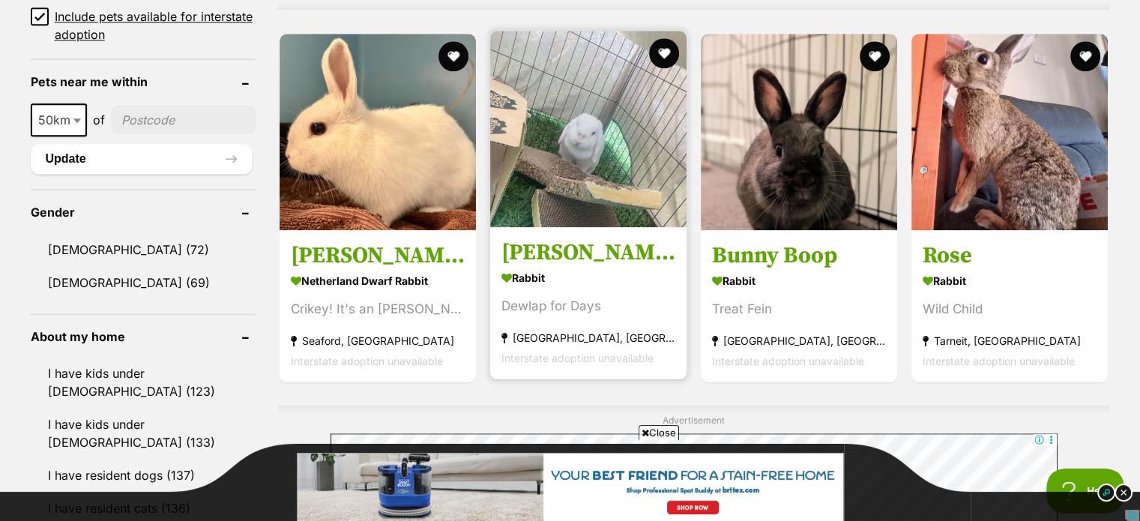
click at [633, 163] on img at bounding box center [588, 129] width 196 height 196
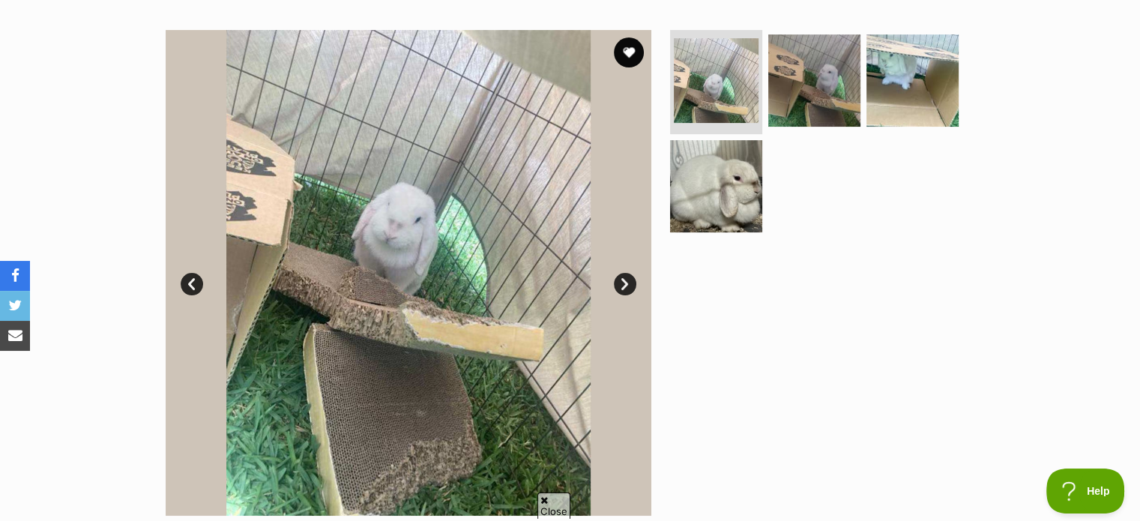
scroll to position [285, 0]
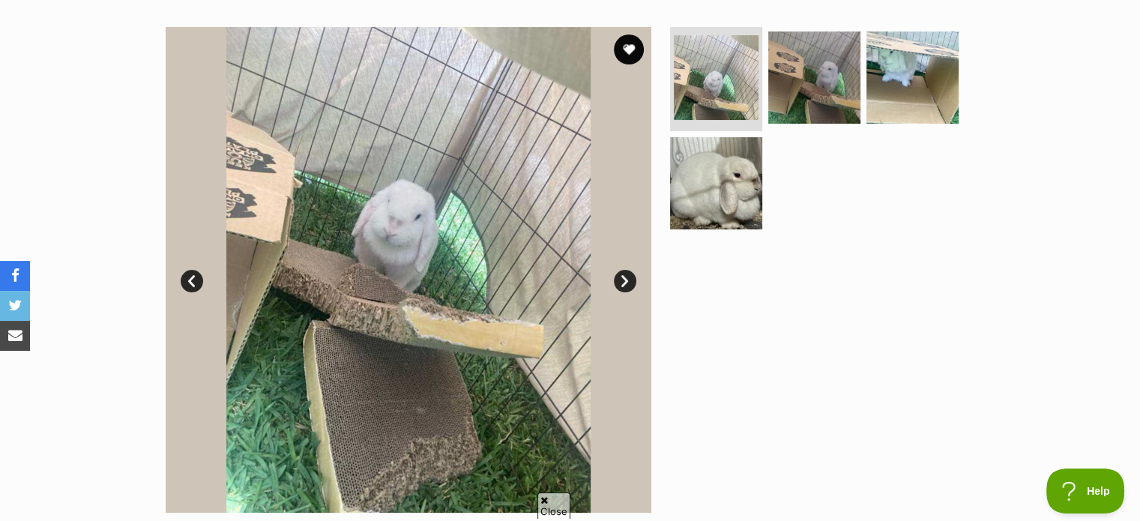
drag, startPoint x: 1146, startPoint y: 55, endPoint x: 1147, endPoint y: 109, distance: 54.0
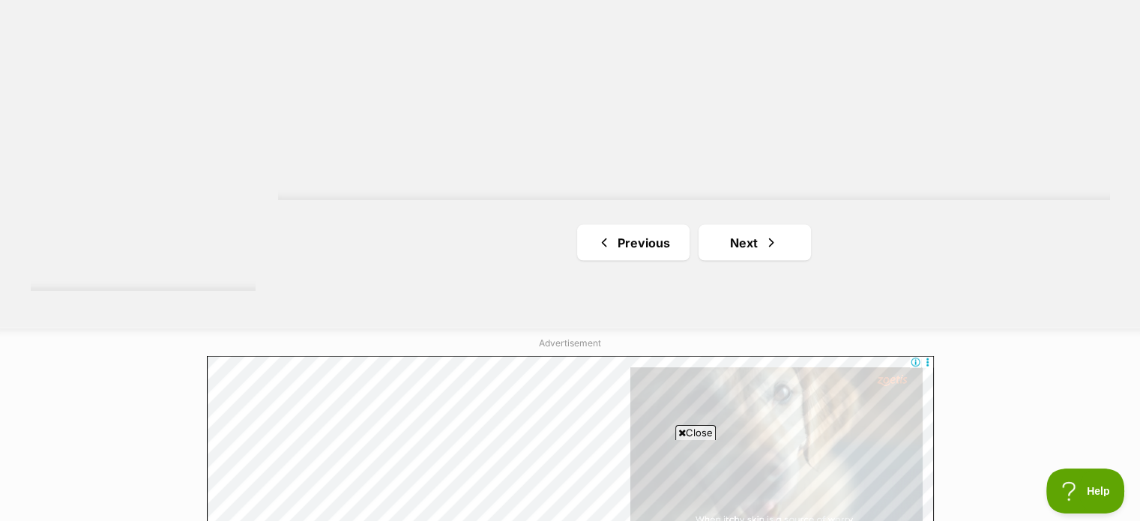
scroll to position [2880, 0]
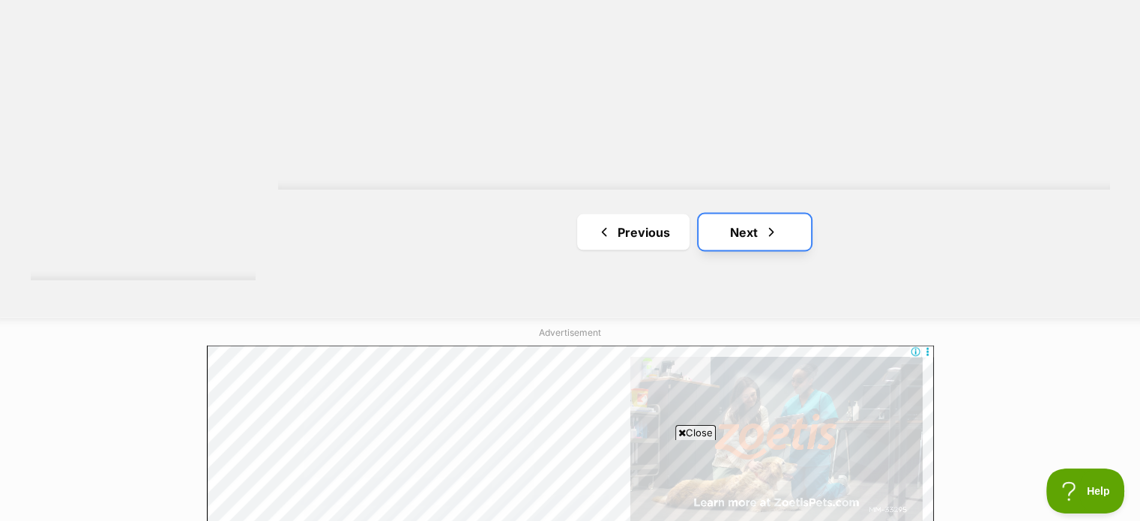
click at [732, 233] on link "Next" at bounding box center [755, 232] width 112 height 36
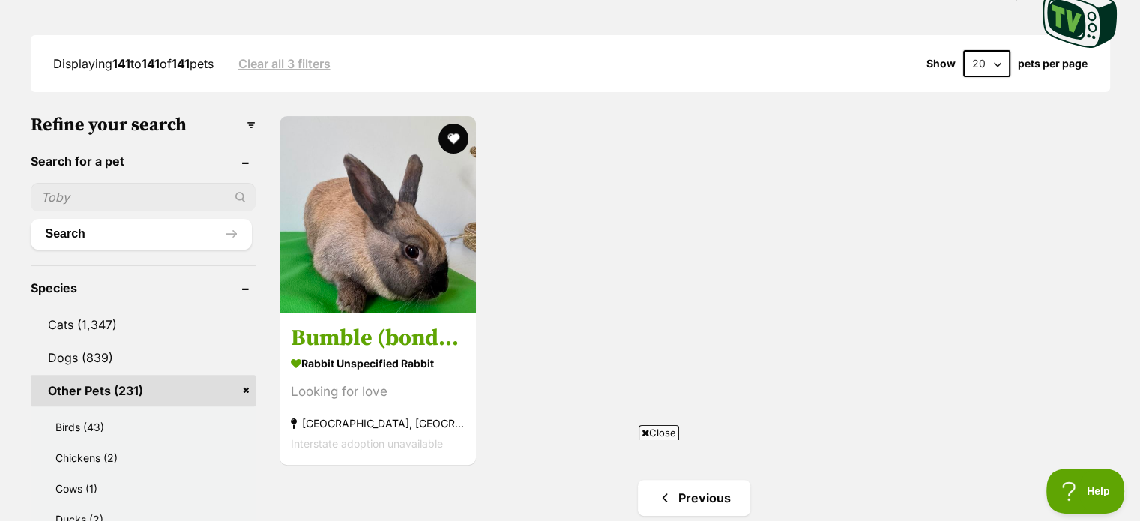
scroll to position [397, 0]
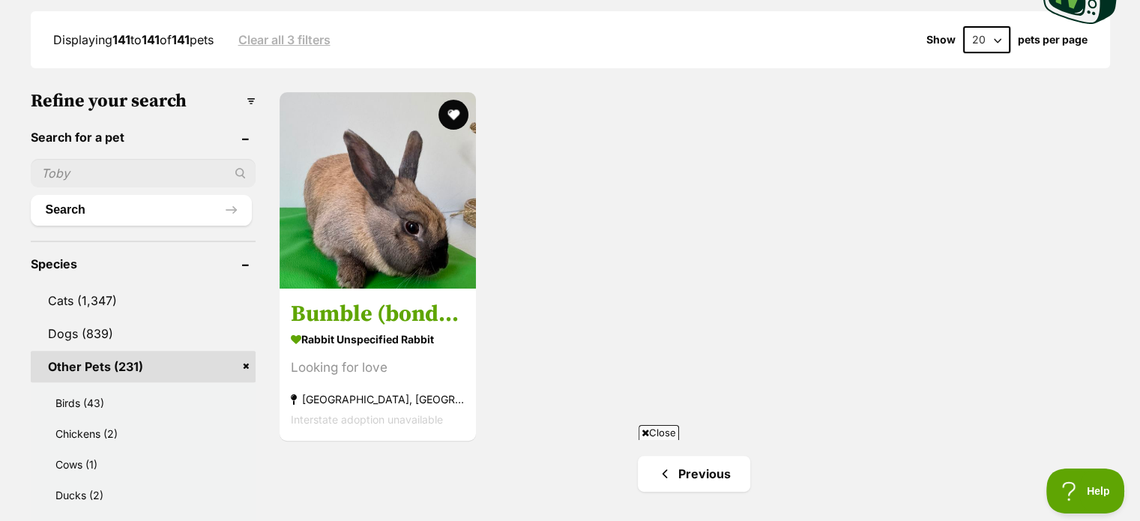
drag, startPoint x: 1147, startPoint y: 29, endPoint x: 1151, endPoint y: 84, distance: 54.8
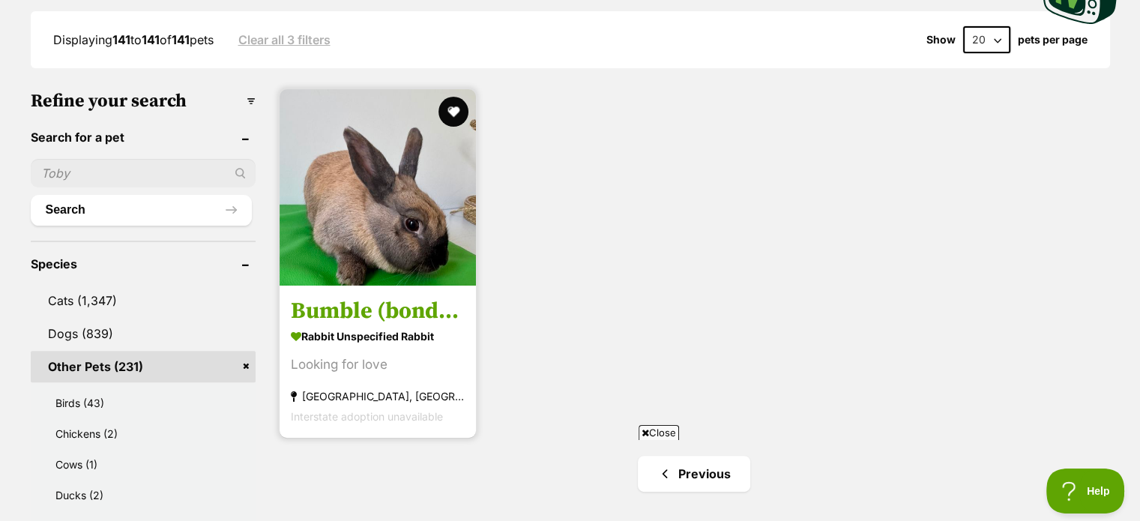
click at [433, 223] on img at bounding box center [378, 187] width 196 height 196
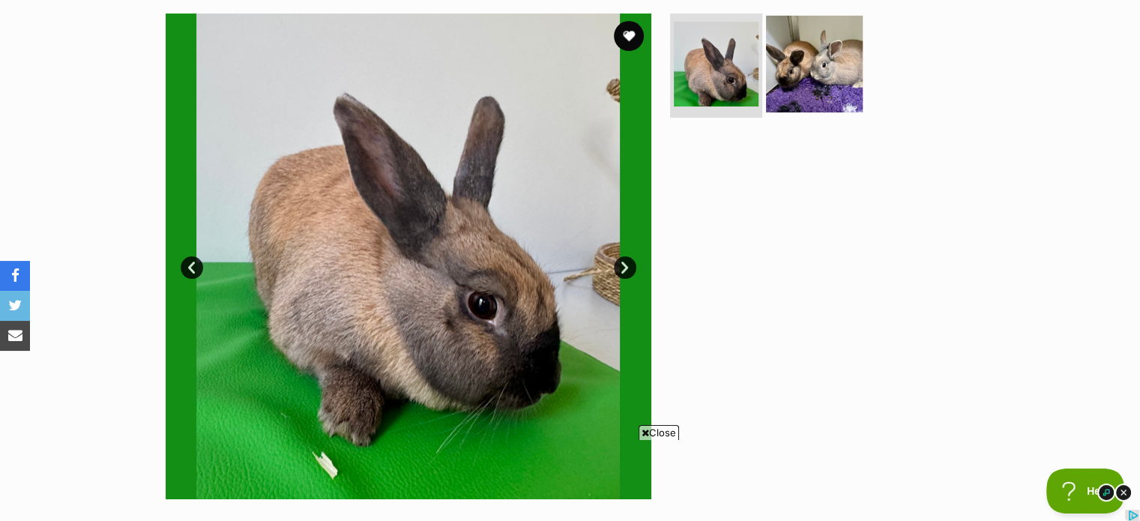
click at [811, 61] on img at bounding box center [814, 63] width 97 height 97
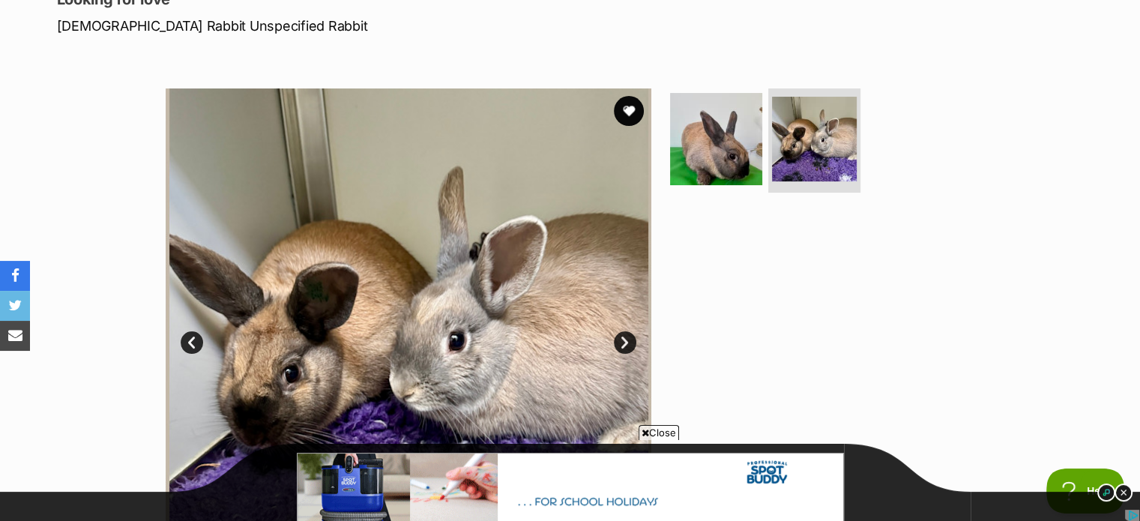
scroll to position [216, 0]
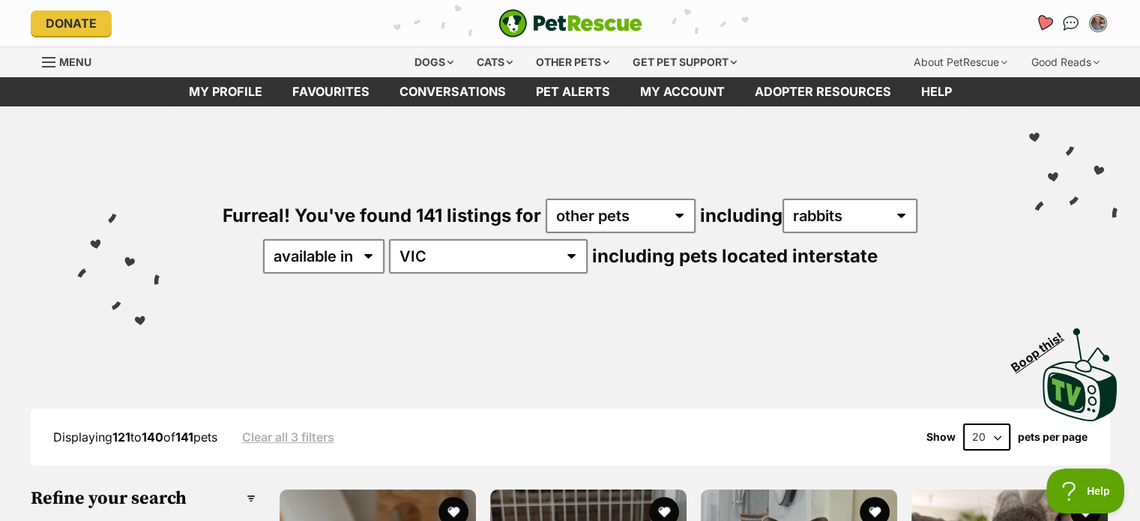
click at [1045, 20] on icon "Favourites" at bounding box center [1043, 22] width 18 height 17
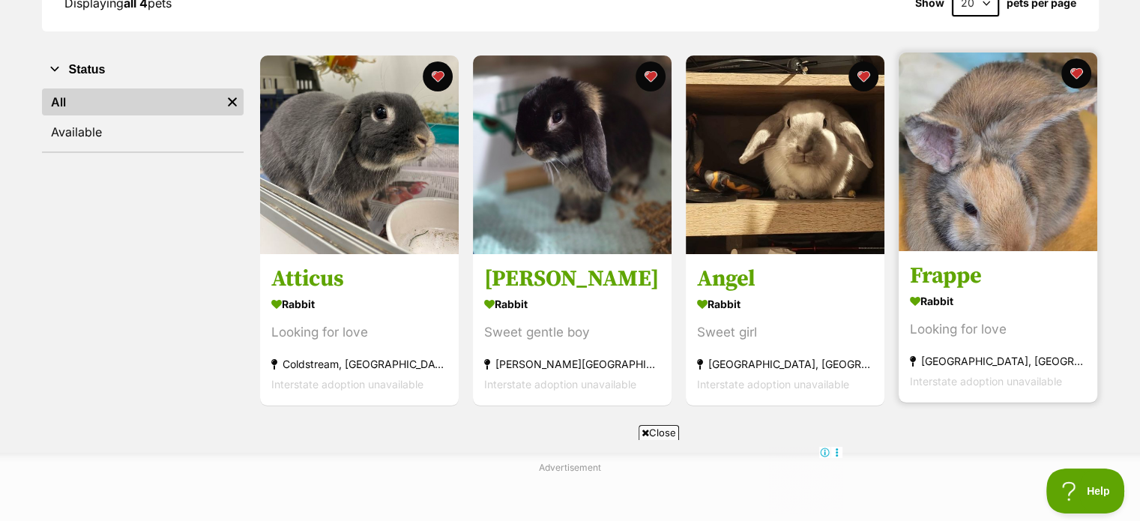
click at [989, 154] on img at bounding box center [998, 151] width 199 height 199
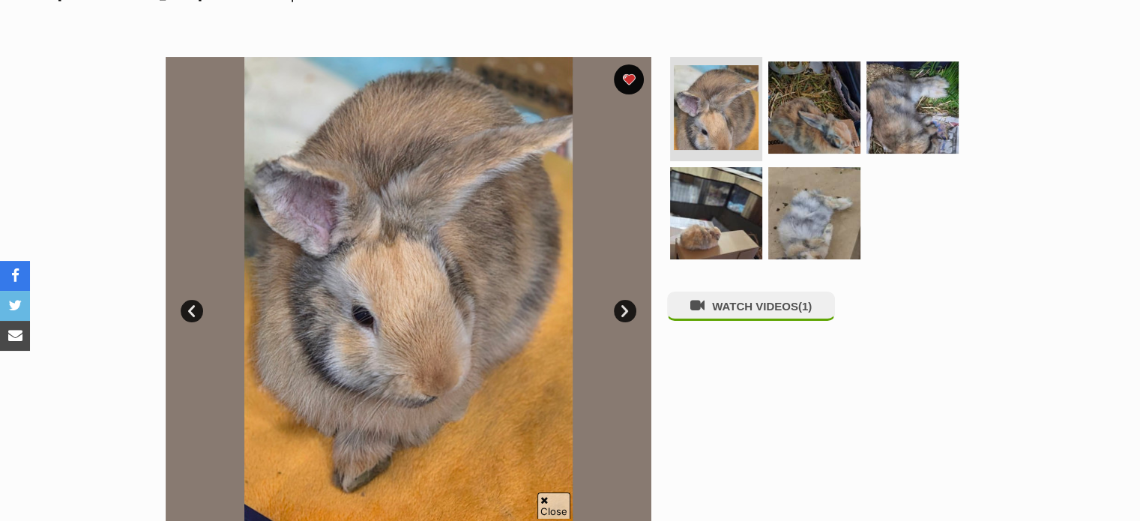
scroll to position [265, 0]
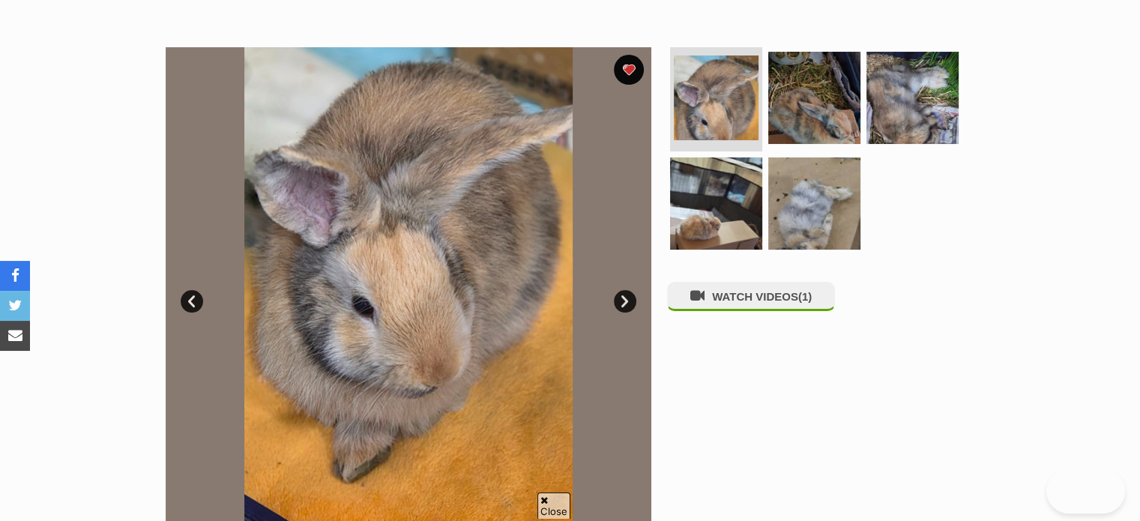
drag, startPoint x: 1143, startPoint y: 62, endPoint x: 1151, endPoint y: 112, distance: 50.8
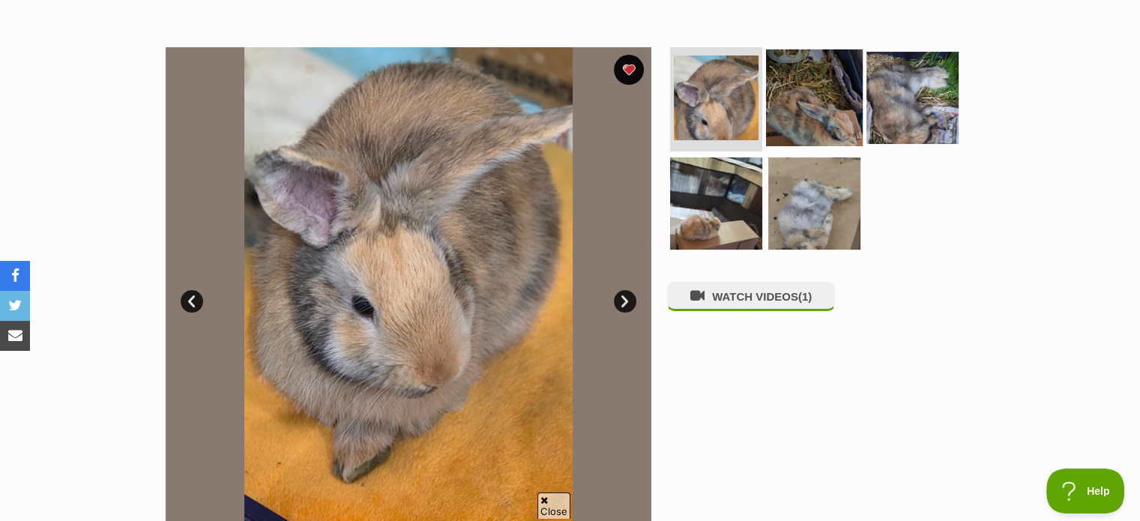
click at [819, 85] on img at bounding box center [814, 97] width 97 height 97
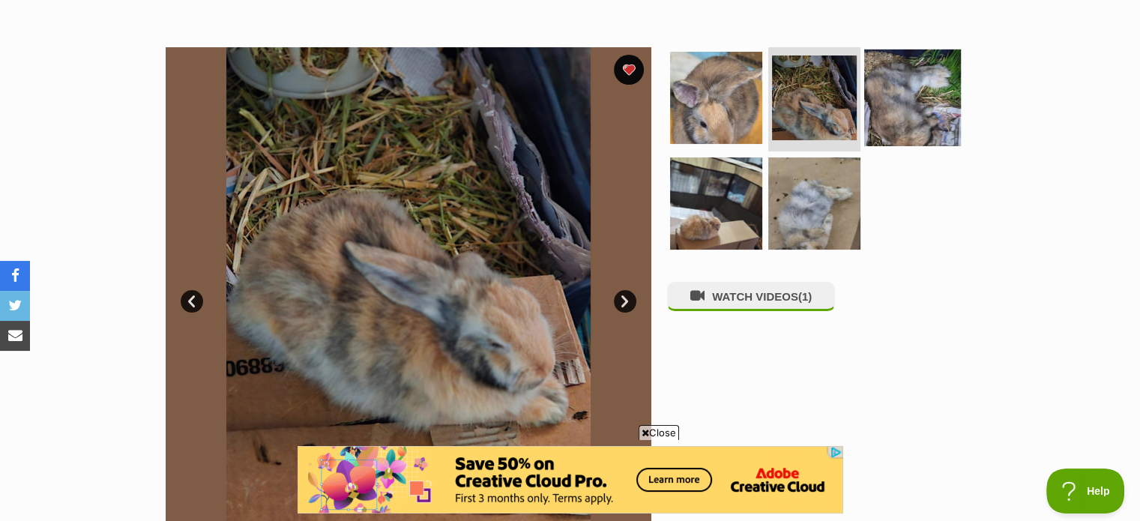
click at [904, 104] on img at bounding box center [912, 97] width 97 height 97
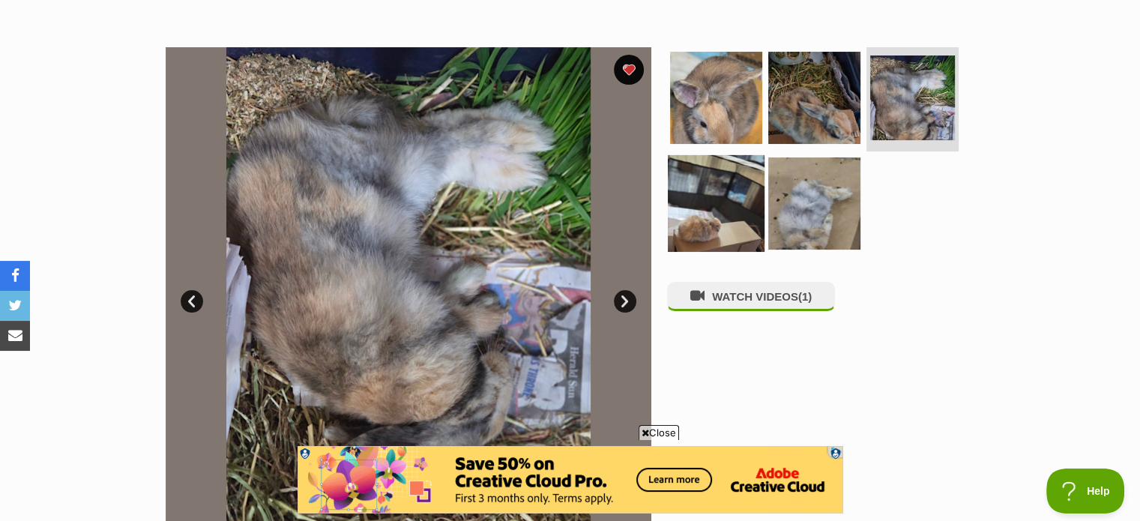
click at [708, 187] on img at bounding box center [716, 203] width 97 height 97
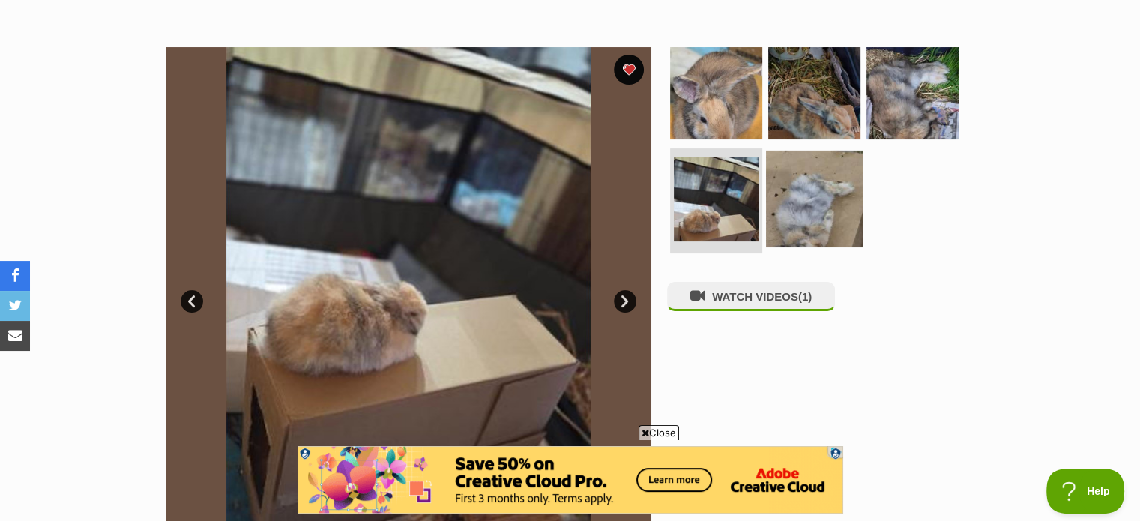
click at [819, 193] on img at bounding box center [814, 199] width 97 height 97
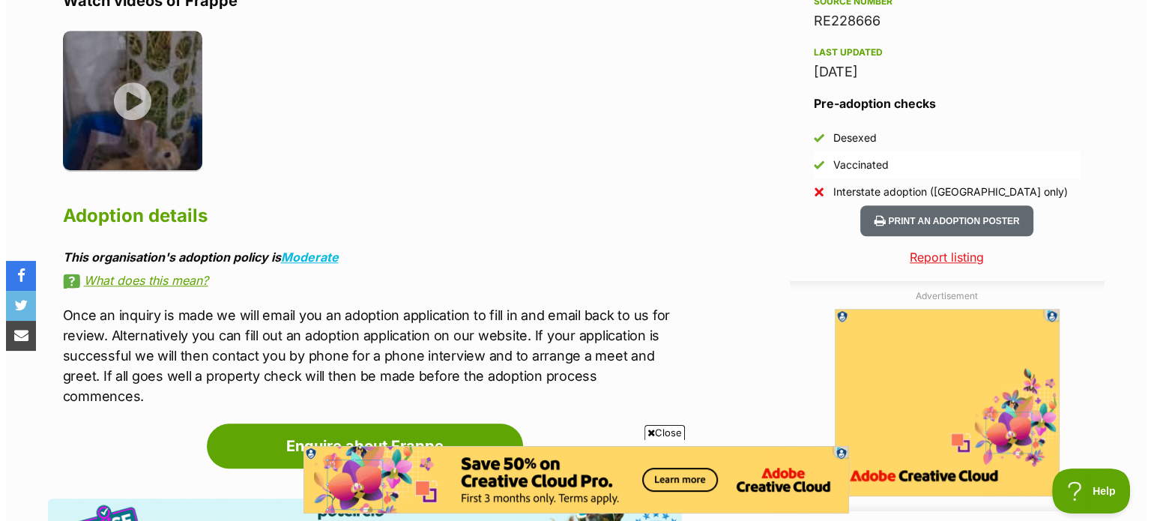
scroll to position [1306, 0]
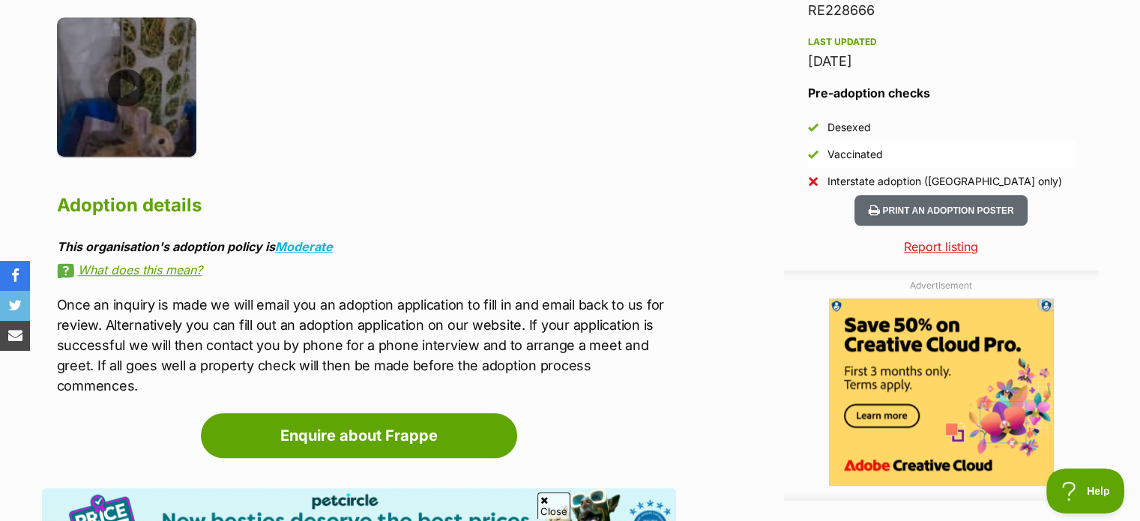
click at [139, 89] on img at bounding box center [127, 87] width 140 height 140
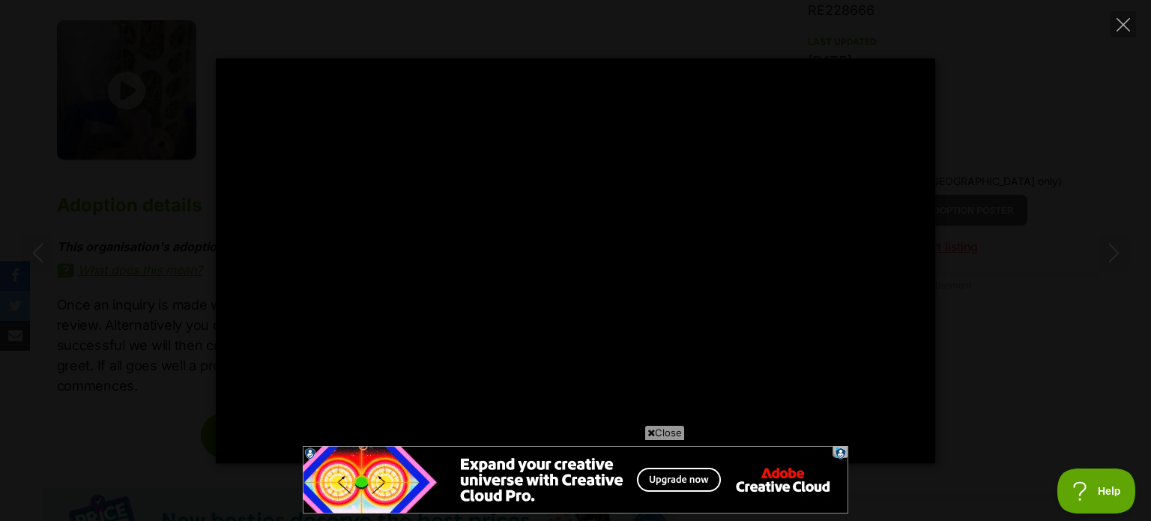
scroll to position [0, 0]
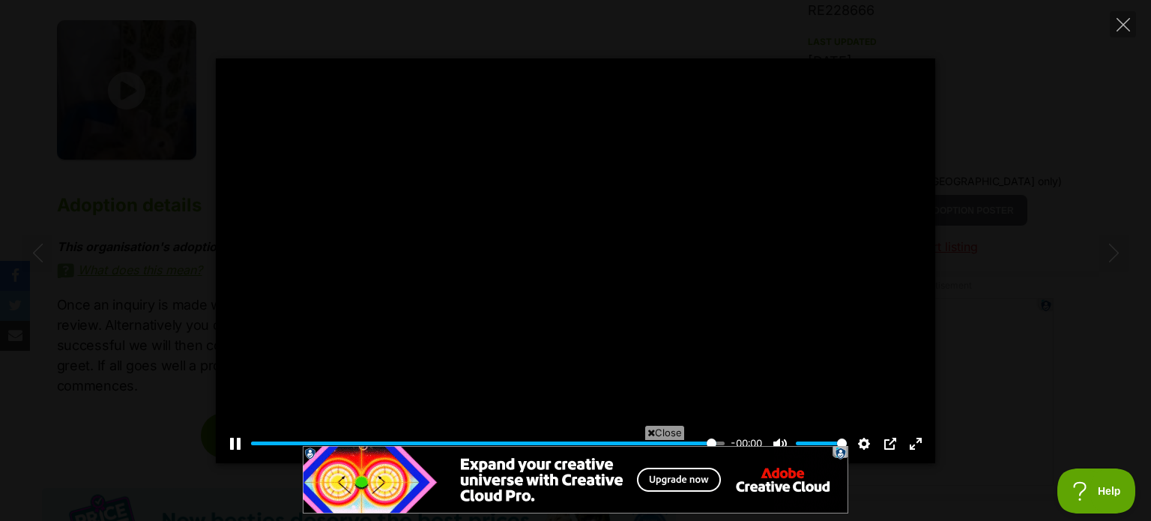
type input "100"
click at [1122, 22] on icon "Close" at bounding box center [1123, 24] width 13 height 13
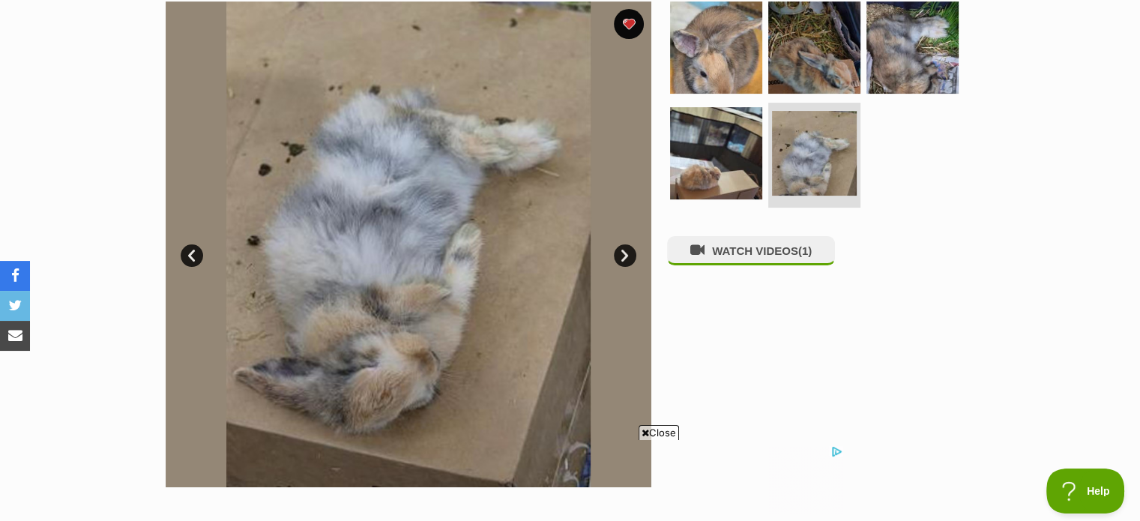
scroll to position [324, 0]
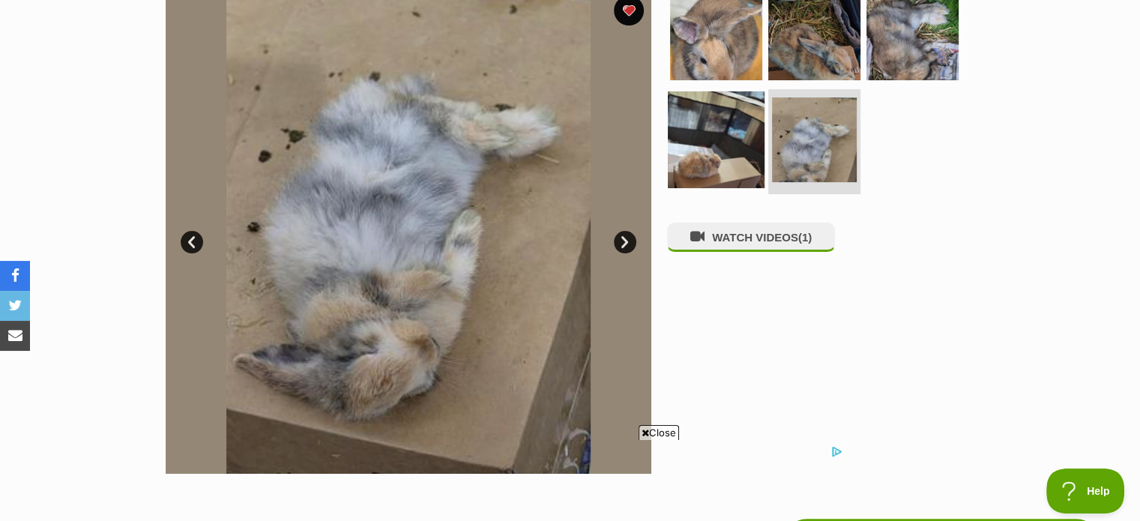
click at [730, 131] on img at bounding box center [716, 139] width 97 height 97
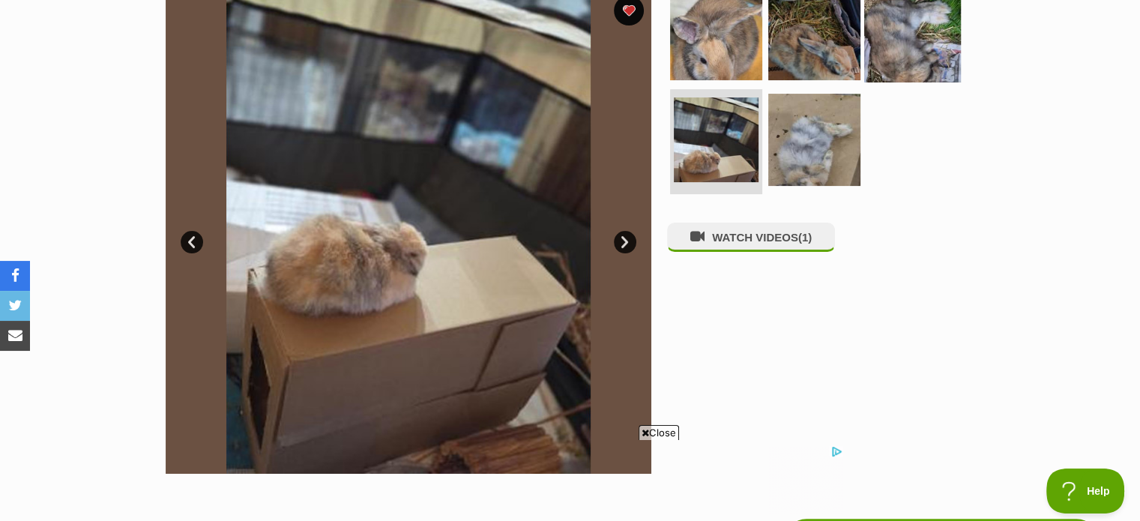
click at [925, 51] on img at bounding box center [912, 33] width 97 height 97
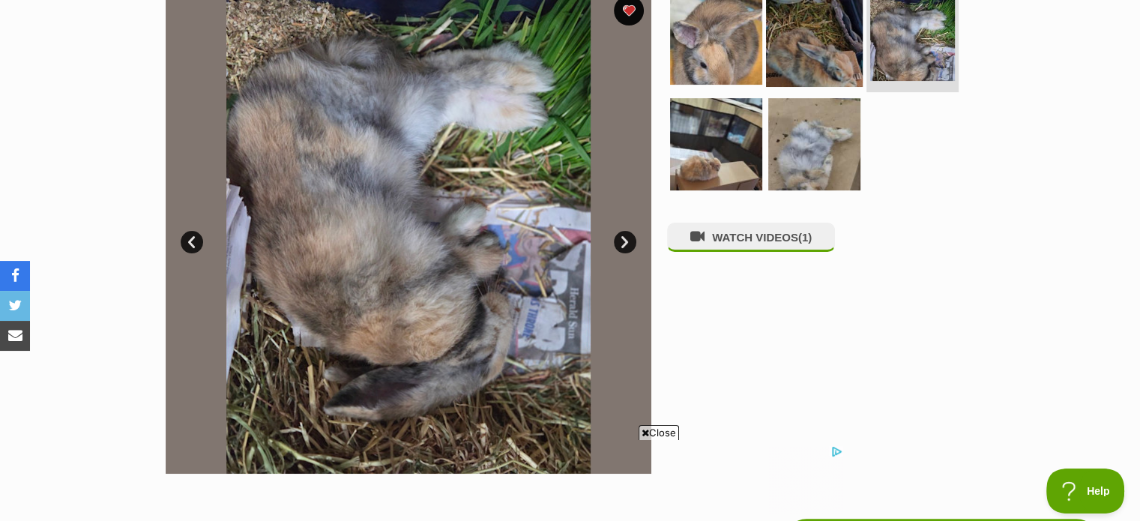
click at [819, 36] on img at bounding box center [814, 38] width 97 height 97
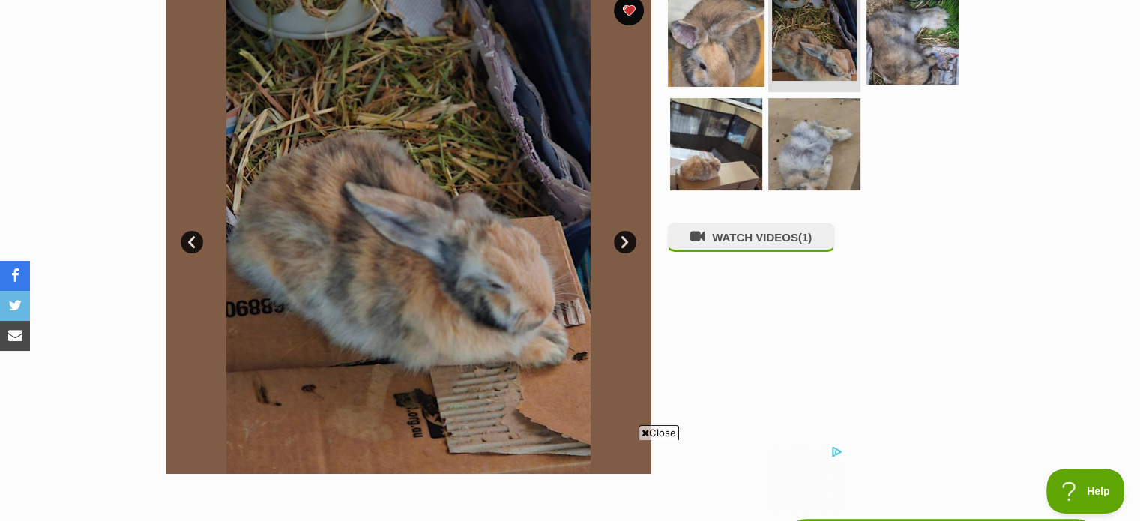
click at [710, 47] on img at bounding box center [716, 38] width 97 height 97
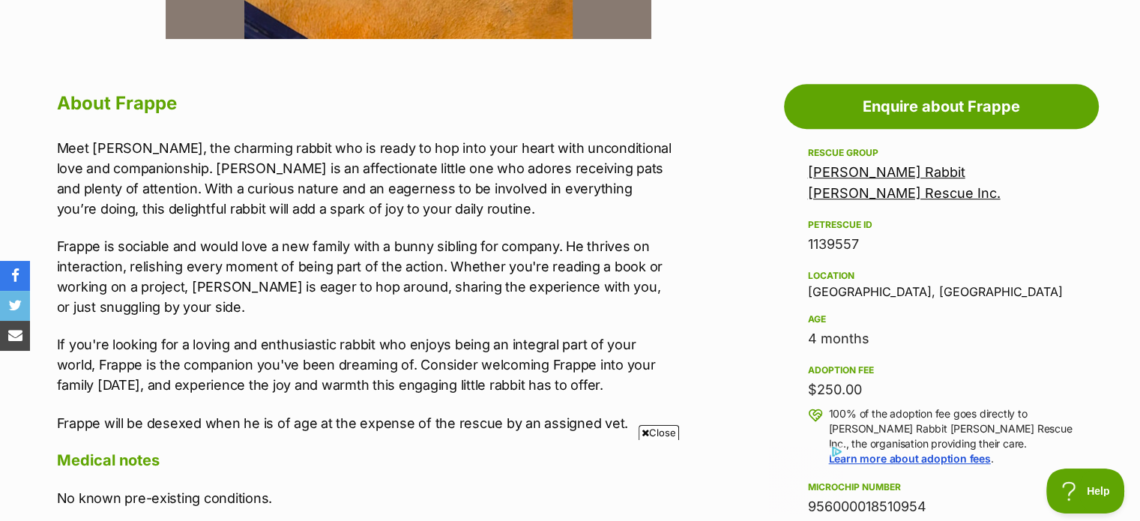
scroll to position [808, 0]
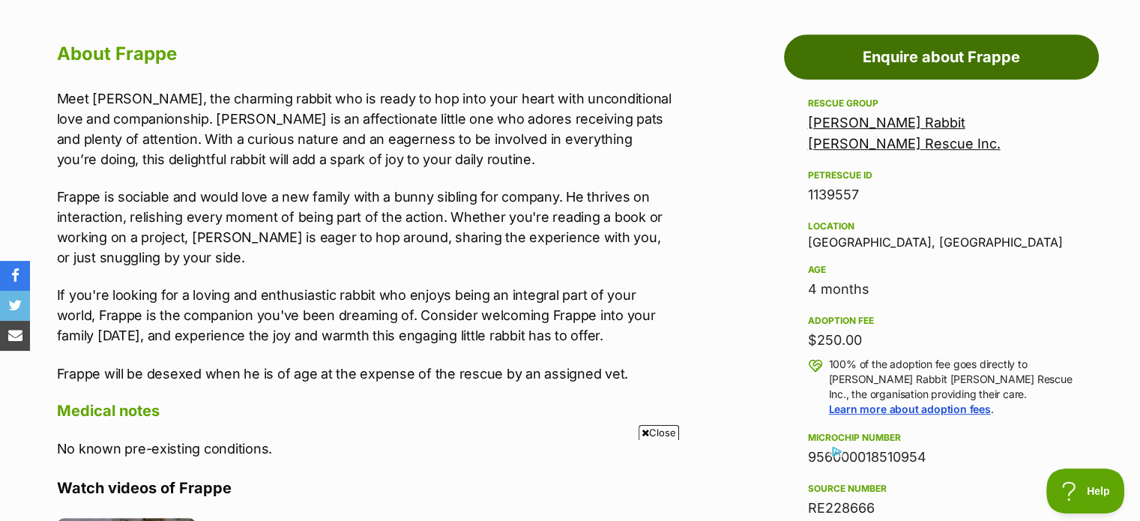
click at [979, 48] on link "Enquire about Frappe" at bounding box center [941, 56] width 315 height 45
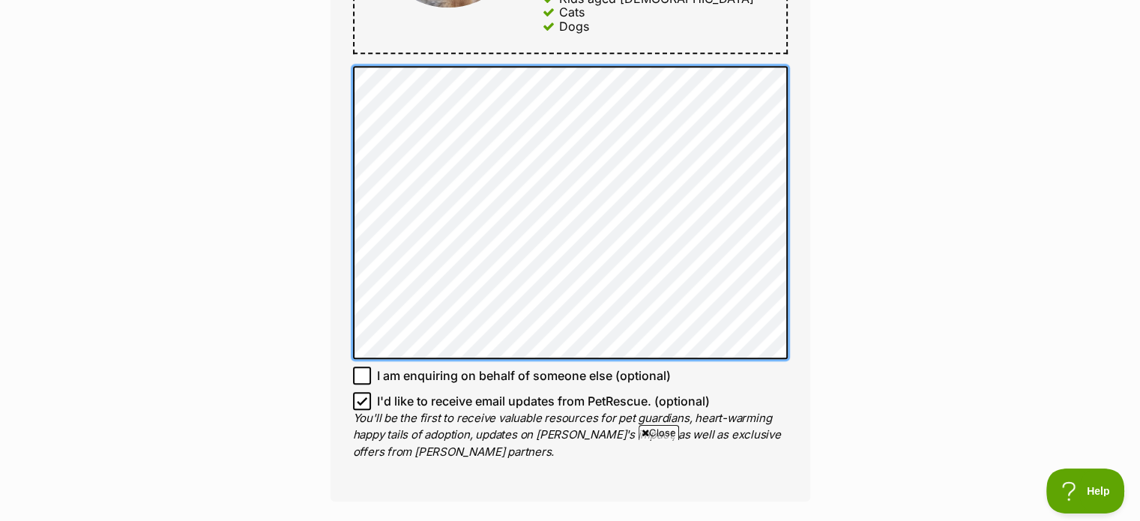
click at [315, 62] on div "Enquire about Frappe Want to increase your chances of a successful enquiry? Upd…" at bounding box center [570, 117] width 525 height 1920
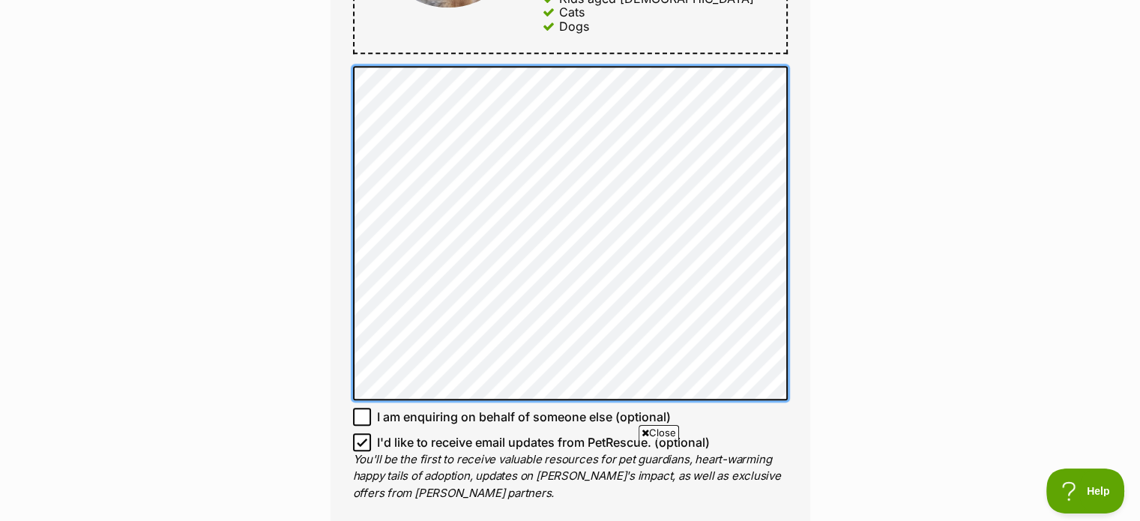
click at [315, 69] on div "Enquire about Frappe Want to increase your chances of a successful enquiry? Upd…" at bounding box center [570, 138] width 525 height 1962
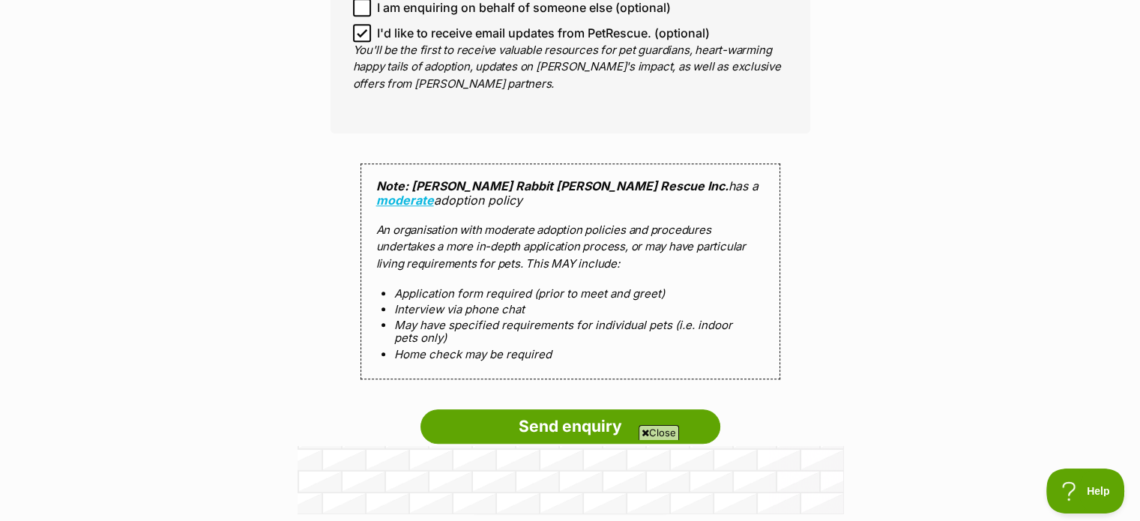
scroll to position [1391, 0]
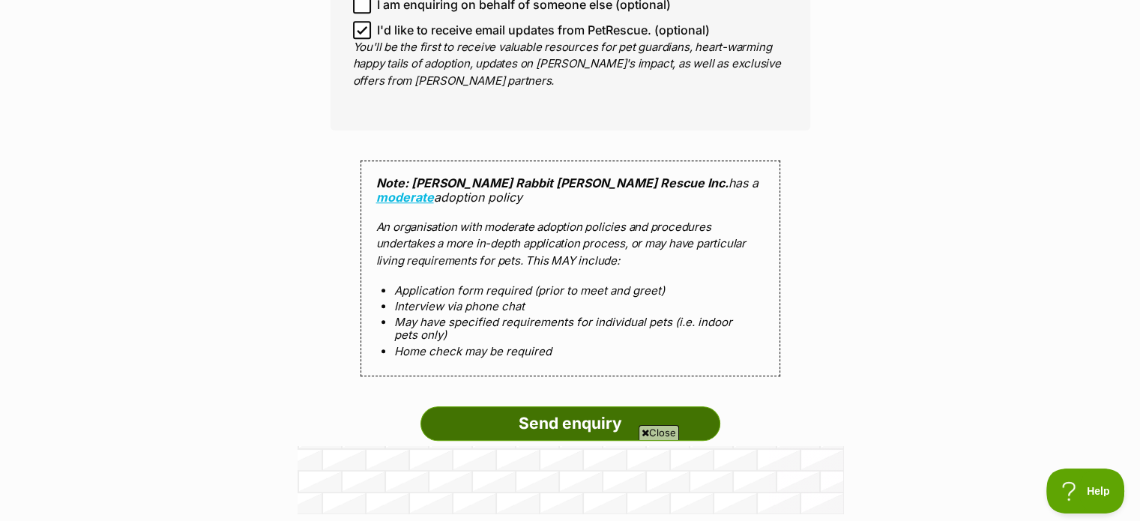
click at [580, 406] on input "Send enquiry" at bounding box center [571, 423] width 300 height 34
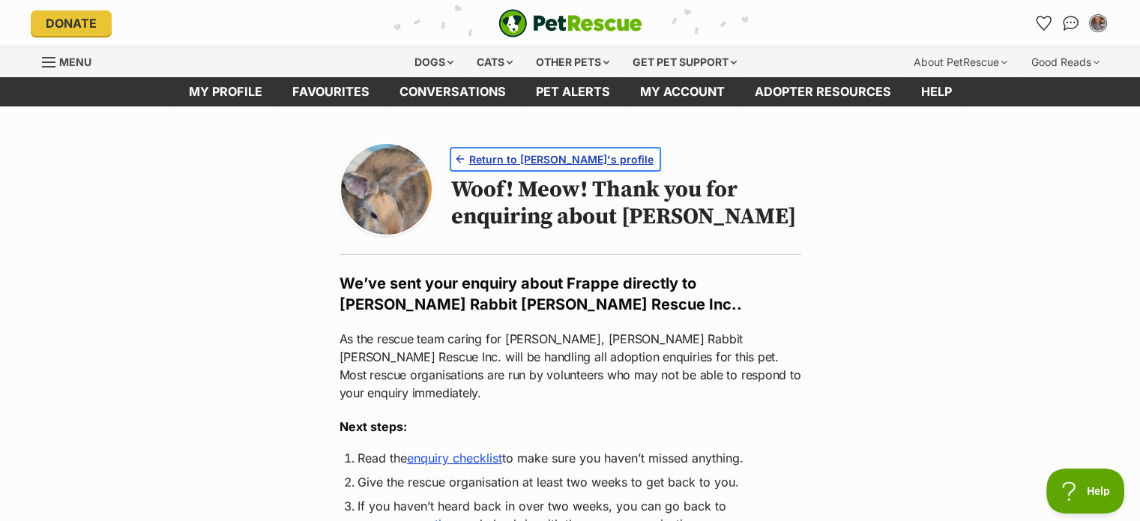
click at [569, 161] on span "Return to [PERSON_NAME]'s profile" at bounding box center [561, 159] width 184 height 16
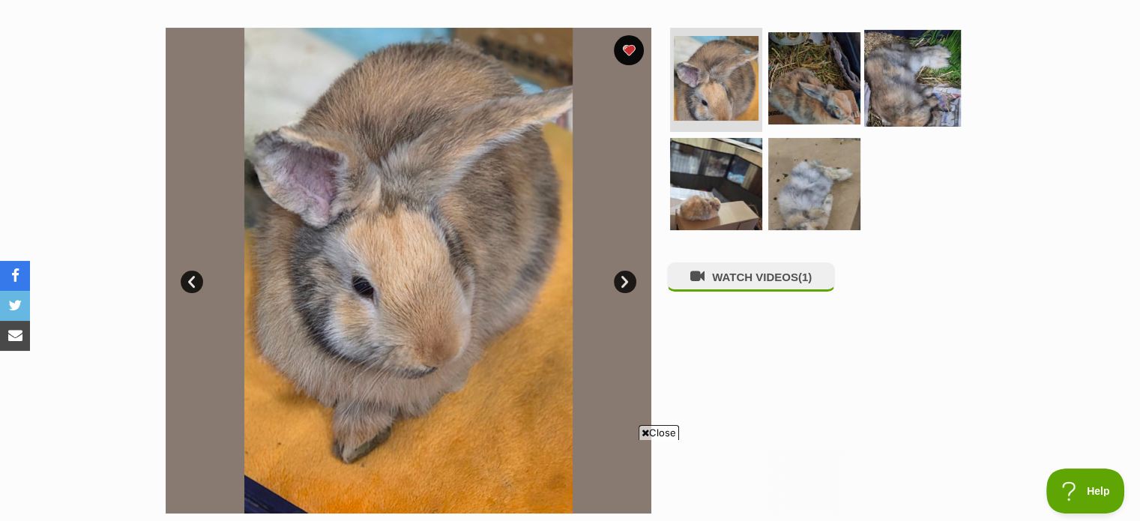
click at [893, 74] on img at bounding box center [912, 77] width 97 height 97
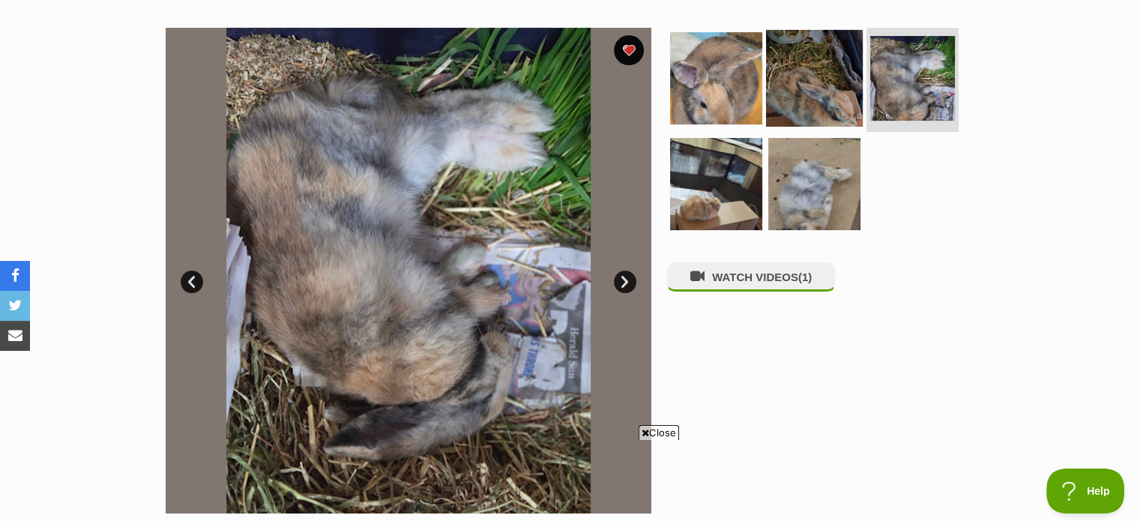
click at [808, 91] on img at bounding box center [814, 77] width 97 height 97
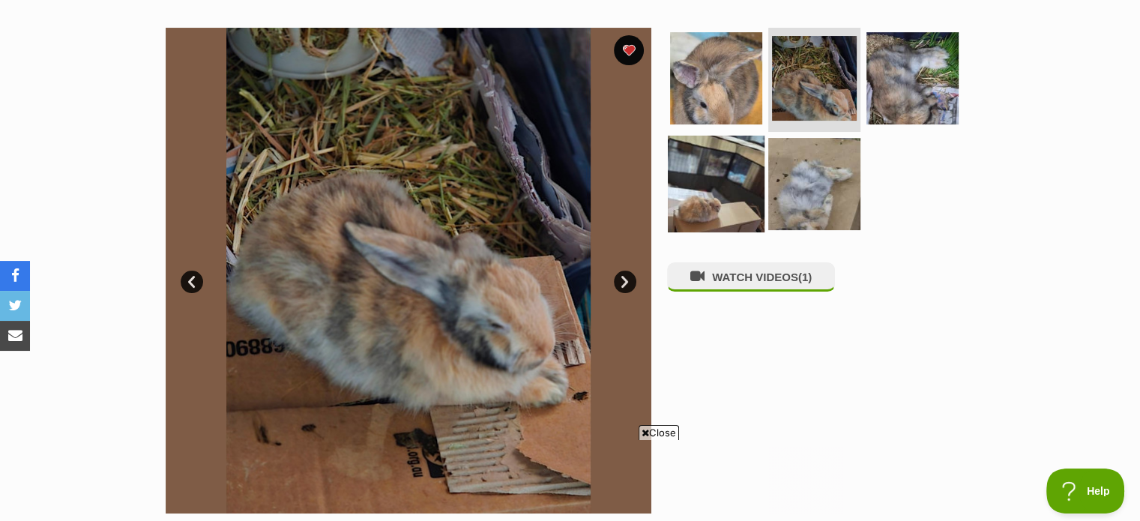
click at [714, 160] on img at bounding box center [716, 184] width 97 height 97
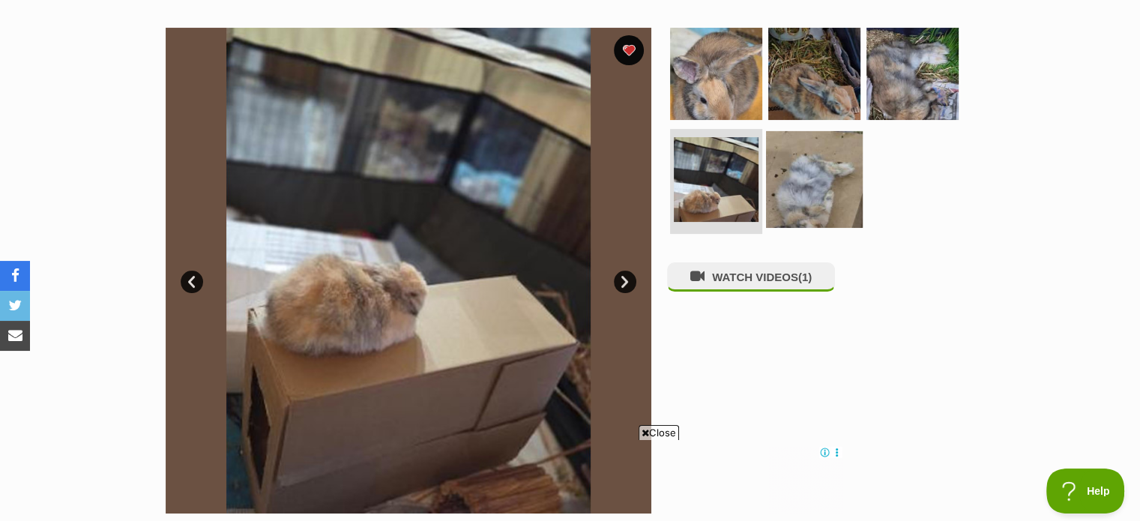
click at [804, 184] on img at bounding box center [814, 179] width 97 height 97
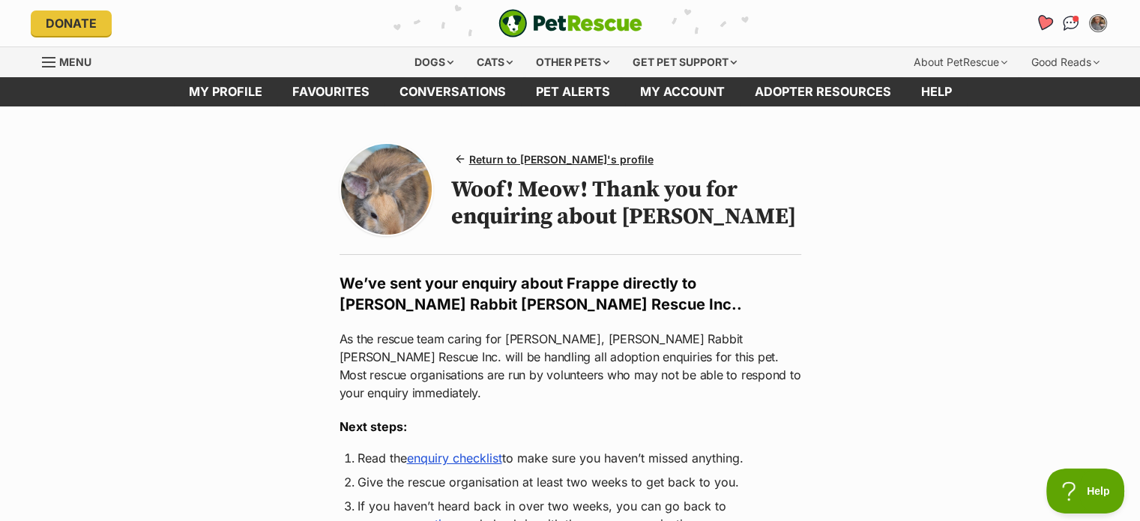
click at [1042, 21] on icon "Favourites" at bounding box center [1043, 22] width 18 height 17
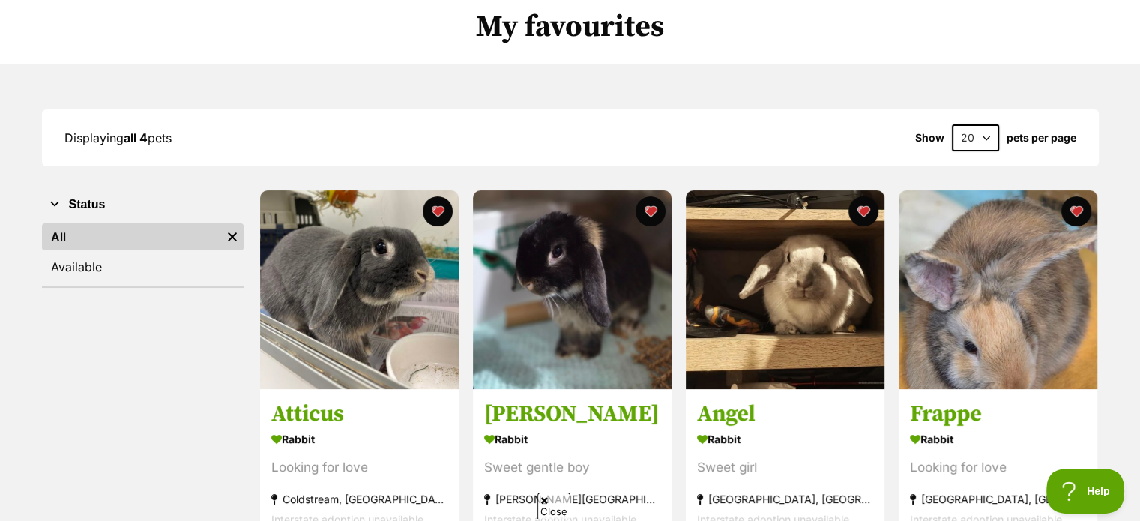
scroll to position [177, 0]
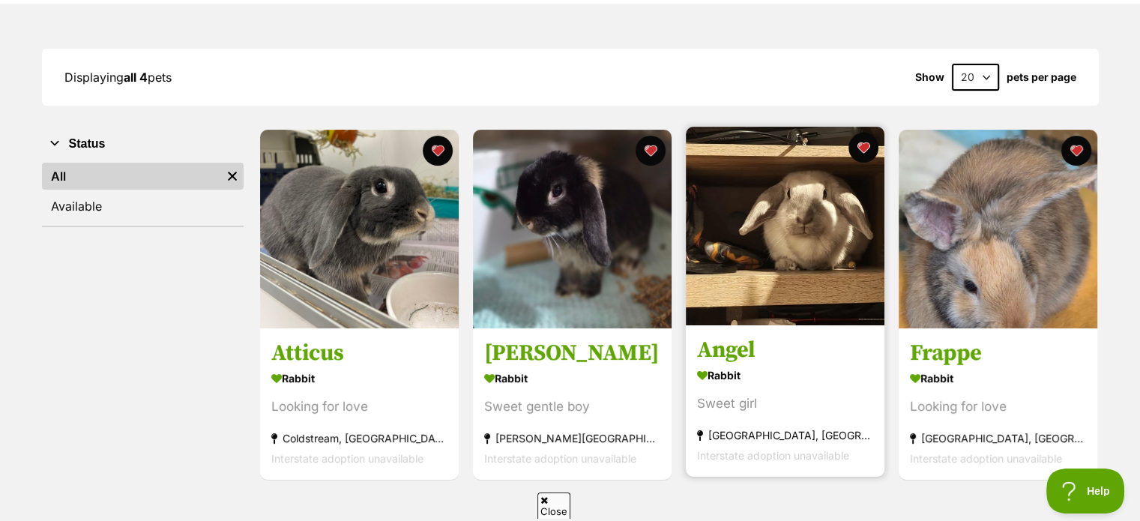
click at [783, 241] on img at bounding box center [785, 226] width 199 height 199
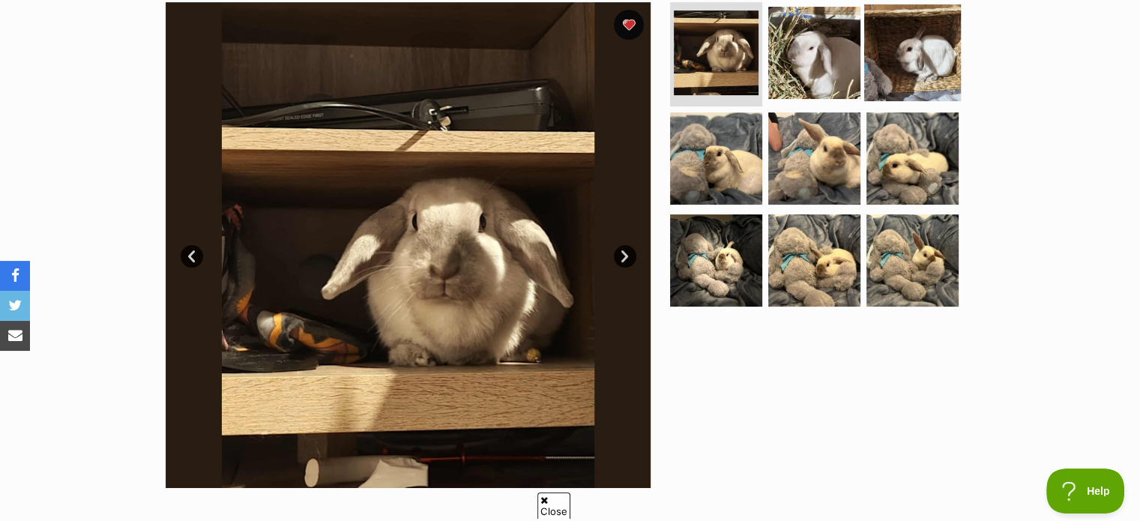
click at [917, 43] on img at bounding box center [912, 52] width 97 height 97
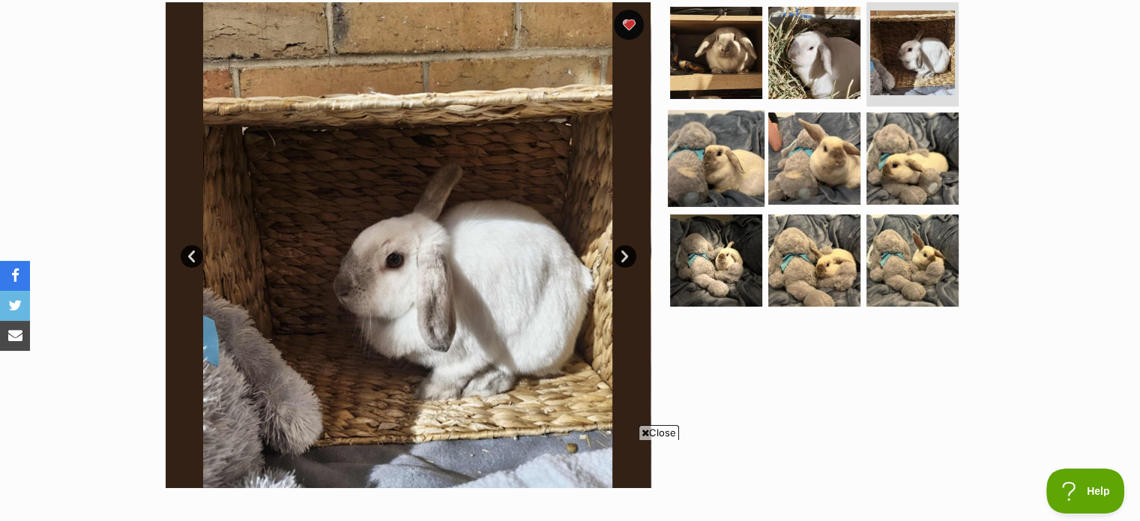
click at [714, 146] on img at bounding box center [716, 158] width 97 height 97
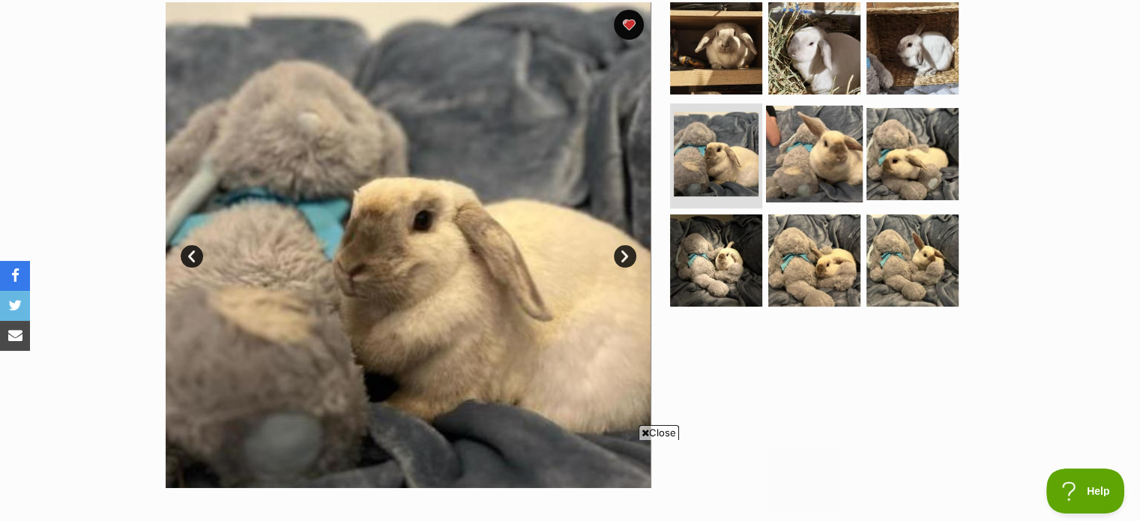
click at [841, 147] on img at bounding box center [814, 154] width 97 height 97
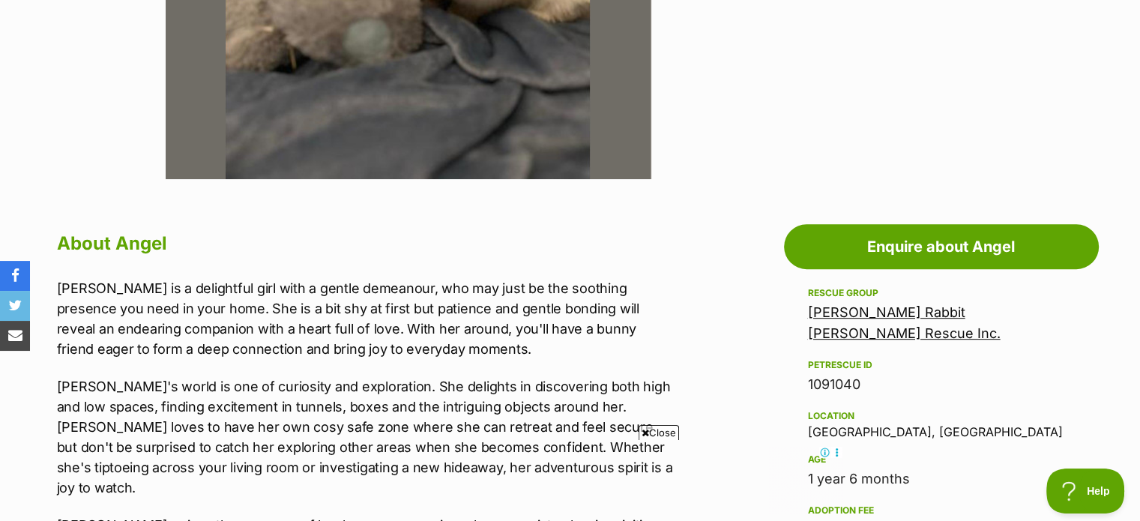
scroll to position [608, 0]
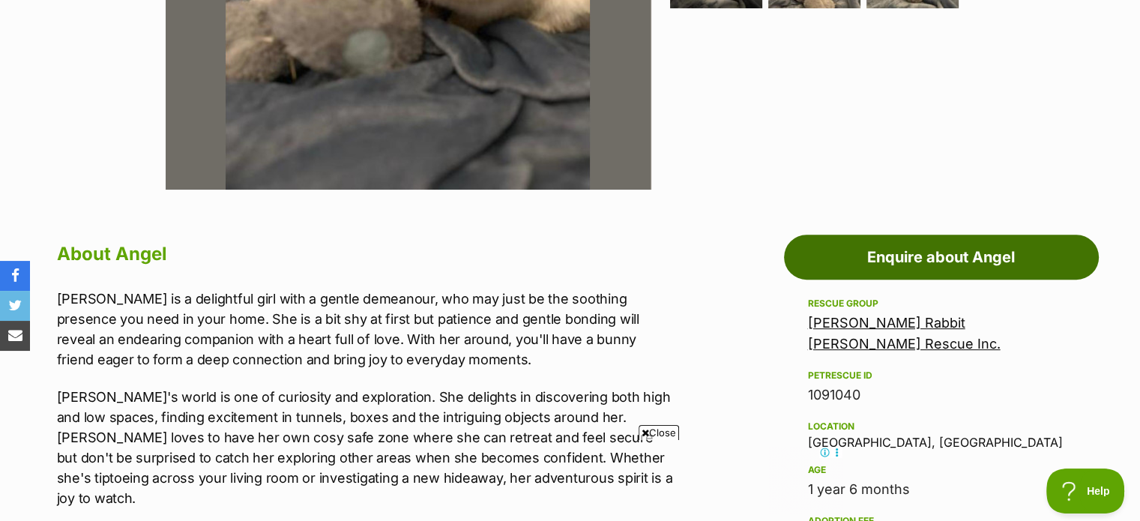
click at [902, 252] on link "Enquire about Angel" at bounding box center [941, 257] width 315 height 45
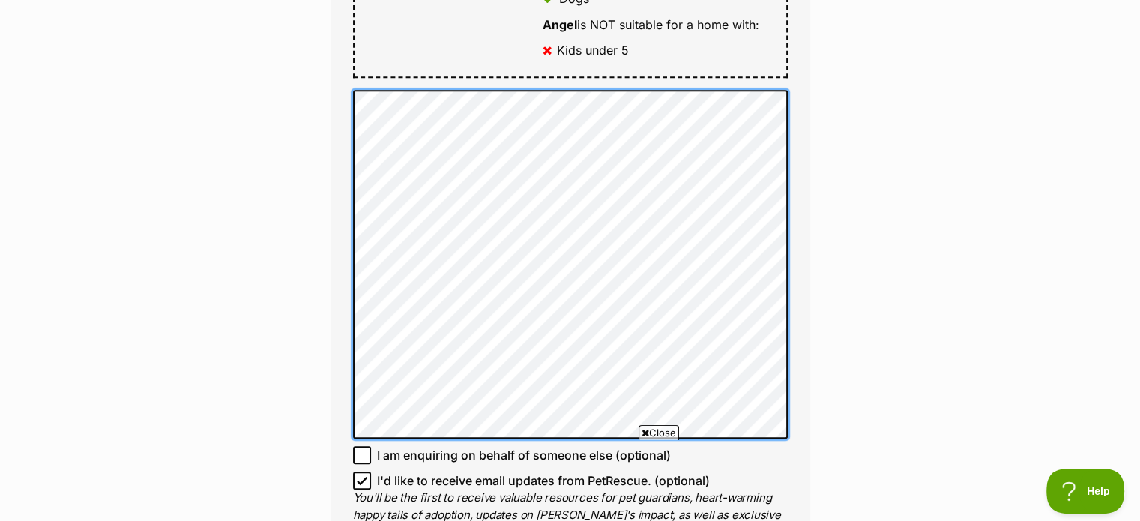
click at [337, 102] on div "Full name Sam-Ellen Bound Email We require this to be able to send you communic…" at bounding box center [571, 4] width 480 height 1155
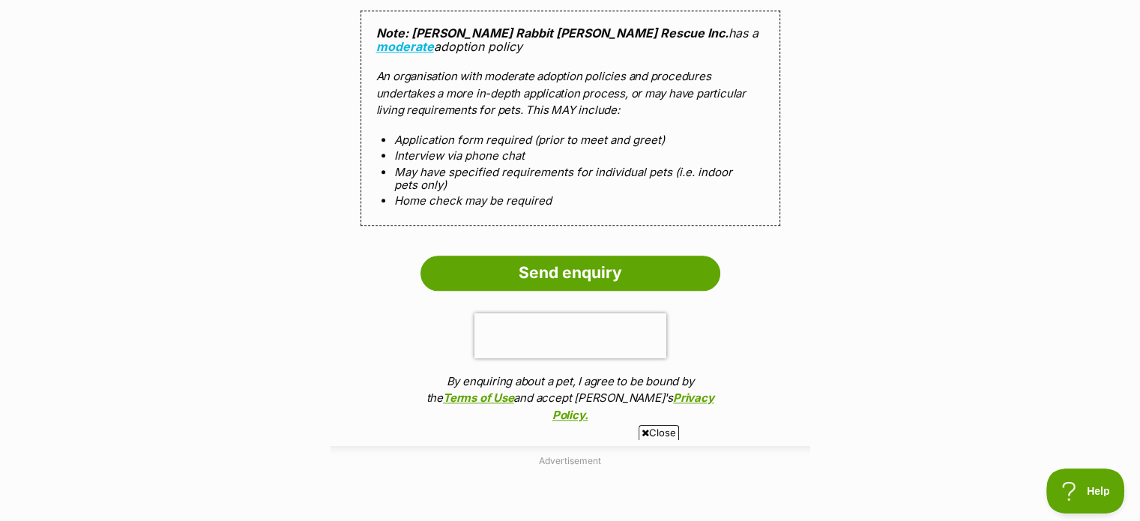
scroll to position [1601, 0]
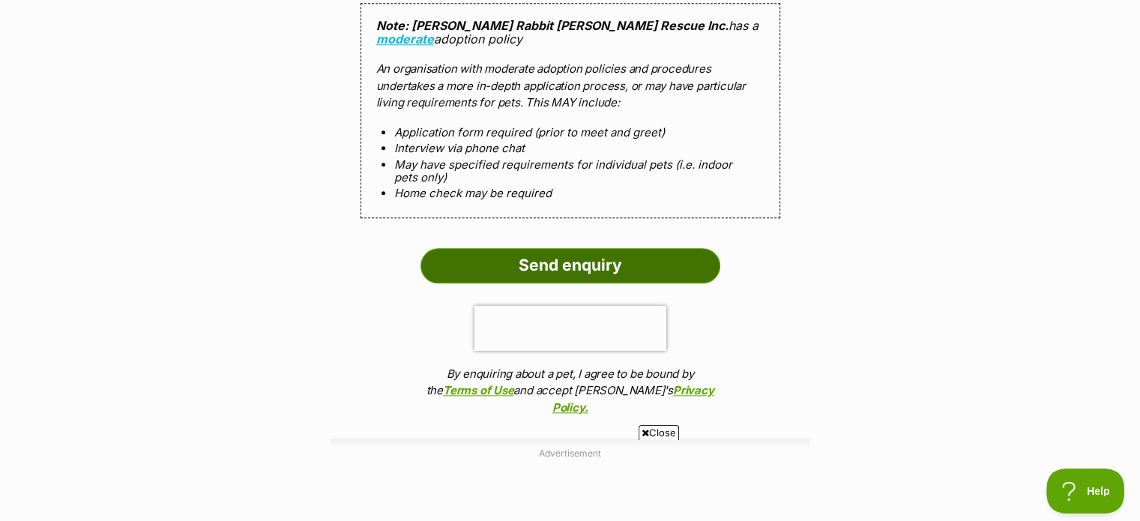
click at [546, 262] on input "Send enquiry" at bounding box center [571, 265] width 300 height 34
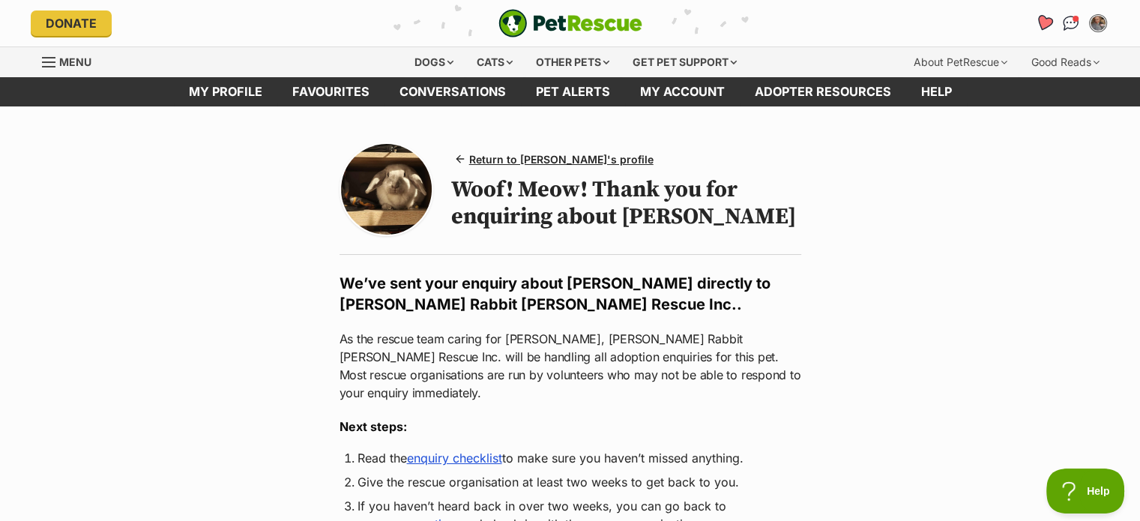
click at [1046, 17] on icon "Favourites" at bounding box center [1044, 22] width 20 height 19
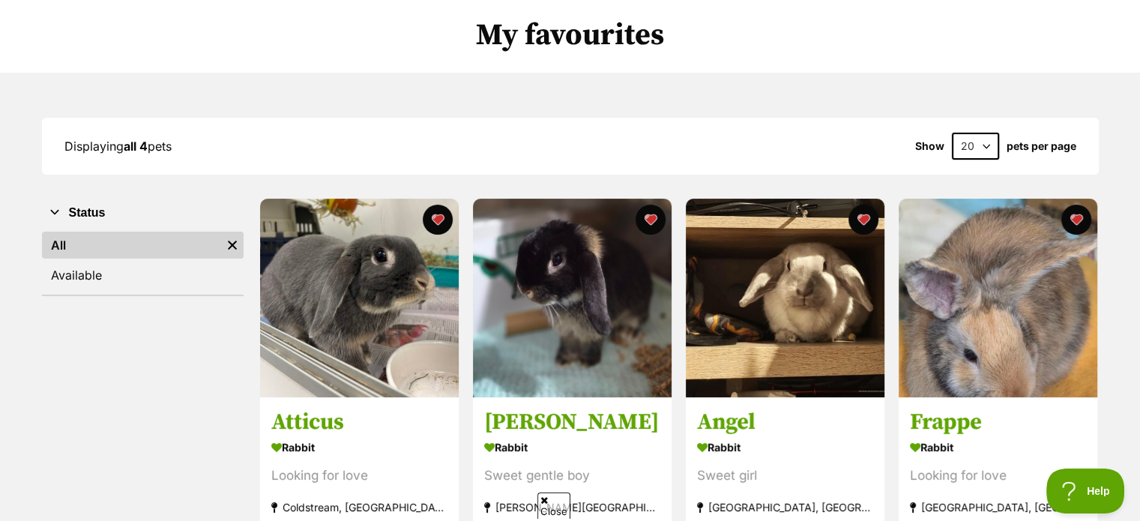
scroll to position [158, 0]
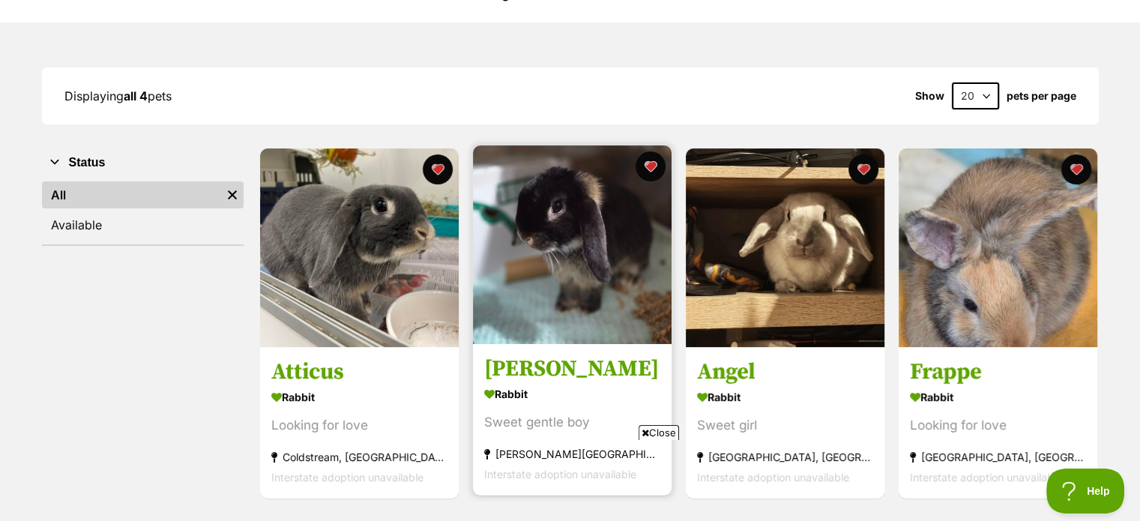
click at [591, 221] on img at bounding box center [572, 244] width 199 height 199
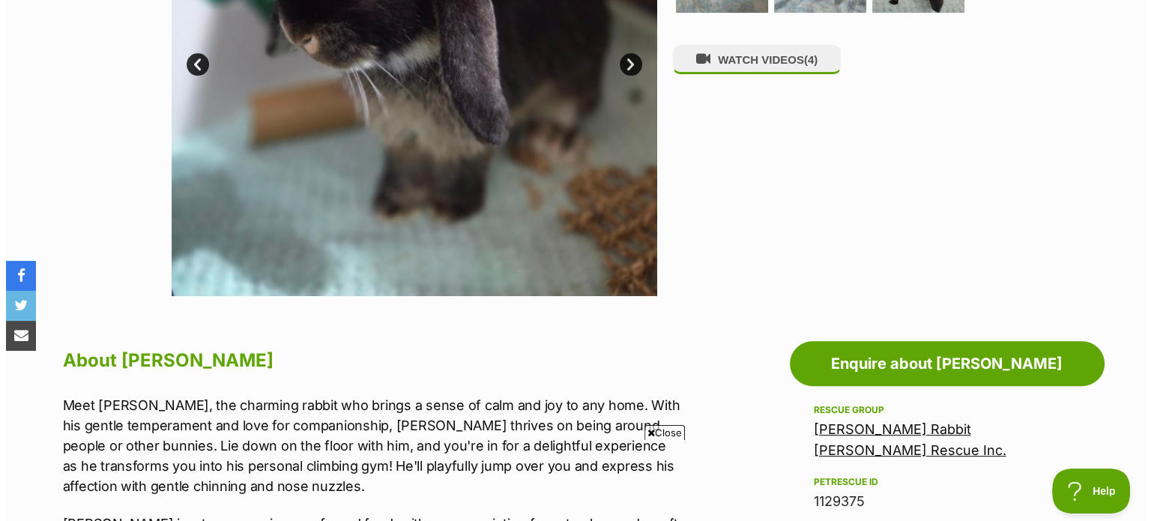
scroll to position [474, 0]
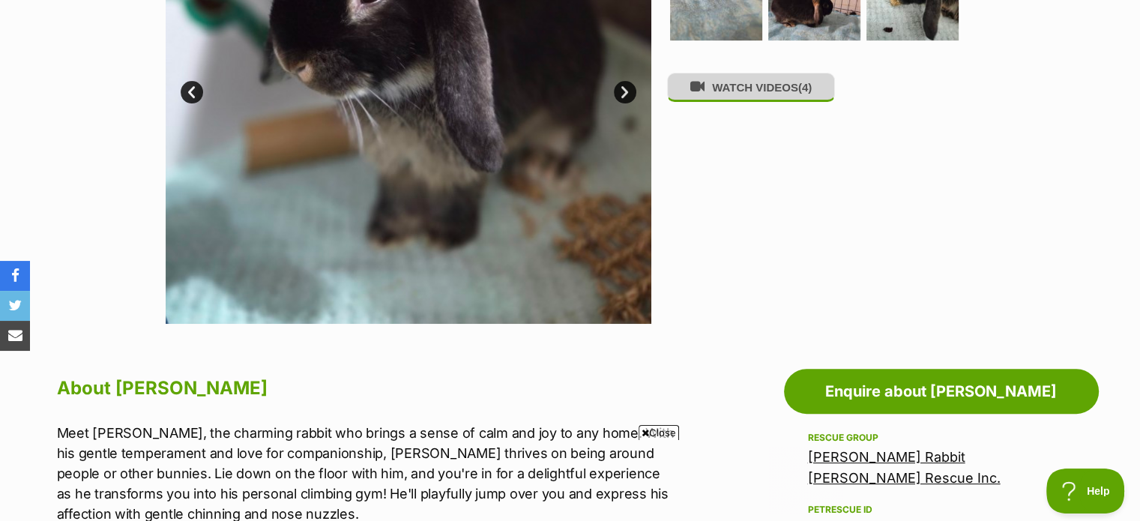
click at [790, 98] on button "WATCH VIDEOS (4)" at bounding box center [751, 87] width 168 height 29
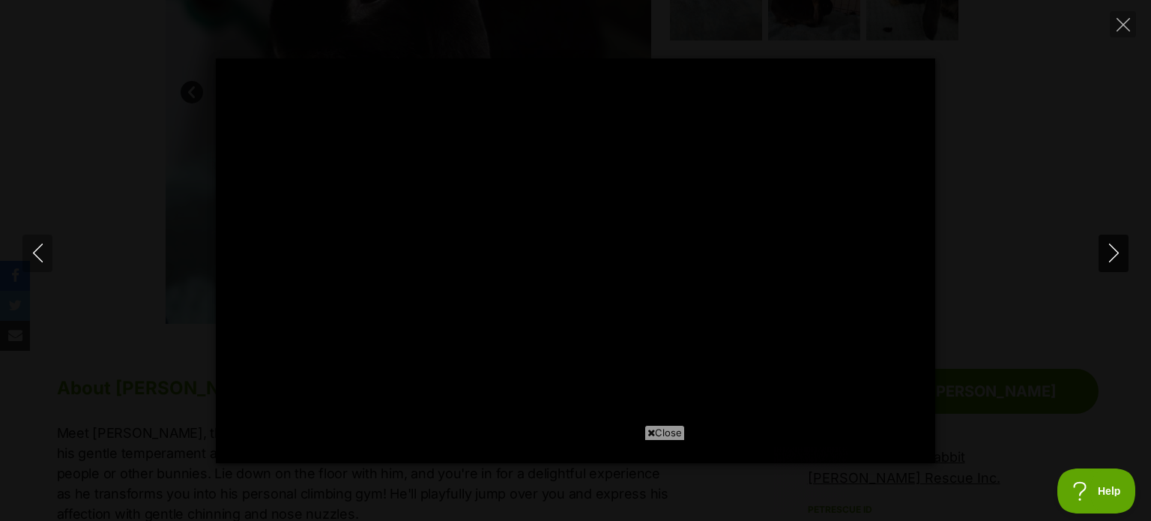
scroll to position [0, 0]
click at [1112, 248] on icon "Next" at bounding box center [1114, 253] width 19 height 19
type input "56.65"
click at [1112, 248] on icon "Next" at bounding box center [1114, 253] width 19 height 19
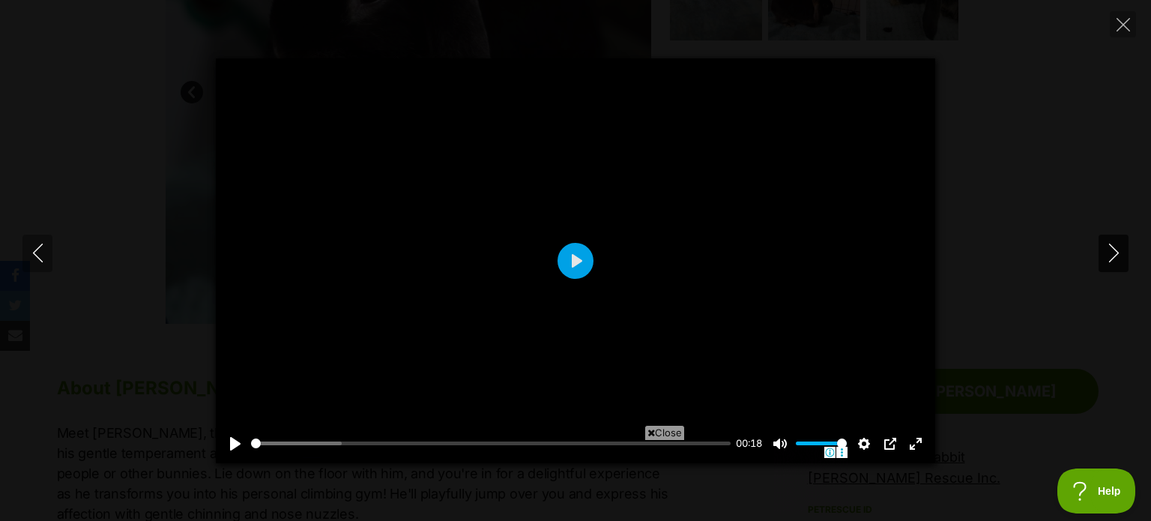
type input "16.91"
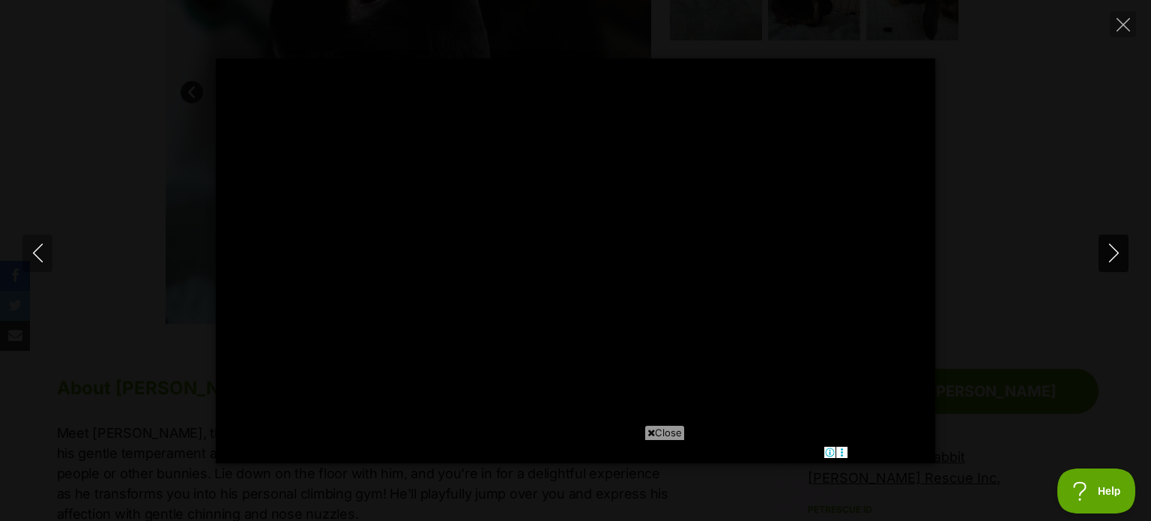
click at [1112, 251] on icon "Next" at bounding box center [1114, 253] width 19 height 19
type input "15.09"
type input "100"
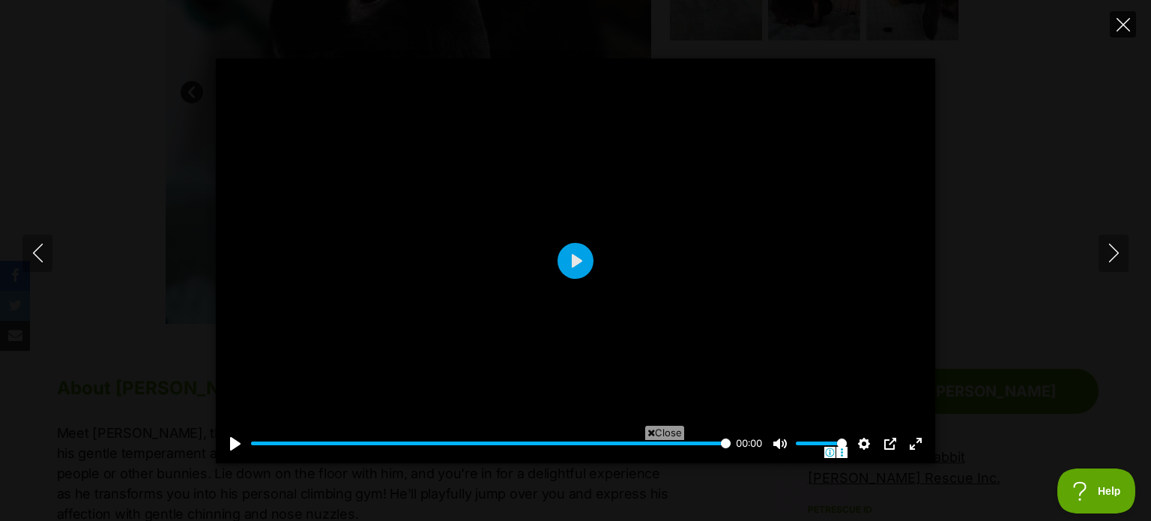
click at [1120, 22] on icon "Close" at bounding box center [1123, 24] width 13 height 13
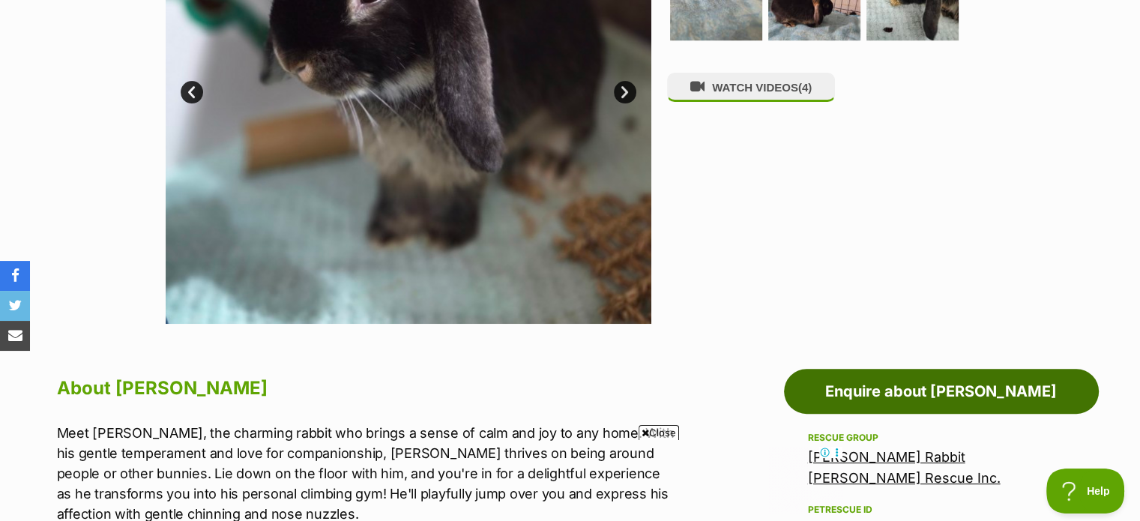
click at [908, 390] on link "Enquire about Floyd" at bounding box center [941, 391] width 315 height 45
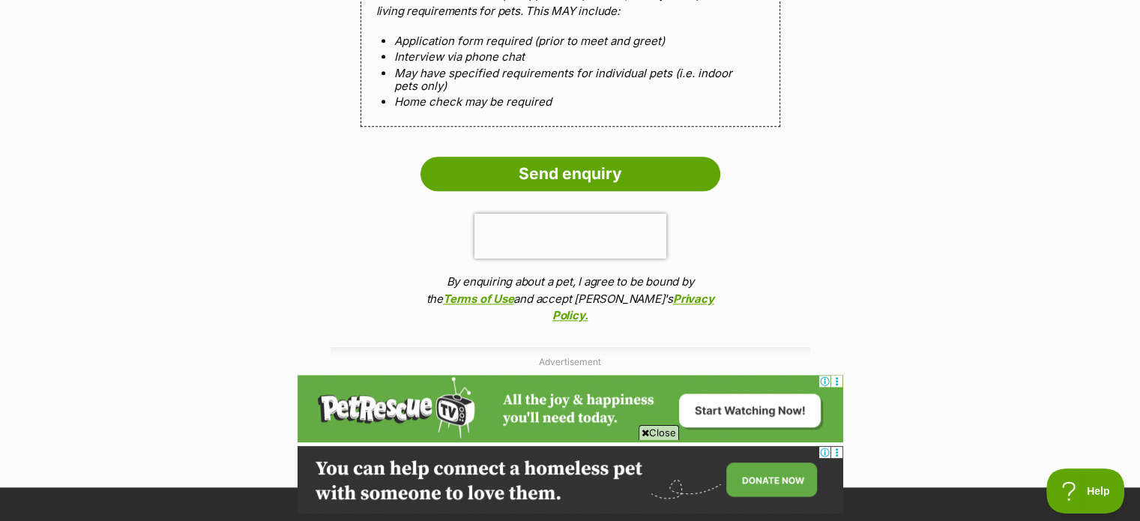
scroll to position [1703, 0]
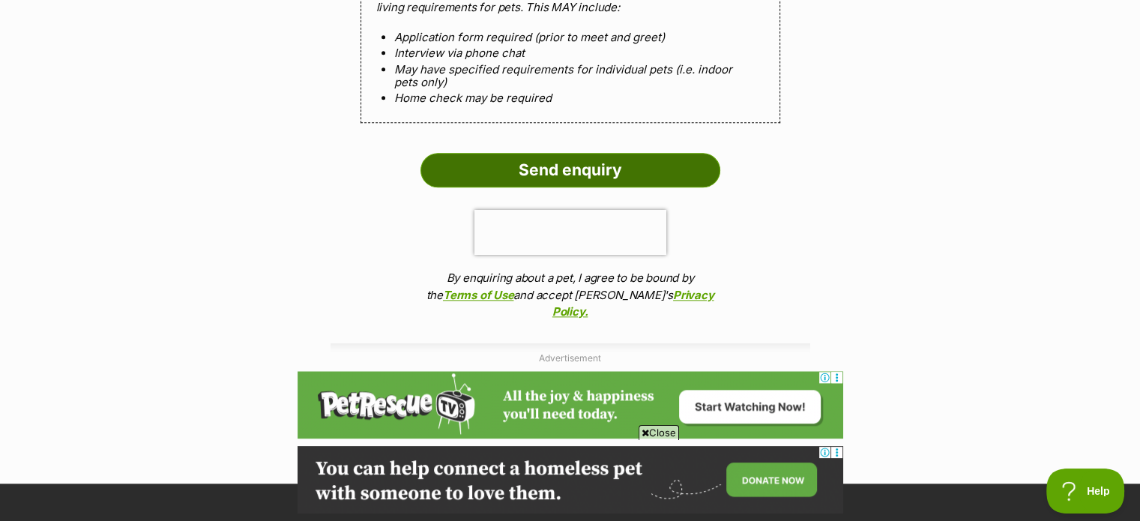
click at [594, 153] on input "Send enquiry" at bounding box center [571, 170] width 300 height 34
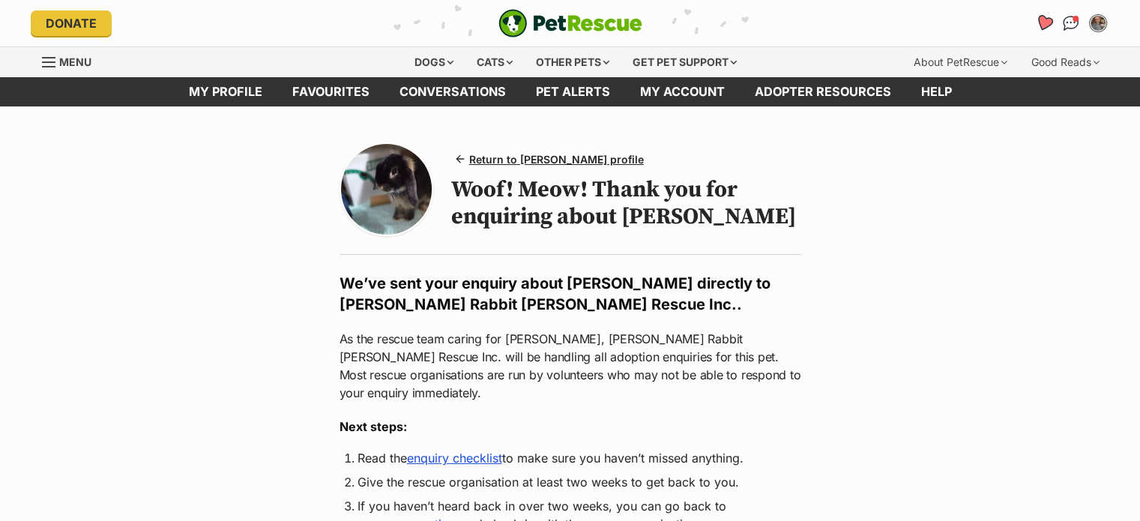
click at [1044, 26] on icon "Favourites" at bounding box center [1043, 22] width 18 height 17
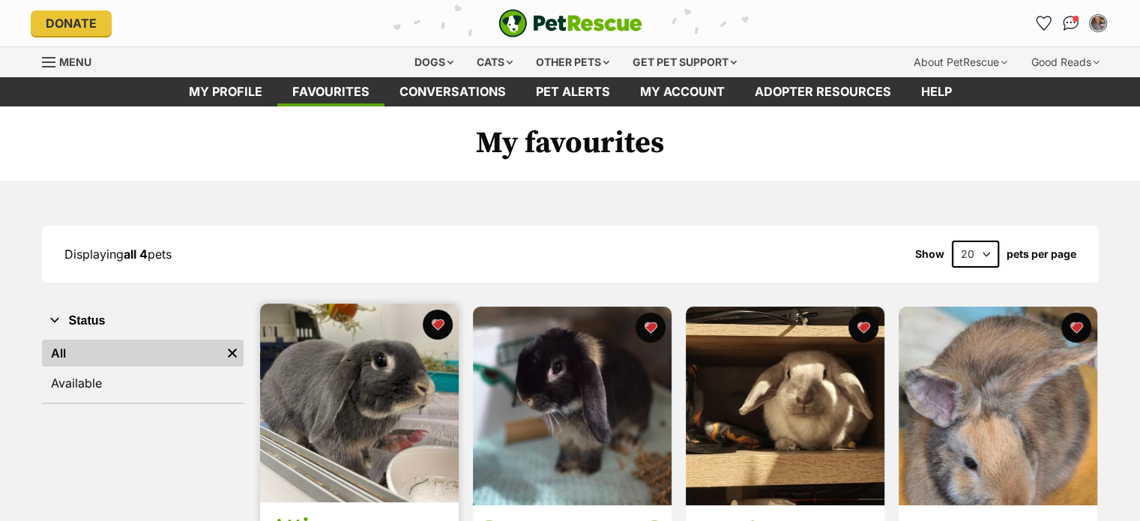
click at [355, 377] on img at bounding box center [359, 403] width 199 height 199
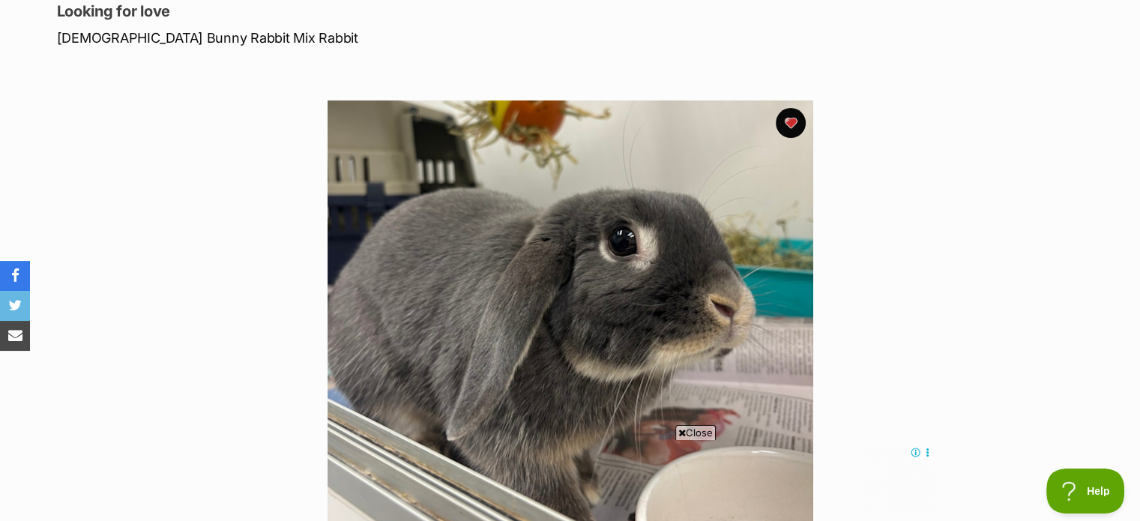
scroll to position [222, 0]
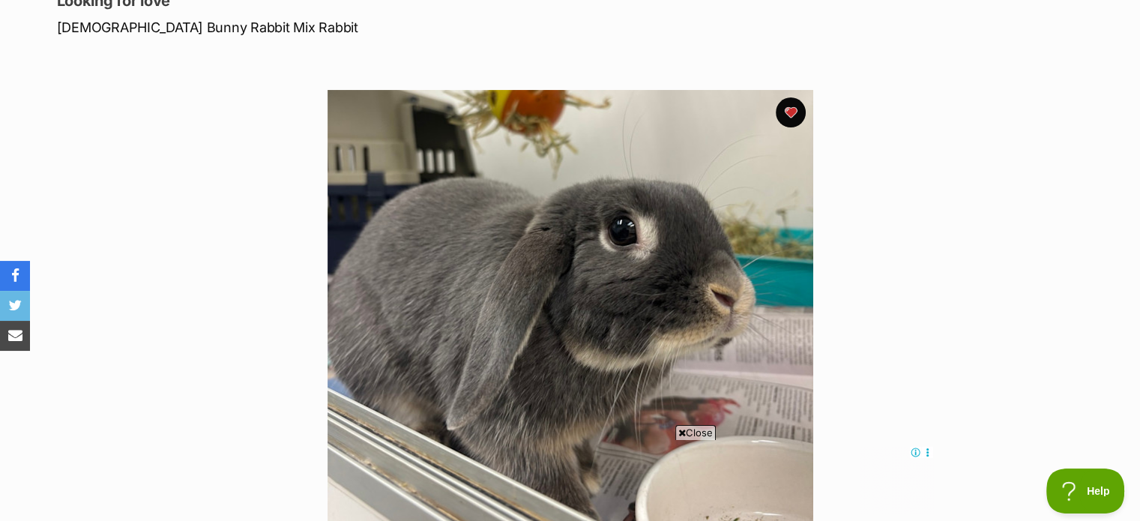
drag, startPoint x: 1145, startPoint y: 42, endPoint x: 1151, endPoint y: 94, distance: 52.8
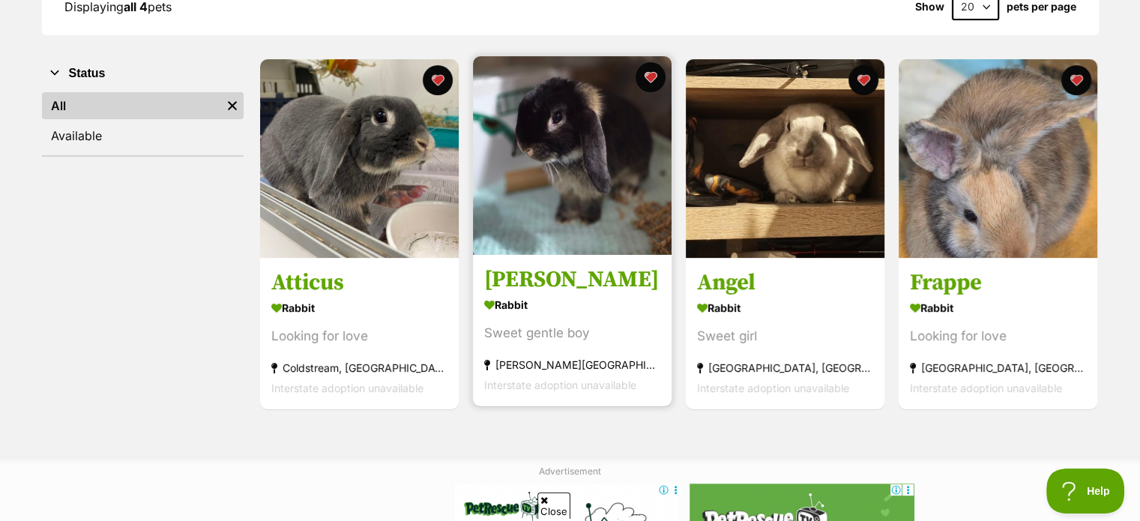
click at [582, 179] on img at bounding box center [572, 155] width 199 height 199
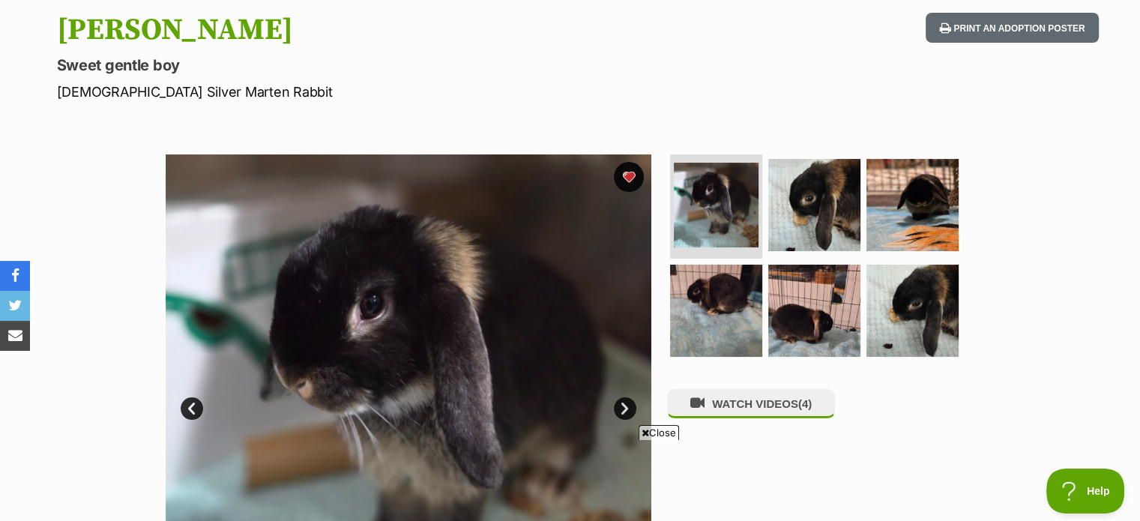
scroll to position [154, 0]
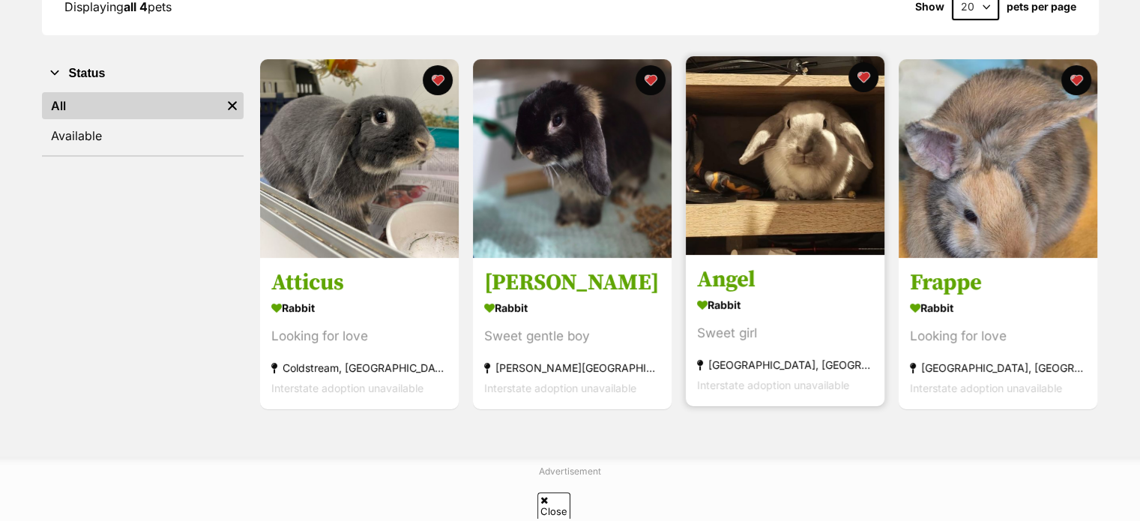
click at [762, 151] on img at bounding box center [785, 155] width 199 height 199
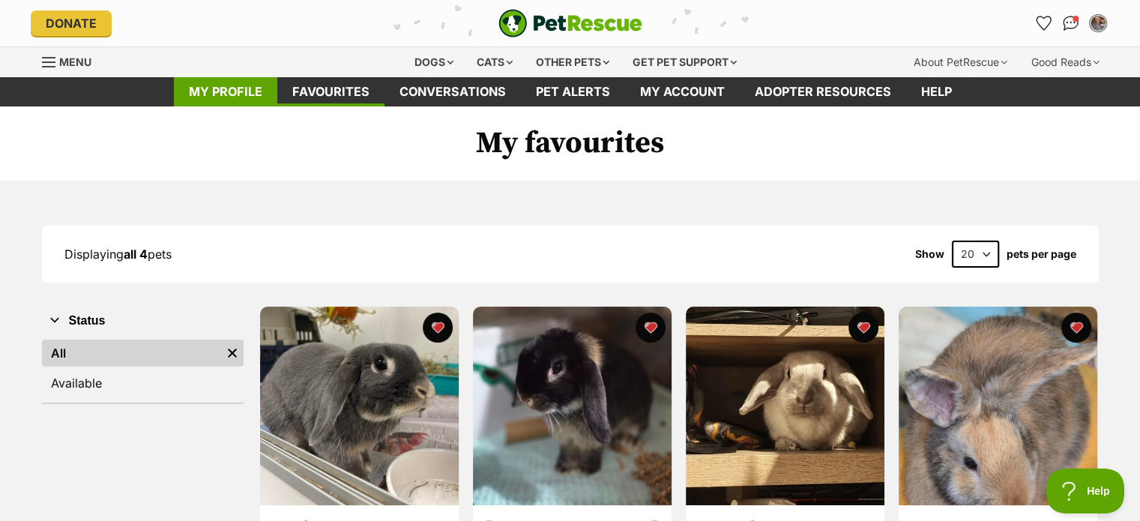
click at [221, 86] on link "My profile" at bounding box center [225, 91] width 103 height 29
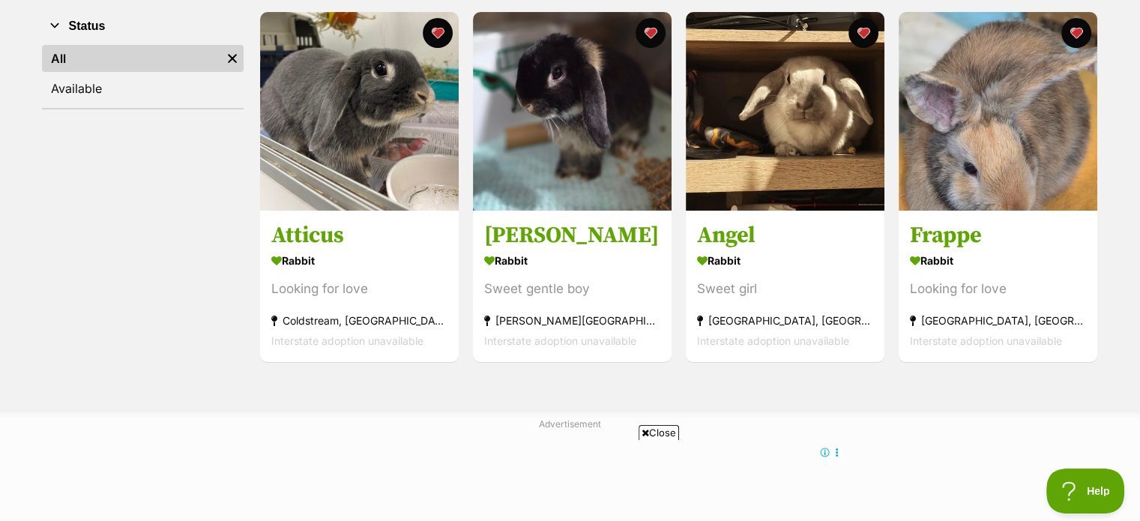
scroll to position [299, 0]
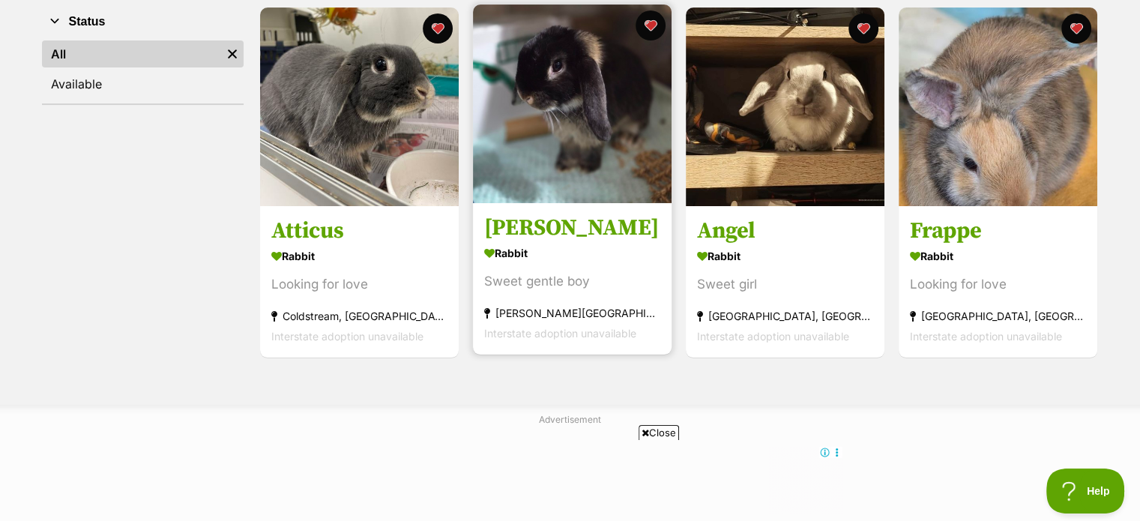
click at [594, 161] on img at bounding box center [572, 103] width 199 height 199
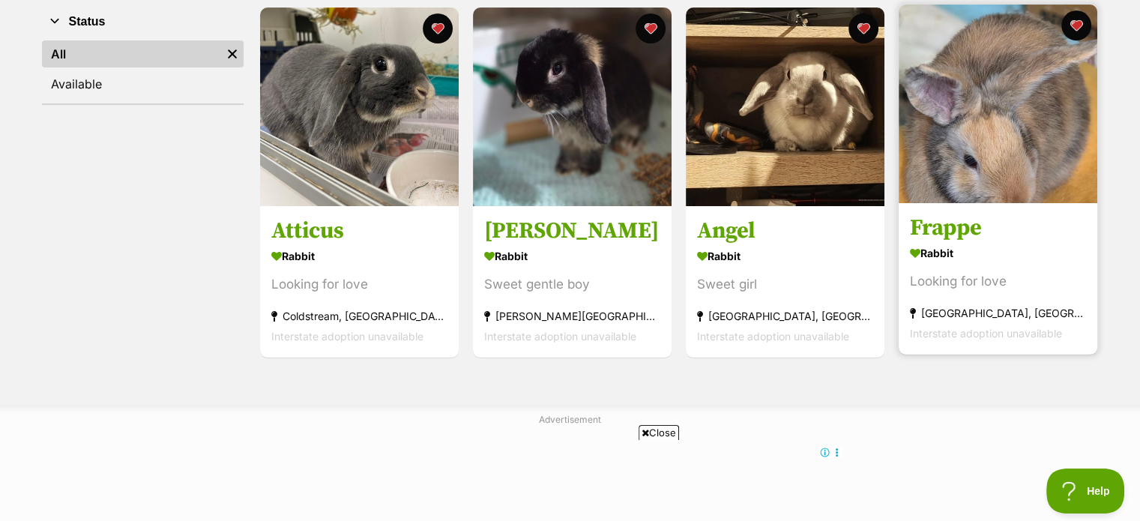
click at [984, 116] on img at bounding box center [998, 103] width 199 height 199
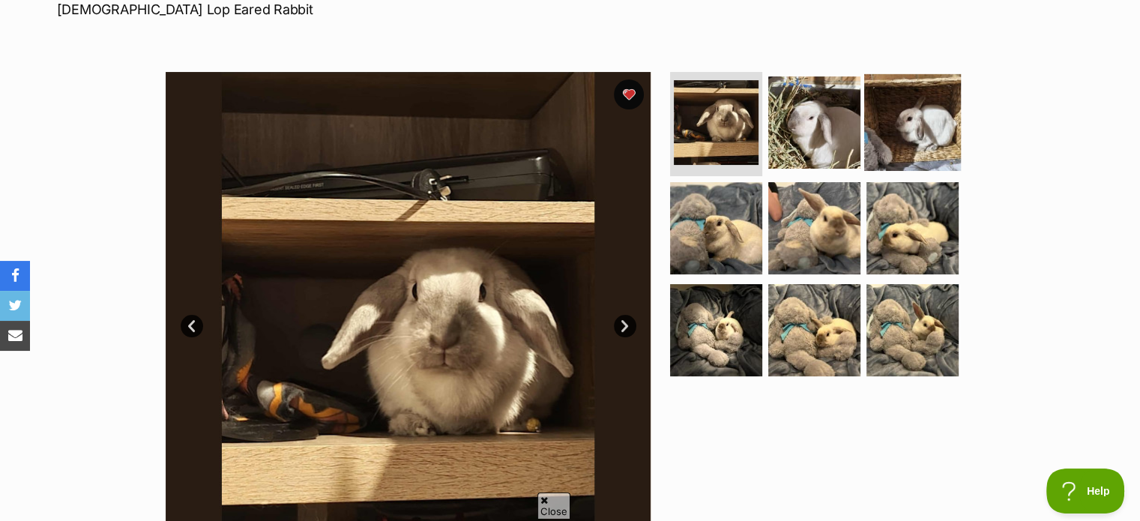
click at [899, 113] on img at bounding box center [912, 121] width 97 height 97
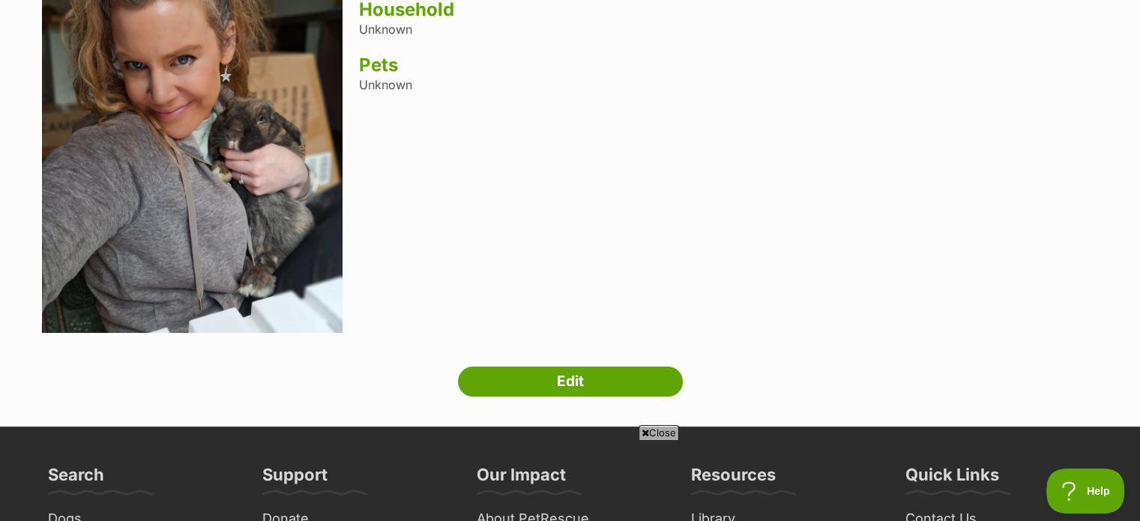
scroll to position [215, 0]
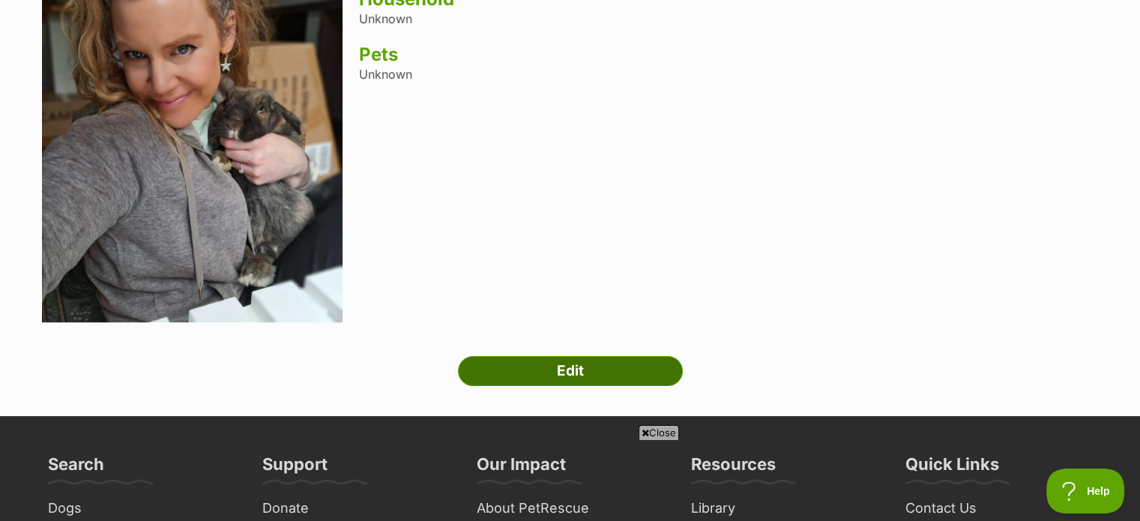
click at [584, 362] on link "Edit" at bounding box center [570, 371] width 225 height 30
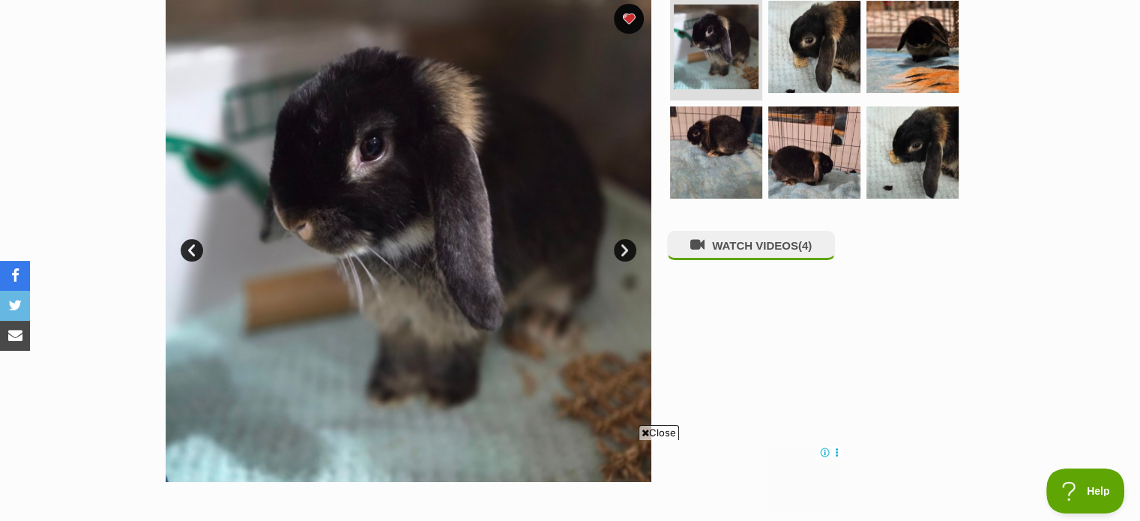
scroll to position [229, 0]
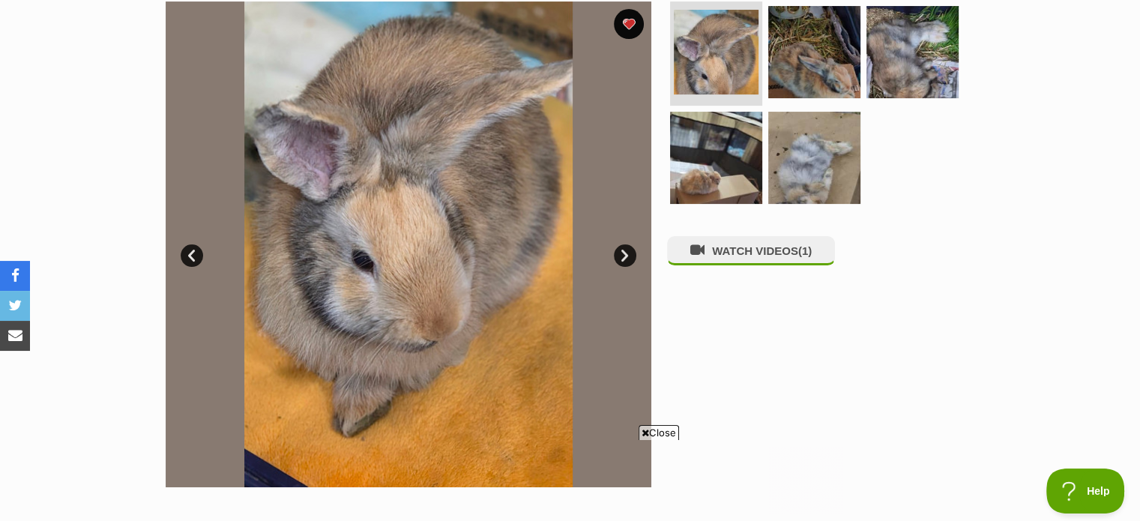
scroll to position [303, 0]
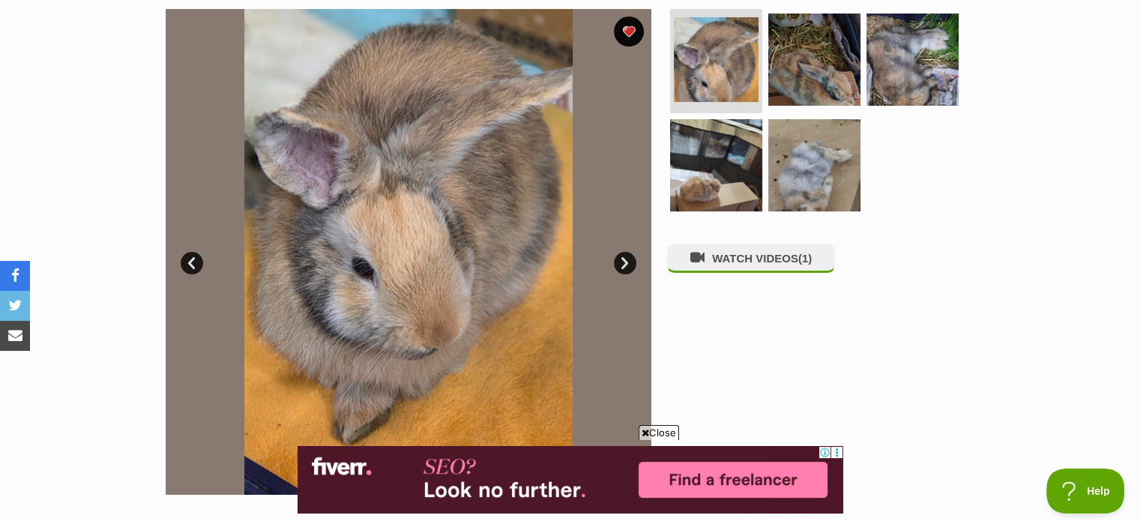
scroll to position [0, 0]
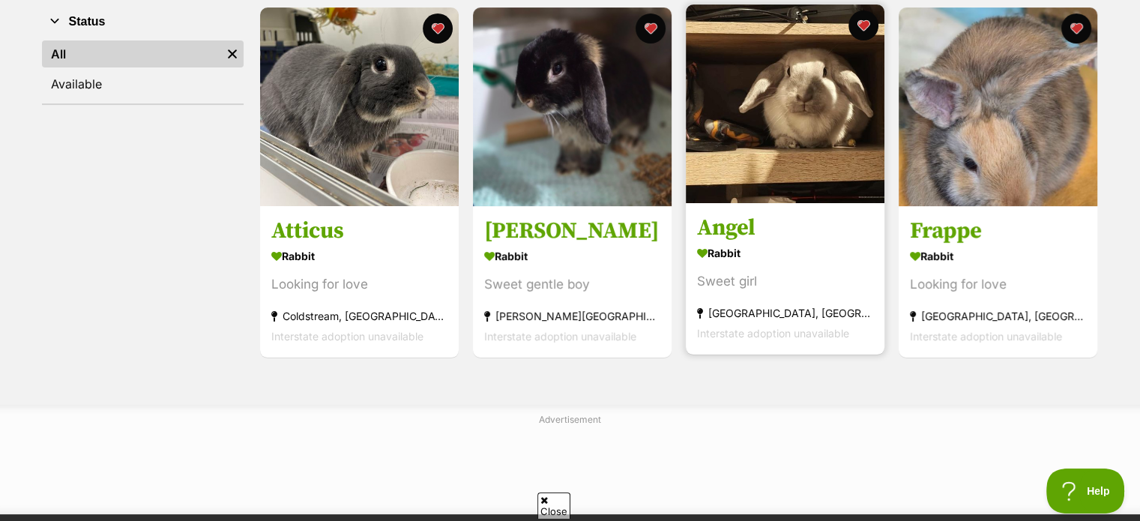
click at [796, 116] on img at bounding box center [785, 103] width 199 height 199
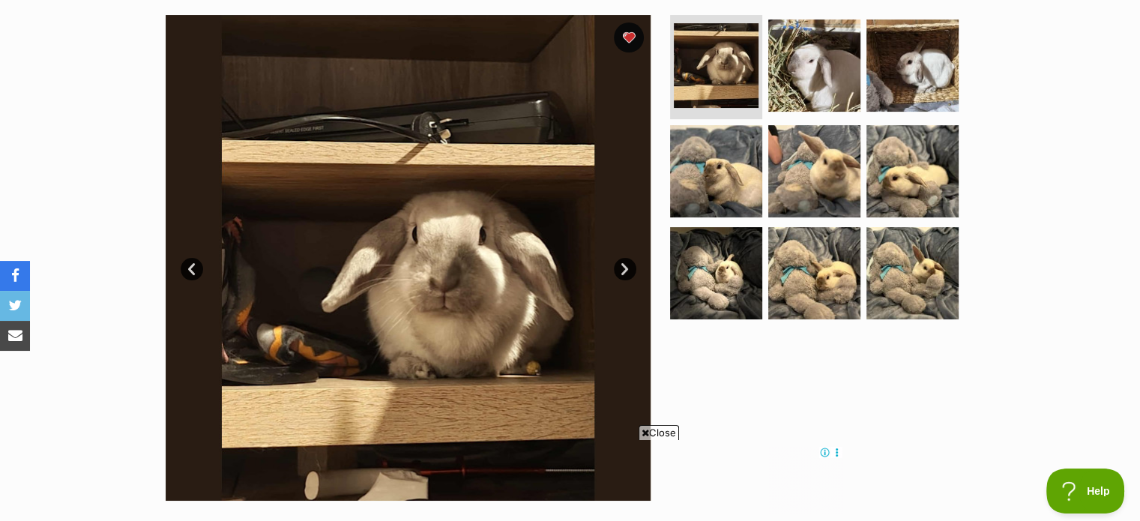
scroll to position [276, 0]
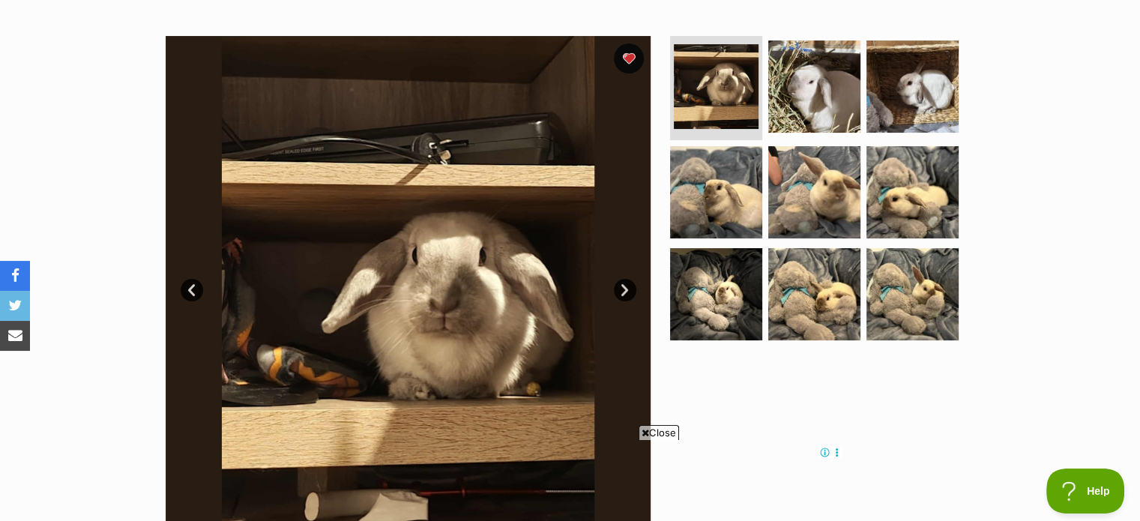
drag, startPoint x: 0, startPoint y: 0, endPoint x: 1151, endPoint y: 130, distance: 1157.9
click at [699, 198] on img at bounding box center [716, 192] width 97 height 97
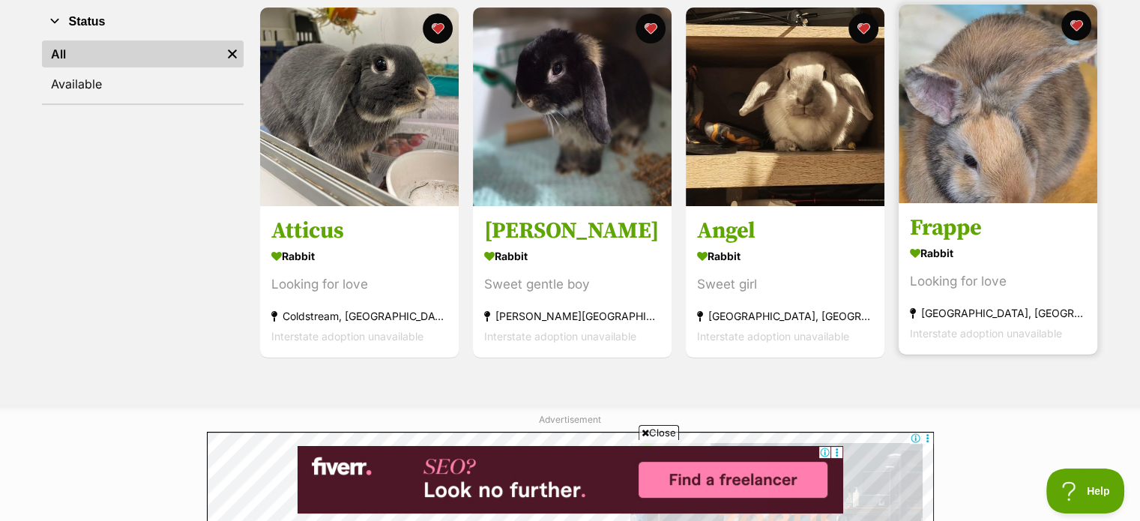
click at [982, 110] on img at bounding box center [998, 103] width 199 height 199
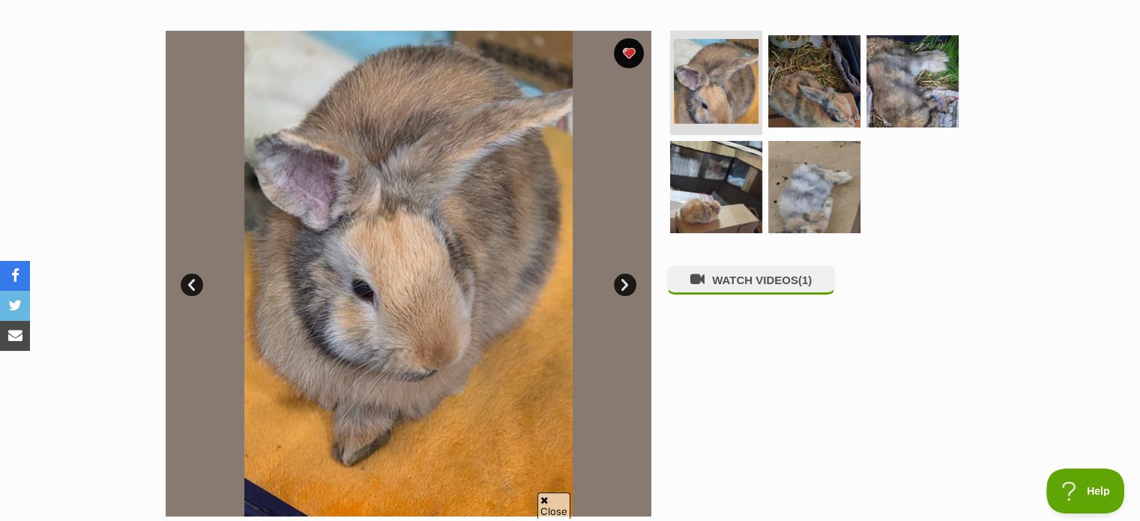
scroll to position [271, 0]
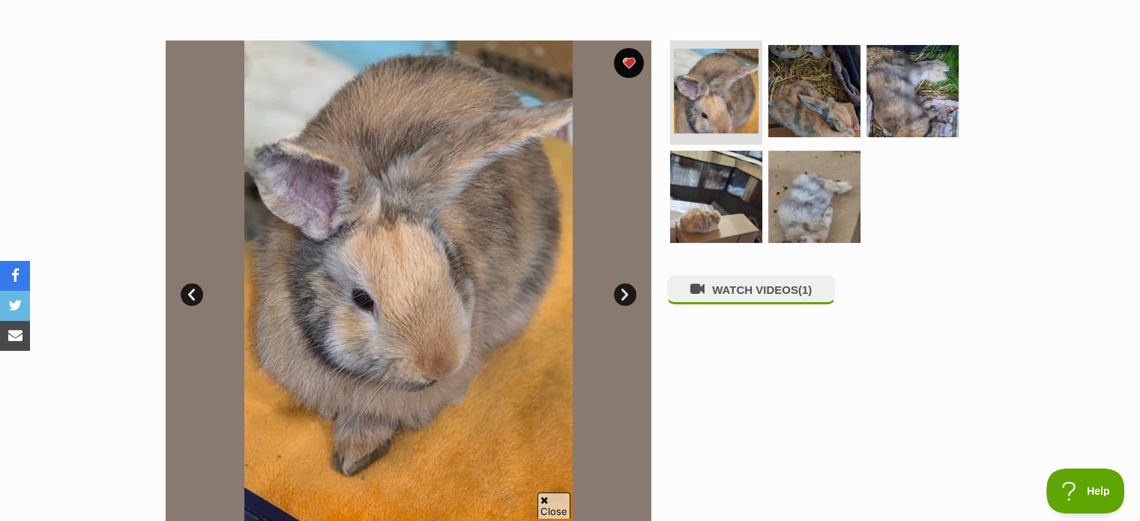
drag, startPoint x: 1145, startPoint y: 65, endPoint x: 1151, endPoint y: 116, distance: 51.2
click at [811, 202] on img at bounding box center [814, 196] width 97 height 97
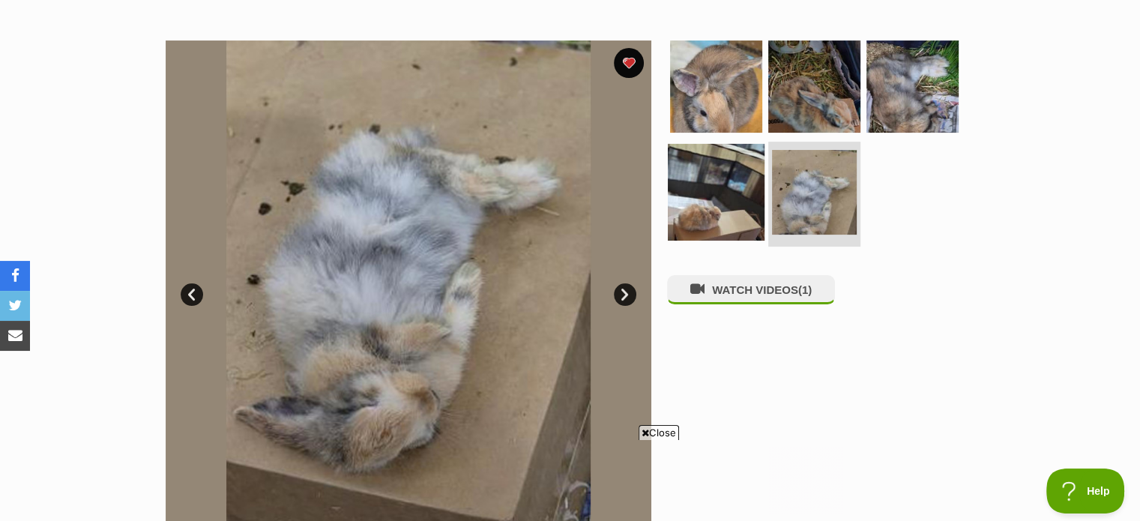
click at [698, 192] on img at bounding box center [716, 192] width 97 height 97
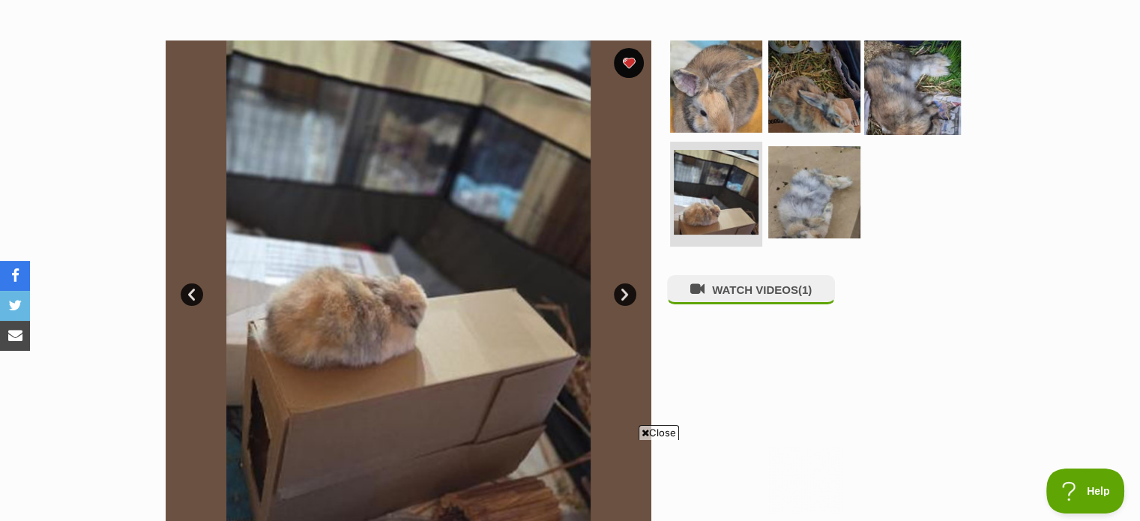
click at [908, 95] on img at bounding box center [912, 85] width 97 height 97
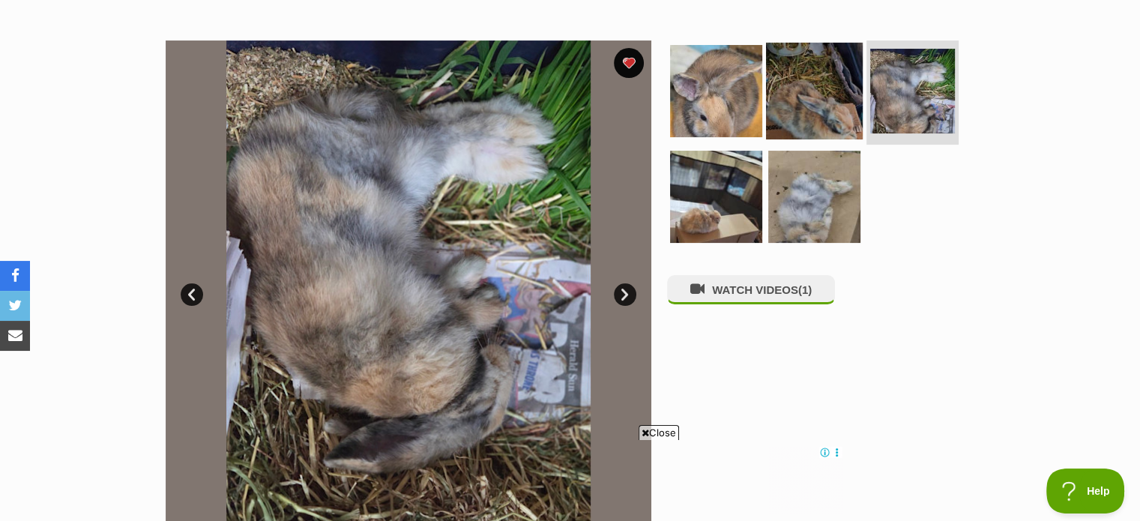
click at [816, 92] on img at bounding box center [814, 90] width 97 height 97
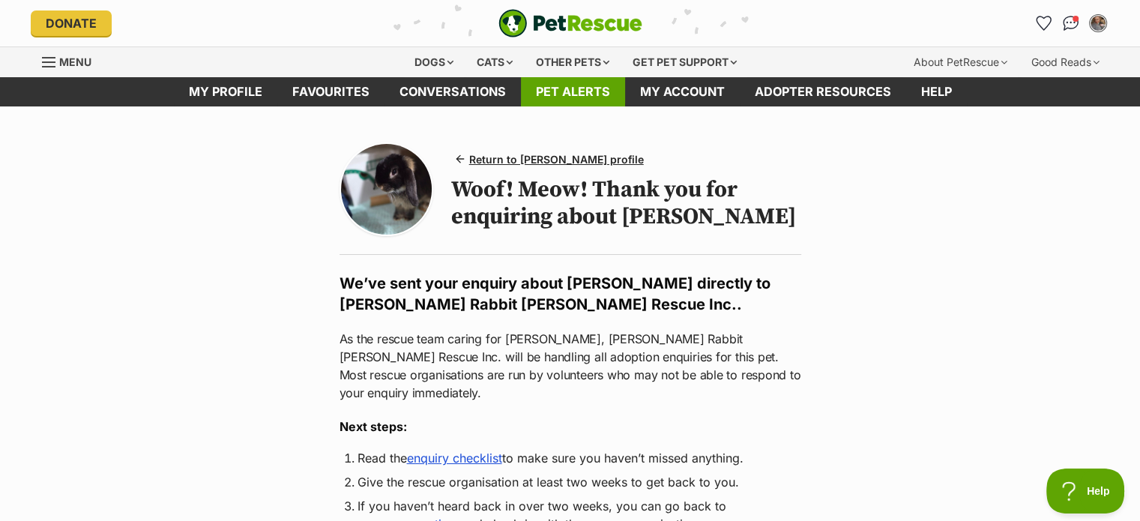
click at [587, 94] on link "Pet alerts" at bounding box center [573, 91] width 104 height 29
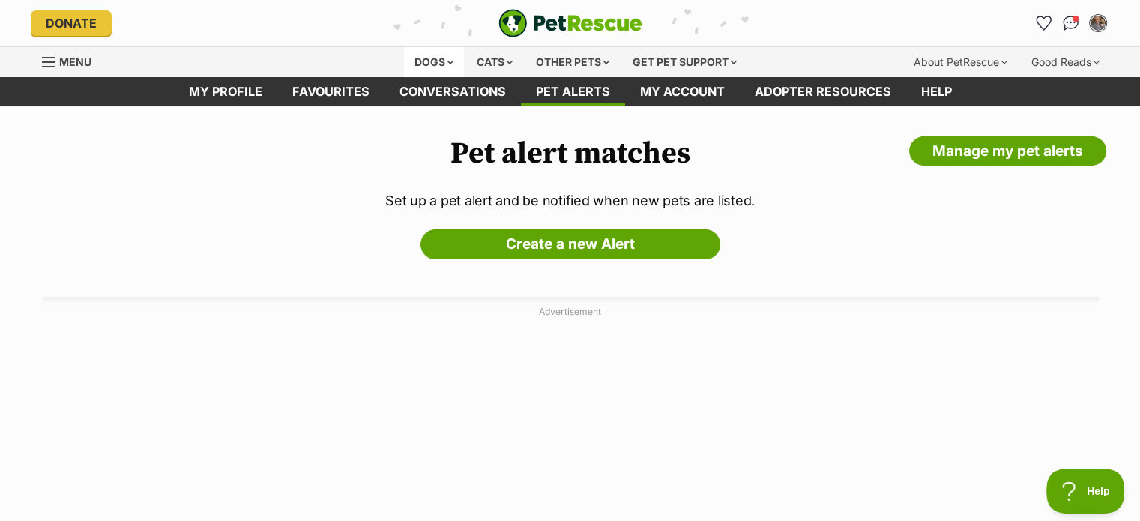
click at [423, 61] on div "Dogs" at bounding box center [434, 62] width 60 height 30
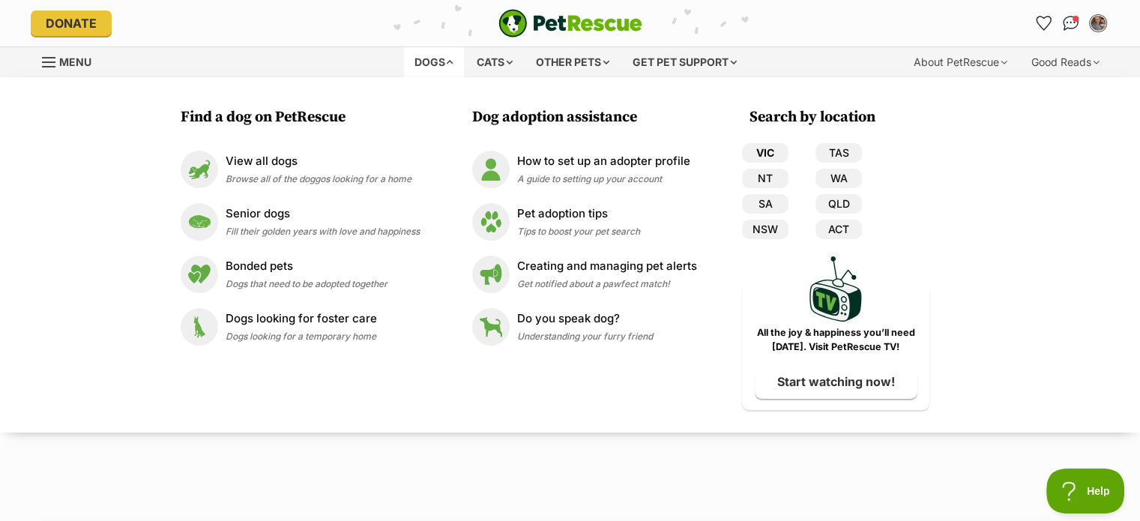
click at [768, 151] on link "VIC" at bounding box center [765, 152] width 46 height 19
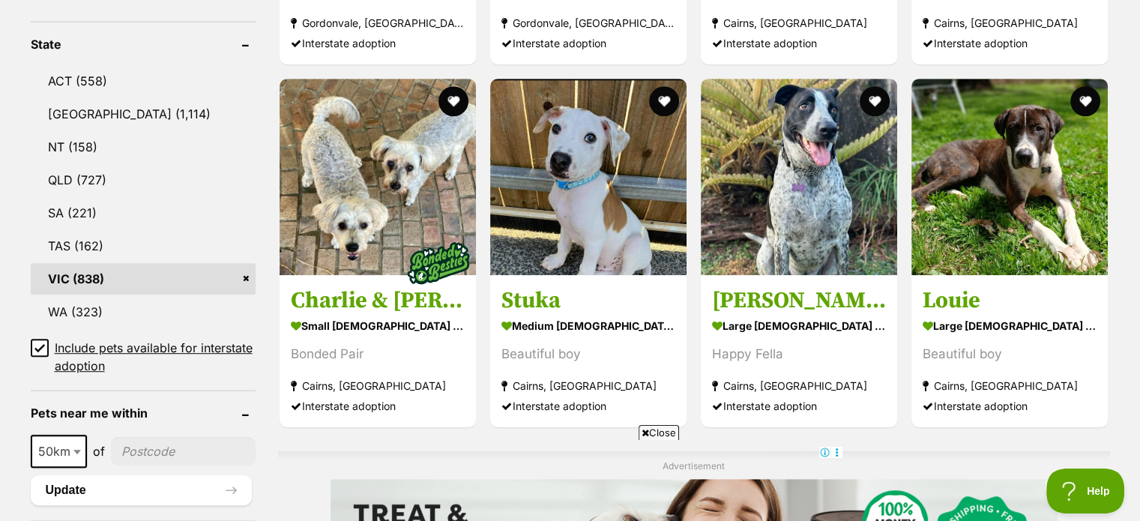
scroll to position [780, 0]
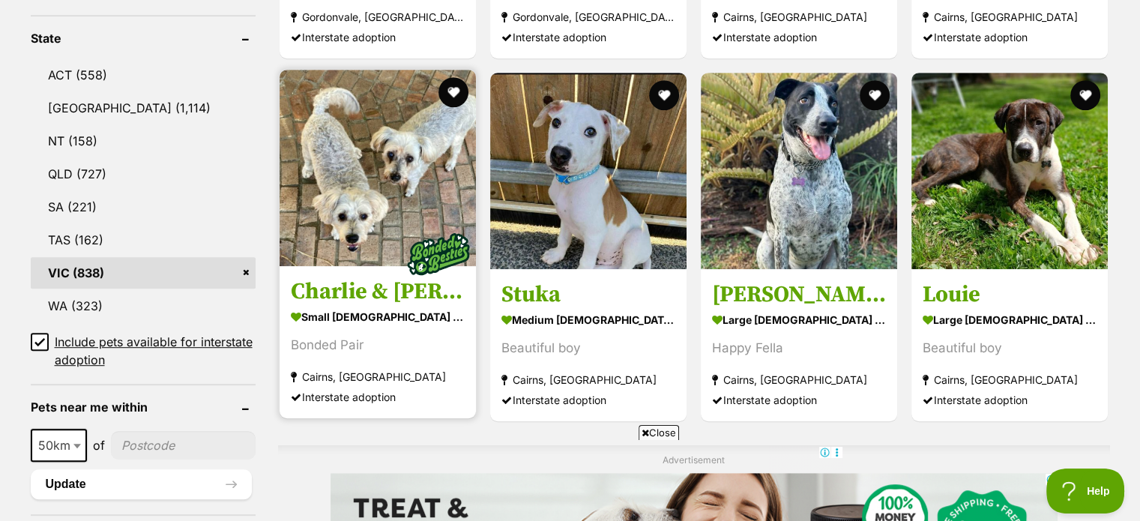
click at [388, 199] on img at bounding box center [378, 168] width 196 height 196
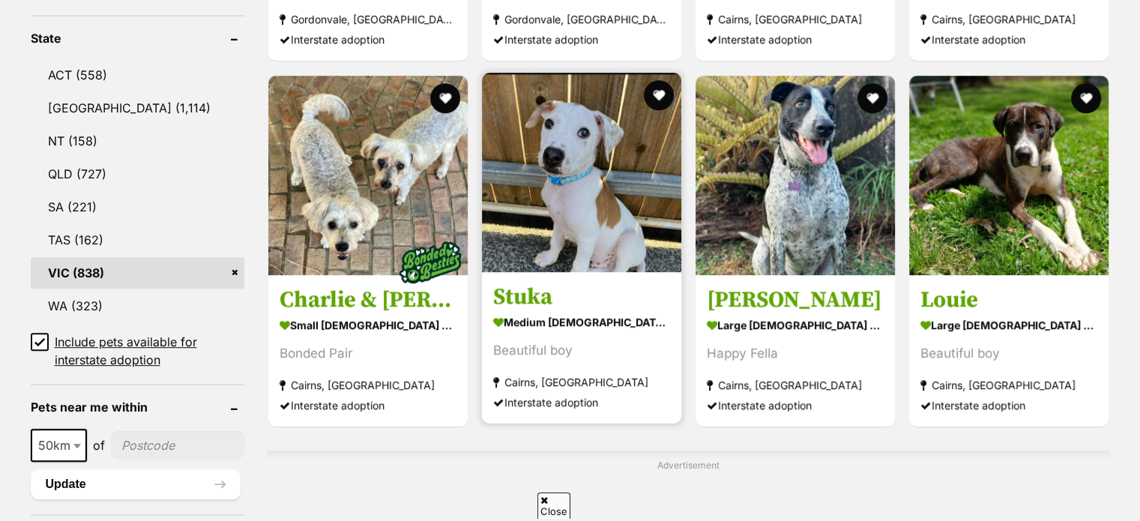
click at [573, 214] on img at bounding box center [581, 172] width 199 height 199
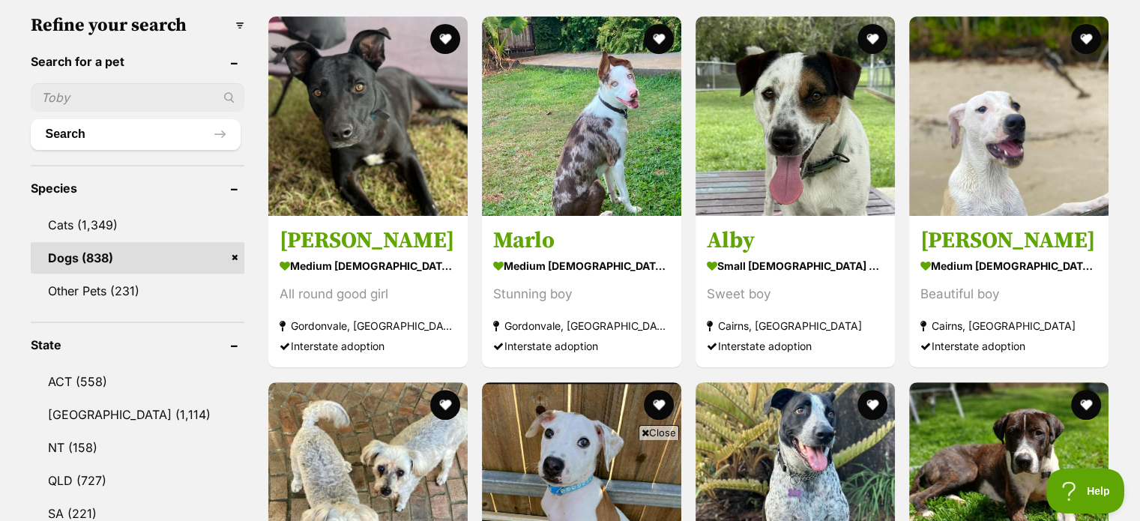
scroll to position [462, 0]
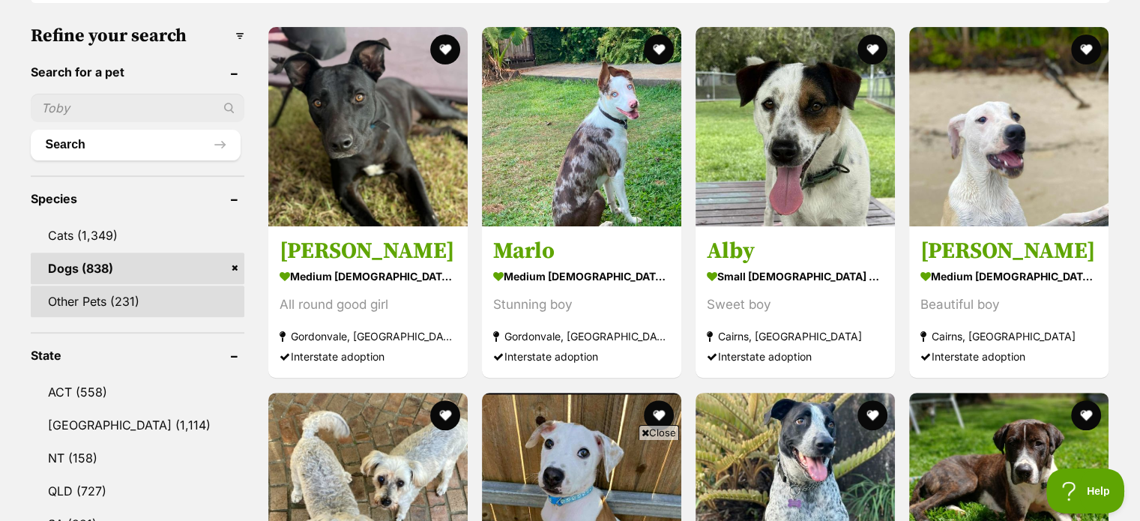
click at [104, 297] on link "Other Pets (231)" at bounding box center [138, 301] width 214 height 31
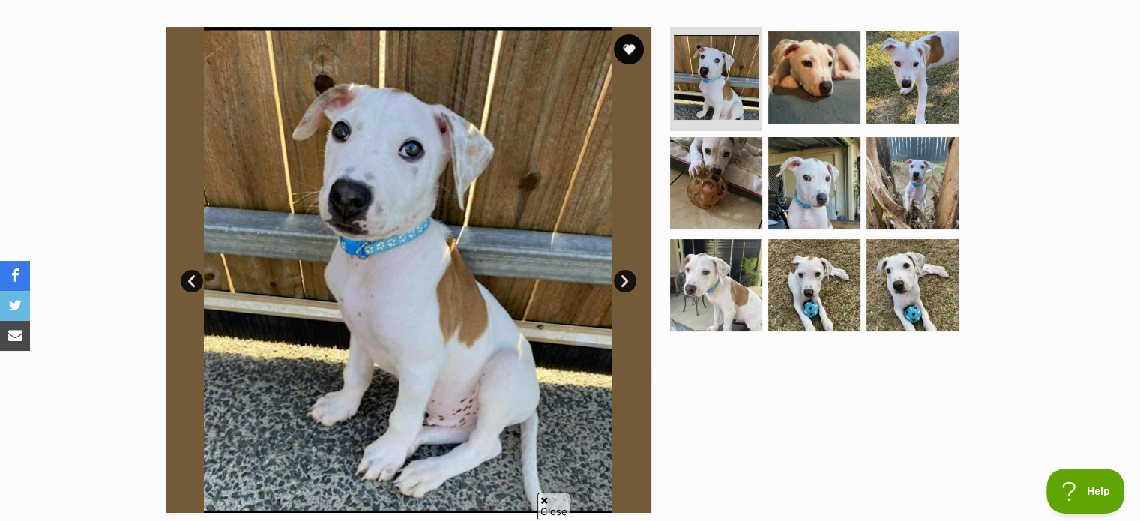
scroll to position [210, 0]
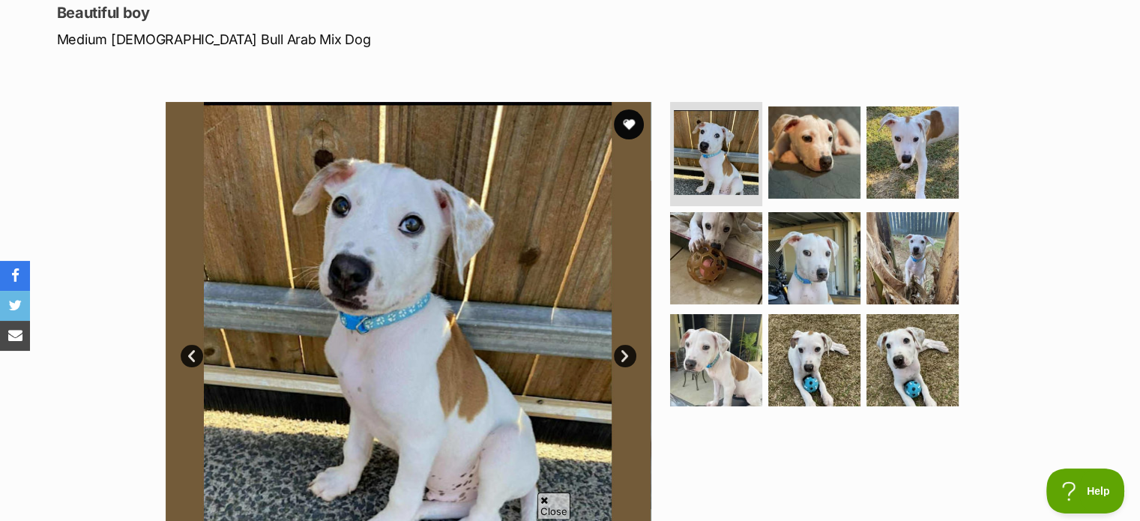
drag, startPoint x: 1148, startPoint y: 47, endPoint x: 1150, endPoint y: 78, distance: 30.8
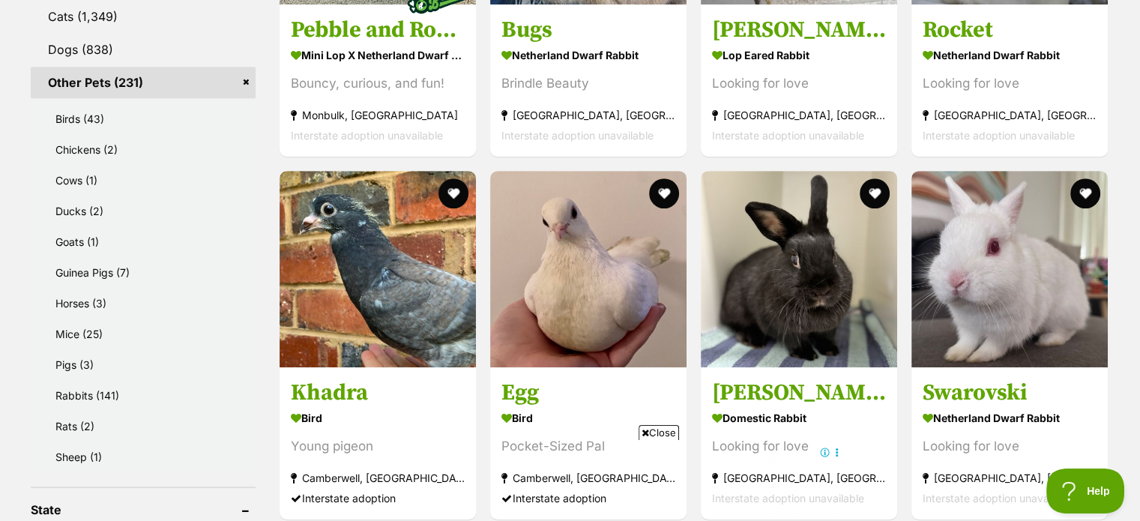
scroll to position [696, 0]
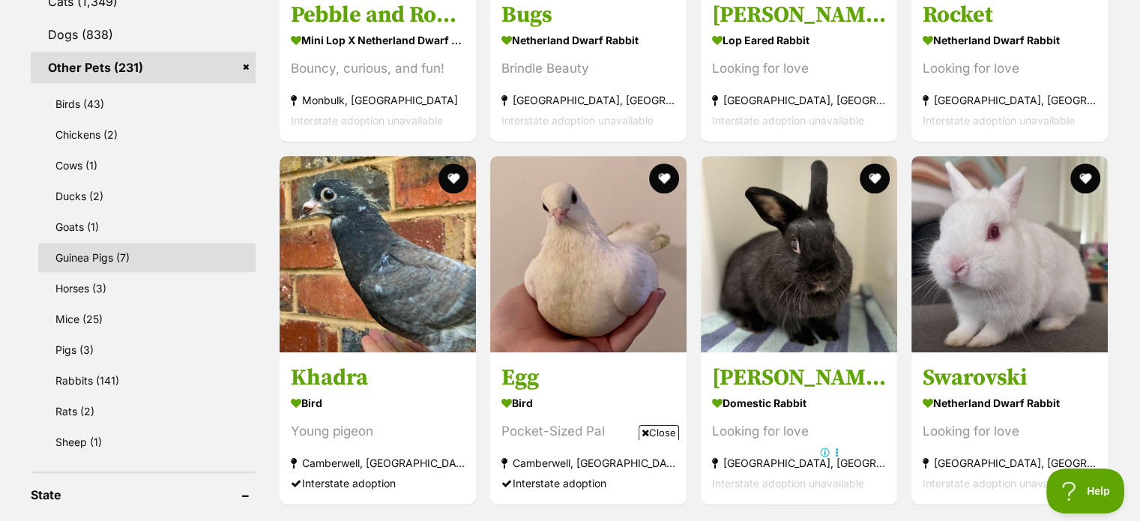
click at [78, 247] on link "Guinea Pigs (7)" at bounding box center [146, 257] width 217 height 29
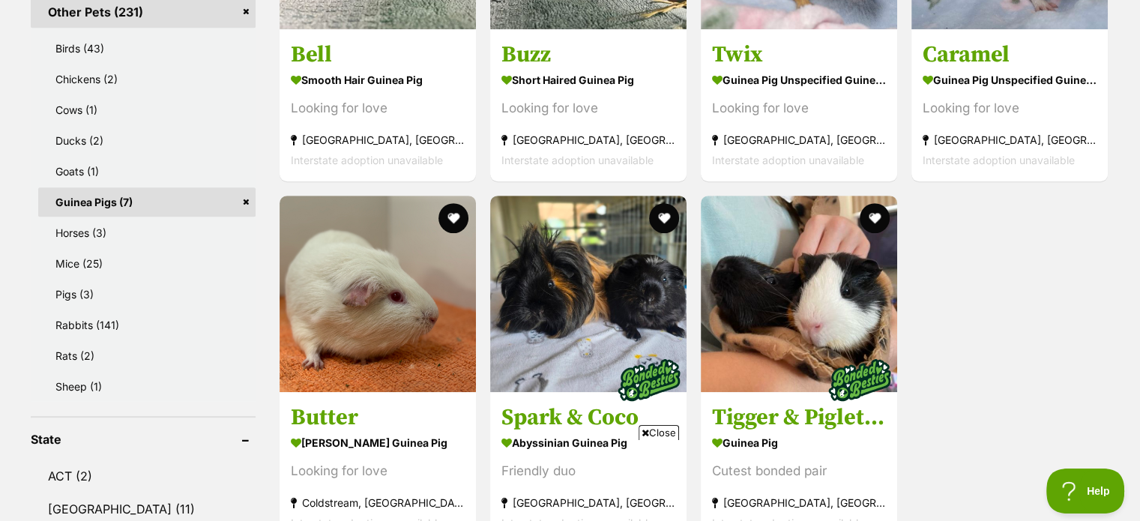
scroll to position [742, 0]
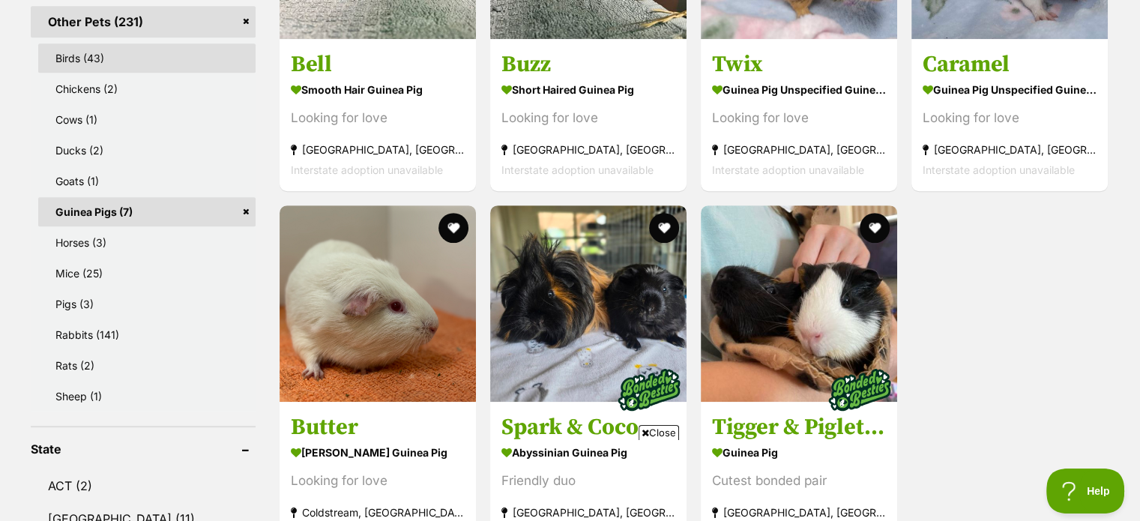
click at [97, 62] on link "Birds (43)" at bounding box center [146, 57] width 217 height 29
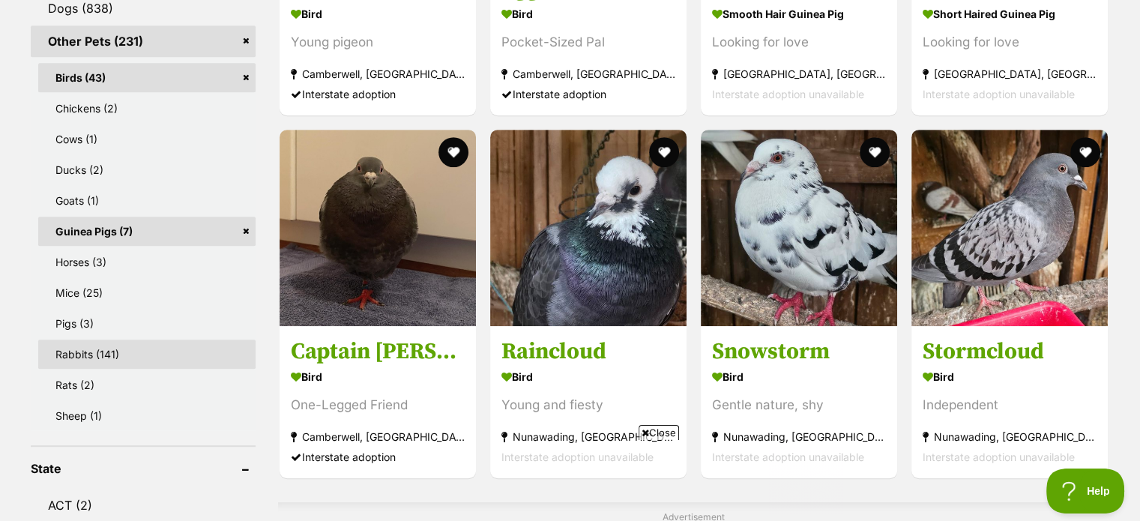
click at [99, 346] on link "Rabbits (141)" at bounding box center [146, 354] width 217 height 29
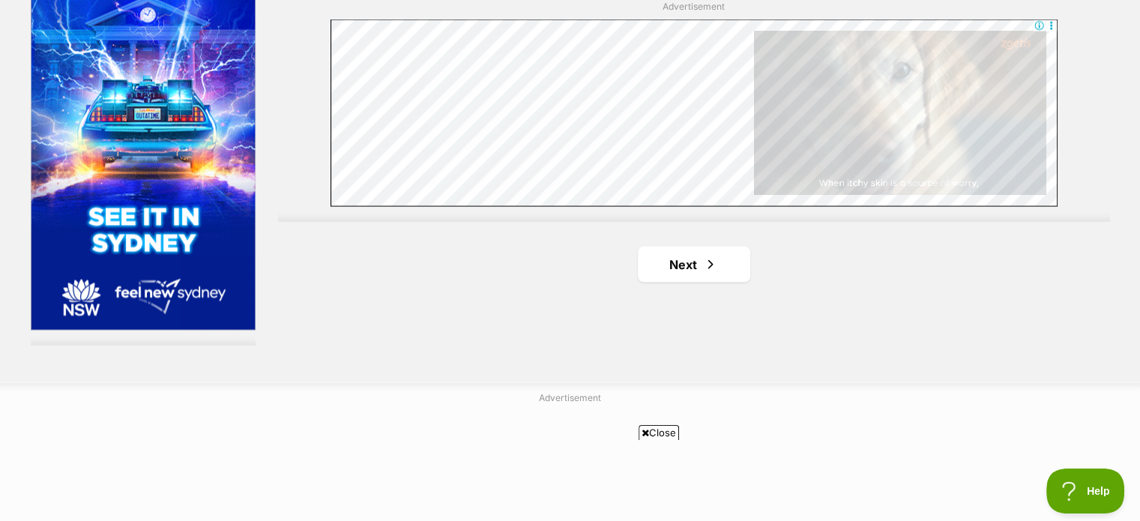
scroll to position [2812, 0]
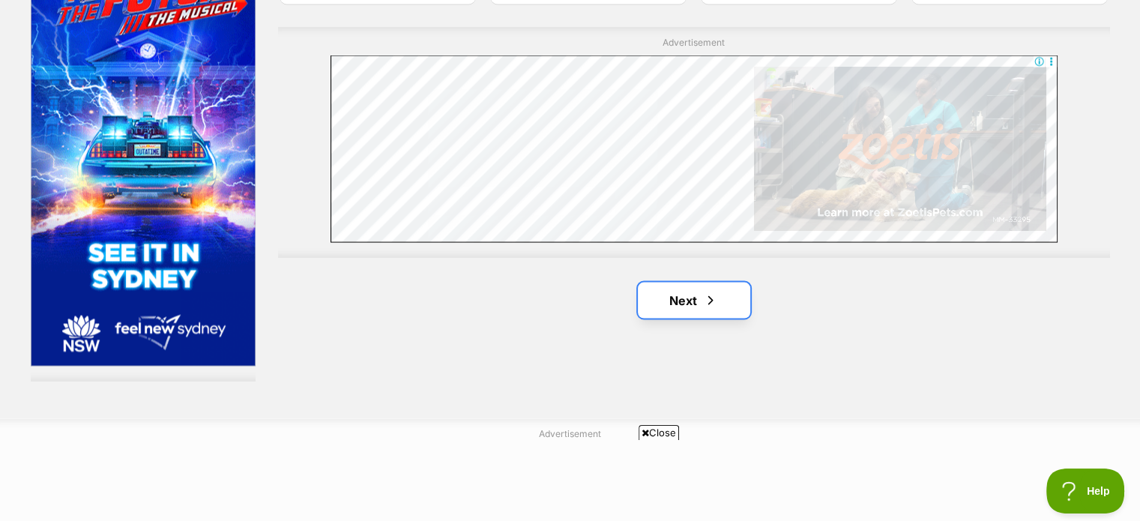
click at [681, 298] on link "Next" at bounding box center [694, 300] width 112 height 36
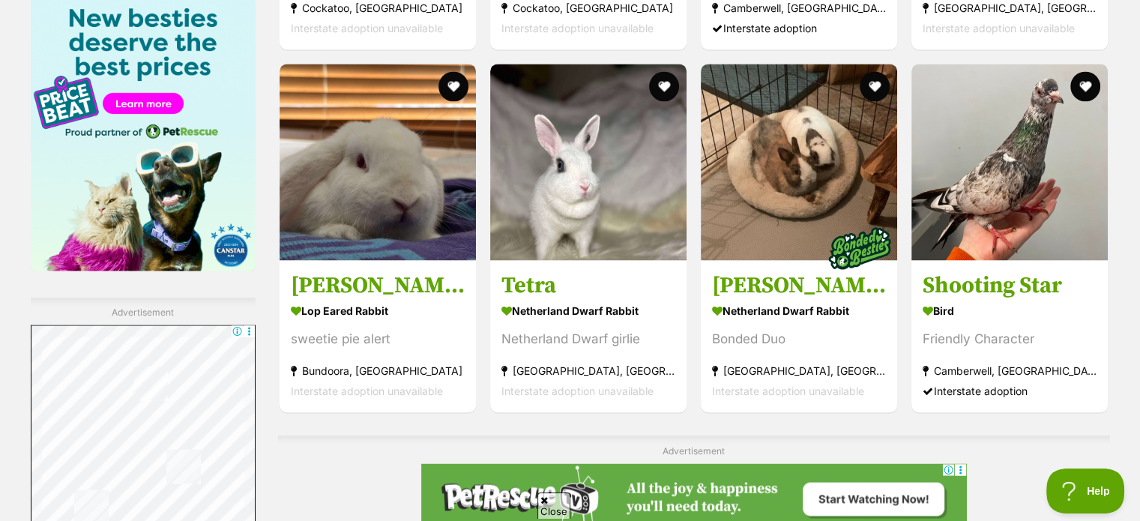
scroll to position [2414, 0]
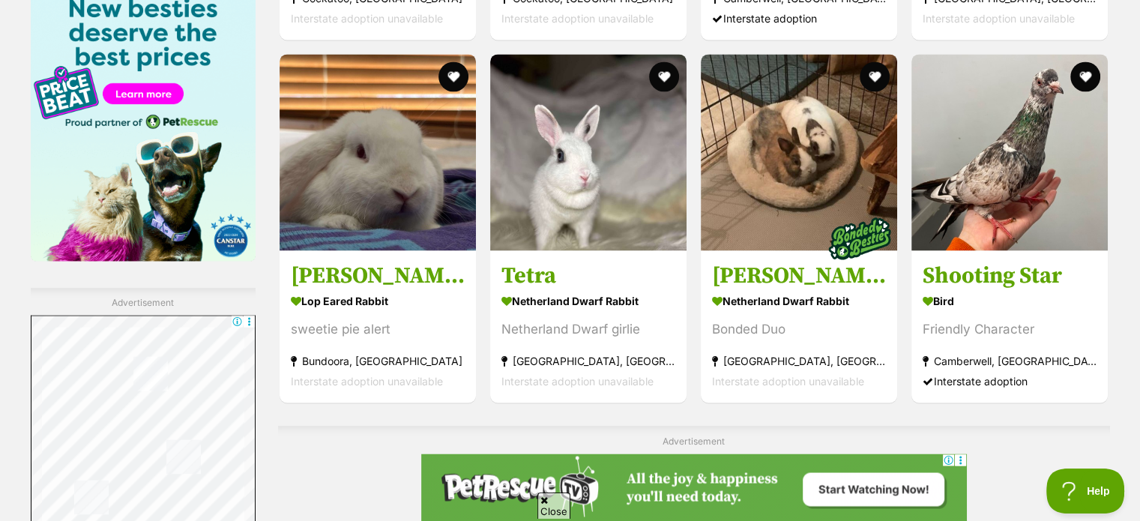
drag, startPoint x: 1146, startPoint y: 26, endPoint x: 1151, endPoint y: 318, distance: 291.6
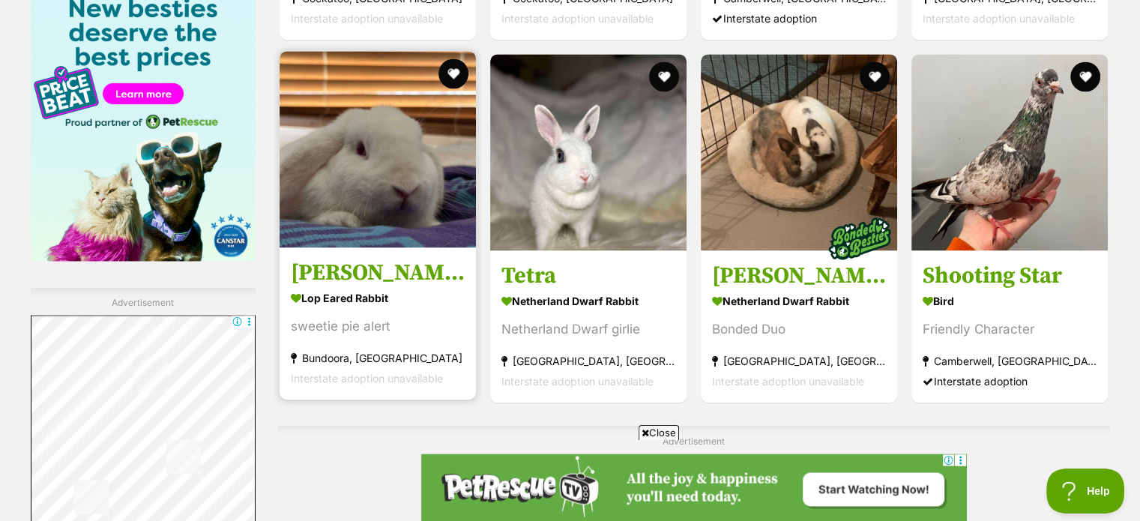
click at [417, 184] on img at bounding box center [378, 149] width 196 height 196
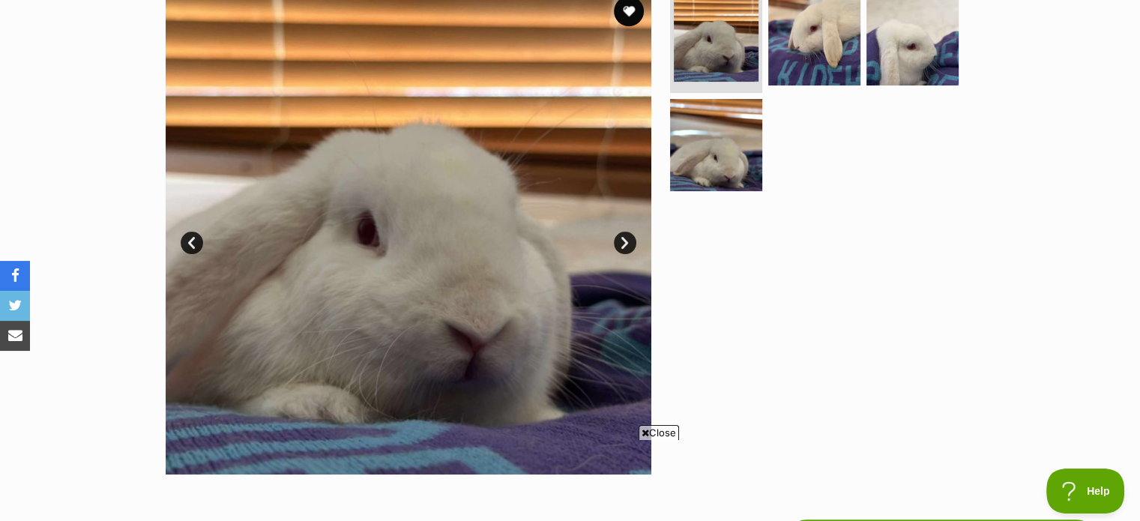
scroll to position [300, 0]
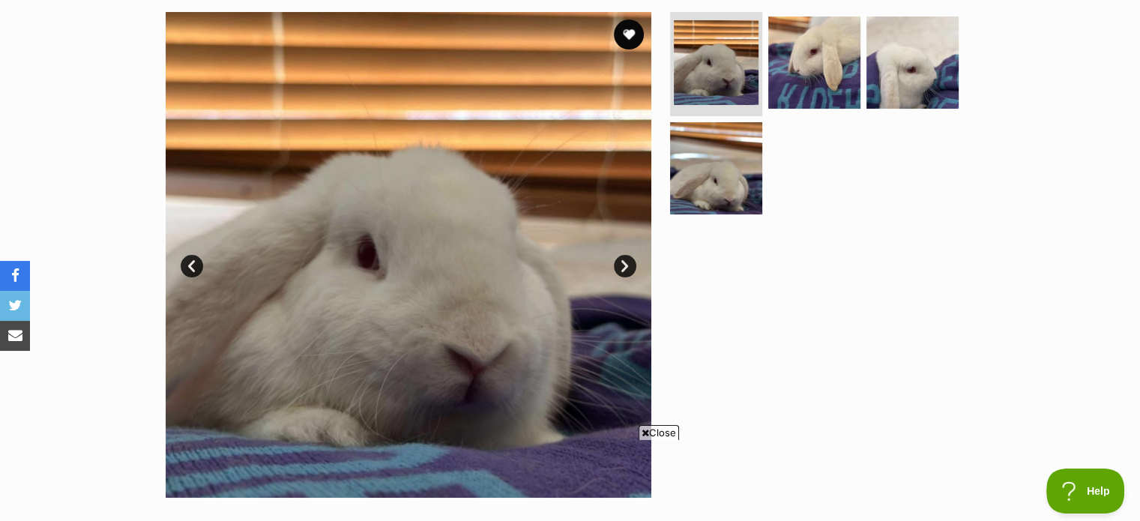
drag, startPoint x: 1148, startPoint y: 65, endPoint x: 1148, endPoint y: 133, distance: 67.5
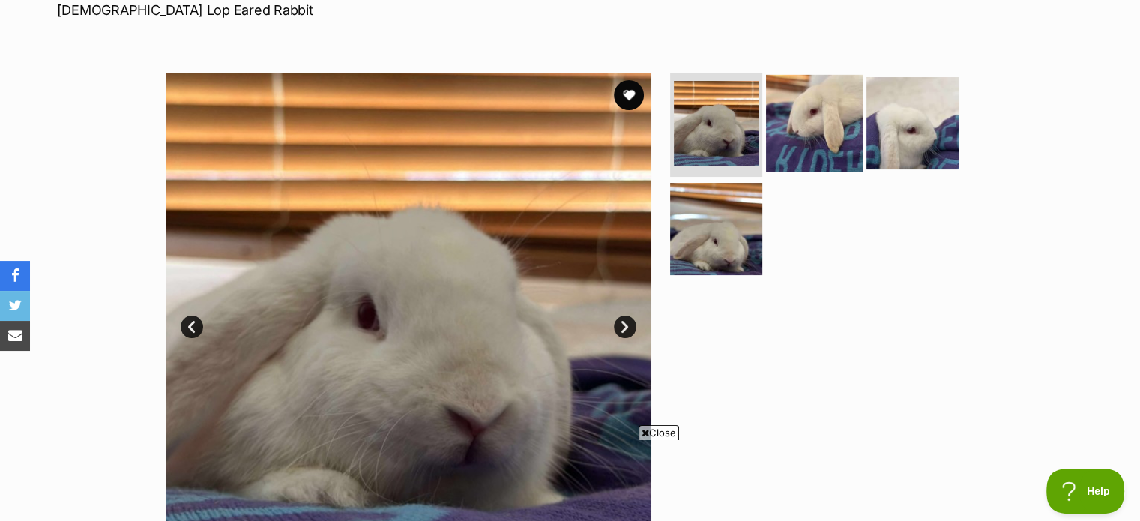
scroll to position [0, 0]
click at [804, 116] on img at bounding box center [814, 122] width 97 height 97
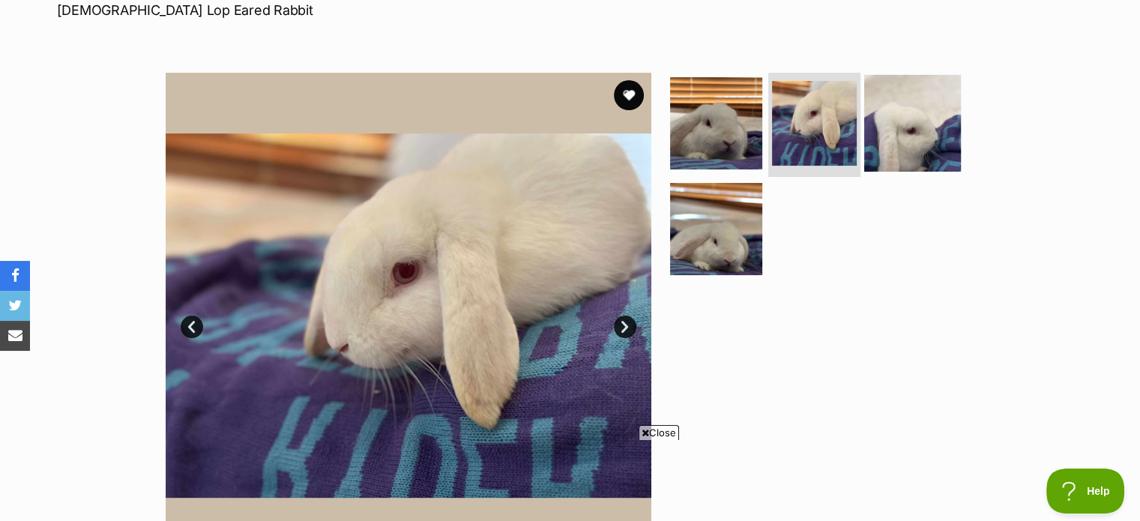
click at [905, 130] on img at bounding box center [912, 122] width 97 height 97
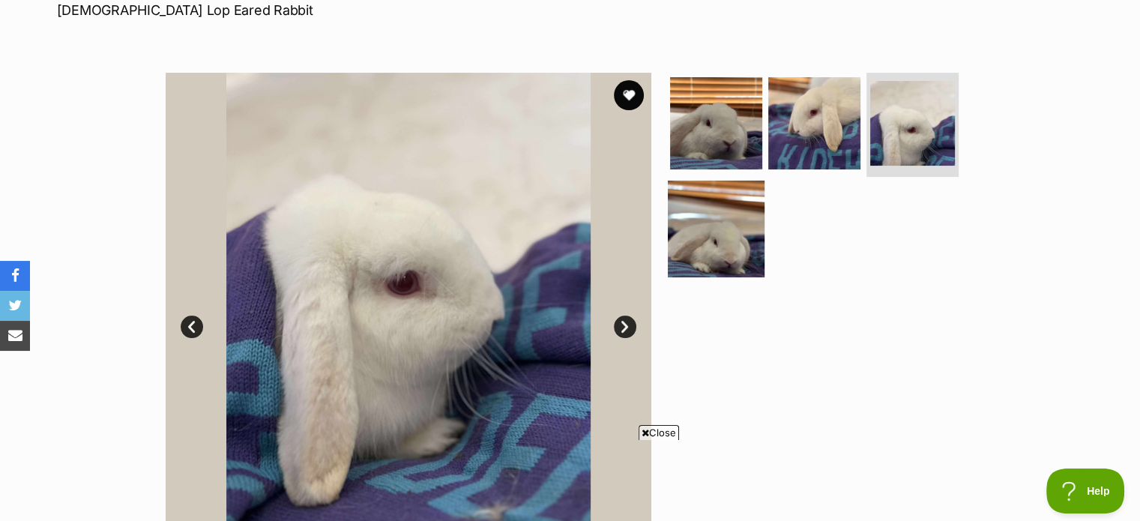
click at [699, 241] on img at bounding box center [716, 229] width 97 height 97
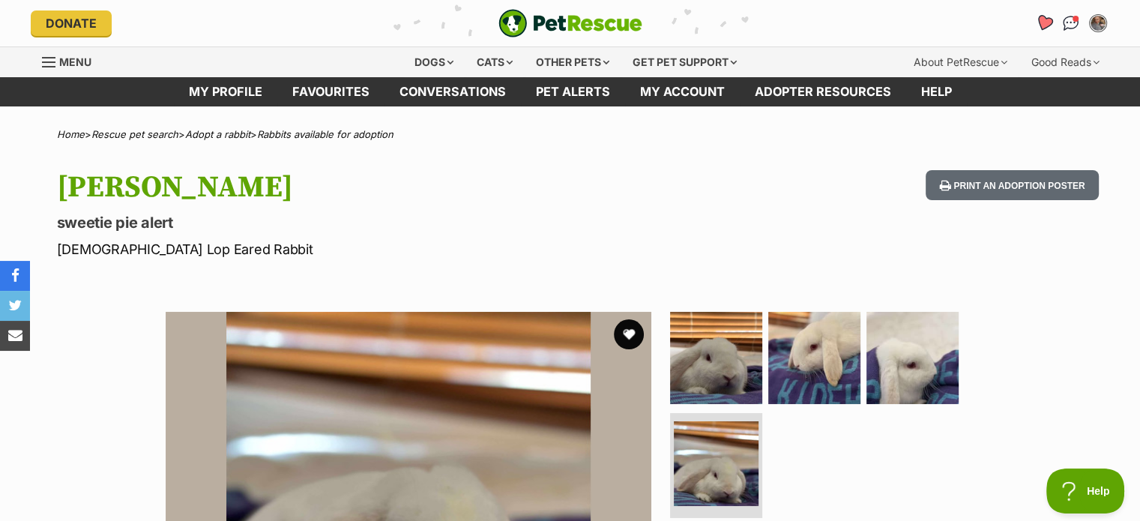
click at [1043, 20] on icon "Favourites" at bounding box center [1043, 22] width 18 height 17
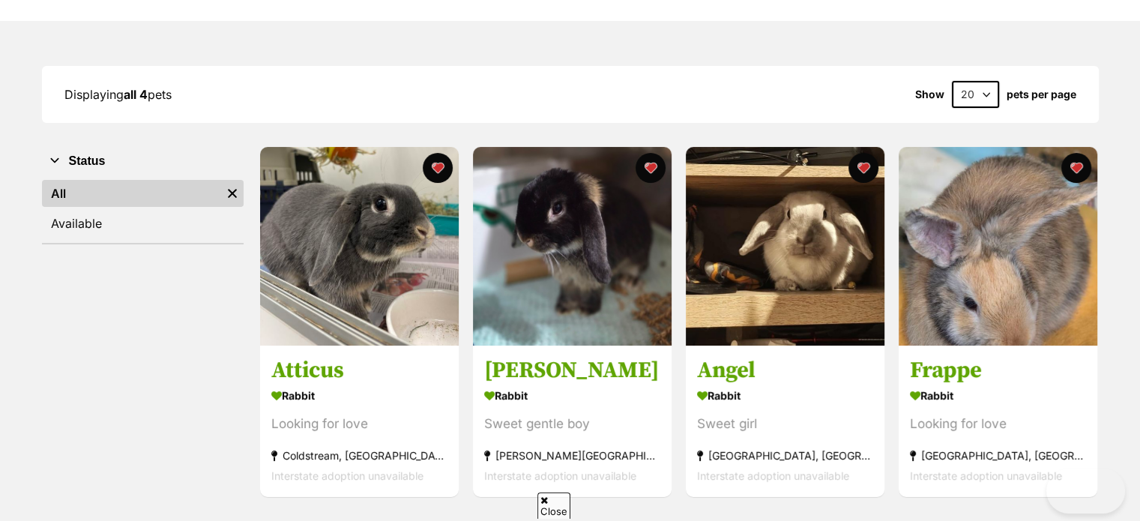
scroll to position [165, 0]
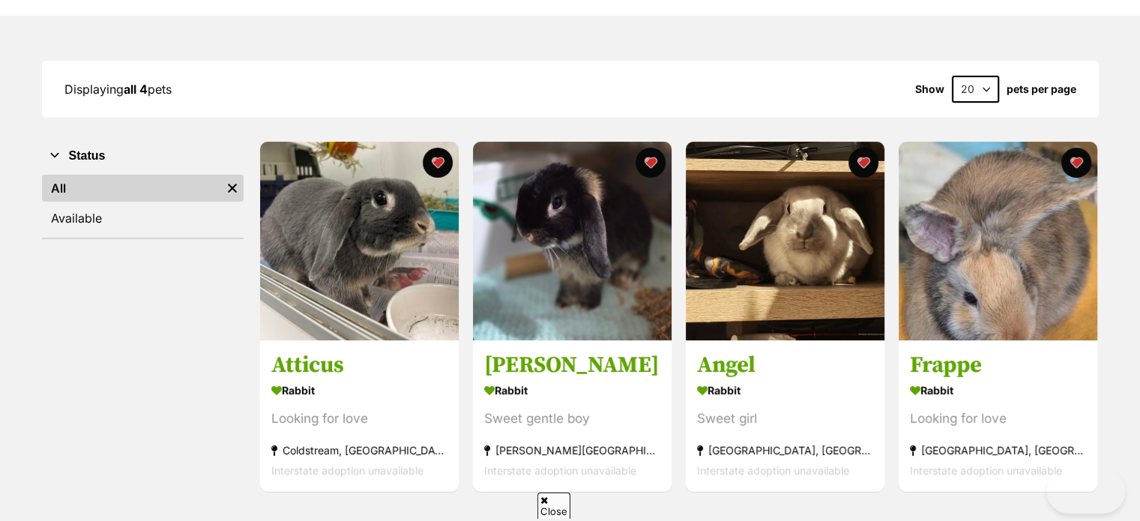
drag, startPoint x: 0, startPoint y: 0, endPoint x: 1151, endPoint y: 85, distance: 1153.7
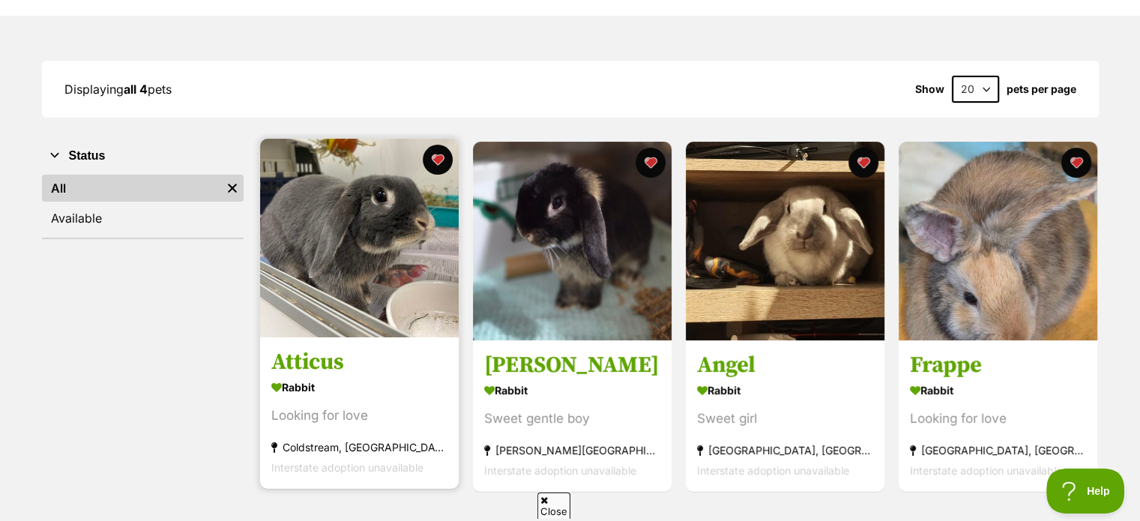
click at [333, 232] on img at bounding box center [359, 238] width 199 height 199
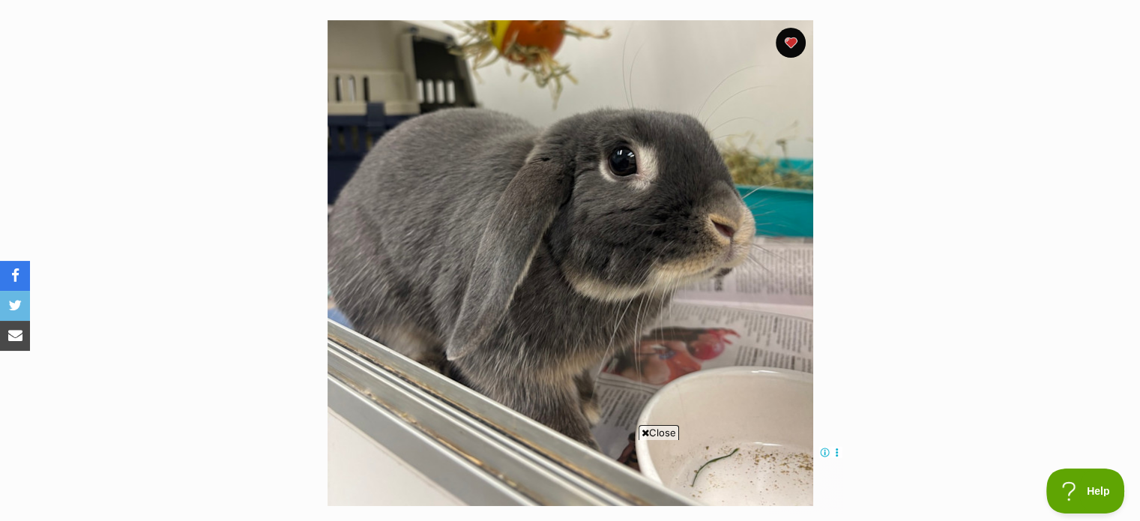
scroll to position [303, 0]
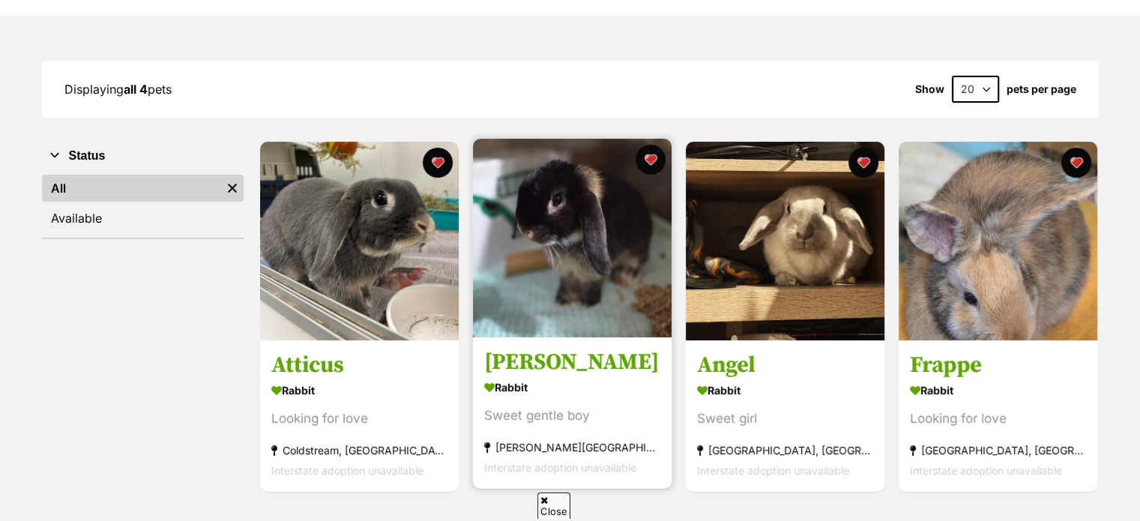
click at [577, 198] on img at bounding box center [572, 238] width 199 height 199
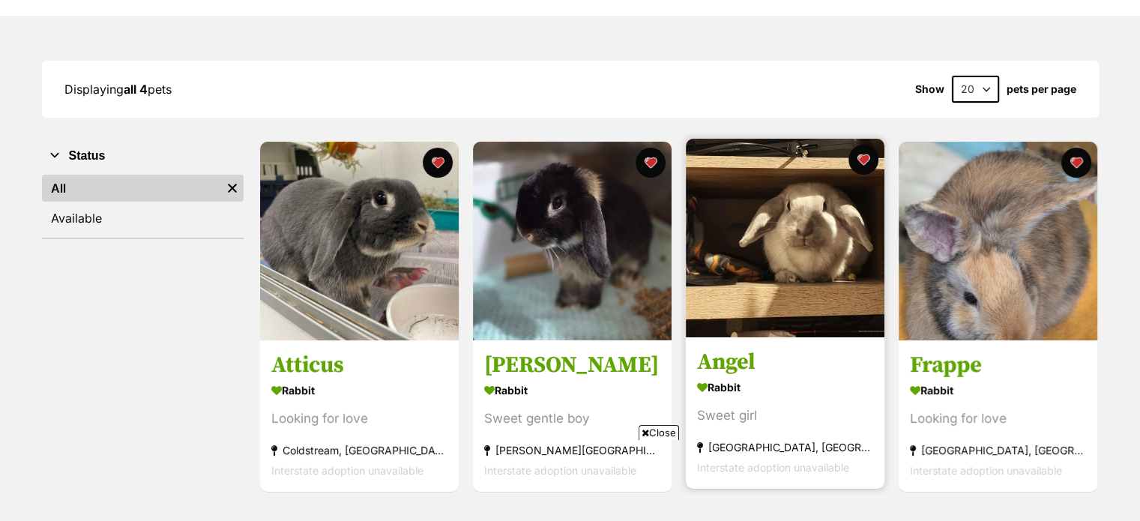
click at [816, 229] on img at bounding box center [785, 238] width 199 height 199
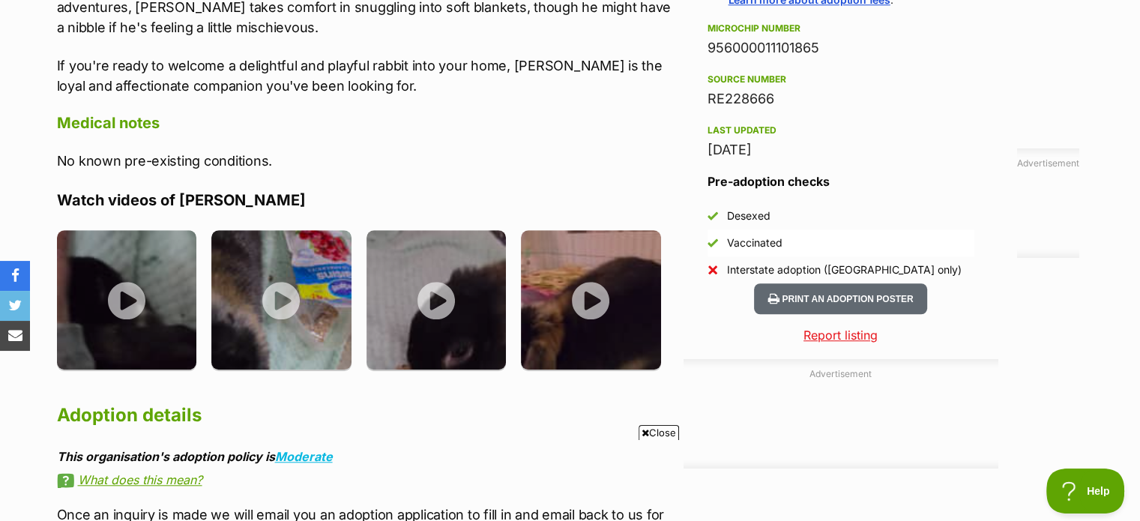
scroll to position [1221, 0]
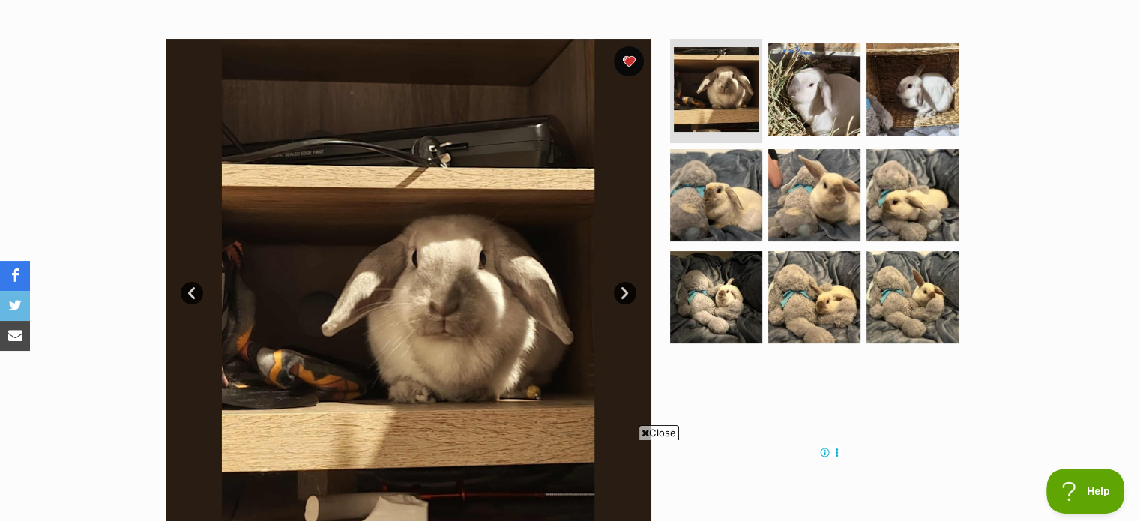
scroll to position [270, 0]
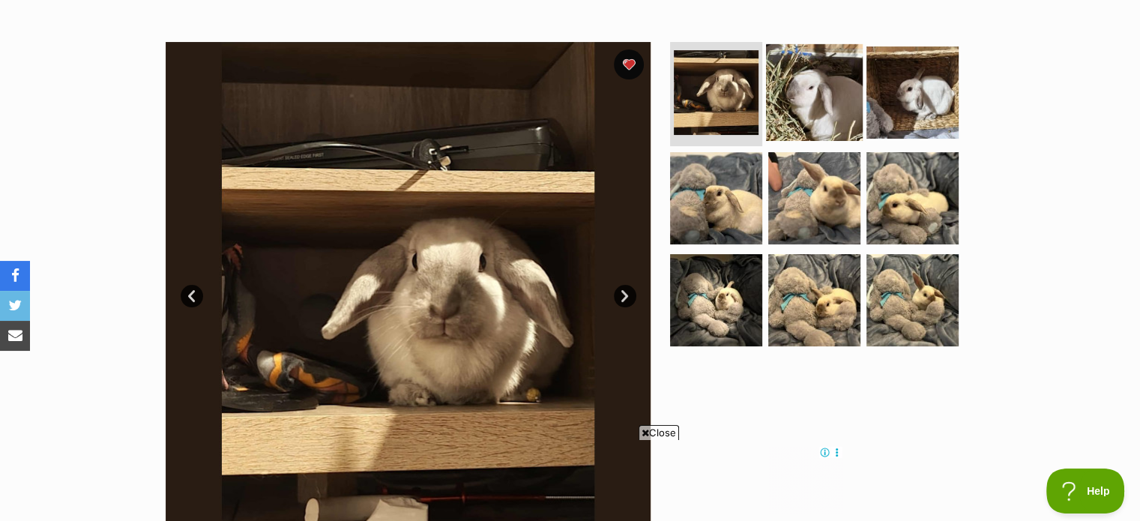
click at [826, 90] on img at bounding box center [814, 91] width 97 height 97
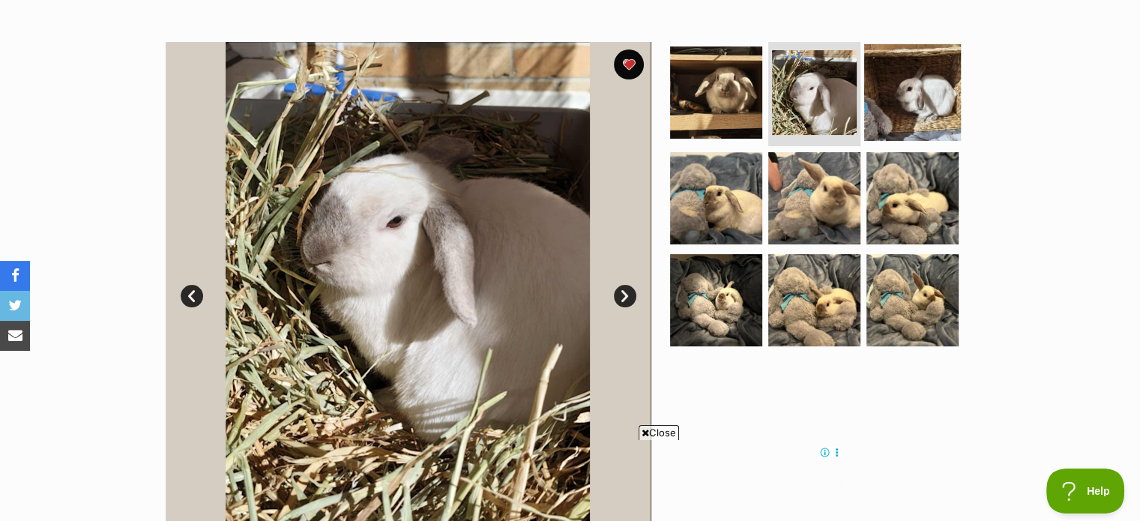
click at [929, 93] on img at bounding box center [912, 91] width 97 height 97
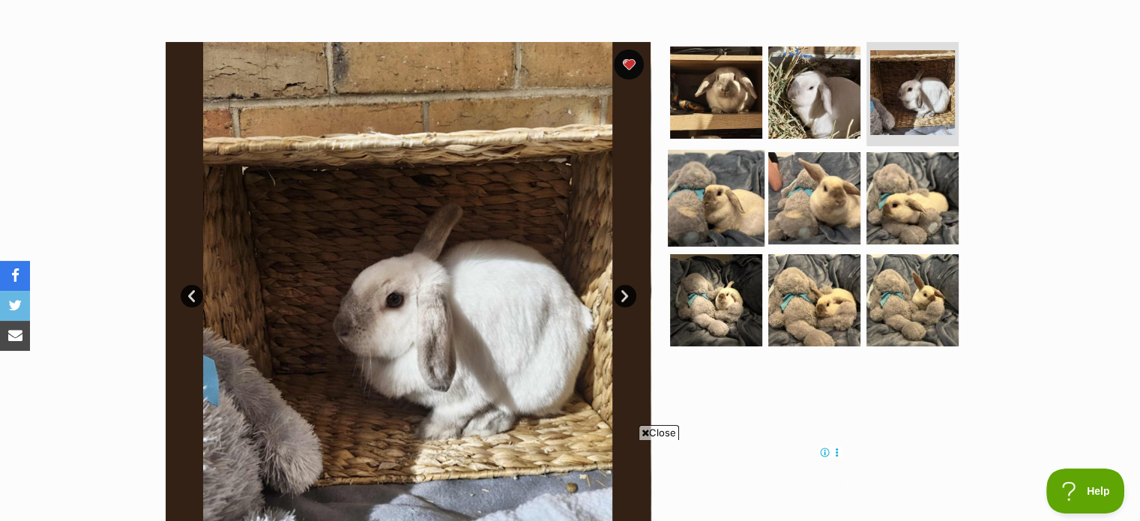
click at [715, 196] on img at bounding box center [716, 198] width 97 height 97
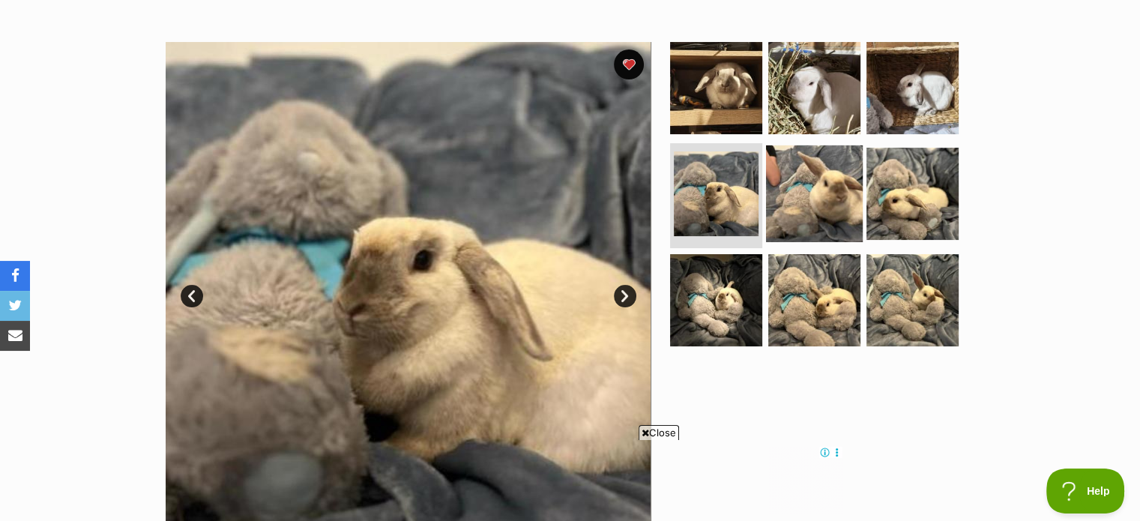
click at [822, 191] on img at bounding box center [814, 193] width 97 height 97
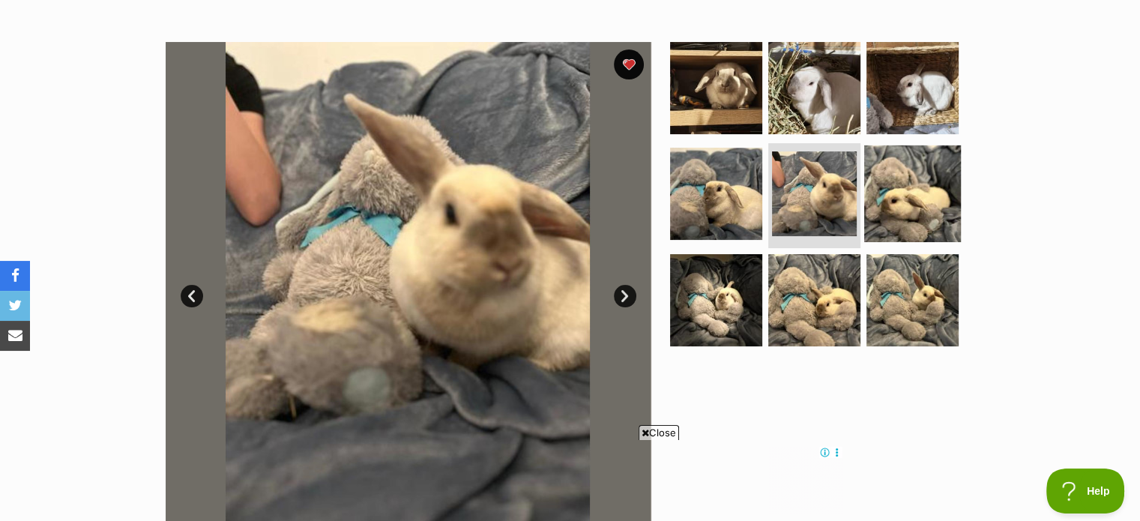
click at [926, 193] on img at bounding box center [912, 193] width 97 height 97
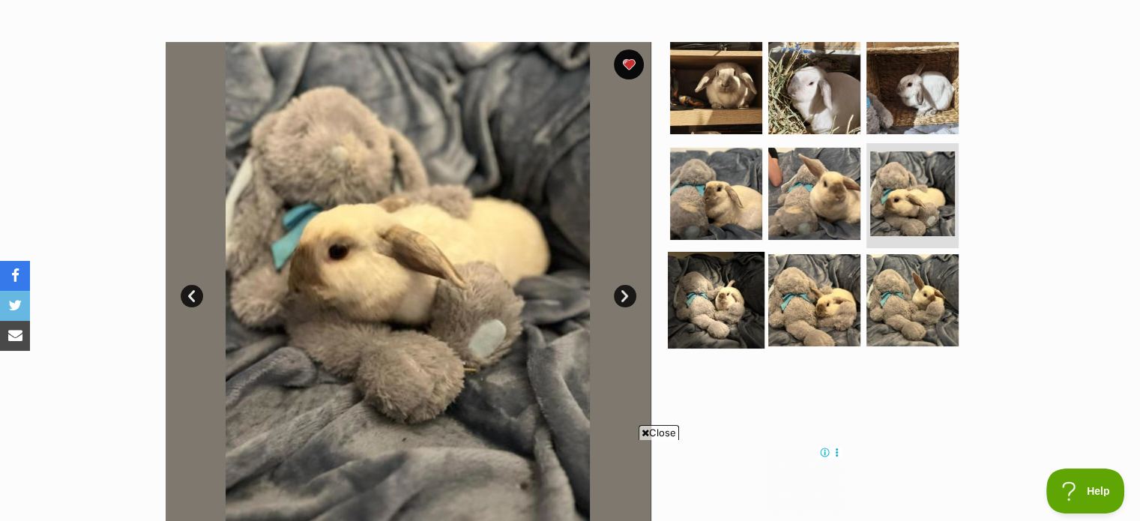
click at [697, 293] on img at bounding box center [716, 300] width 97 height 97
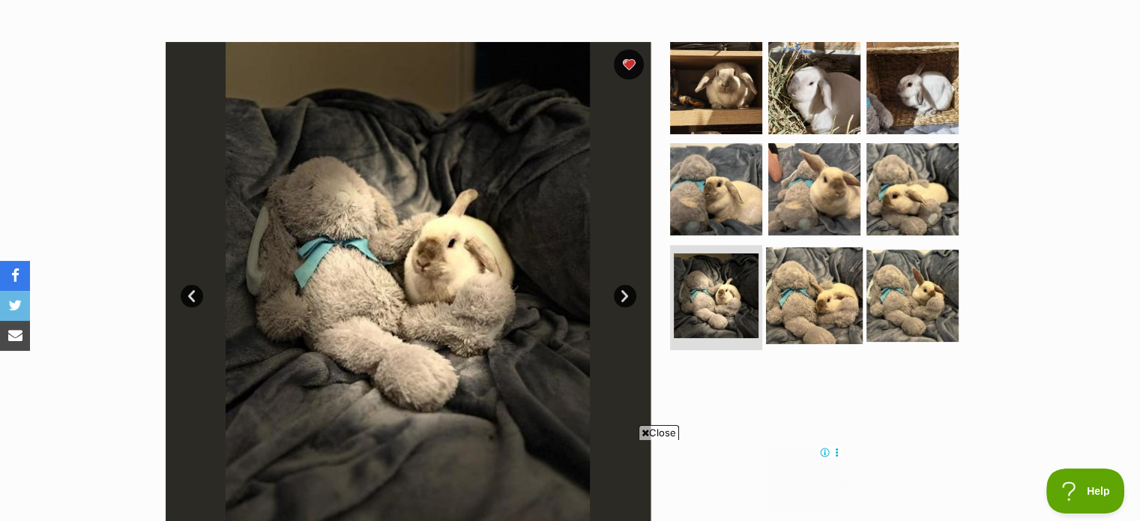
click at [837, 289] on img at bounding box center [814, 295] width 97 height 97
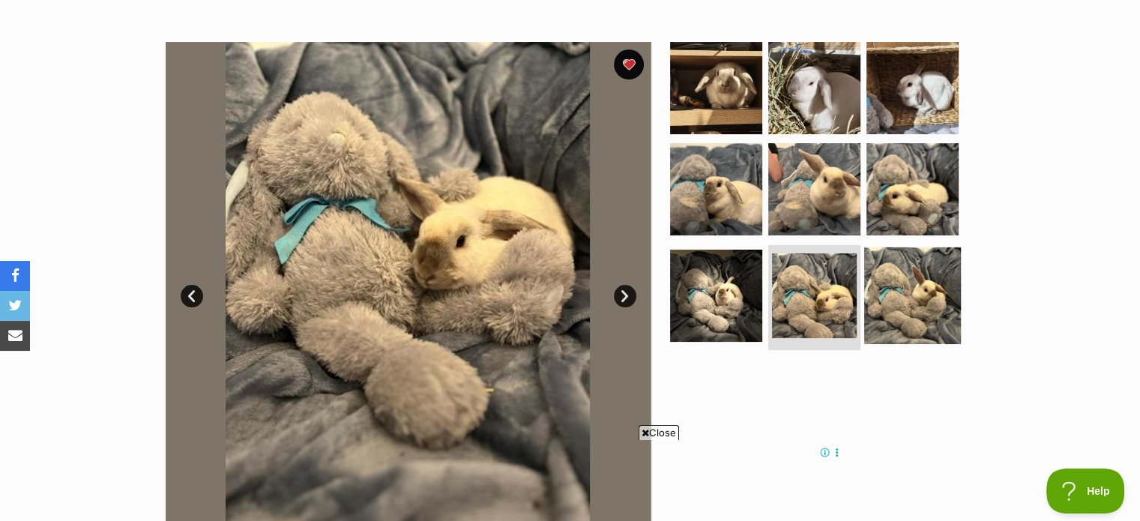
click at [912, 284] on img at bounding box center [912, 295] width 97 height 97
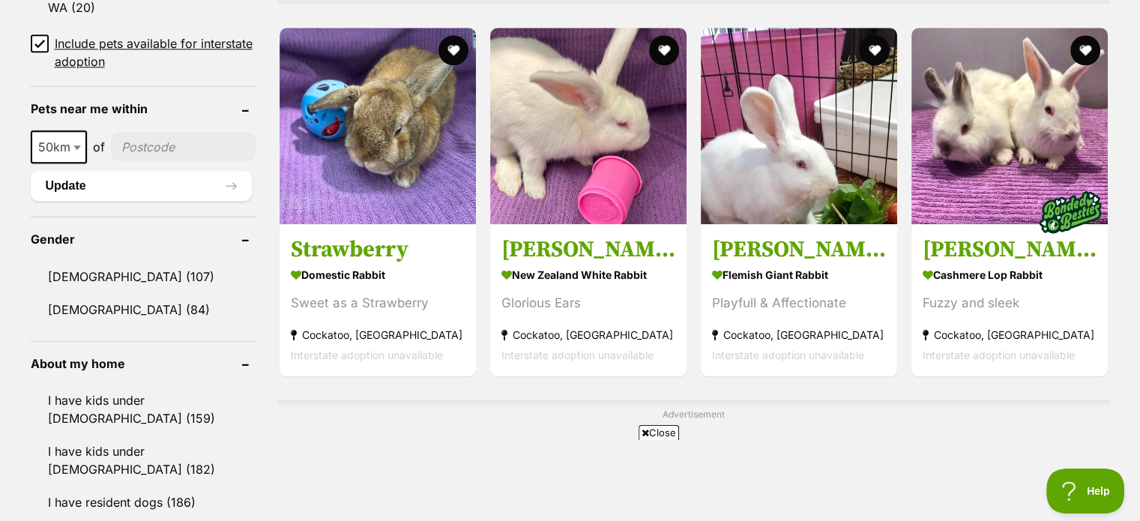
scroll to position [1456, 0]
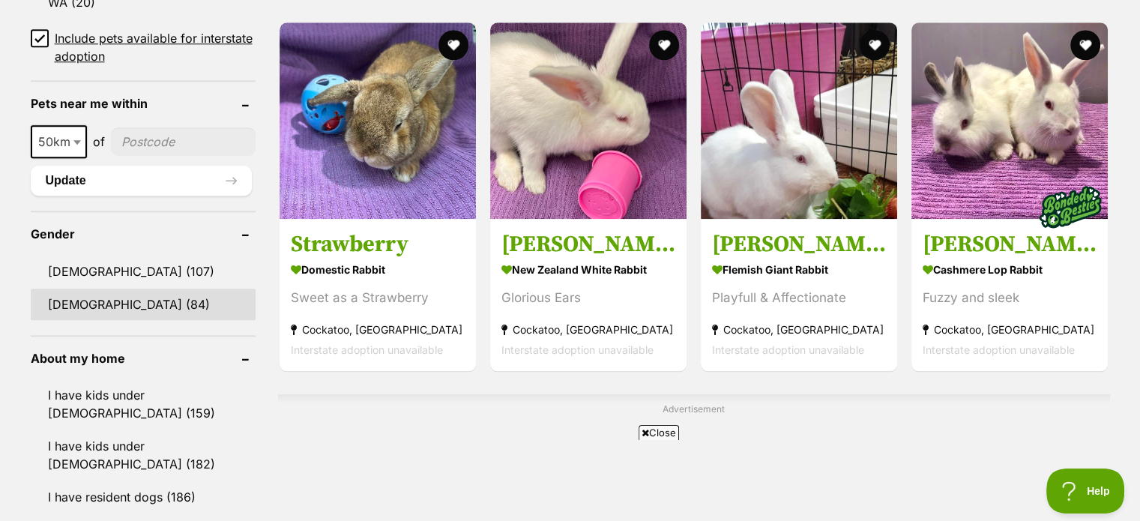
click at [96, 299] on link "Female (84)" at bounding box center [143, 304] width 225 height 31
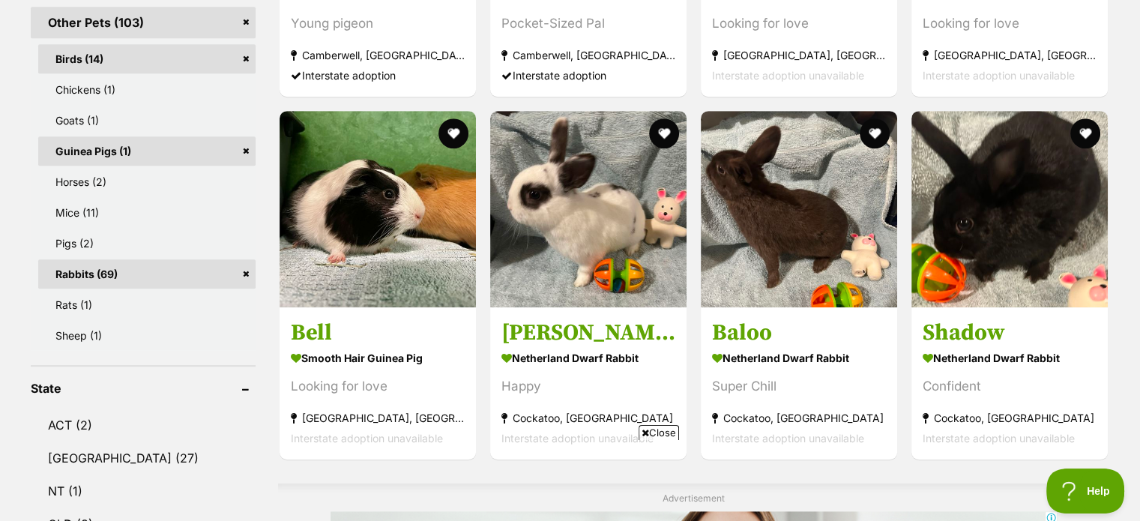
drag, startPoint x: 1142, startPoint y: 35, endPoint x: 1151, endPoint y: 138, distance: 103.0
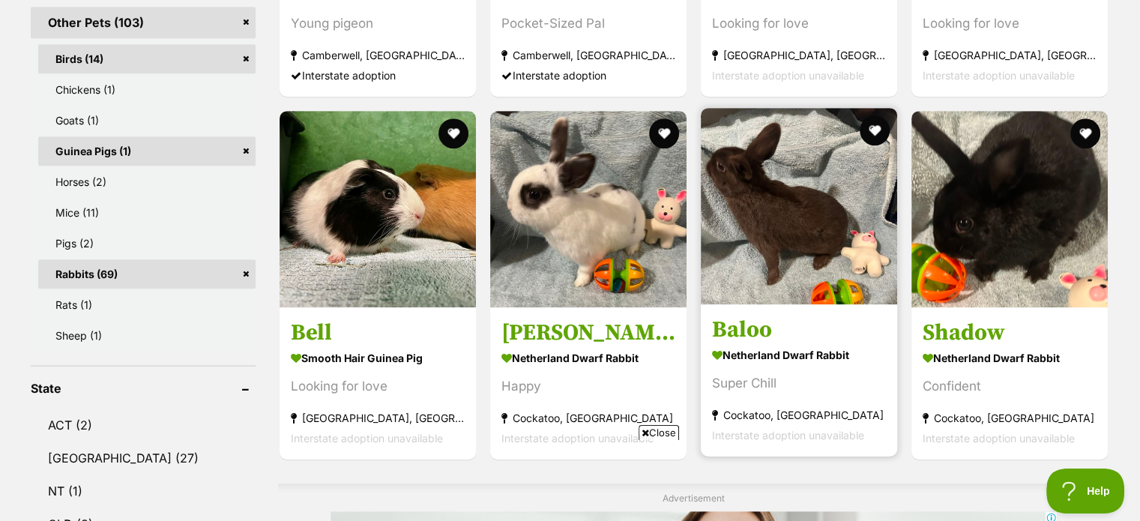
click at [822, 154] on img at bounding box center [799, 206] width 196 height 196
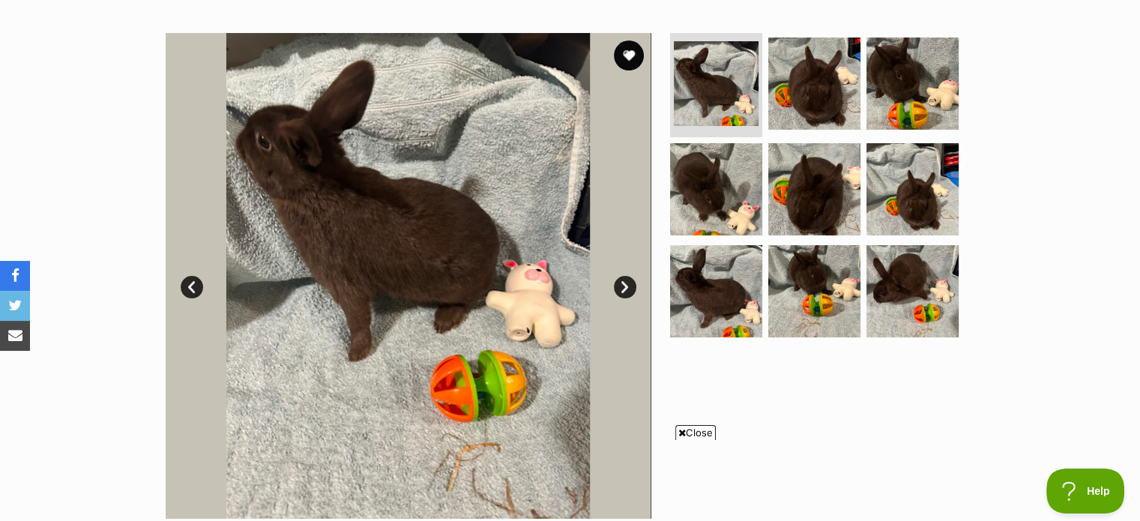
scroll to position [271, 0]
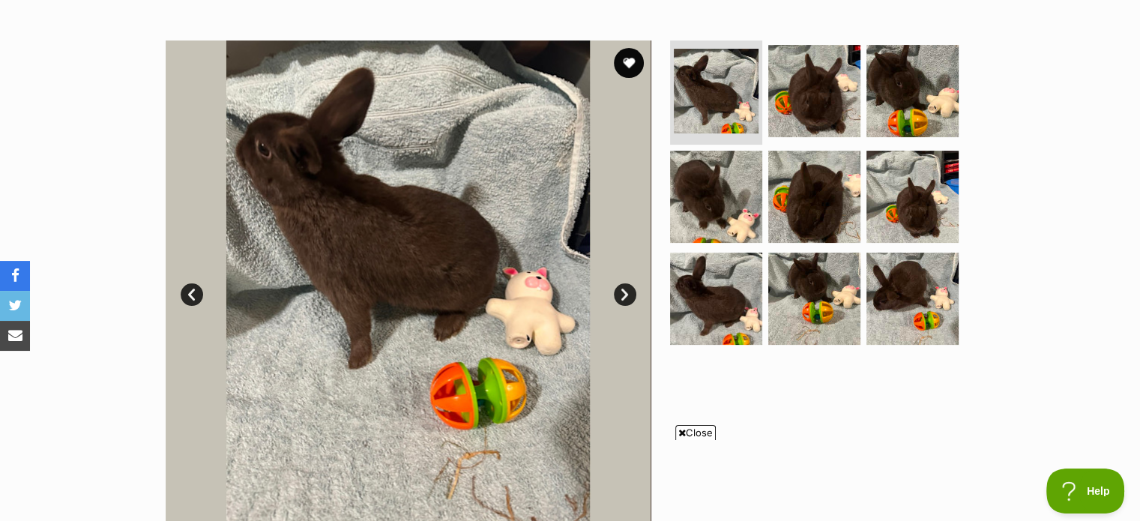
drag, startPoint x: 1151, startPoint y: 56, endPoint x: 1151, endPoint y: 107, distance: 51.0
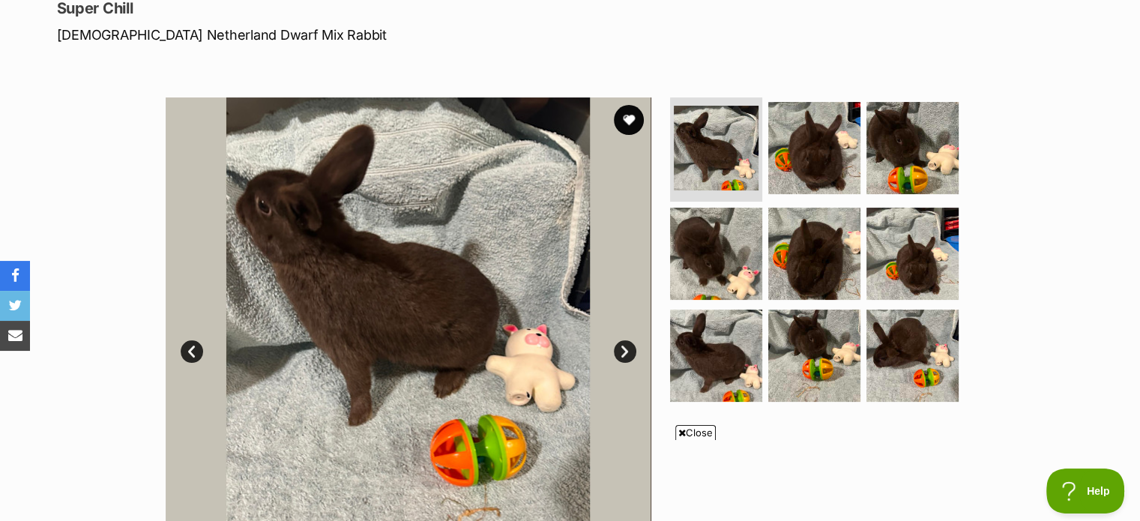
scroll to position [210, 0]
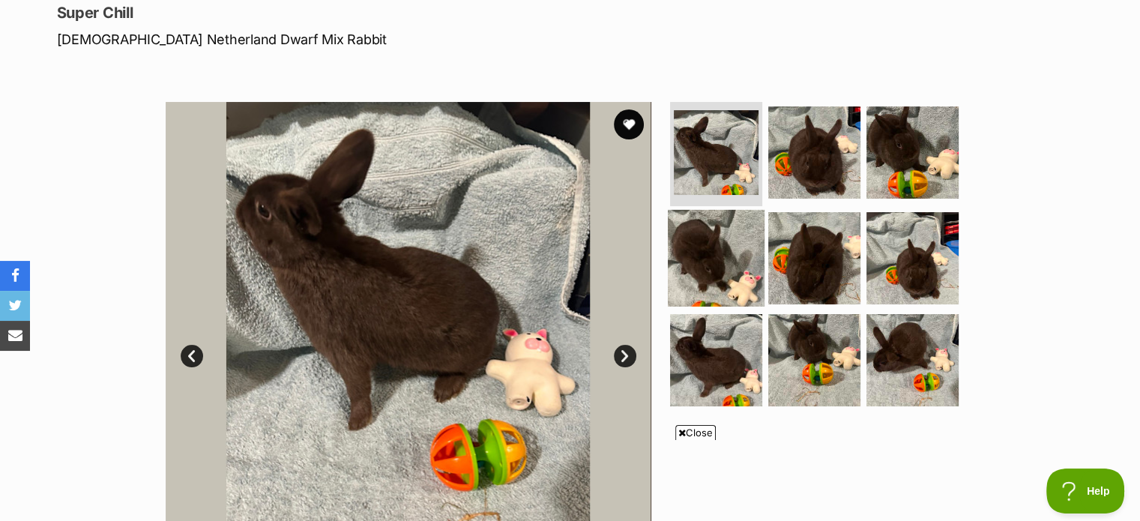
click at [746, 246] on img at bounding box center [716, 258] width 97 height 97
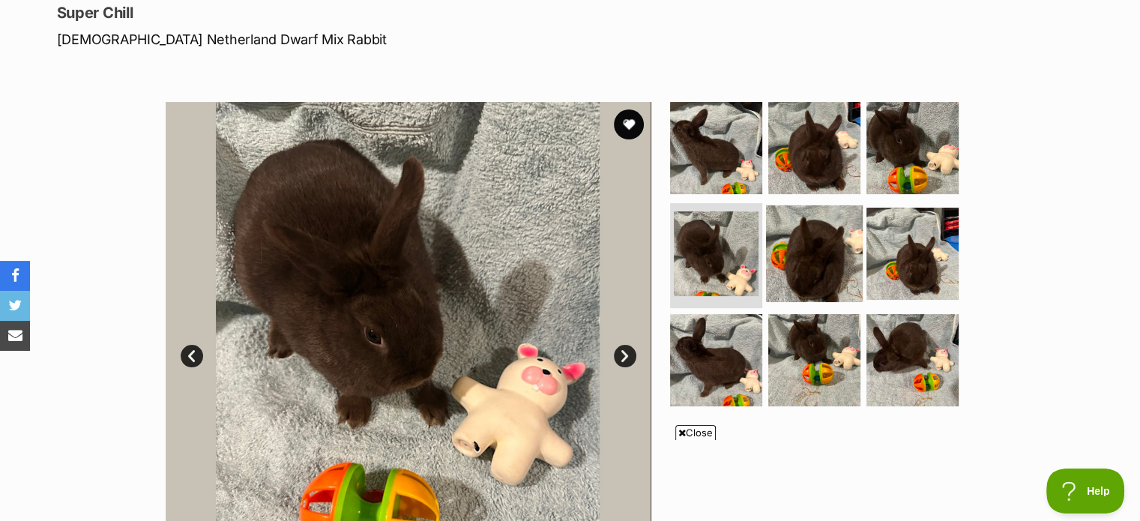
click at [816, 247] on img at bounding box center [814, 253] width 97 height 97
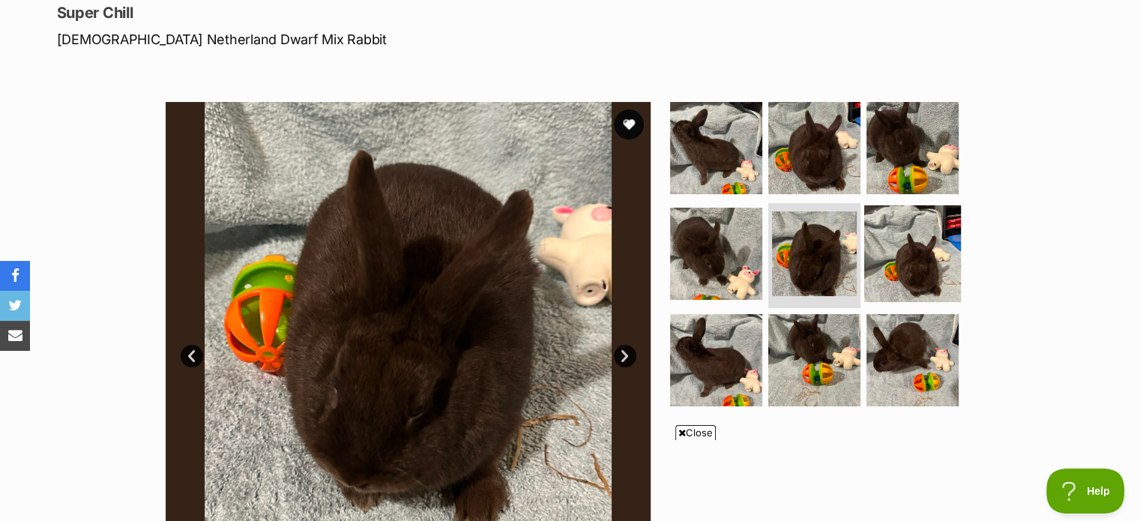
click at [893, 256] on img at bounding box center [912, 253] width 97 height 97
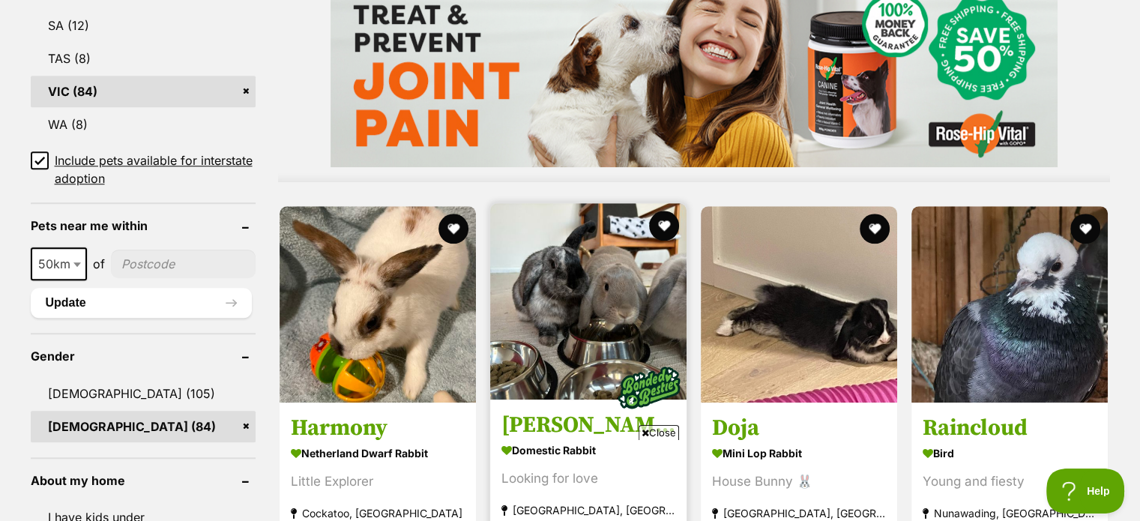
click at [564, 304] on img at bounding box center [588, 301] width 196 height 196
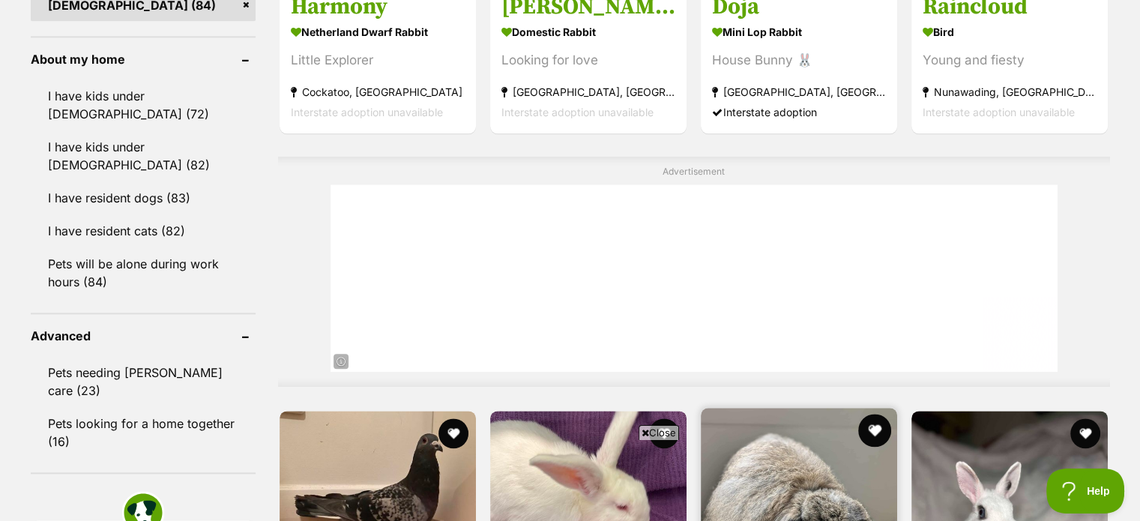
click at [876, 414] on button "favourite" at bounding box center [874, 430] width 33 height 33
click at [863, 464] on img at bounding box center [799, 506] width 196 height 196
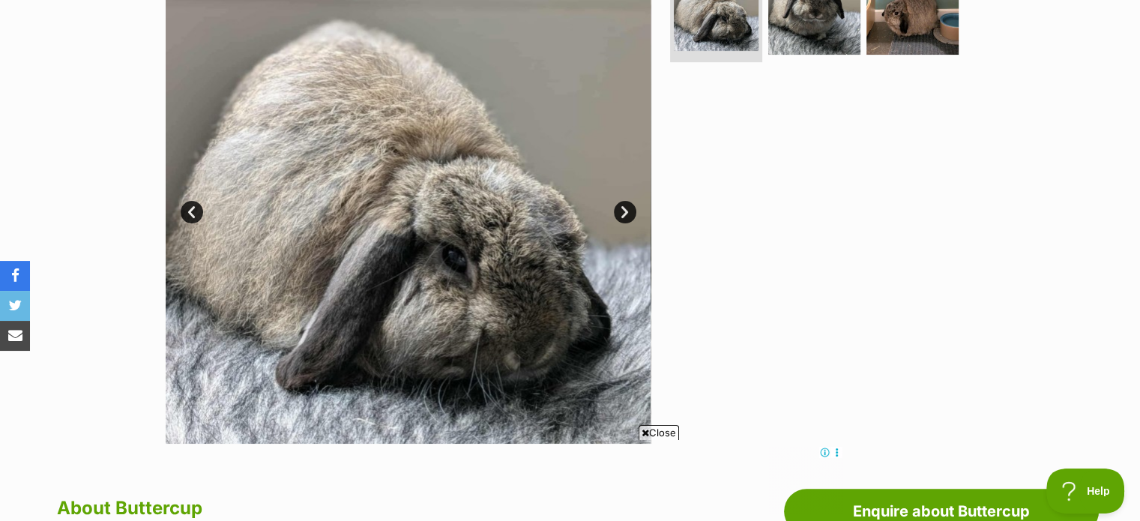
scroll to position [153, 0]
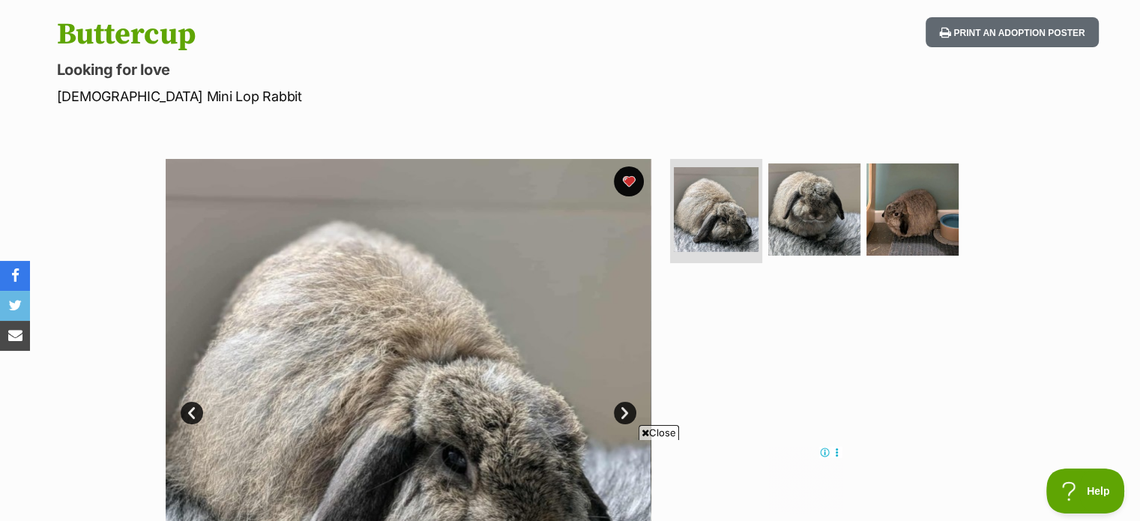
click at [907, 204] on img at bounding box center [912, 208] width 97 height 97
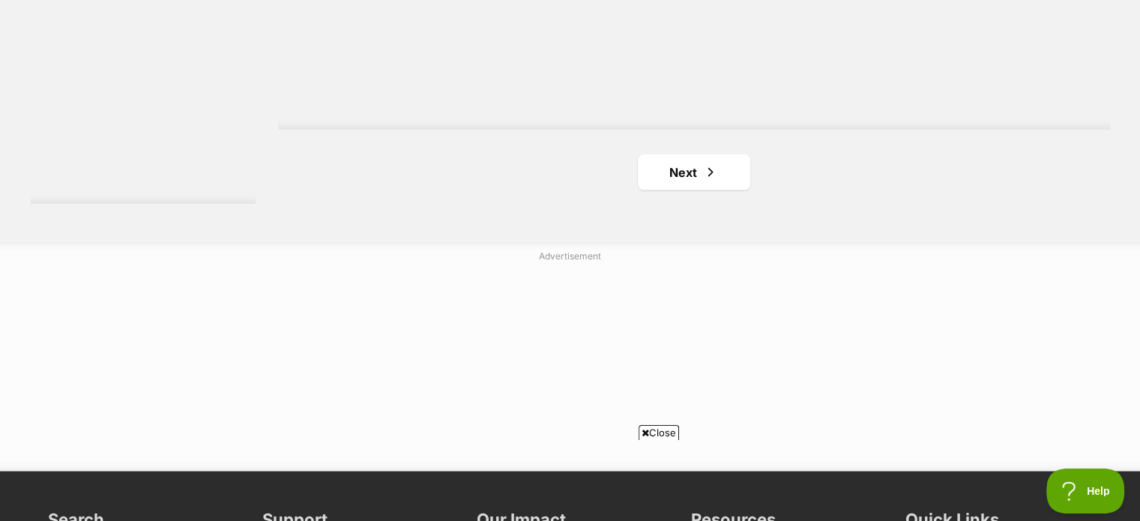
scroll to position [2980, 0]
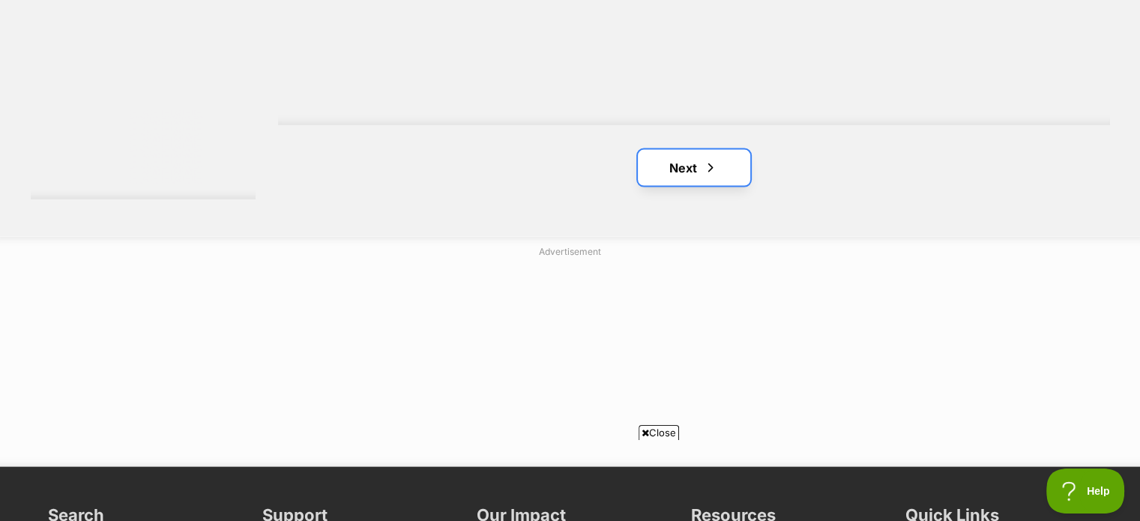
click at [717, 159] on span "Next page" at bounding box center [710, 168] width 15 height 18
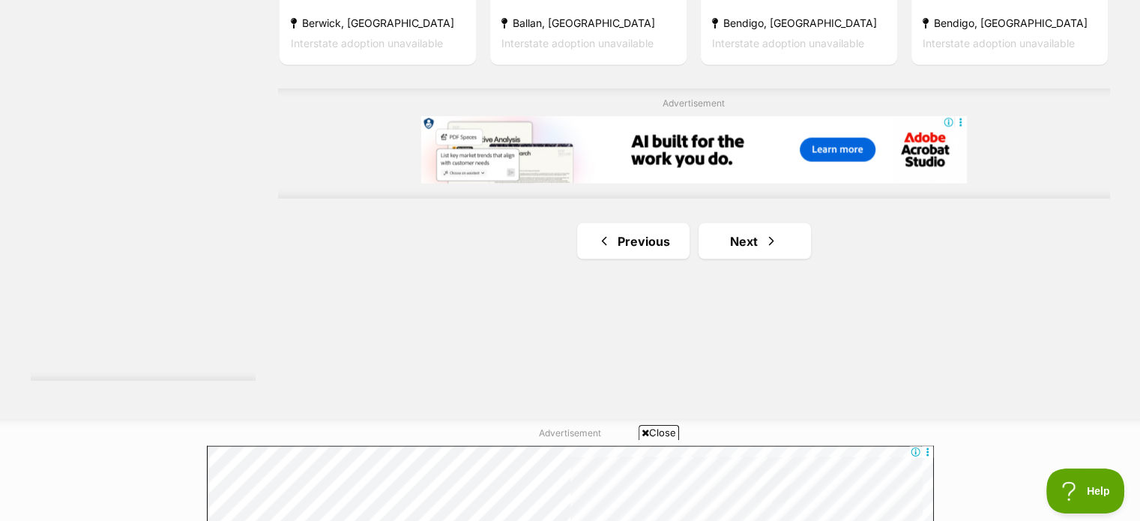
scroll to position [2797, 0]
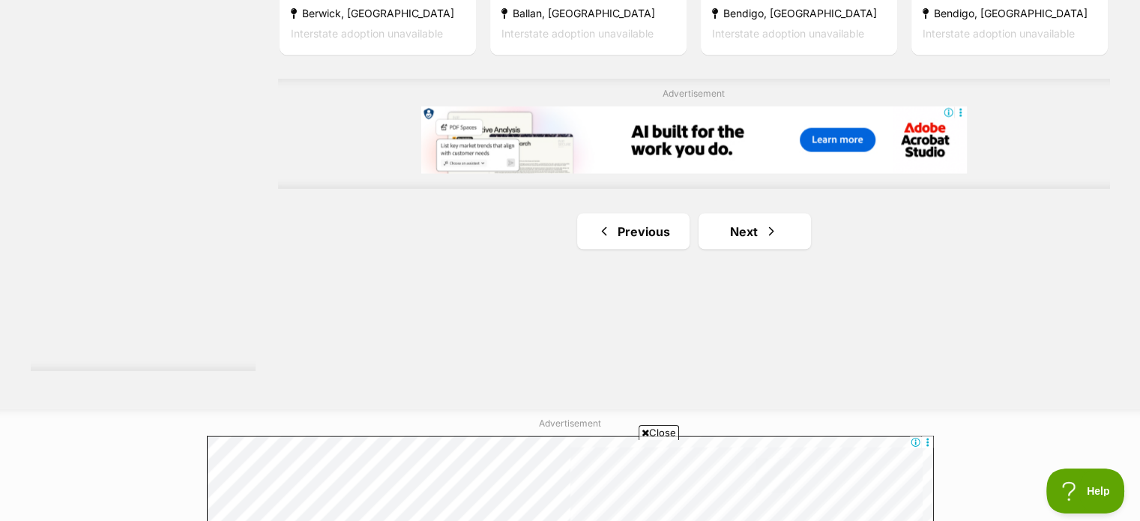
drag, startPoint x: 1151, startPoint y: 41, endPoint x: 1151, endPoint y: 394, distance: 352.3
click at [735, 213] on link "Next" at bounding box center [755, 231] width 112 height 36
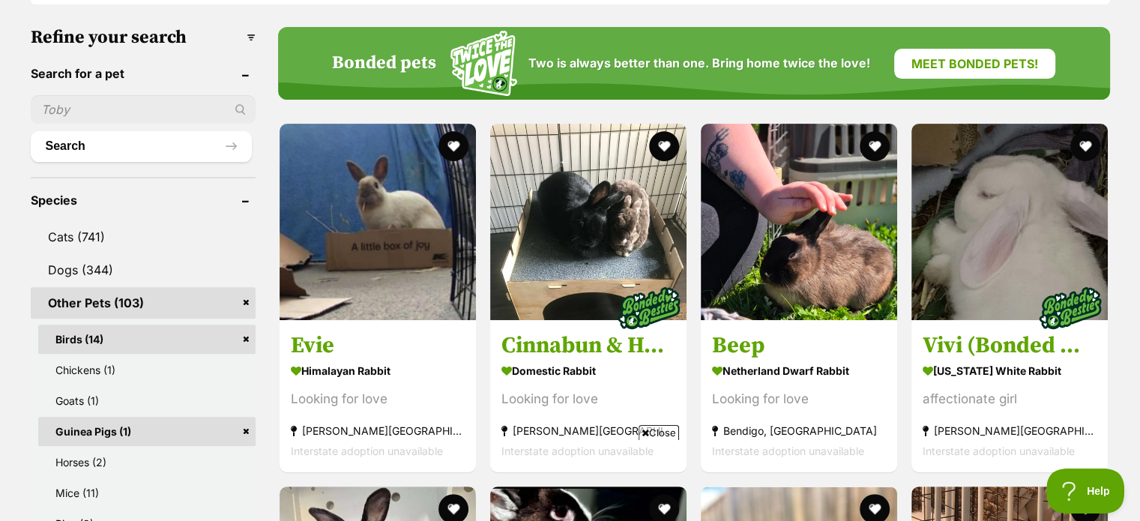
scroll to position [532, 0]
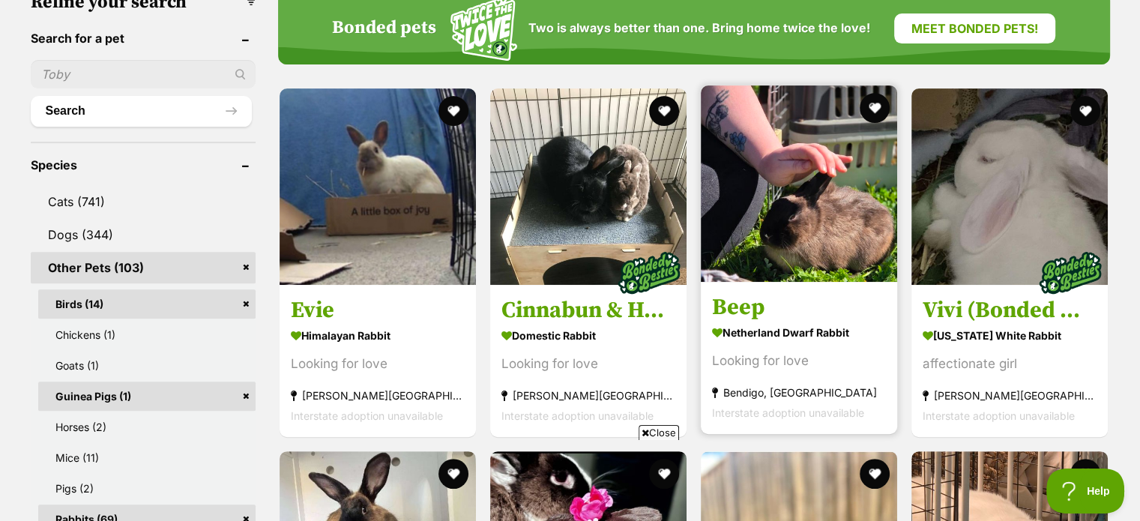
click at [831, 160] on img at bounding box center [799, 183] width 196 height 196
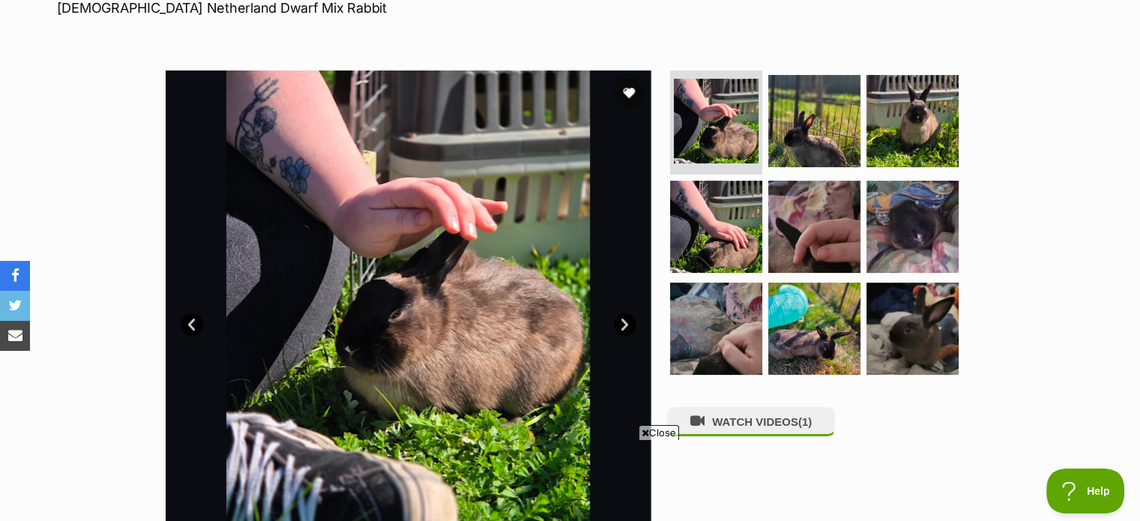
scroll to position [213, 0]
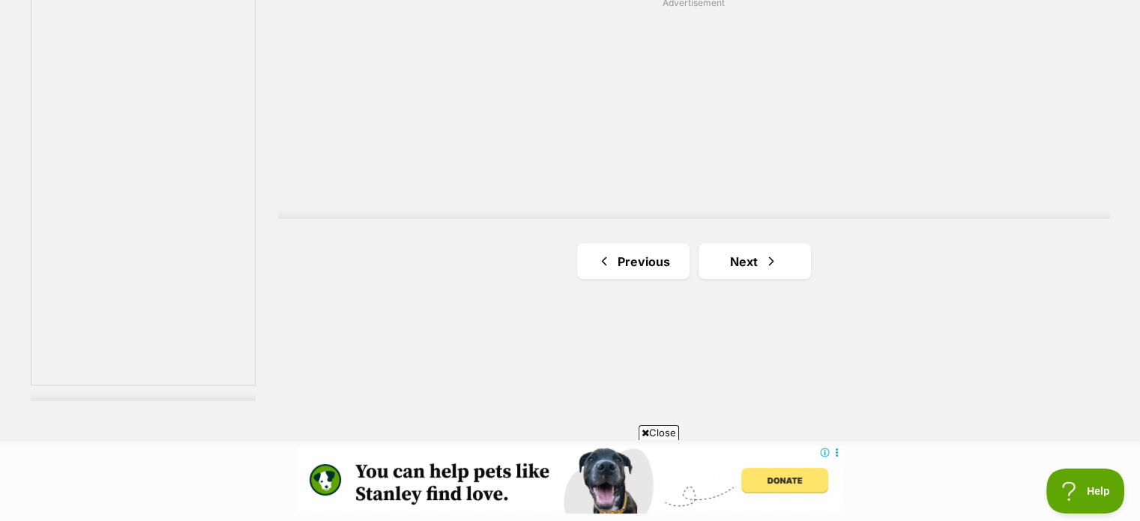
scroll to position [2723, 0]
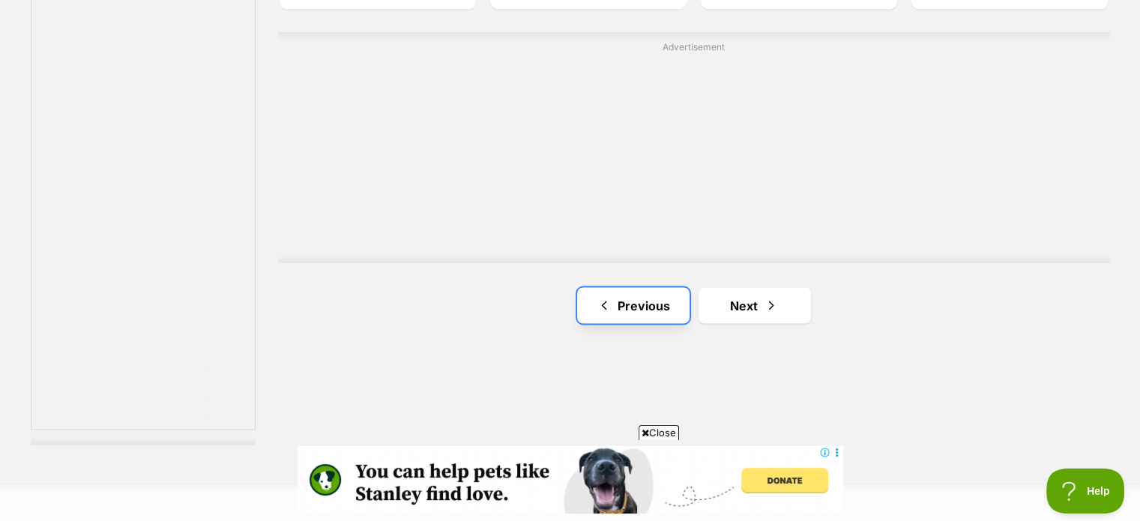
click at [627, 287] on link "Previous" at bounding box center [633, 305] width 112 height 36
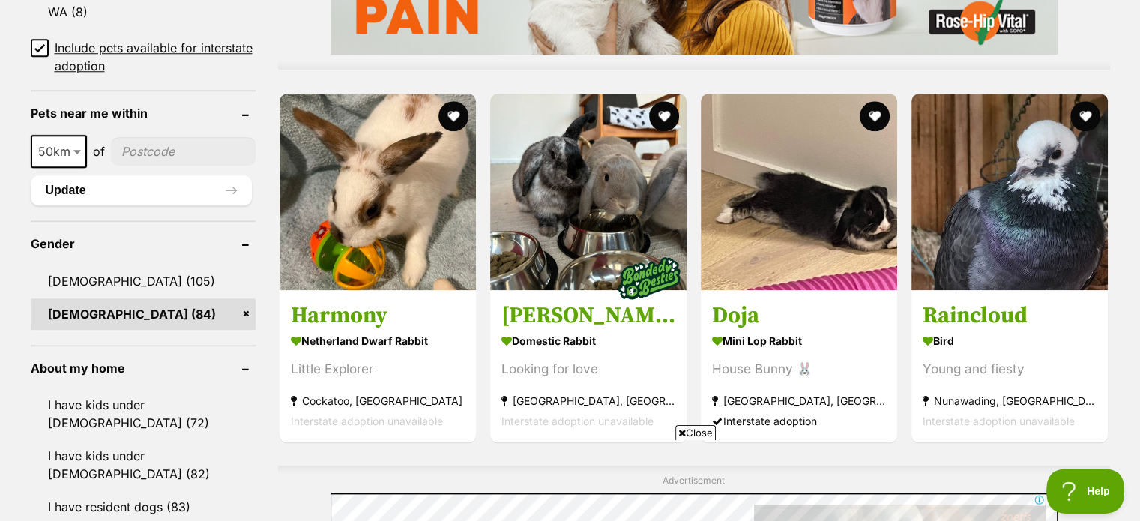
scroll to position [1402, 0]
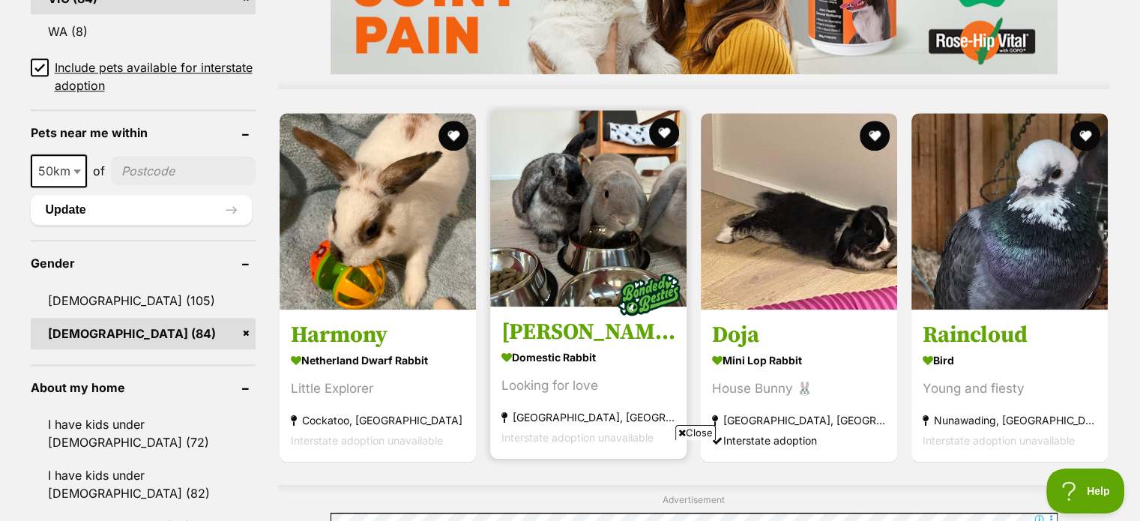
click at [573, 214] on img at bounding box center [588, 208] width 196 height 196
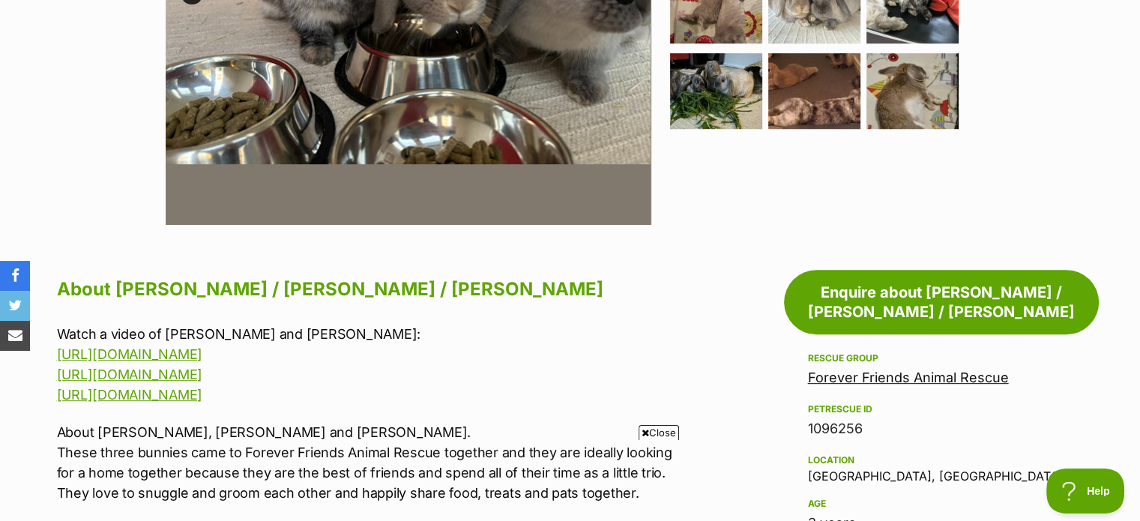
scroll to position [610, 0]
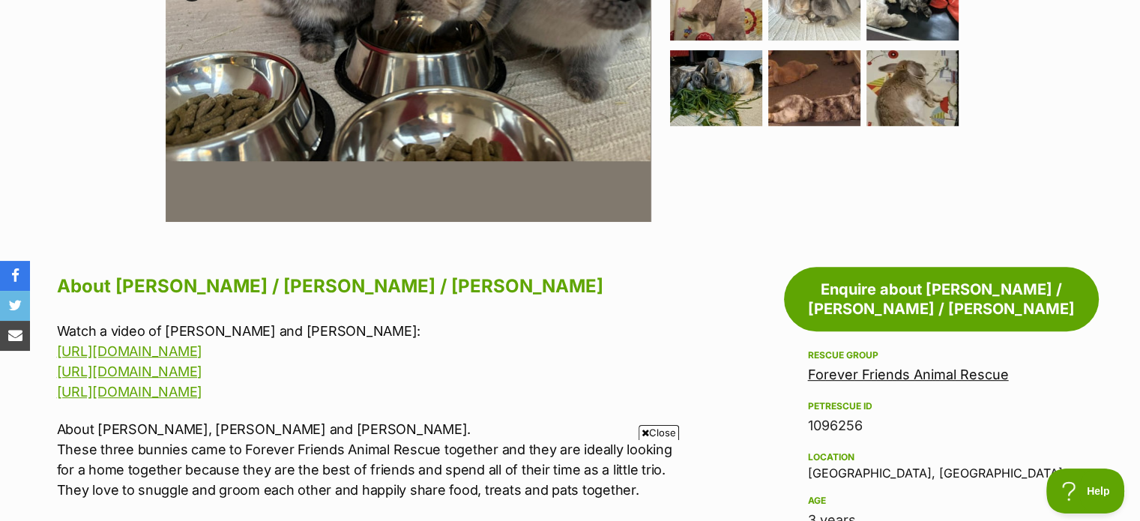
click at [964, 367] on link "Forever Friends Animal Rescue" at bounding box center [908, 375] width 201 height 16
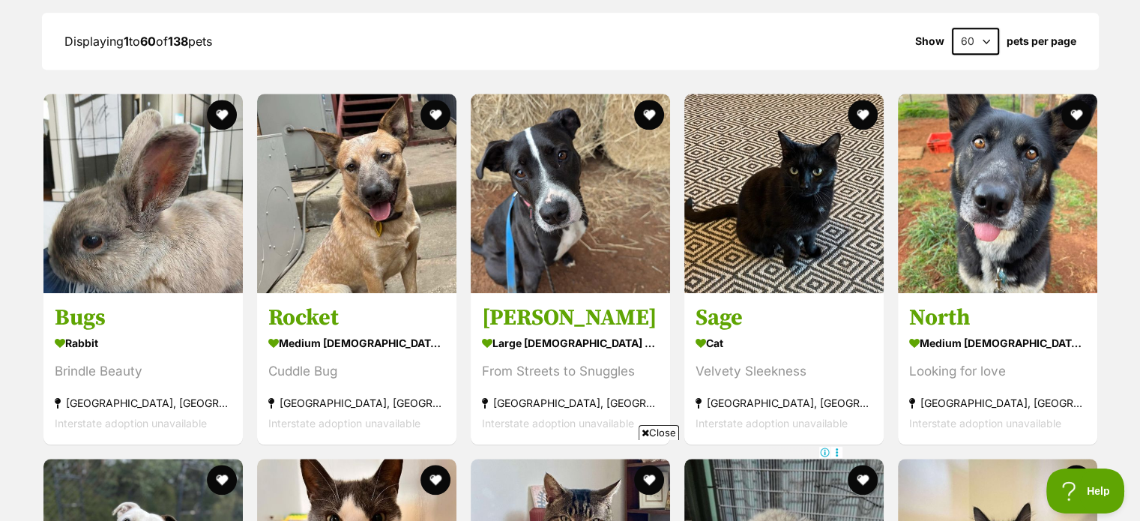
scroll to position [1663, 0]
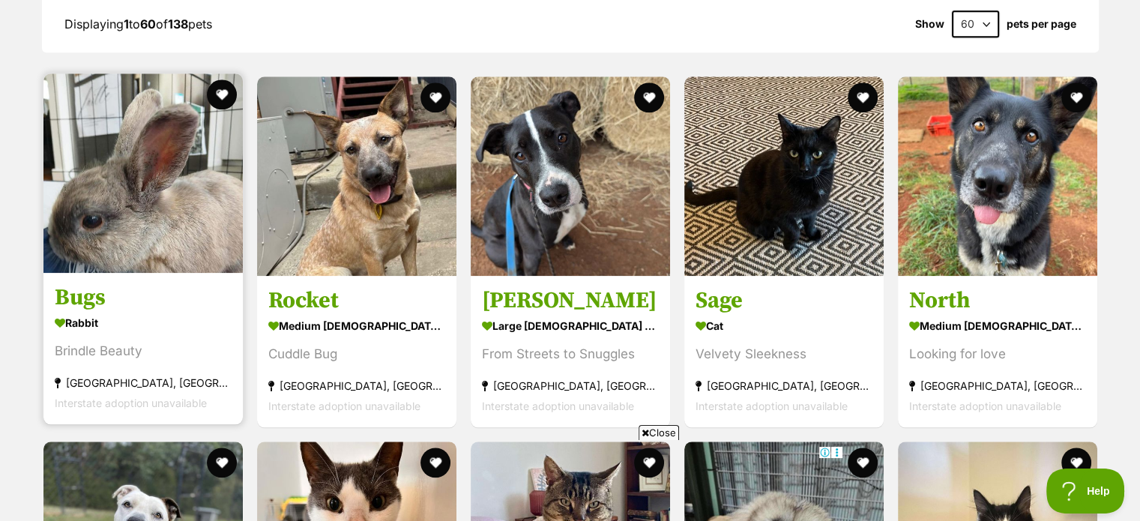
click at [102, 193] on img at bounding box center [142, 172] width 199 height 199
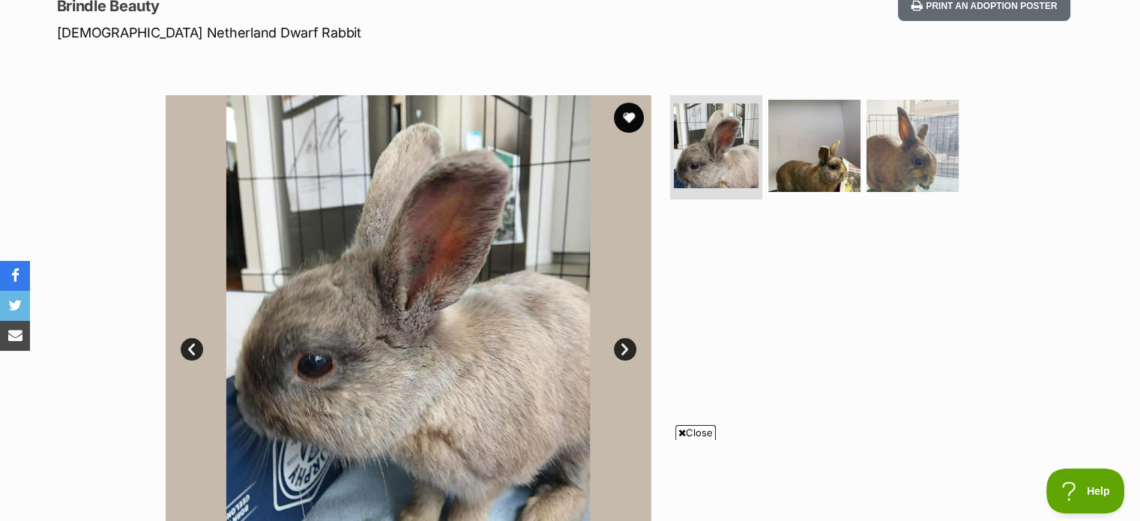
scroll to position [207, 0]
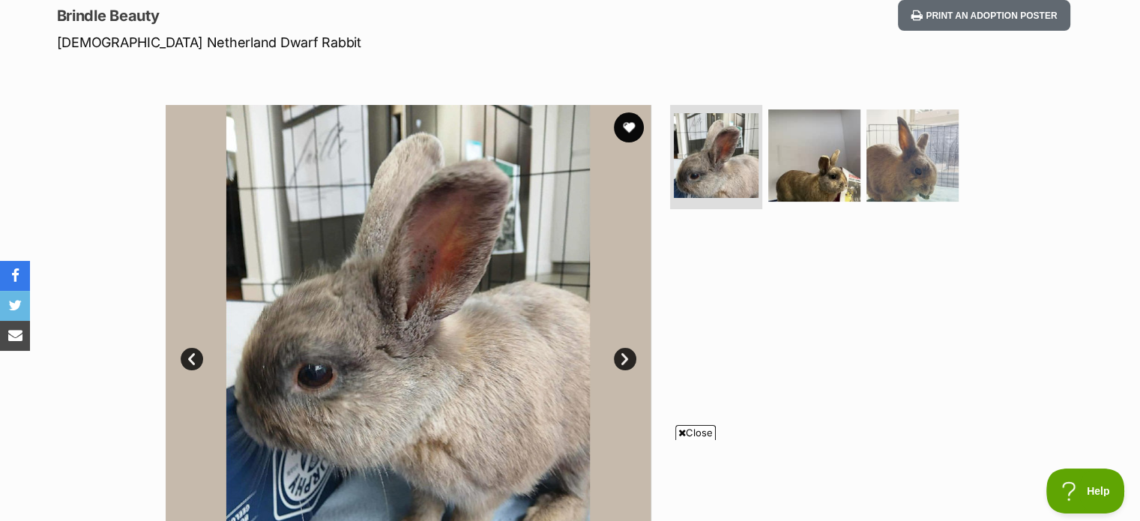
drag, startPoint x: 0, startPoint y: 0, endPoint x: 1151, endPoint y: 109, distance: 1155.7
click at [831, 175] on img at bounding box center [814, 154] width 97 height 97
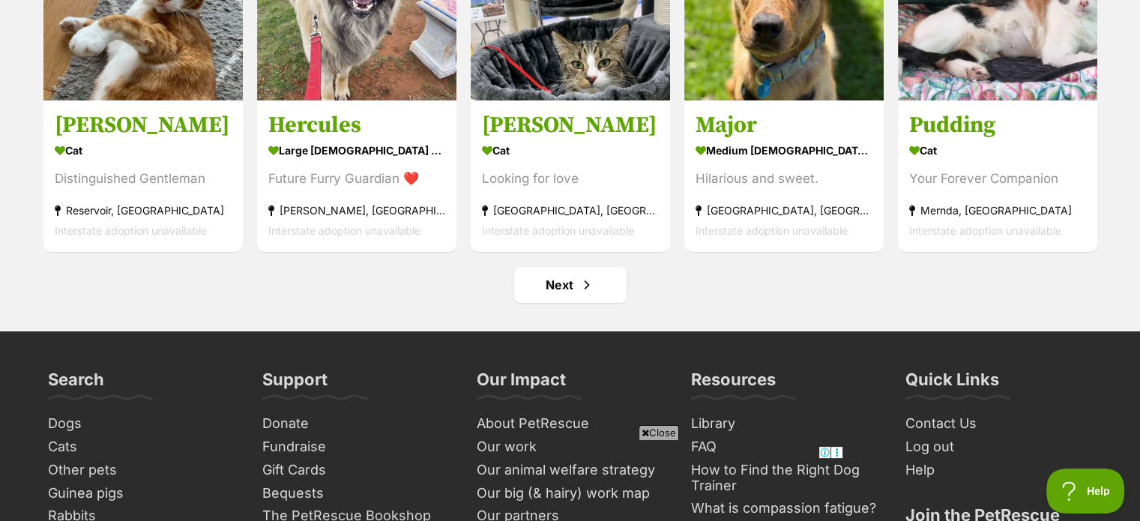
scroll to position [5865, 0]
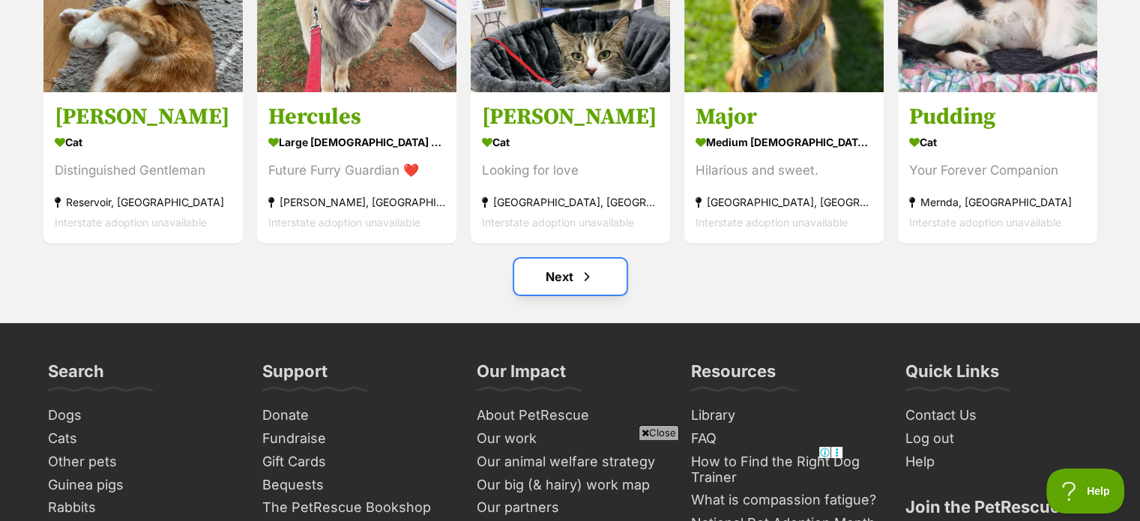
click at [571, 270] on link "Next" at bounding box center [570, 277] width 112 height 36
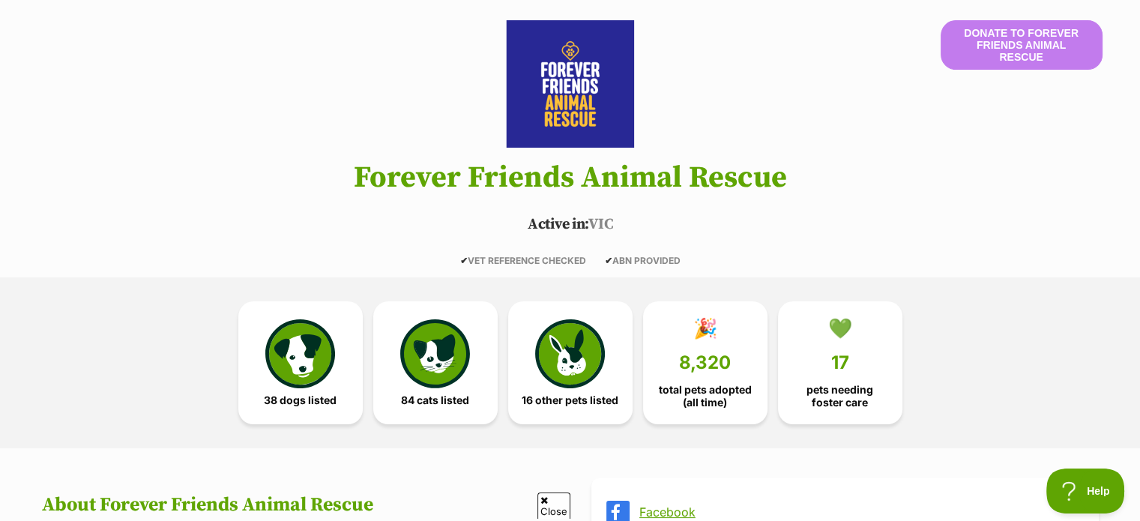
scroll to position [259, 0]
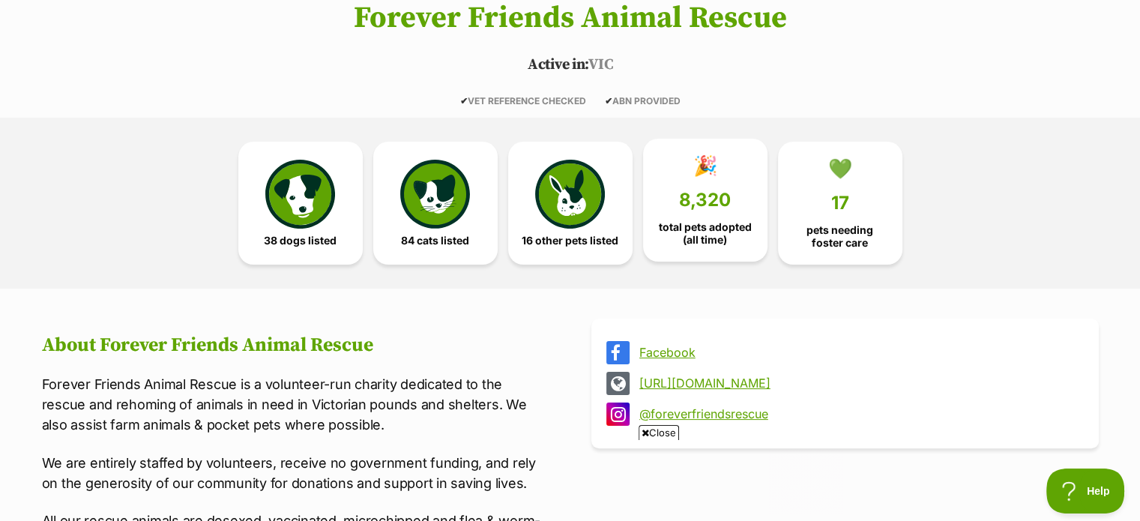
scroll to position [0, 0]
click at [588, 202] on img at bounding box center [569, 191] width 69 height 69
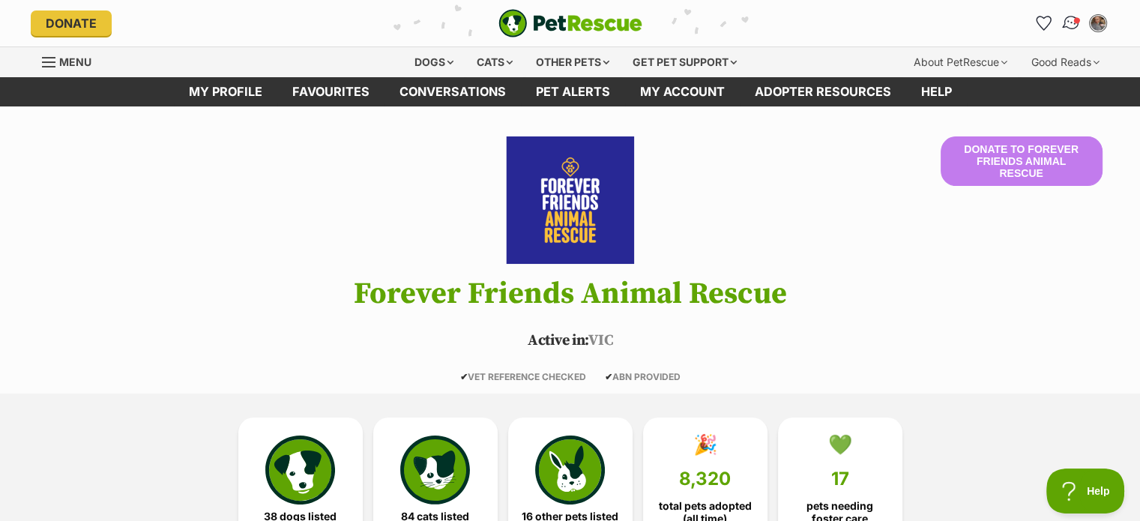
click at [1077, 20] on span "Conversations" at bounding box center [1076, 19] width 7 height 7
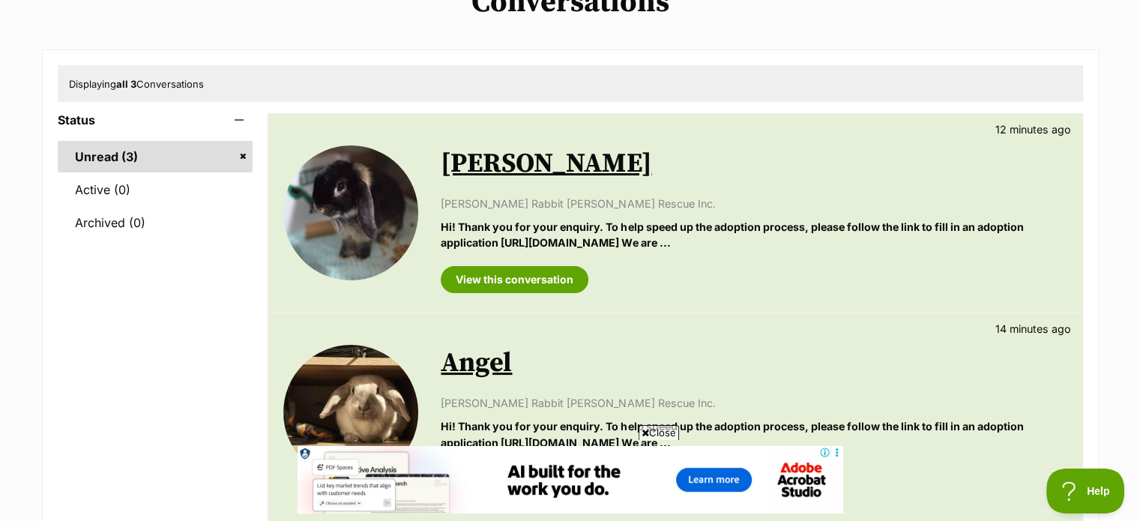
scroll to position [139, 0]
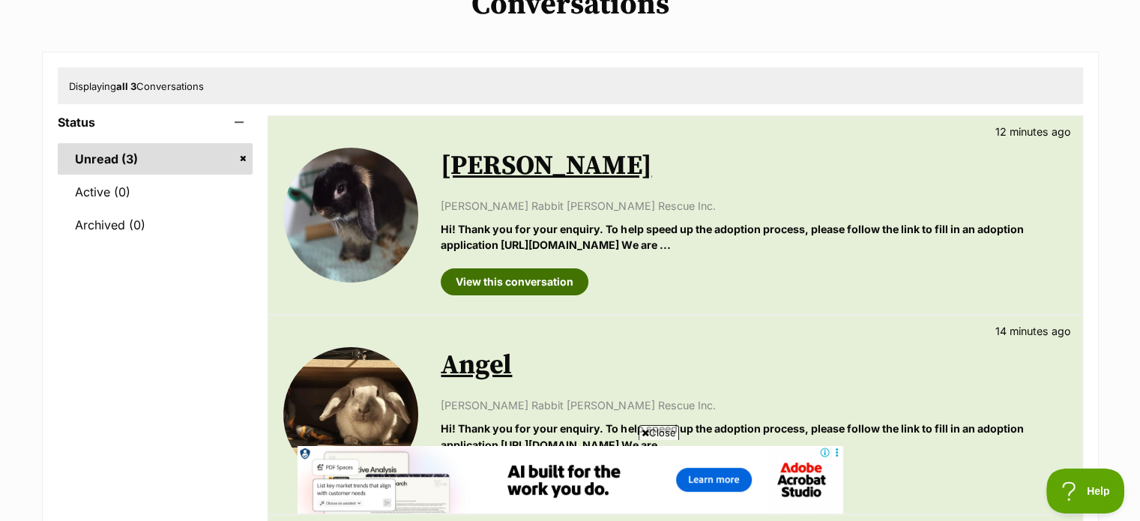
click at [533, 281] on link "View this conversation" at bounding box center [515, 281] width 148 height 27
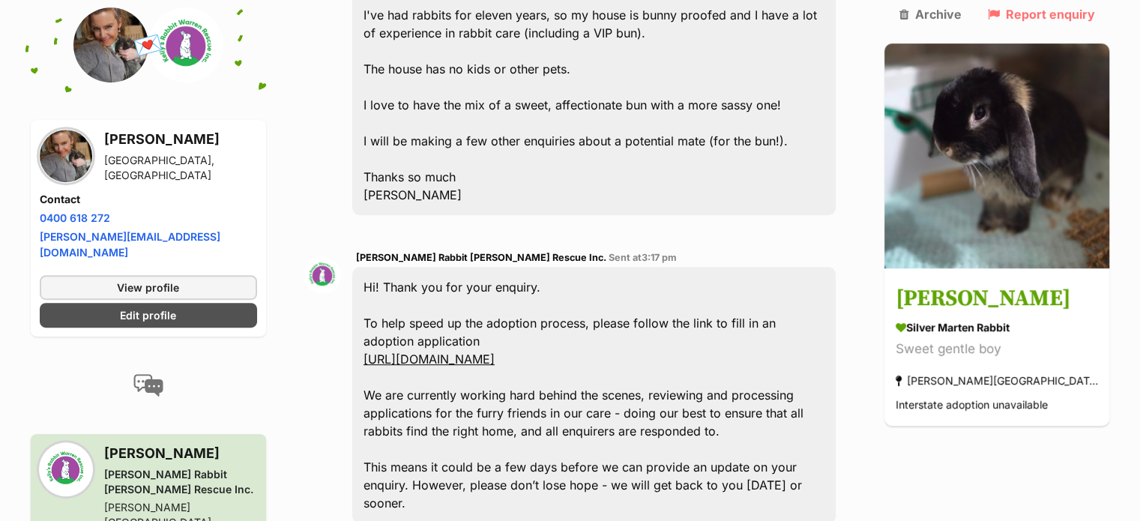
scroll to position [641, 0]
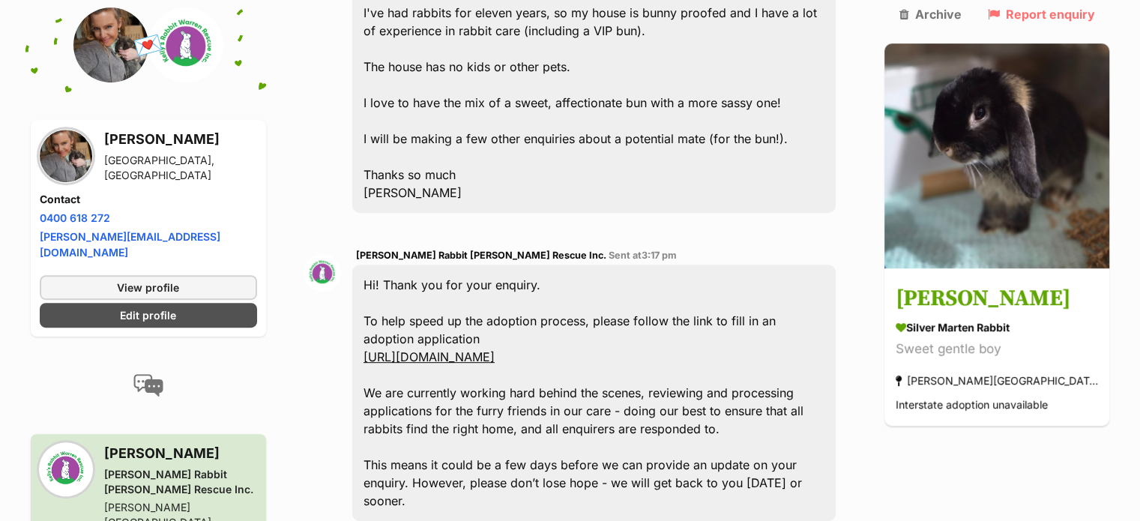
drag, startPoint x: 1146, startPoint y: 31, endPoint x: 1151, endPoint y: 180, distance: 148.5
click at [1139, 180] on html "Skip to main content Log in to favourite this pet Log in Or sign up Search PetR…" at bounding box center [570, 471] width 1140 height 2225
click at [495, 349] on link "https://kellysrabbitwarrenrescueinc.au/adoption-form/" at bounding box center [429, 356] width 131 height 15
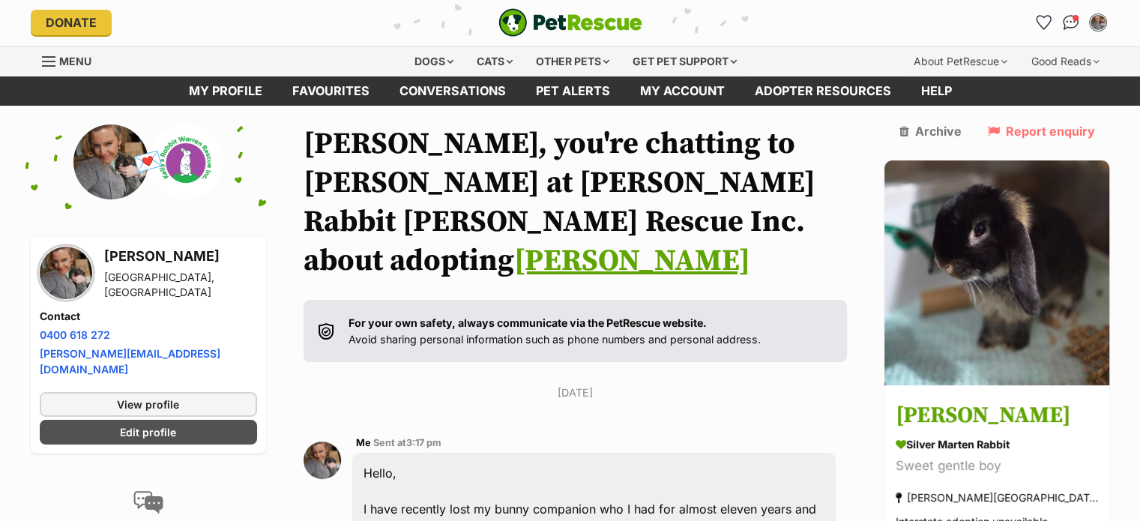
scroll to position [0, 0]
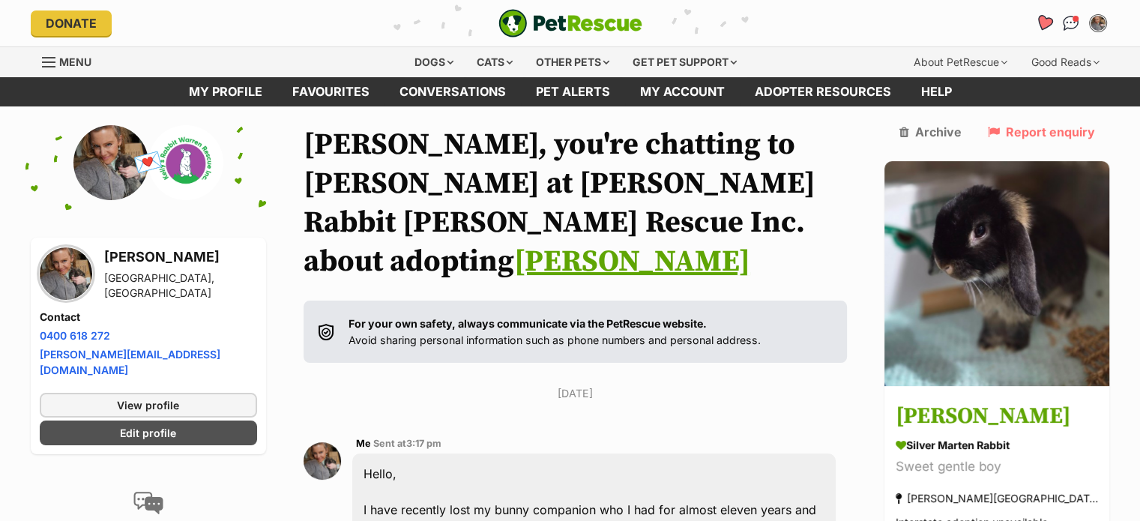
click at [1044, 24] on icon "Favourites" at bounding box center [1043, 22] width 18 height 17
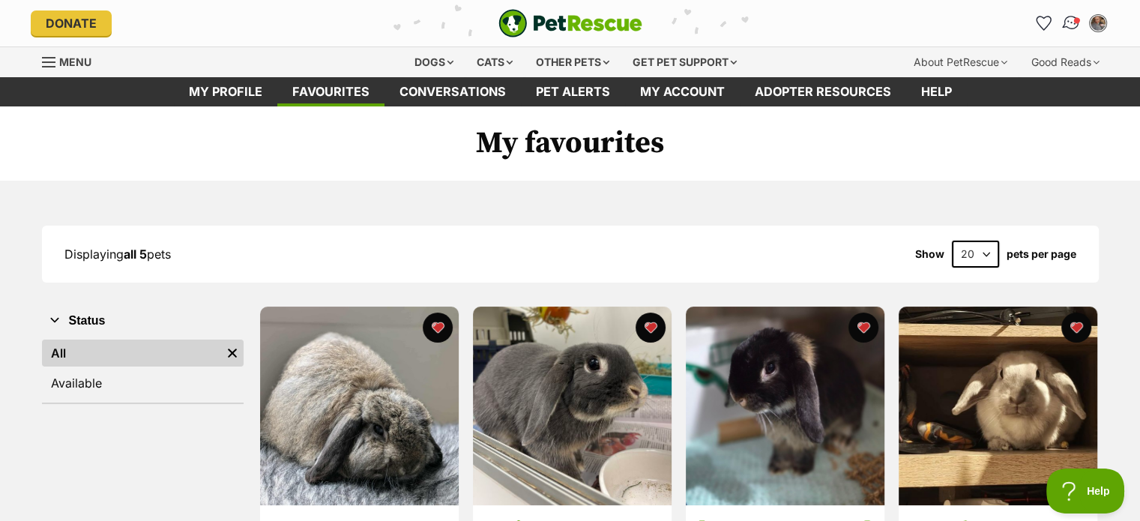
click at [1068, 21] on img "Conversations" at bounding box center [1071, 22] width 20 height 19
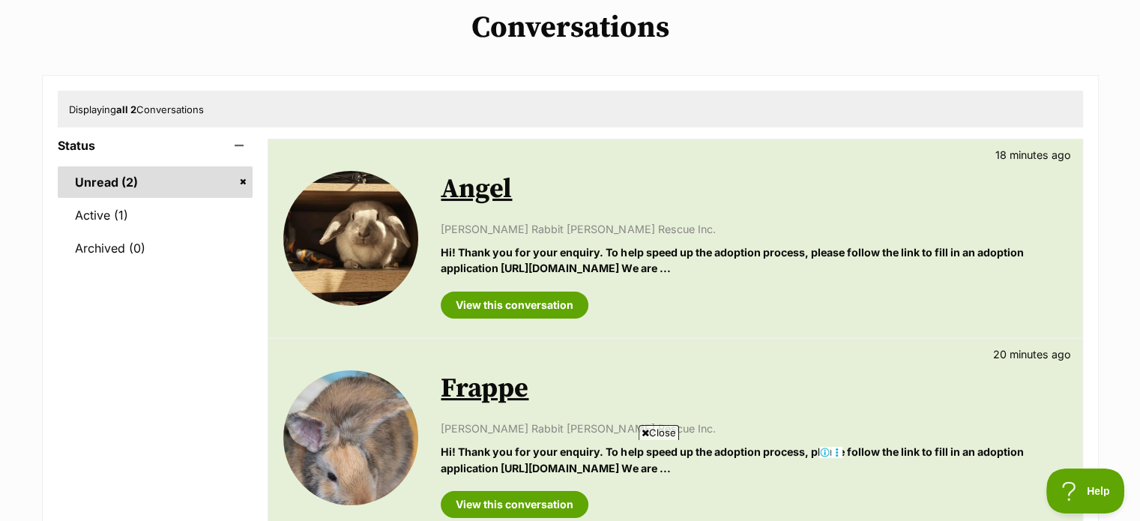
scroll to position [156, 0]
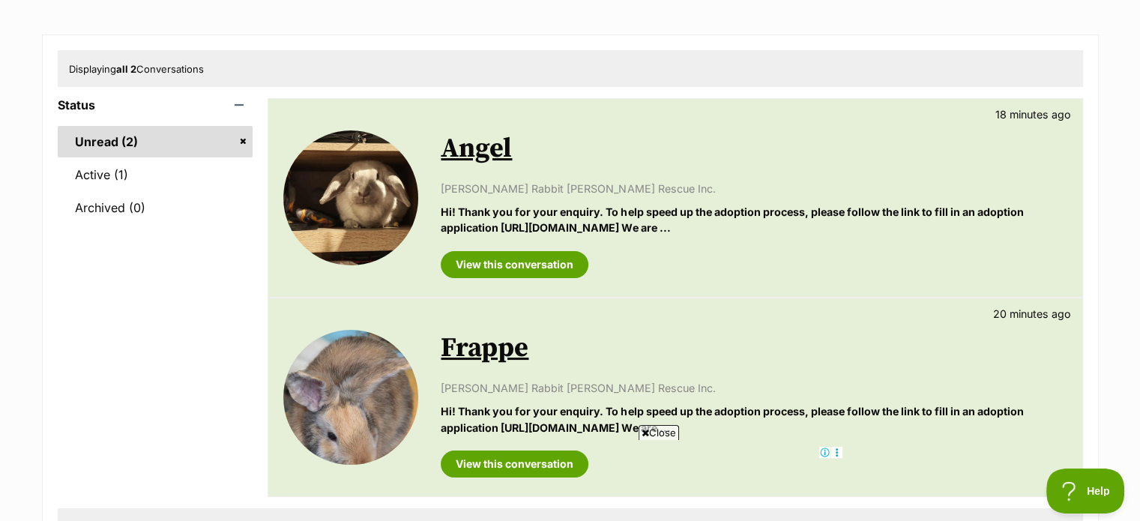
click at [483, 149] on link "Angel" at bounding box center [476, 149] width 71 height 34
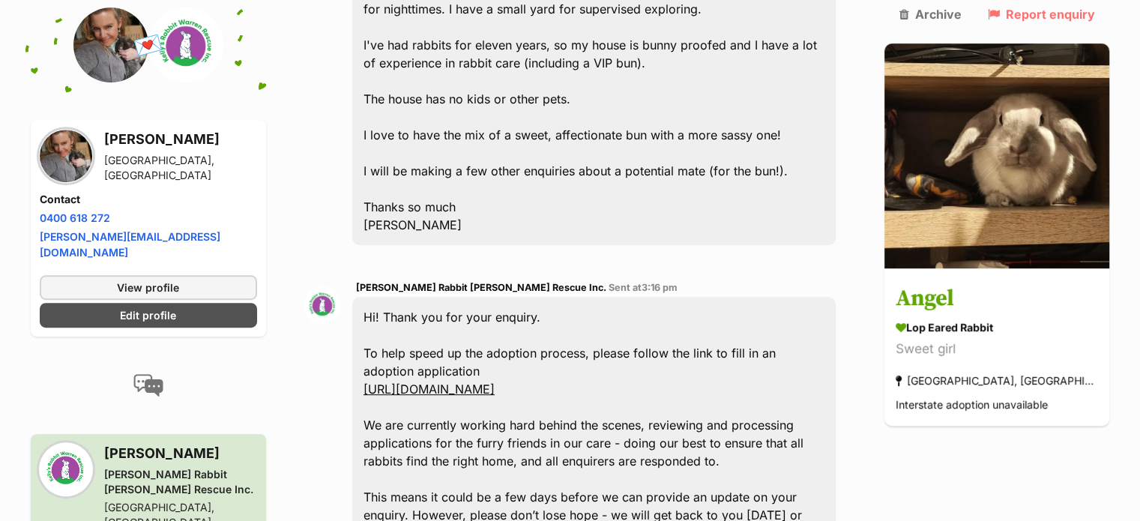
scroll to position [603, 0]
